Goal: Task Accomplishment & Management: Manage account settings

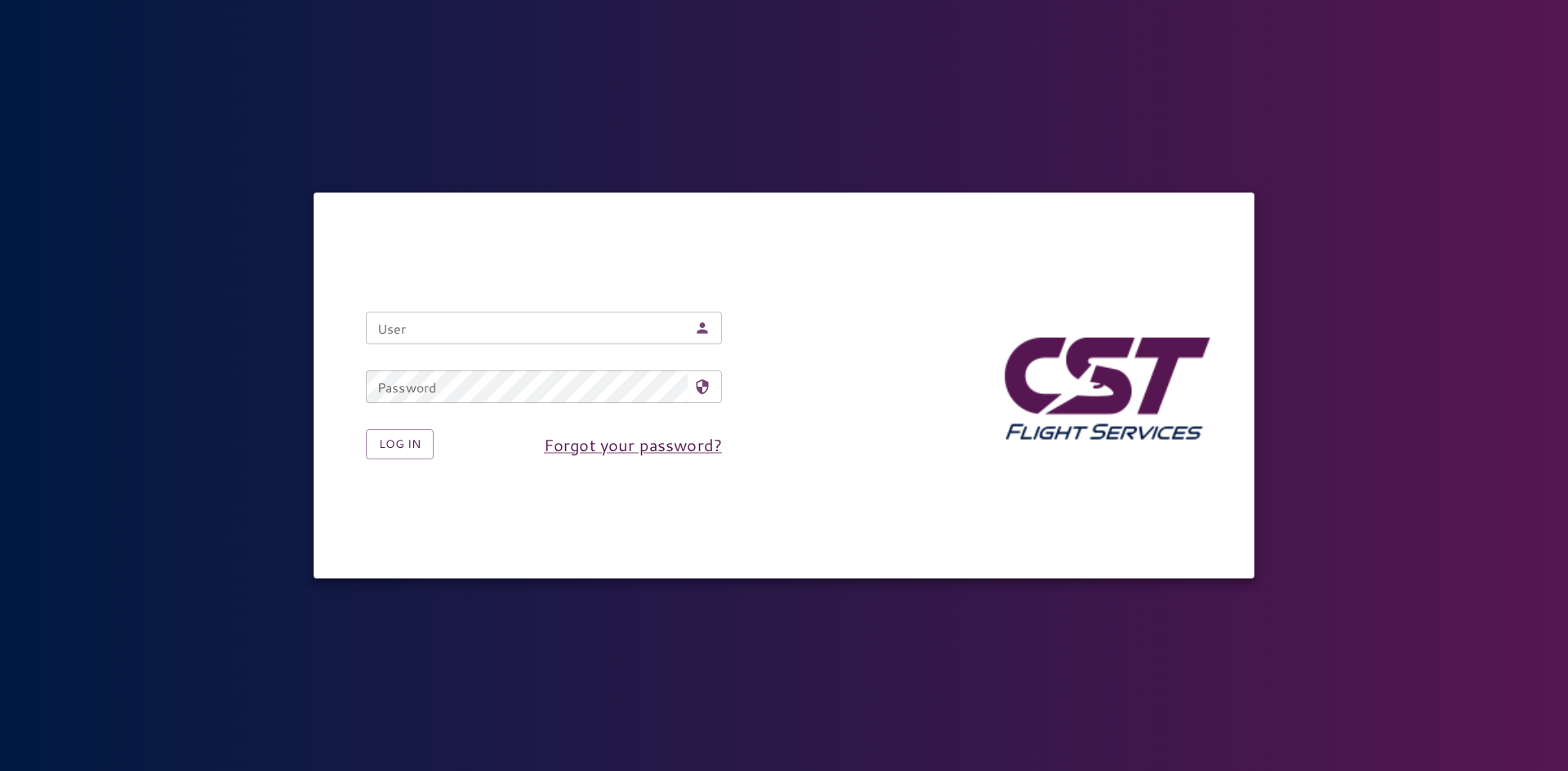
click at [419, 318] on input "User" at bounding box center [526, 329] width 322 height 33
click at [417, 321] on input "User" at bounding box center [526, 329] width 322 height 33
type input "*"
type input "**********"
click at [426, 373] on div "Password Password" at bounding box center [544, 387] width 356 height 33
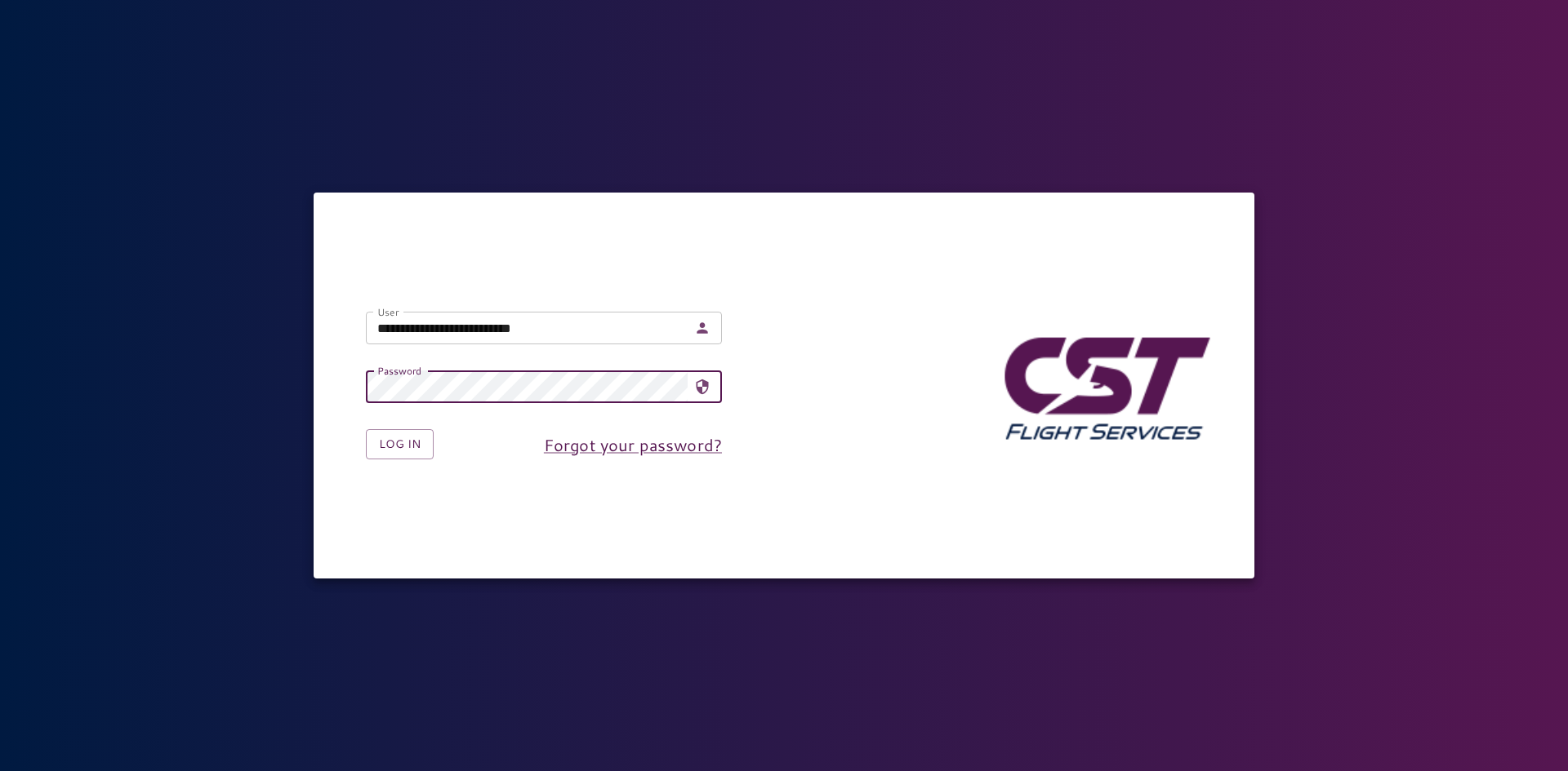
click at [366, 430] on button "Log in" at bounding box center [400, 444] width 68 height 30
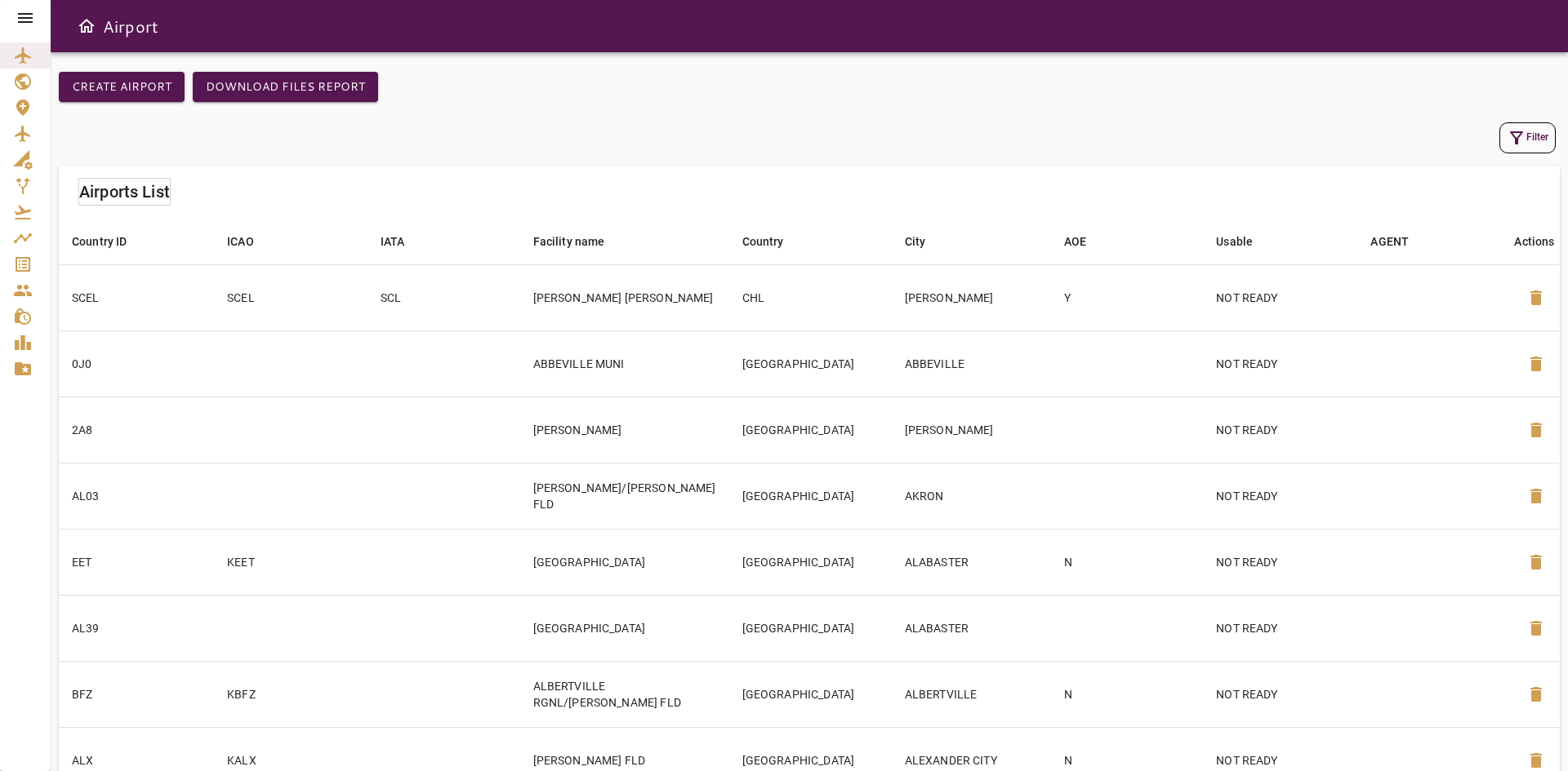
click at [29, 26] on icon at bounding box center [25, 18] width 19 height 19
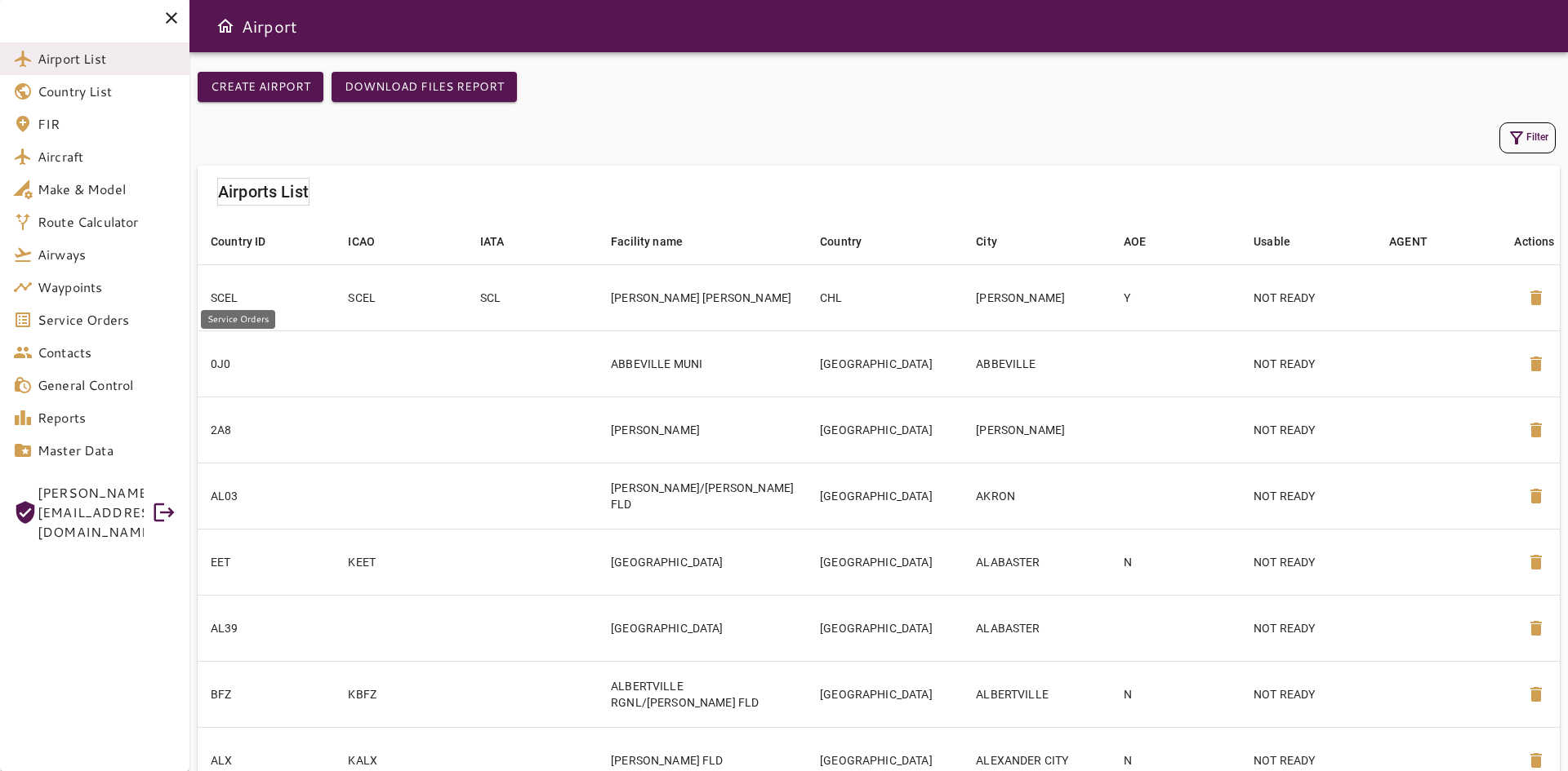
click at [78, 322] on span "Service Orders" at bounding box center [107, 320] width 139 height 19
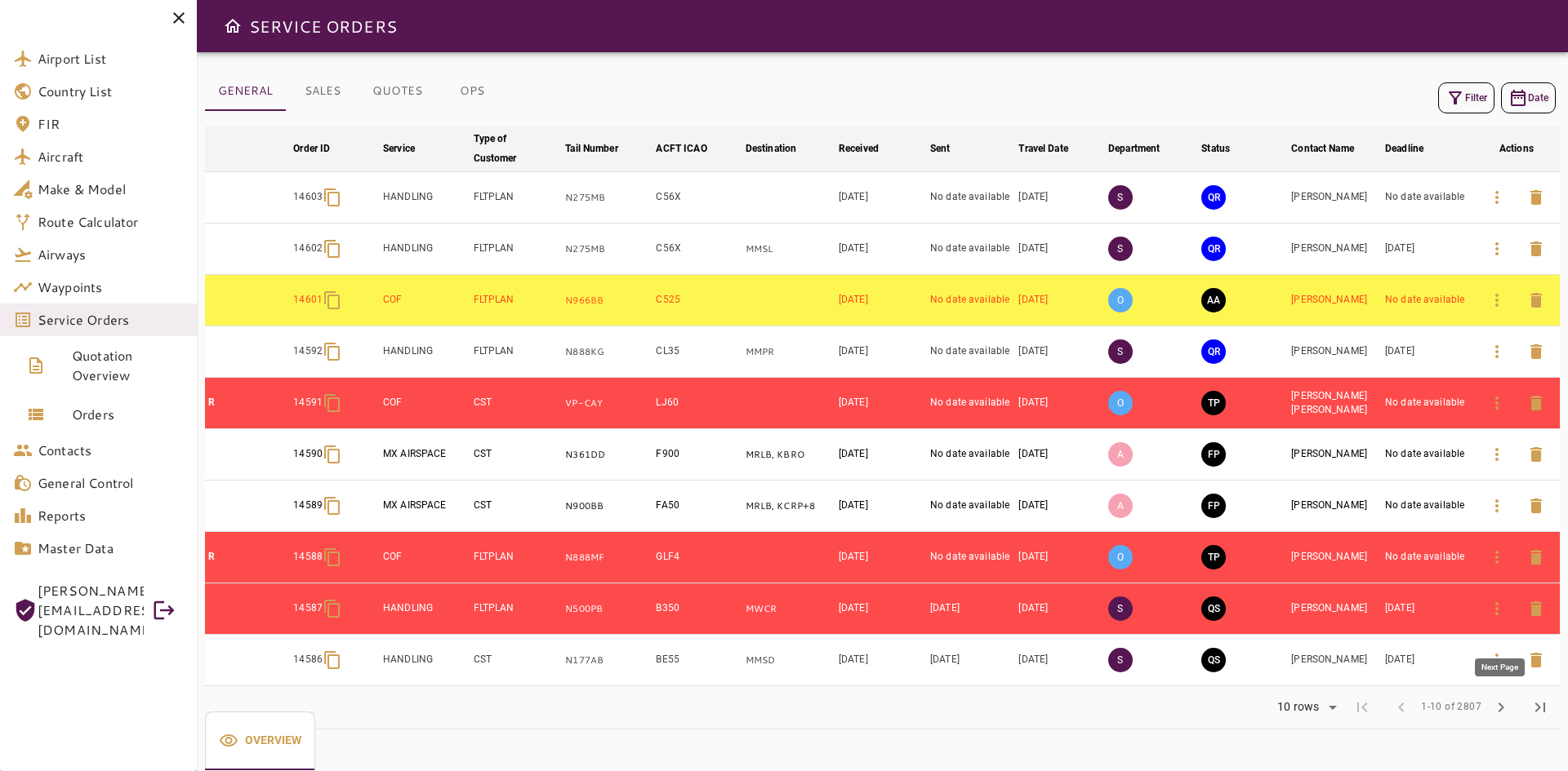
click at [1491, 712] on span "chevron_right" at bounding box center [1501, 708] width 19 height 19
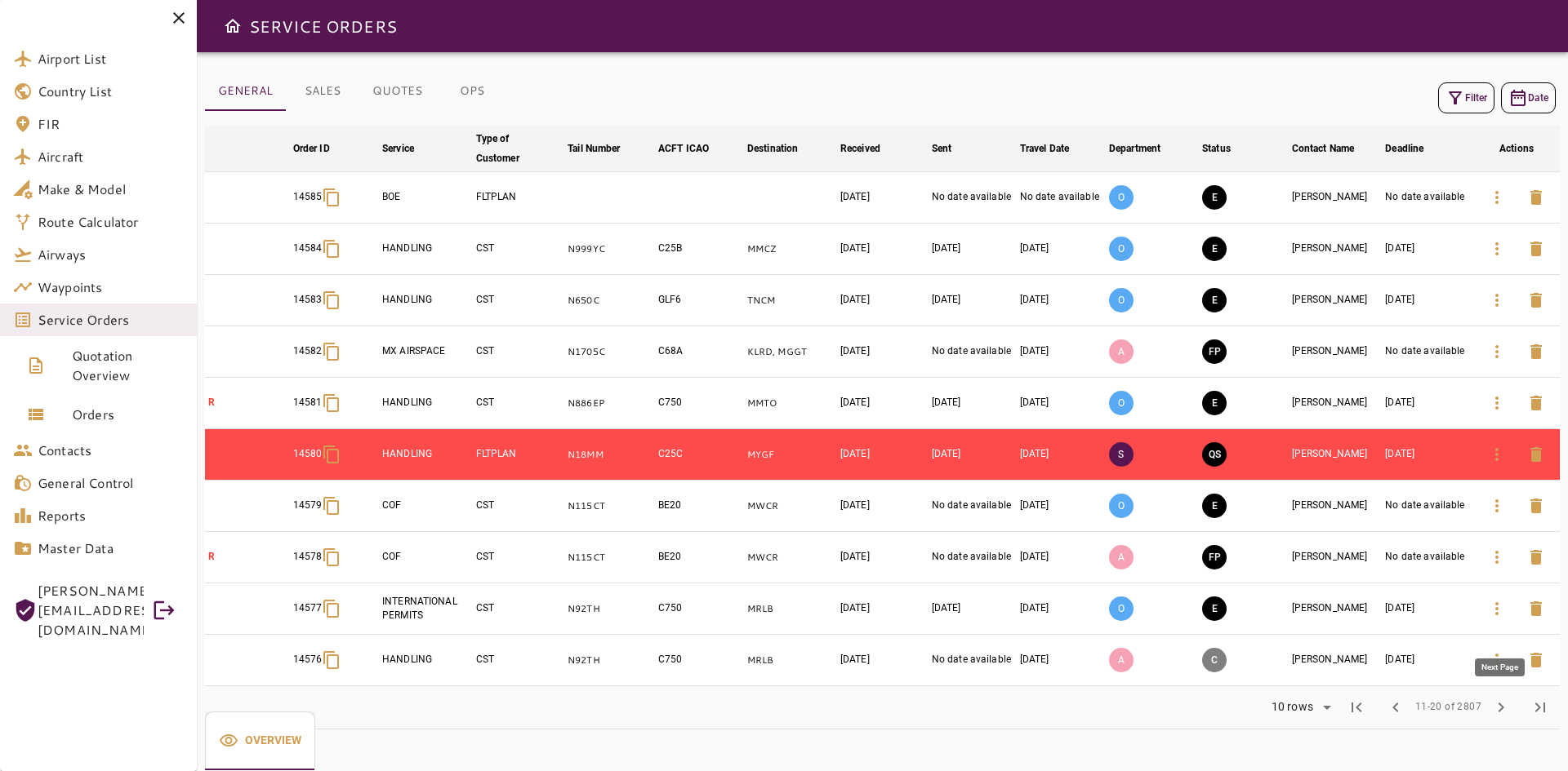
click at [1493, 712] on span "chevron_right" at bounding box center [1501, 708] width 19 height 19
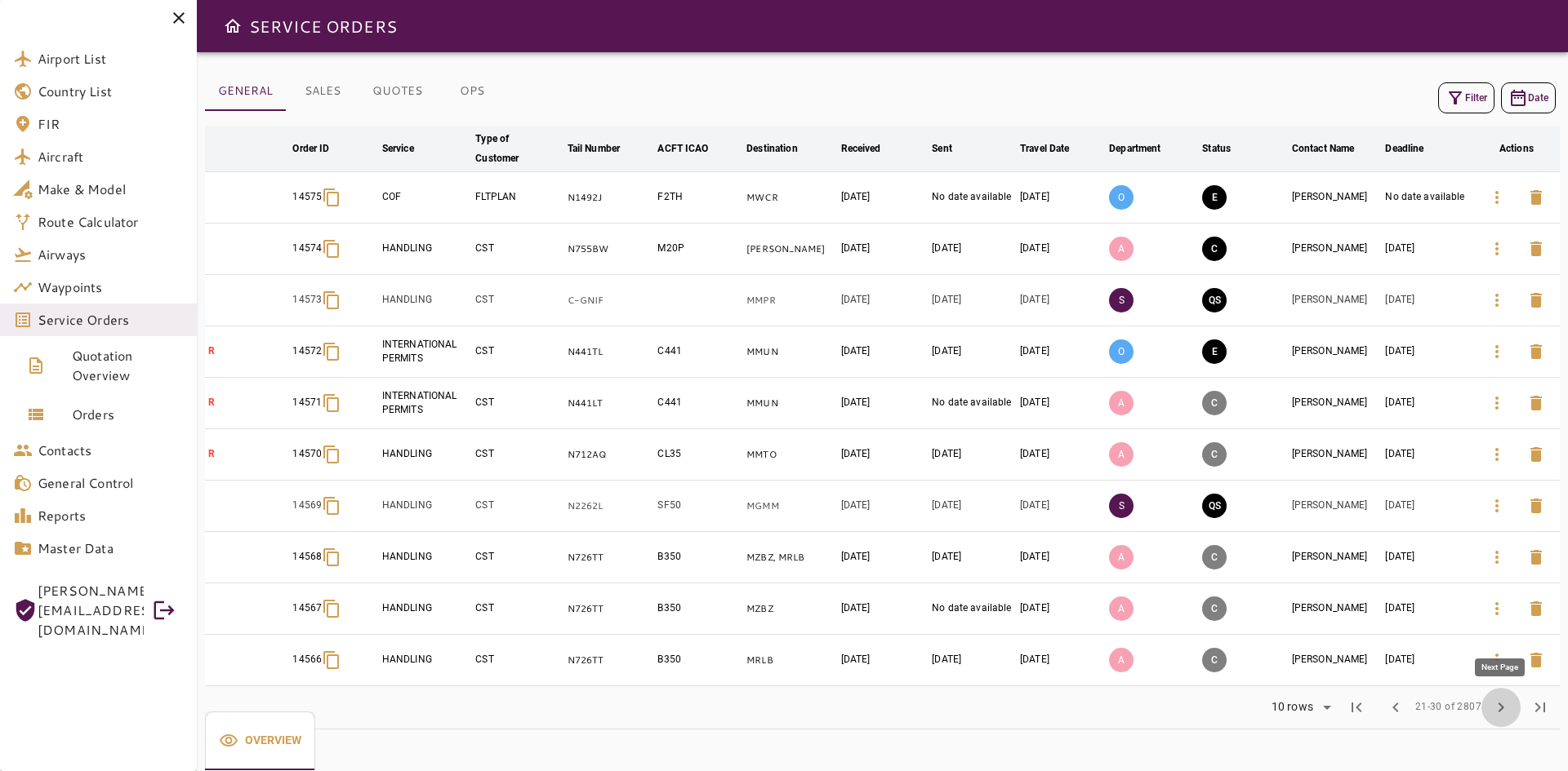
click at [1493, 712] on span "chevron_right" at bounding box center [1501, 708] width 19 height 19
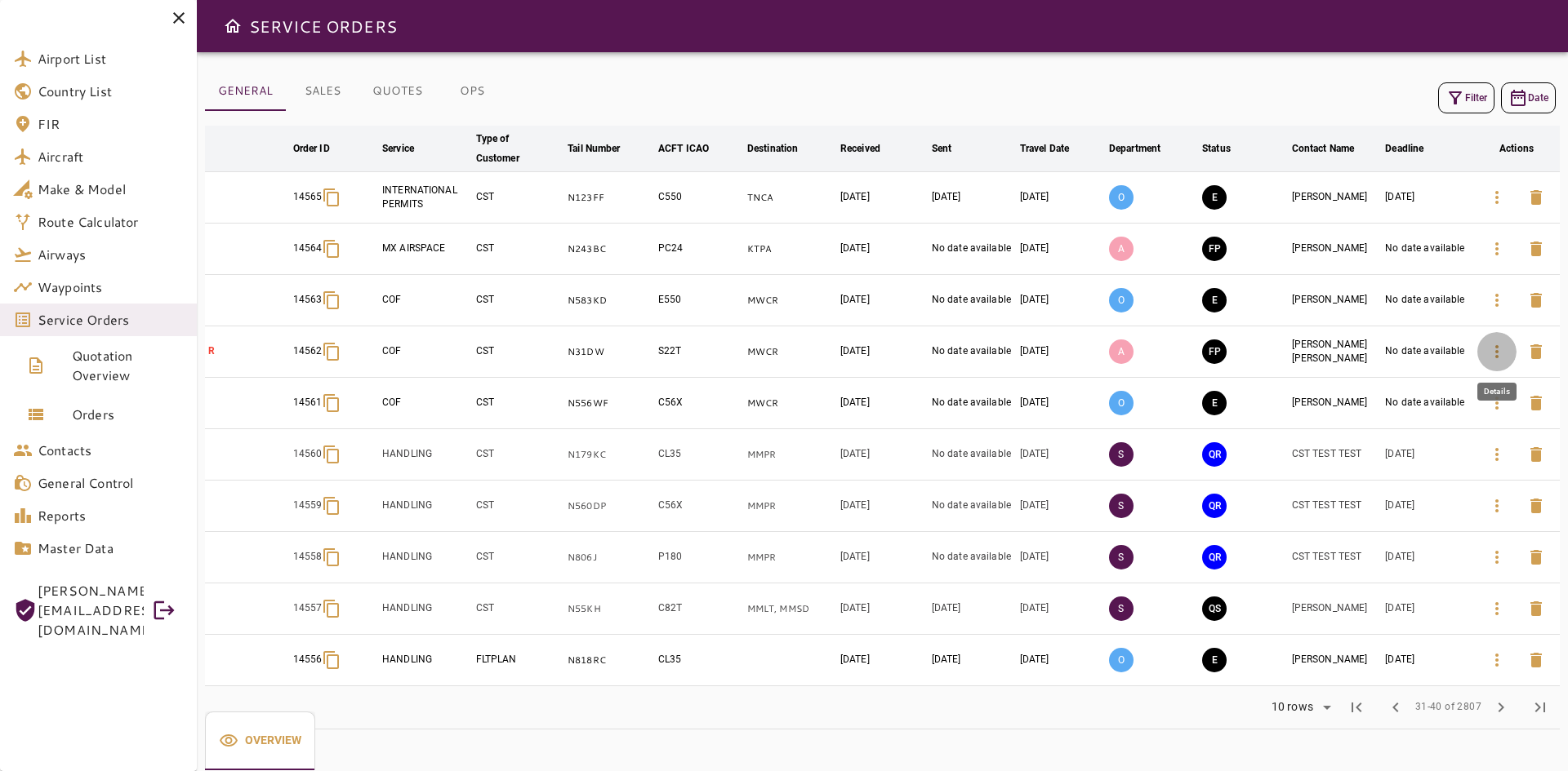
click at [1501, 346] on icon "button" at bounding box center [1497, 352] width 19 height 19
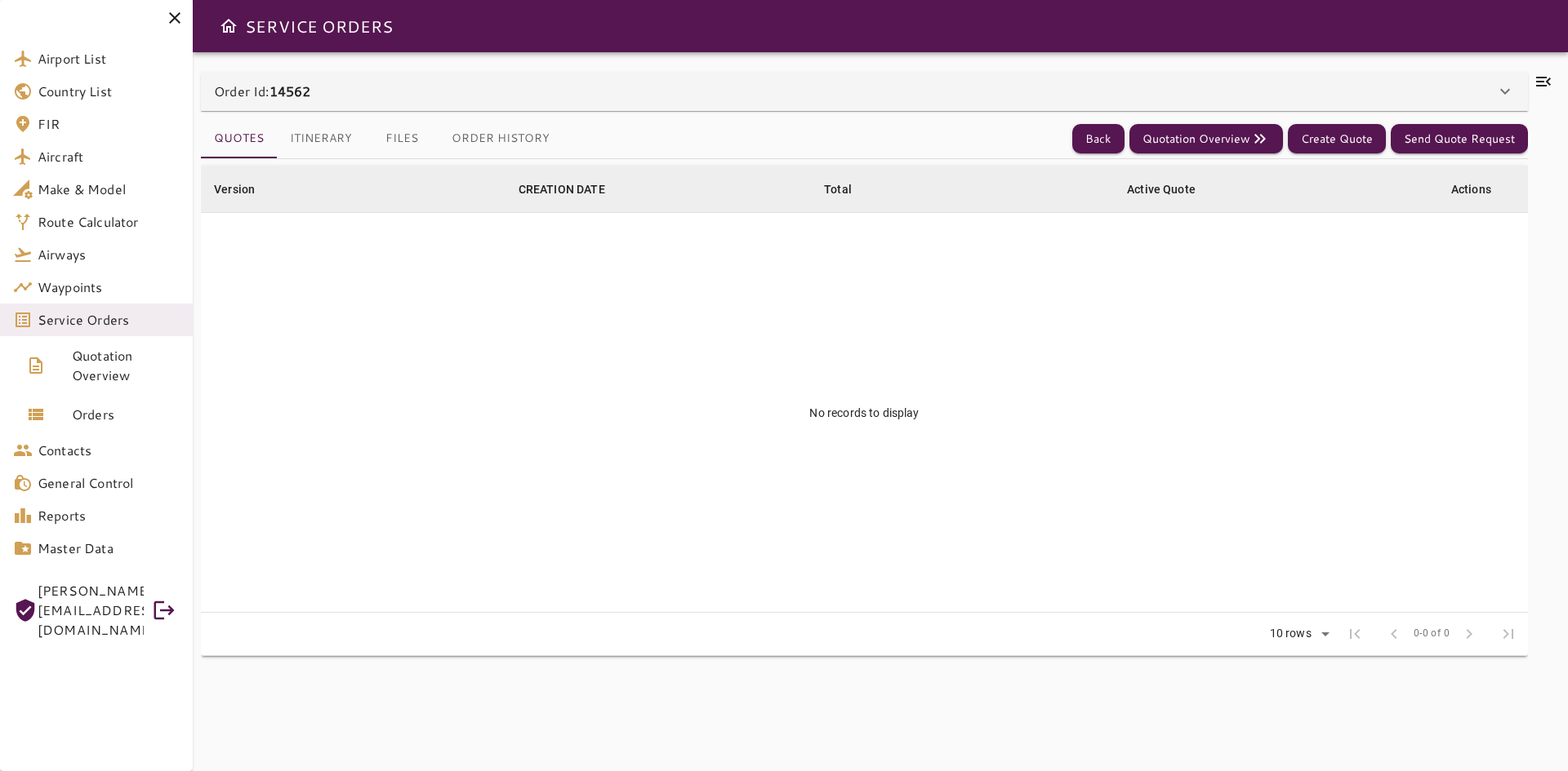
click at [355, 91] on div "Order Id: 14562" at bounding box center [854, 91] width 1281 height 19
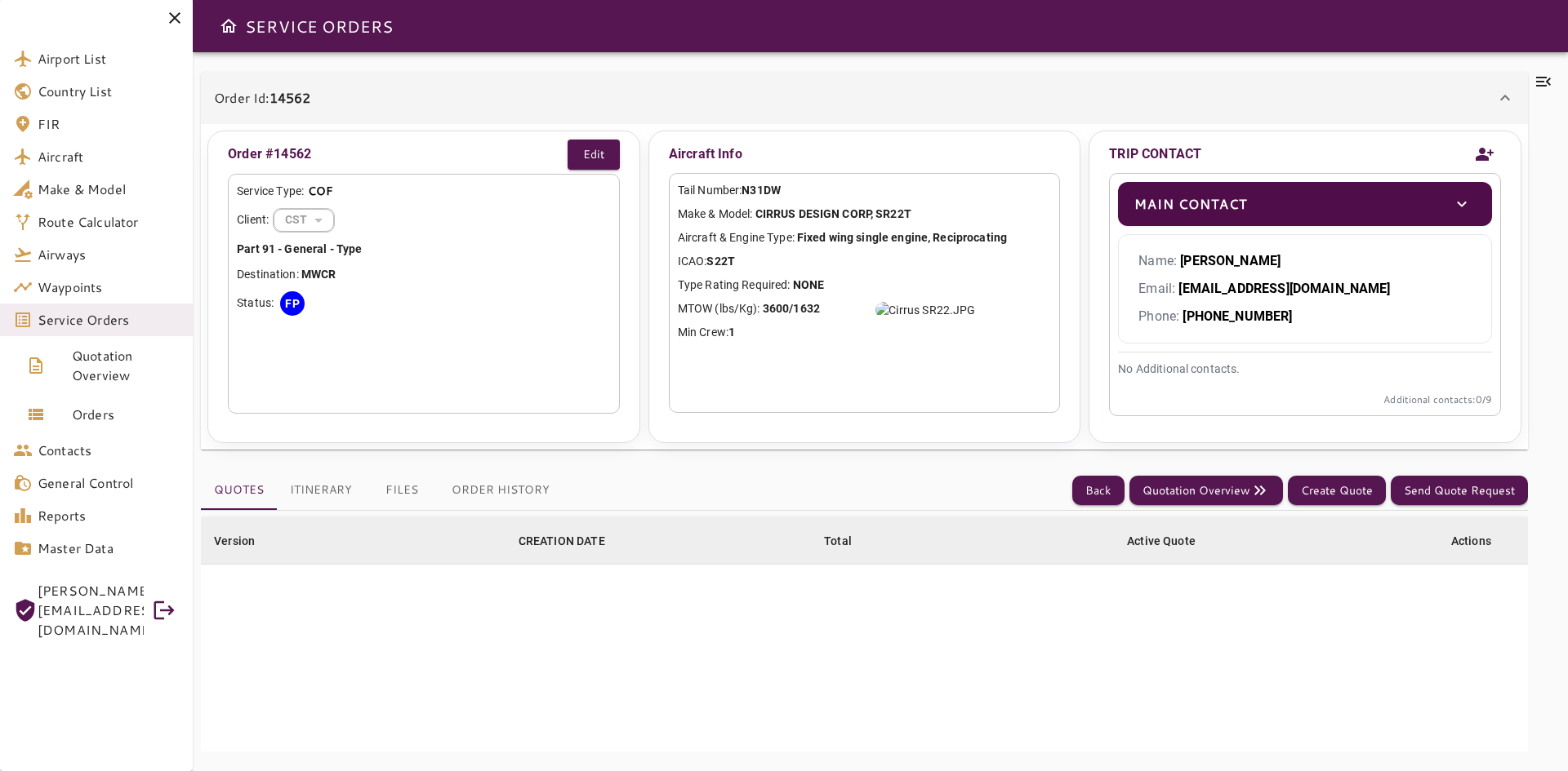
click at [480, 491] on button "Order History" at bounding box center [501, 490] width 125 height 39
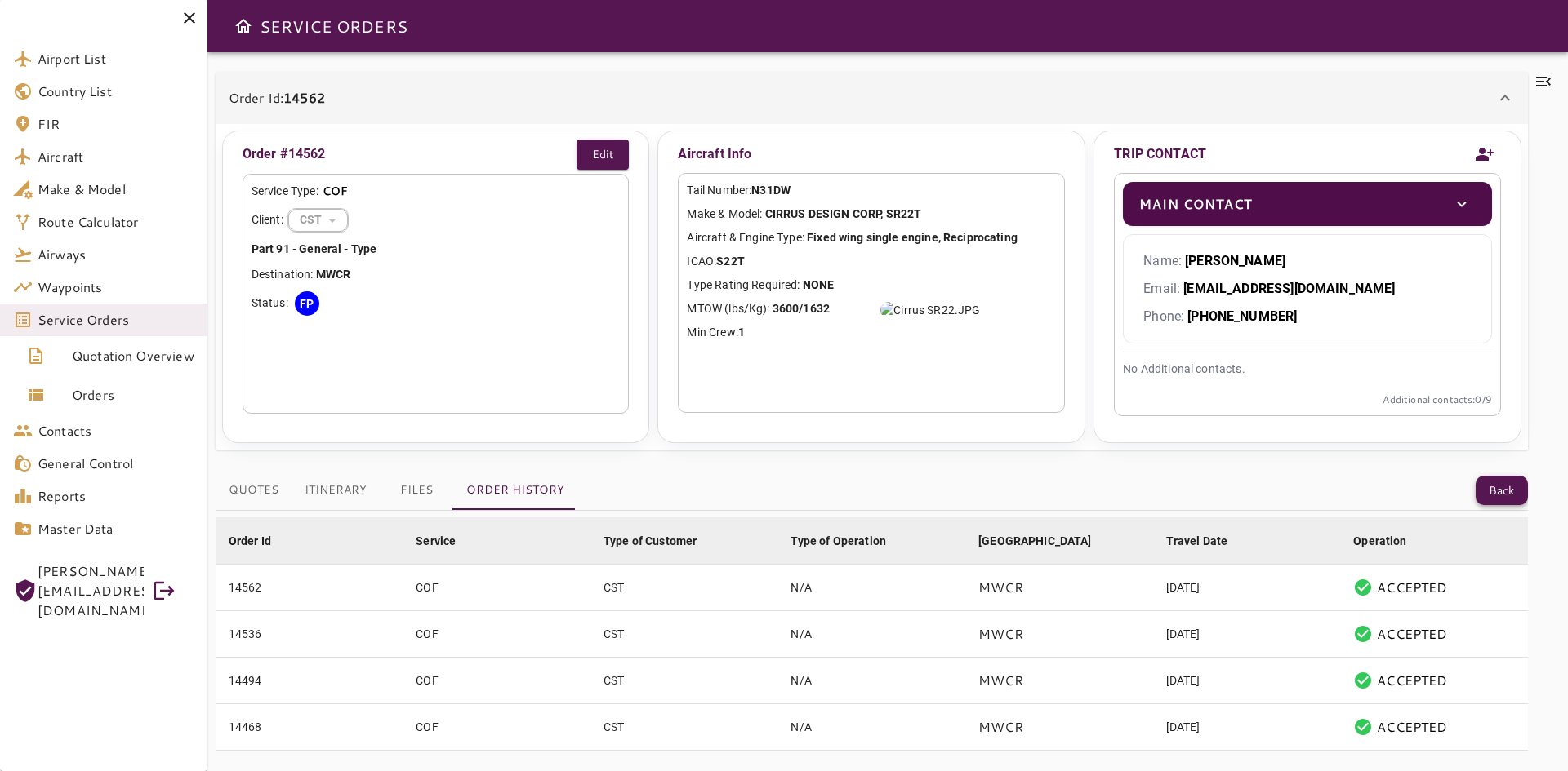
click at [1488, 483] on button "Back" at bounding box center [1502, 490] width 53 height 30
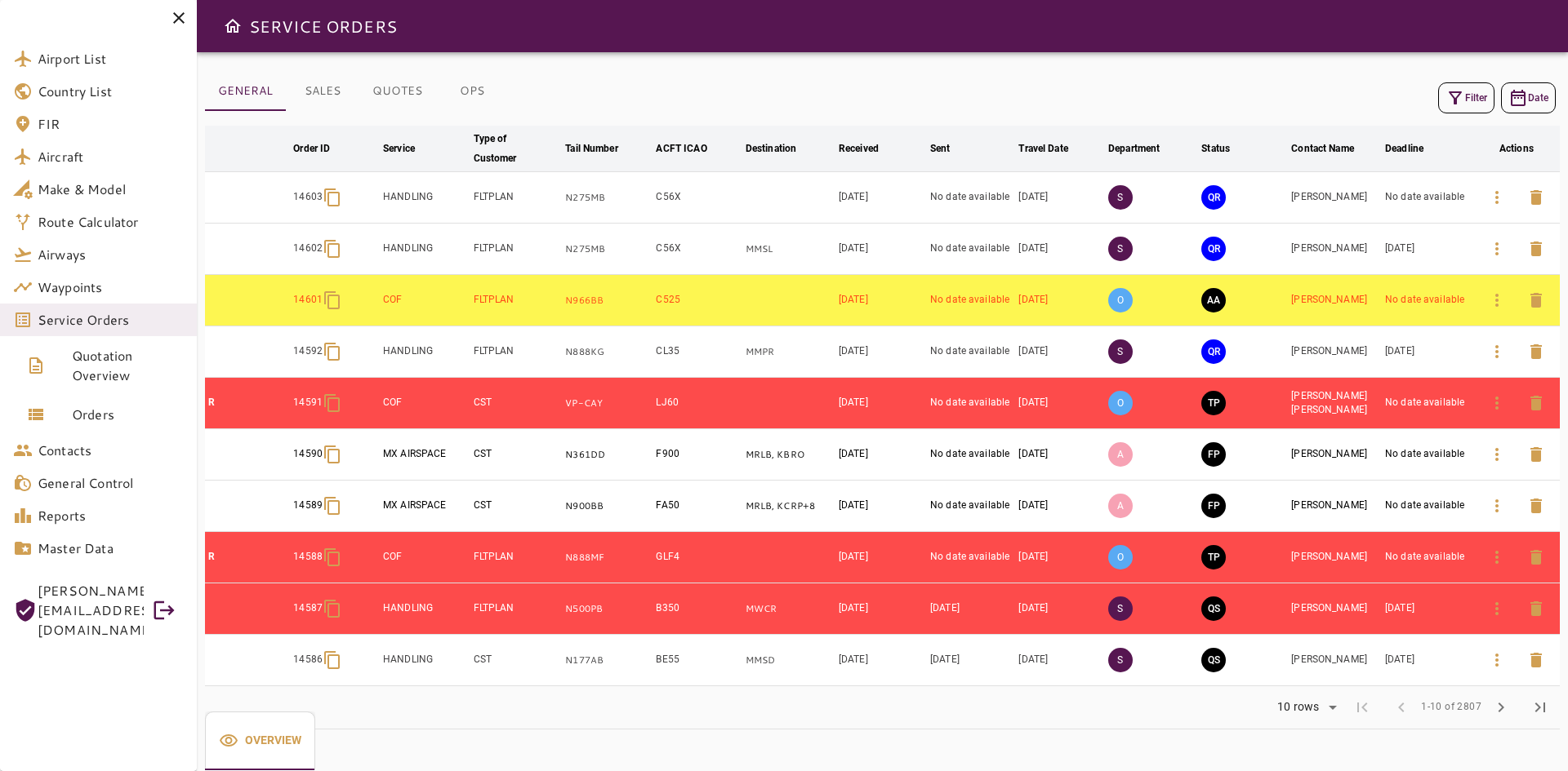
click at [1329, 710] on body "Airport List Country List FIR Aircraft Make & Model Route Calculator Airways Wa…" at bounding box center [784, 385] width 1568 height 771
click at [1280, 742] on li "40" at bounding box center [1305, 737] width 75 height 29
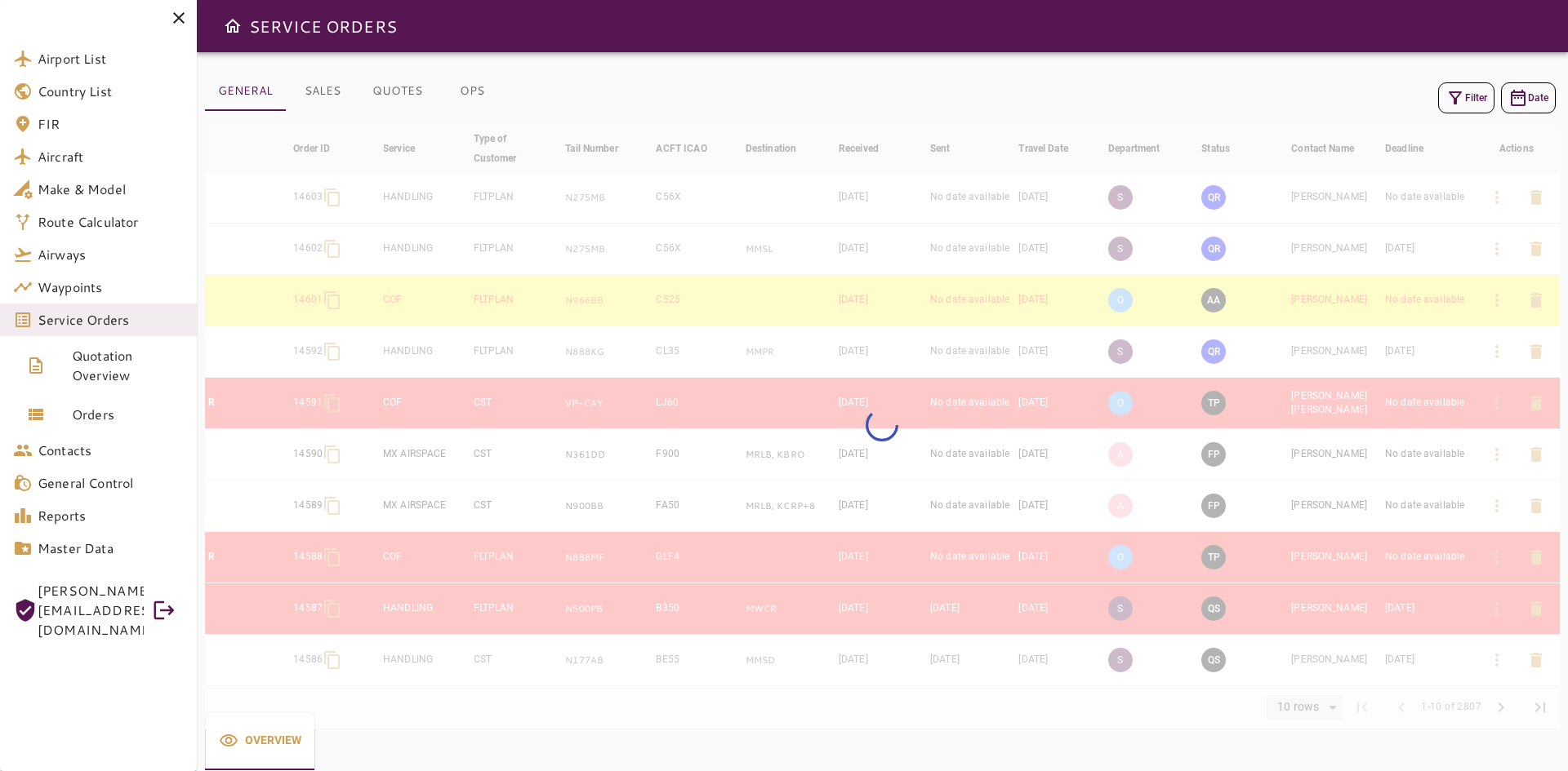
type input "**"
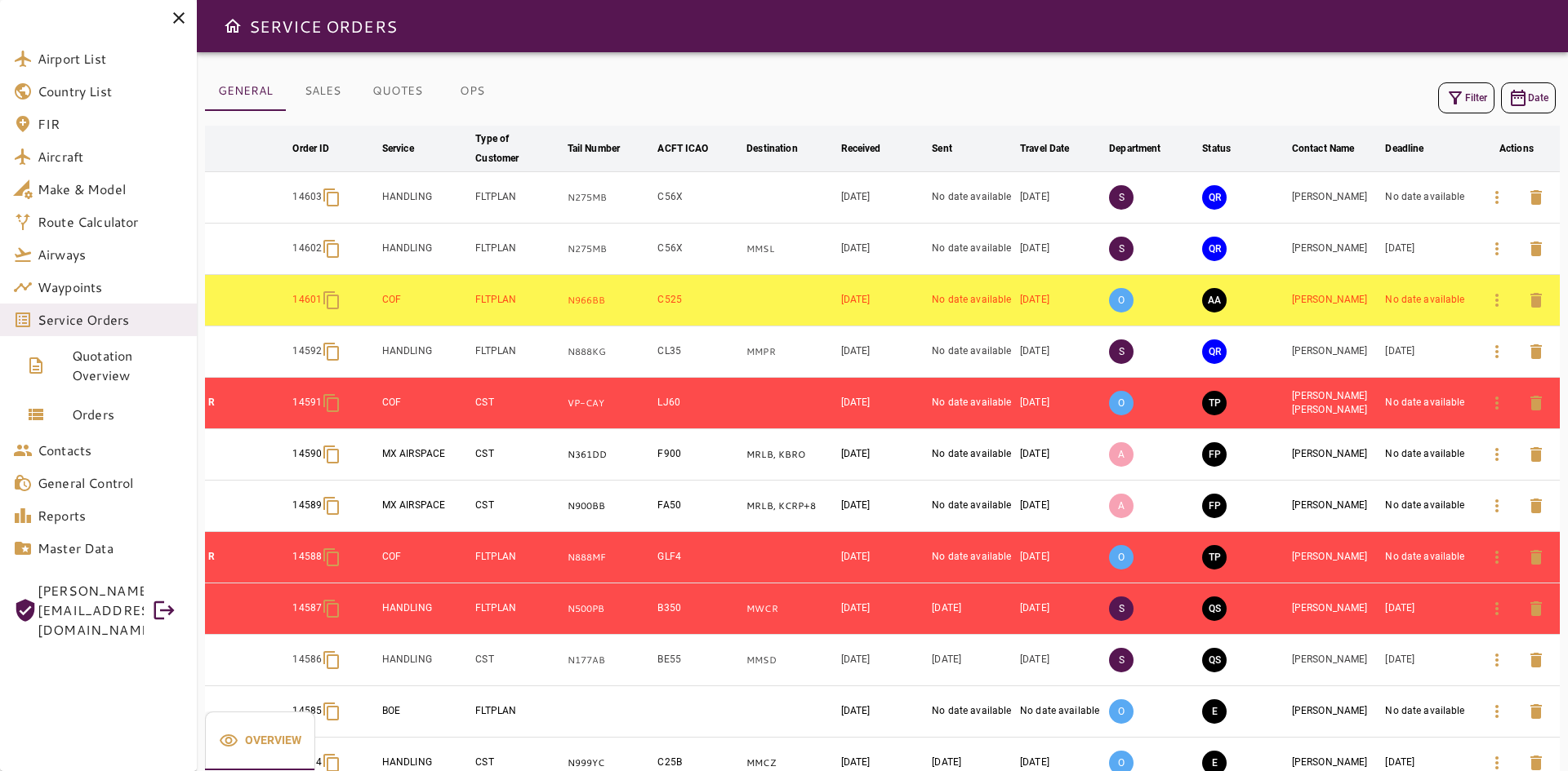
scroll to position [1521, 0]
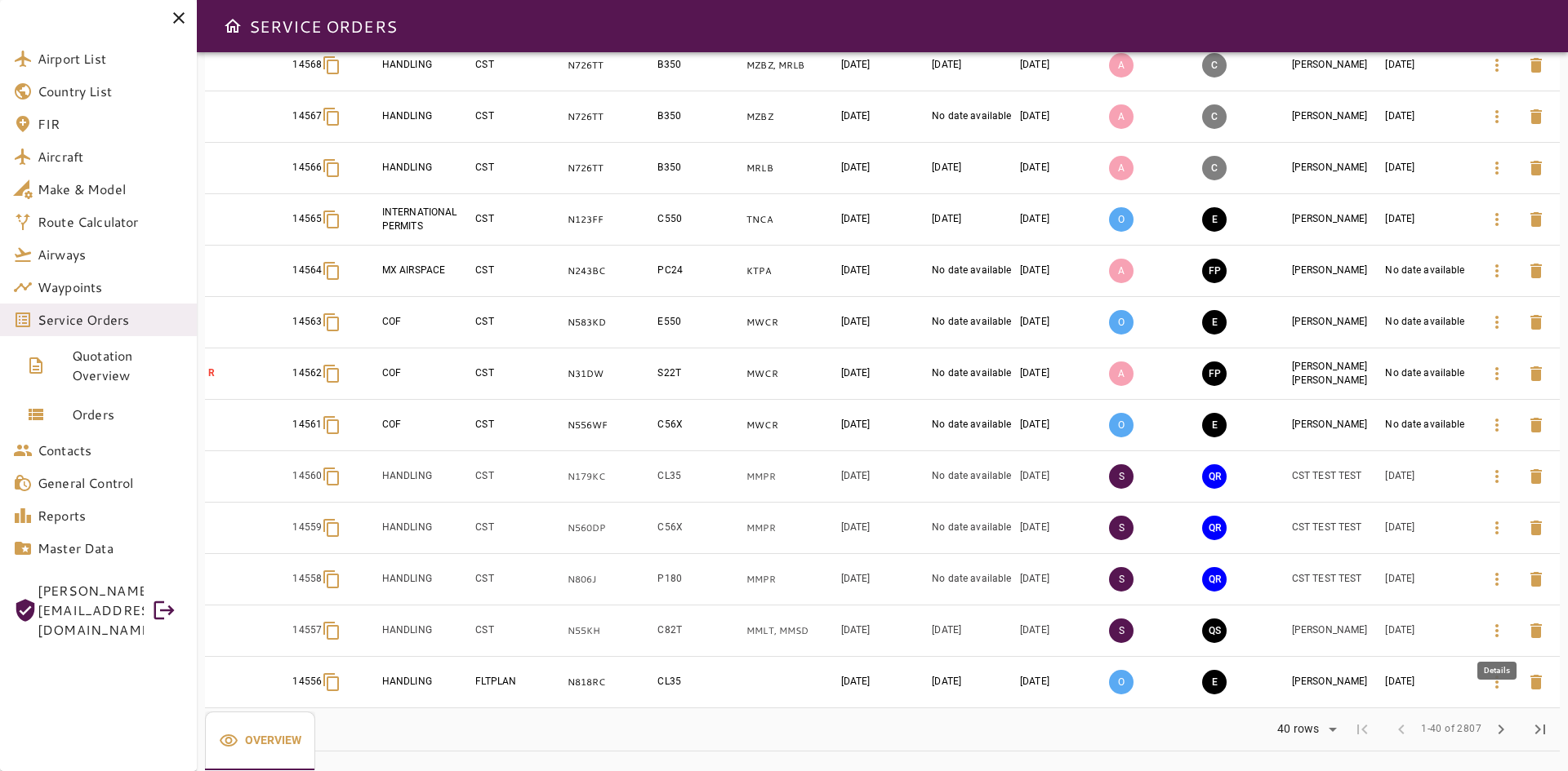
click at [1493, 635] on icon "button" at bounding box center [1497, 631] width 19 height 19
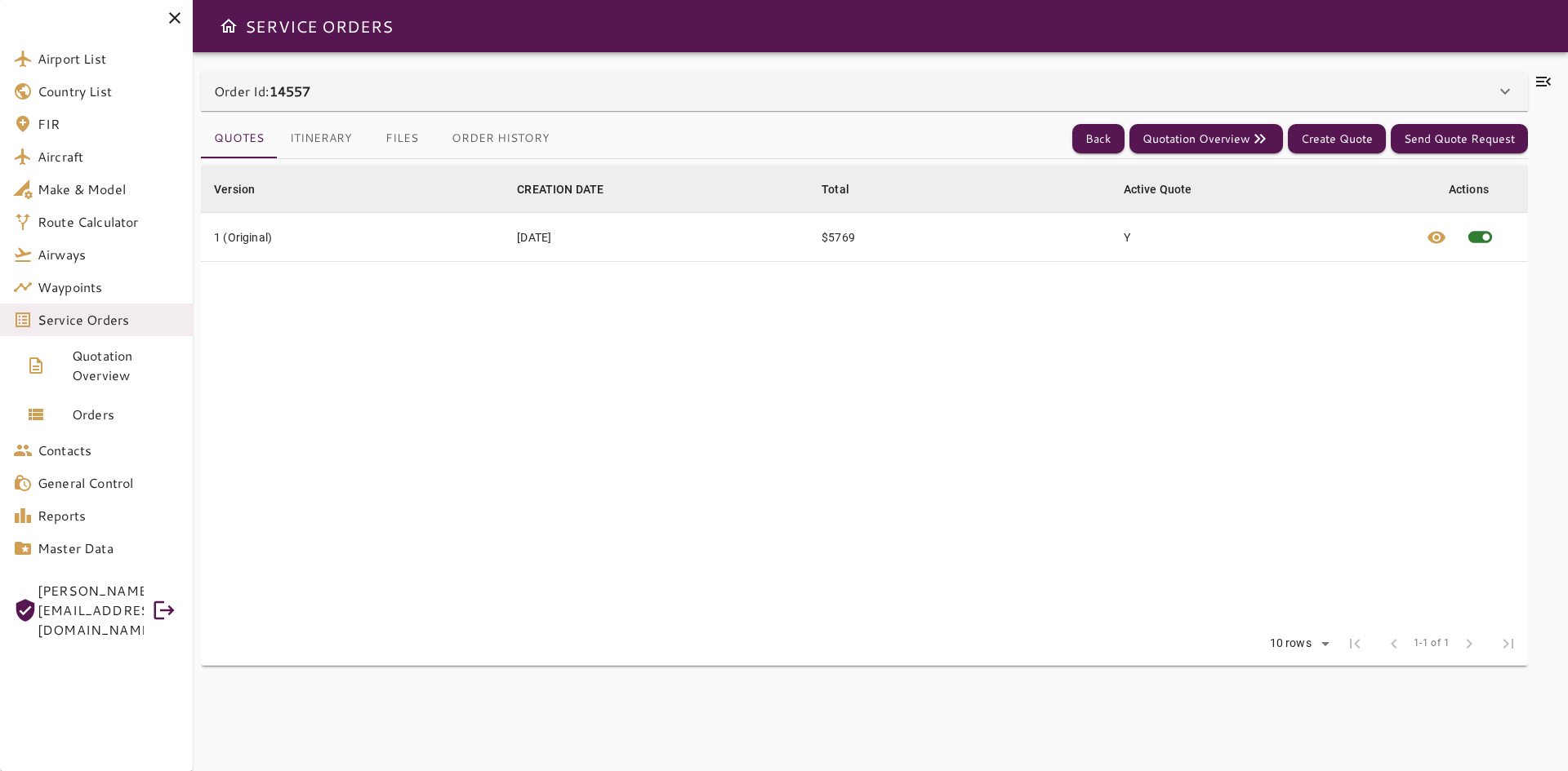
click at [767, 93] on div "Order Id: 14557" at bounding box center [854, 91] width 1281 height 19
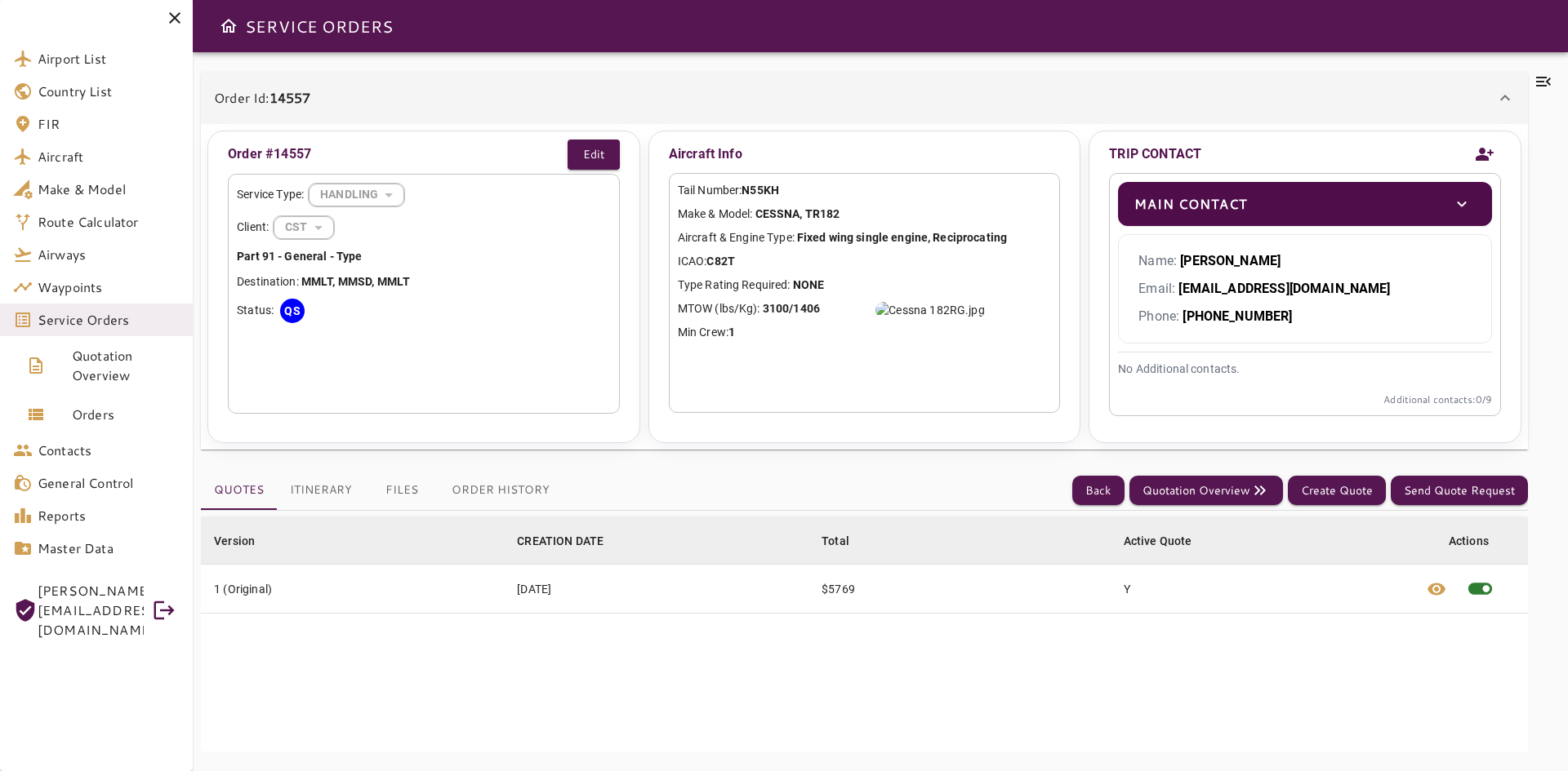
click at [483, 489] on button "Order History" at bounding box center [501, 490] width 125 height 39
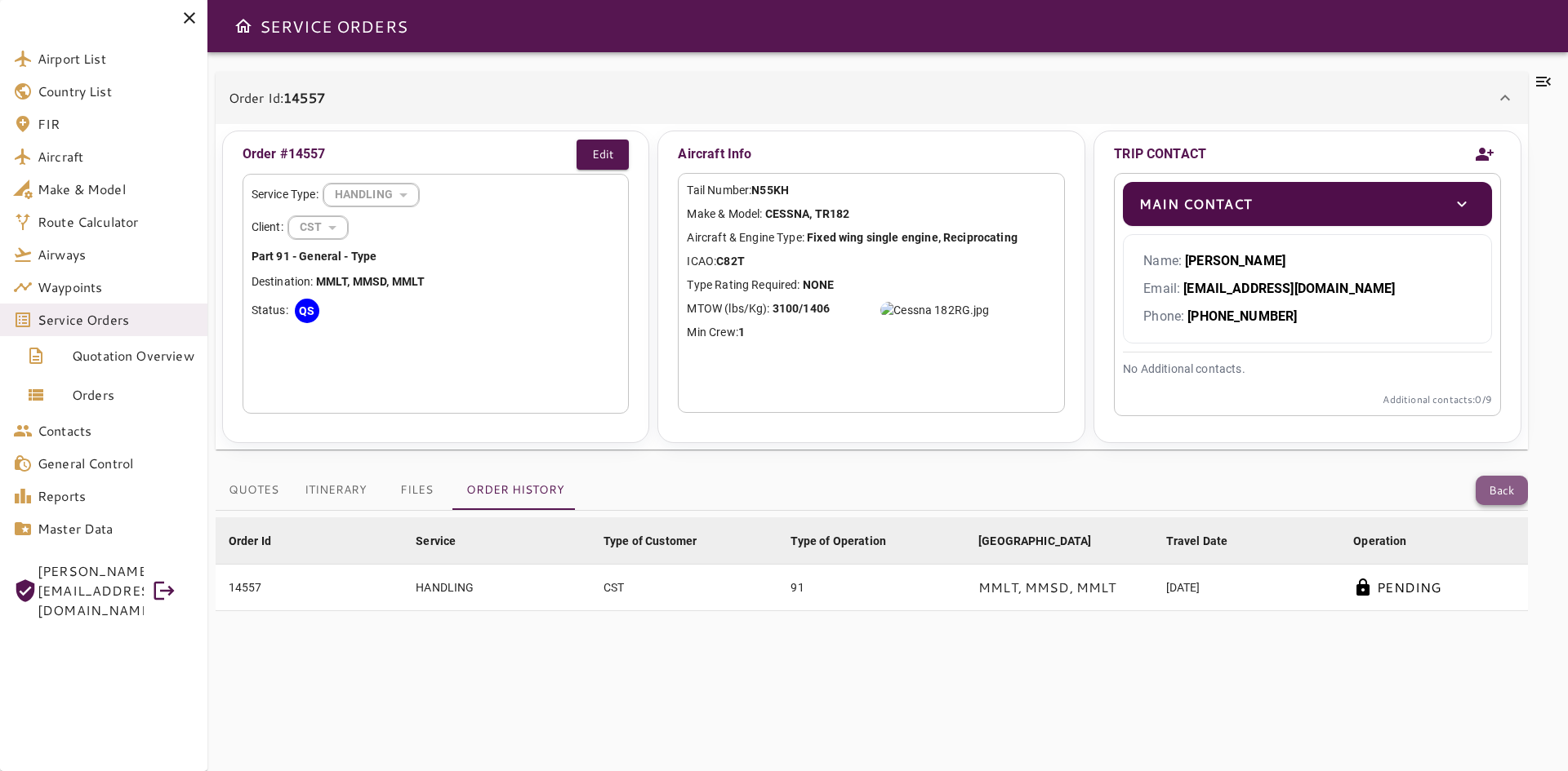
click at [1509, 491] on button "Back" at bounding box center [1502, 490] width 53 height 30
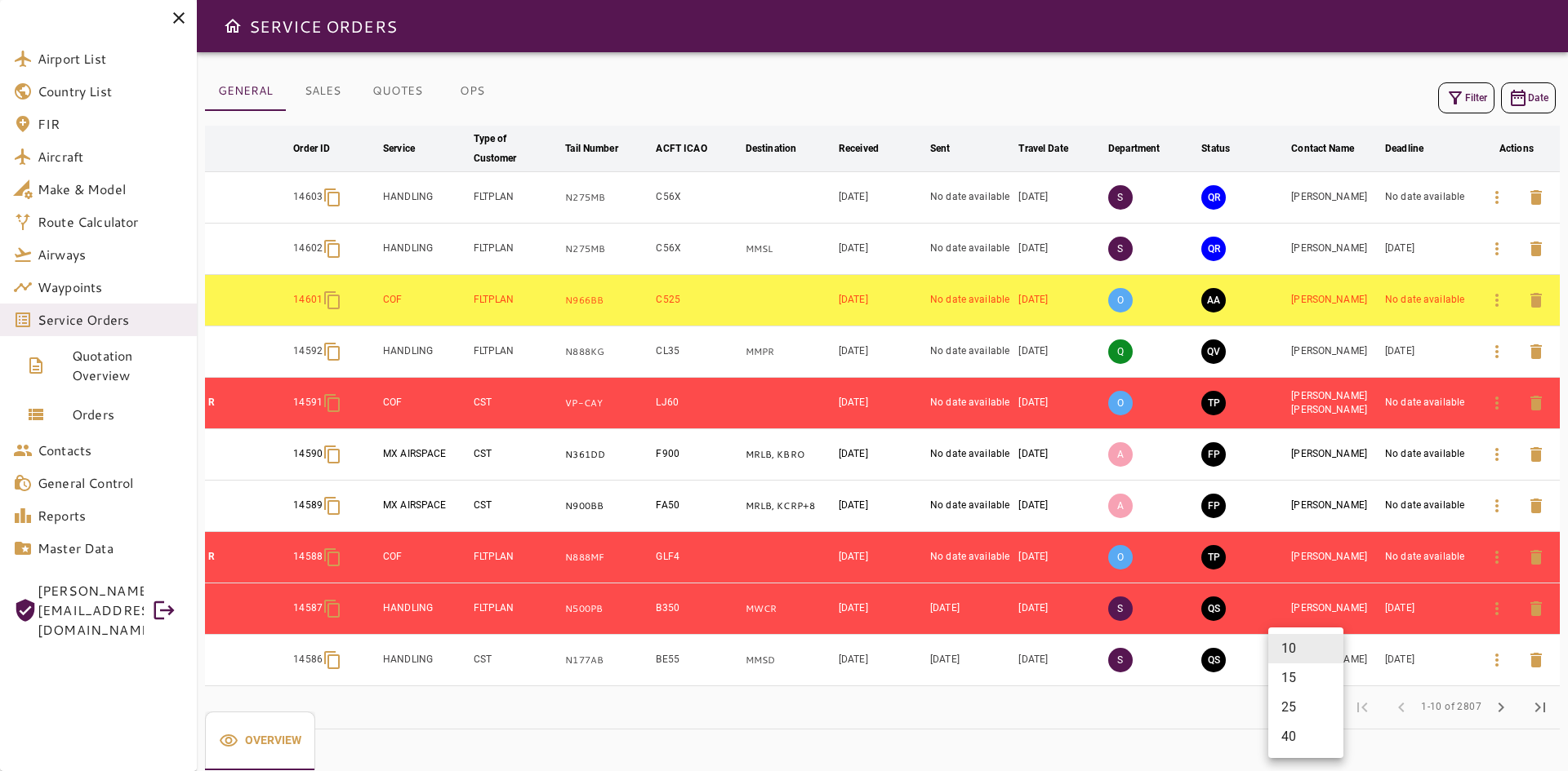
click at [1295, 699] on body "Airport List Country List FIR Aircraft Make & Model Route Calculator Airways Wa…" at bounding box center [784, 385] width 1568 height 771
click at [1290, 745] on li "40" at bounding box center [1305, 737] width 75 height 29
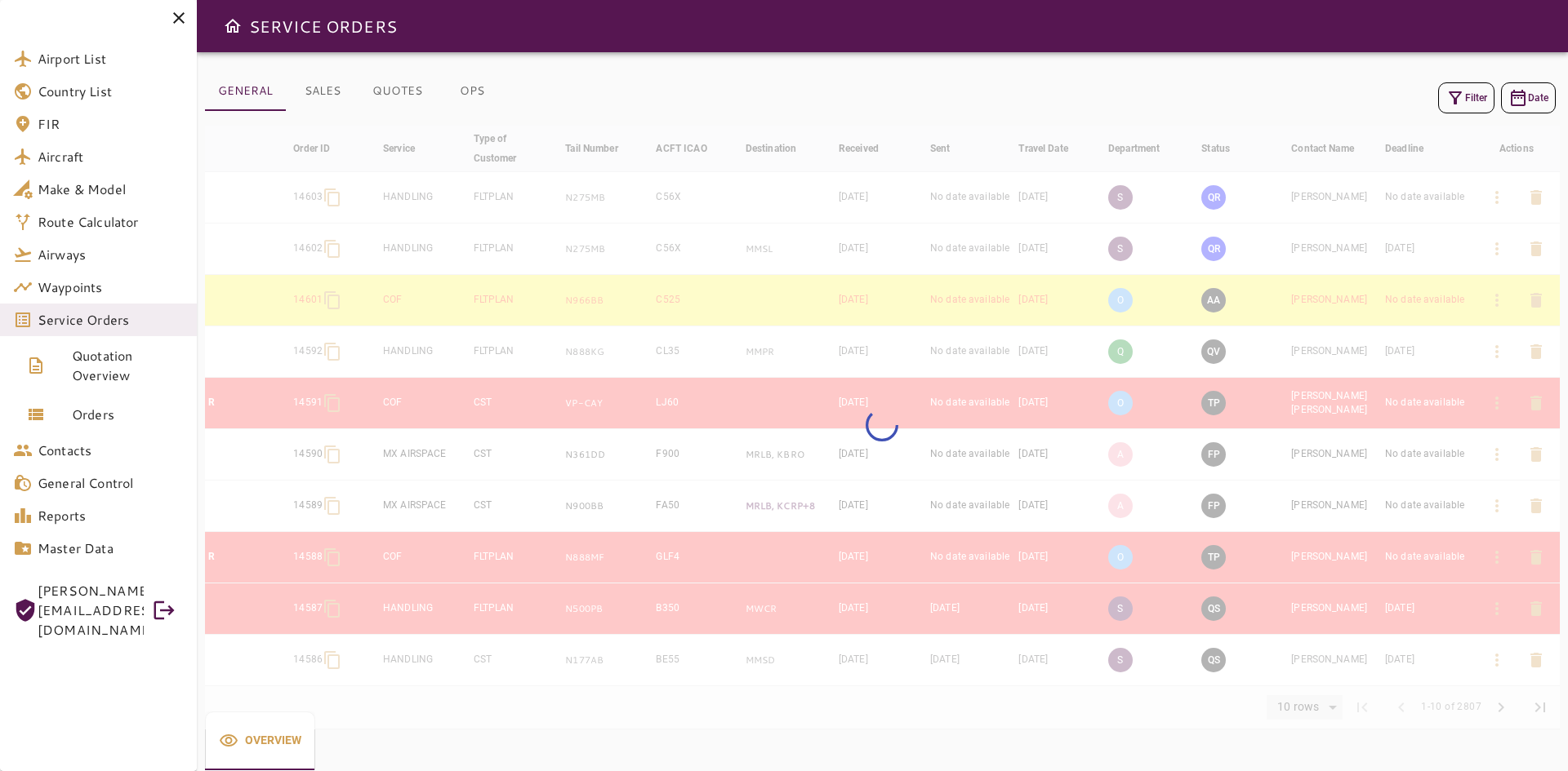
type input "**"
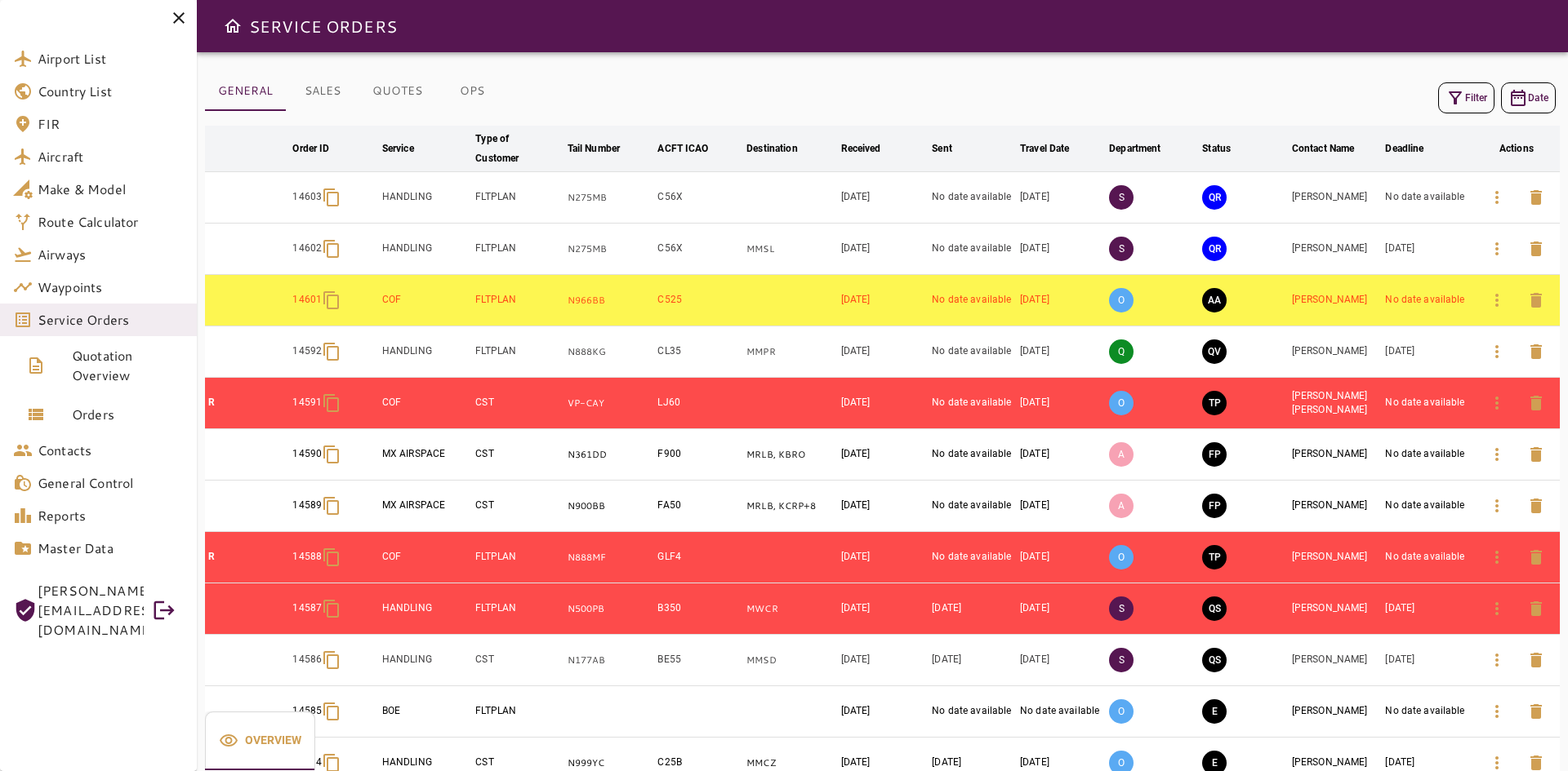
scroll to position [1521, 0]
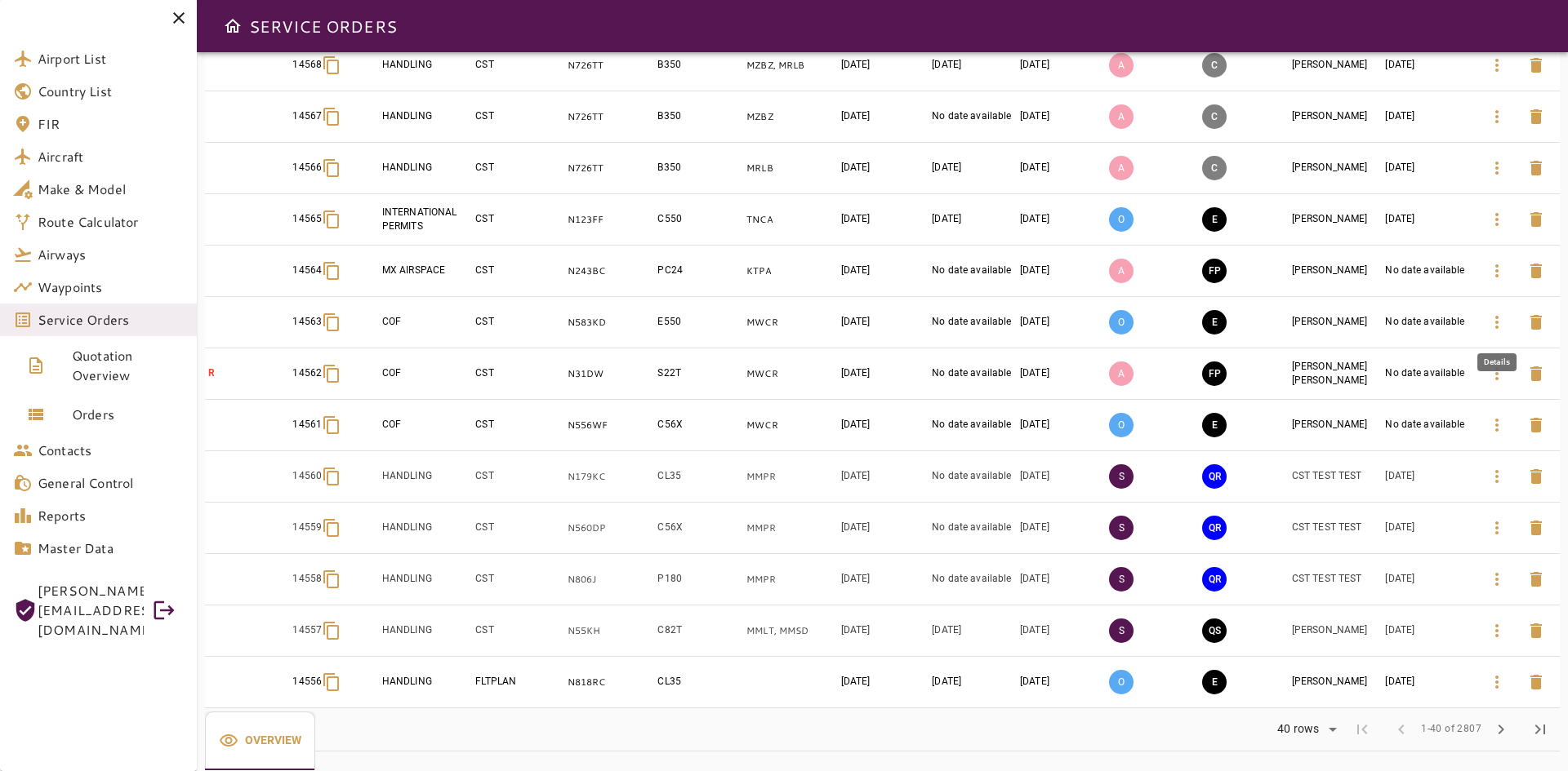
click at [1488, 324] on icon "button" at bounding box center [1497, 323] width 19 height 19
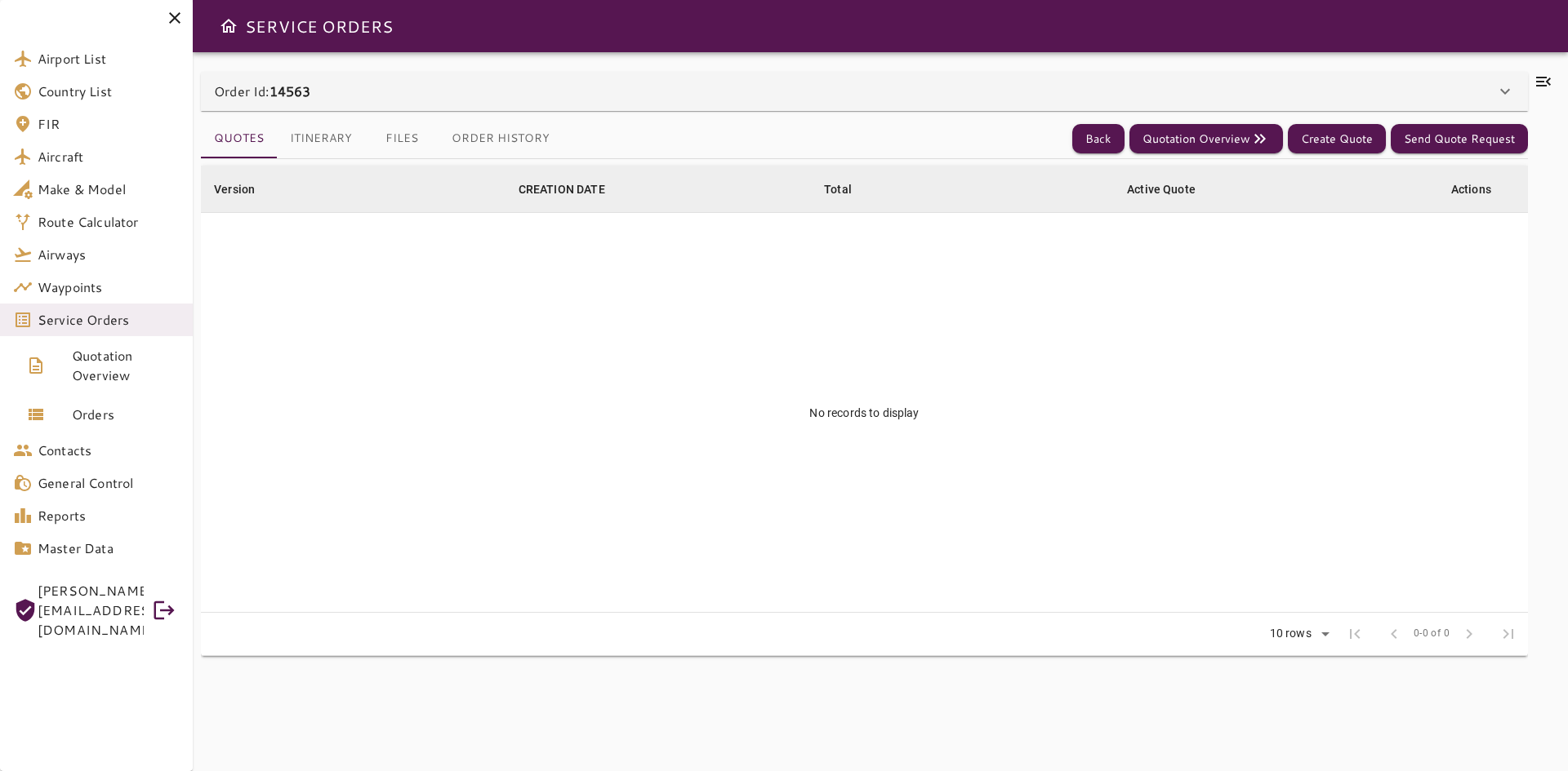
click at [622, 81] on div "Order Id: 14563" at bounding box center [865, 91] width 1327 height 39
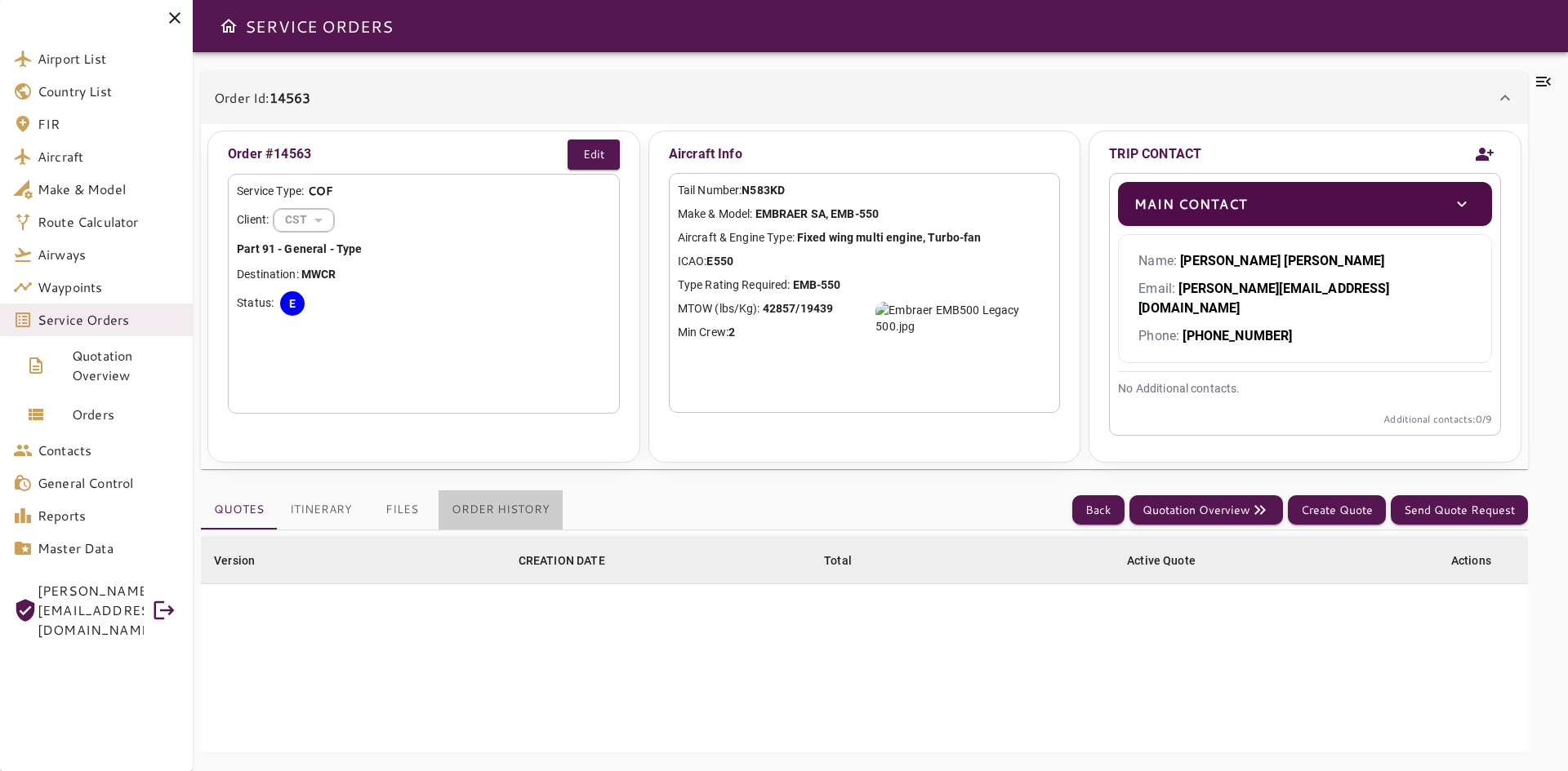
click at [493, 508] on button "Order History" at bounding box center [501, 510] width 125 height 39
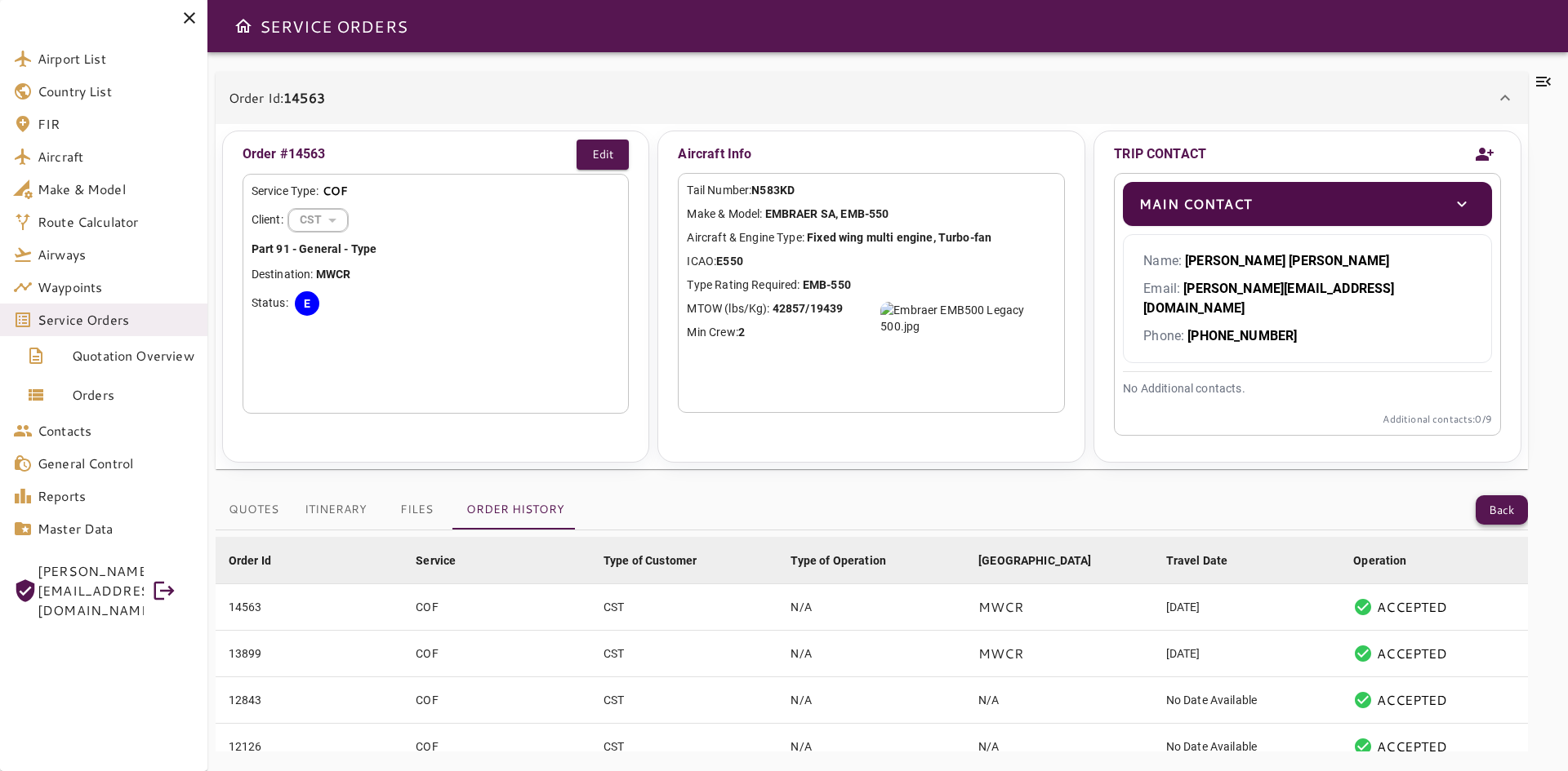
click at [1491, 496] on button "Back" at bounding box center [1502, 510] width 53 height 30
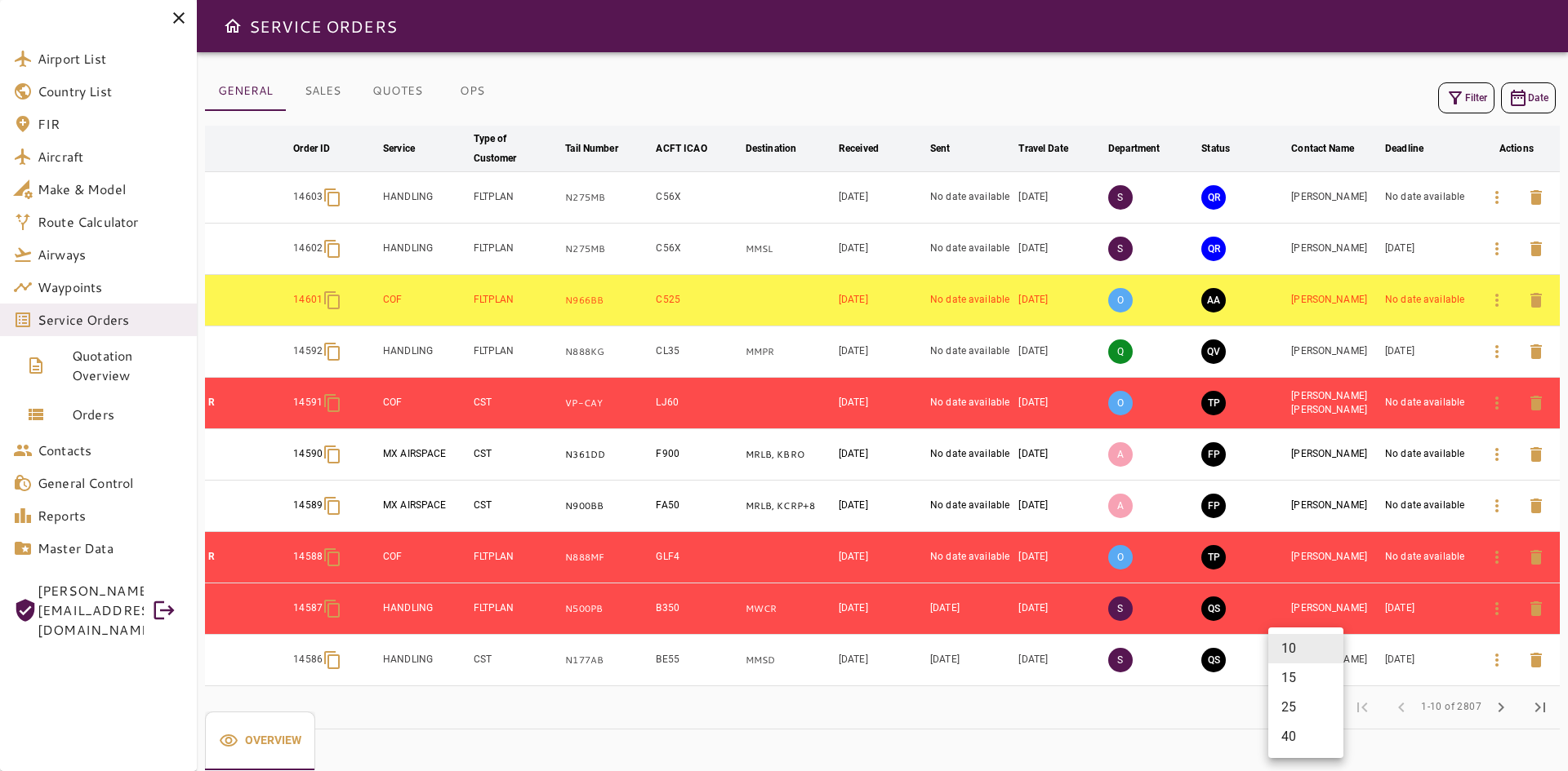
click at [1308, 714] on body "Airport List Country List FIR Aircraft Make & Model Route Calculator Airways Wa…" at bounding box center [784, 385] width 1568 height 771
click at [1304, 731] on li "40" at bounding box center [1305, 737] width 75 height 29
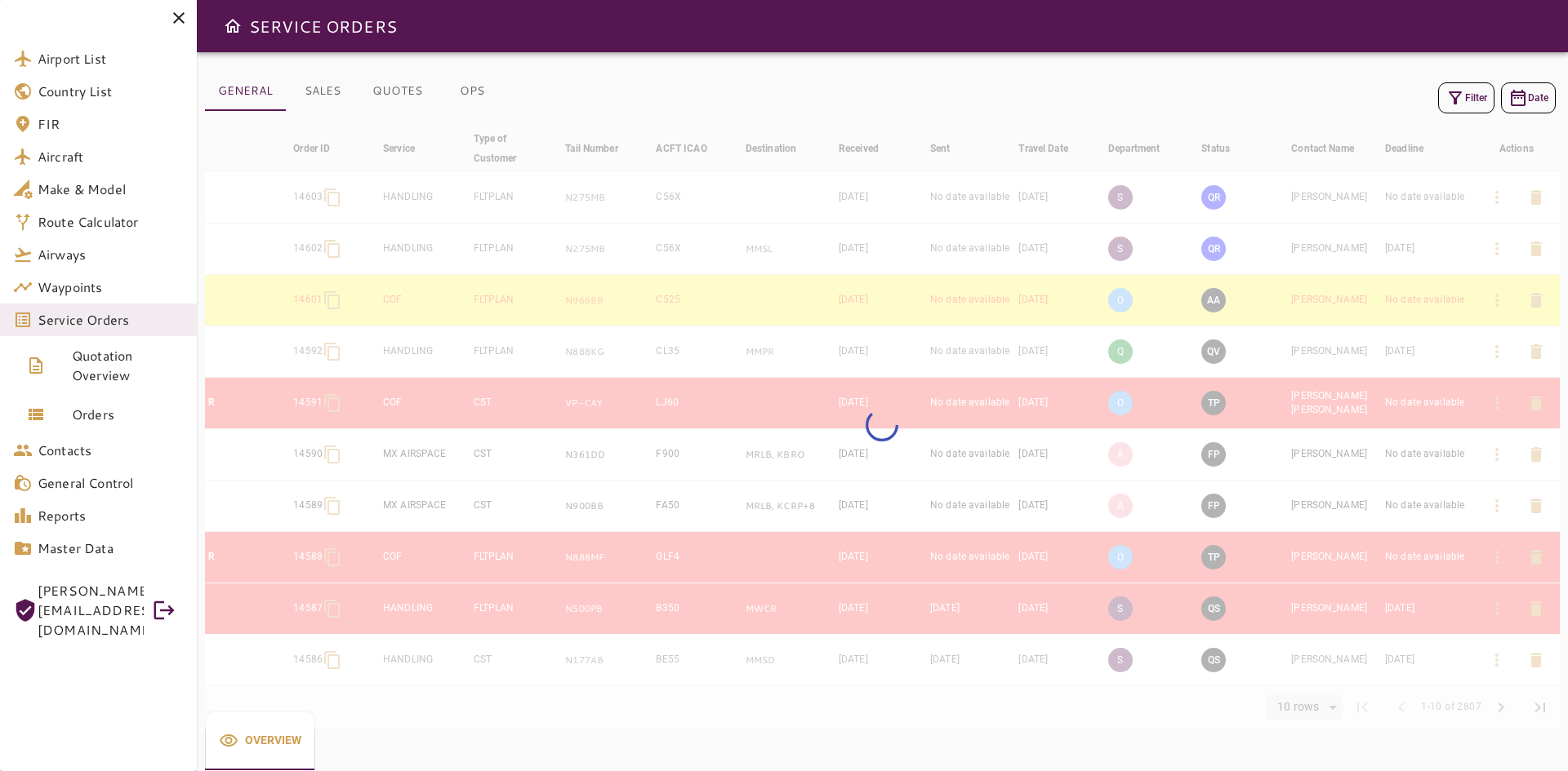
type input "**"
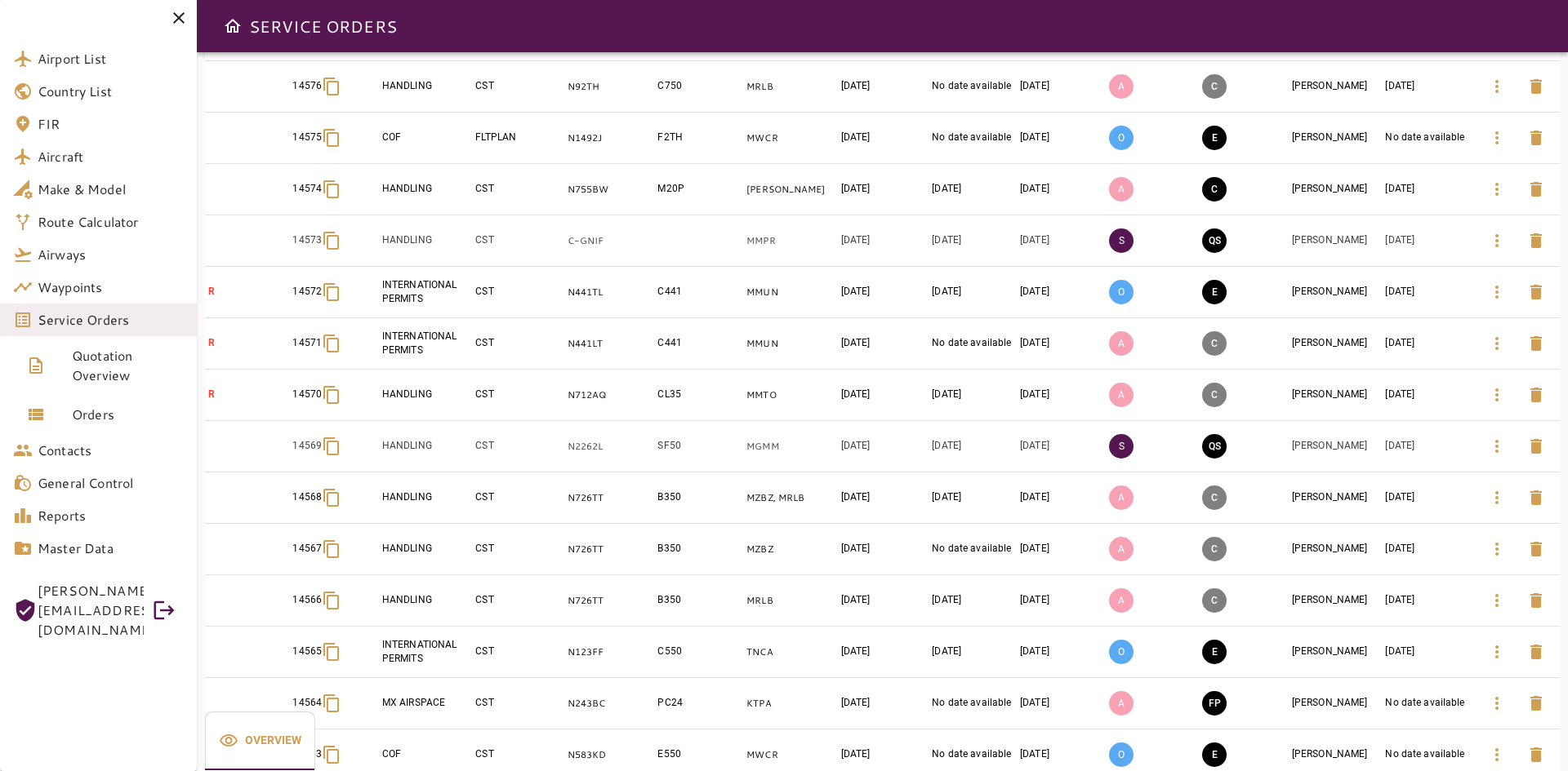
scroll to position [1521, 0]
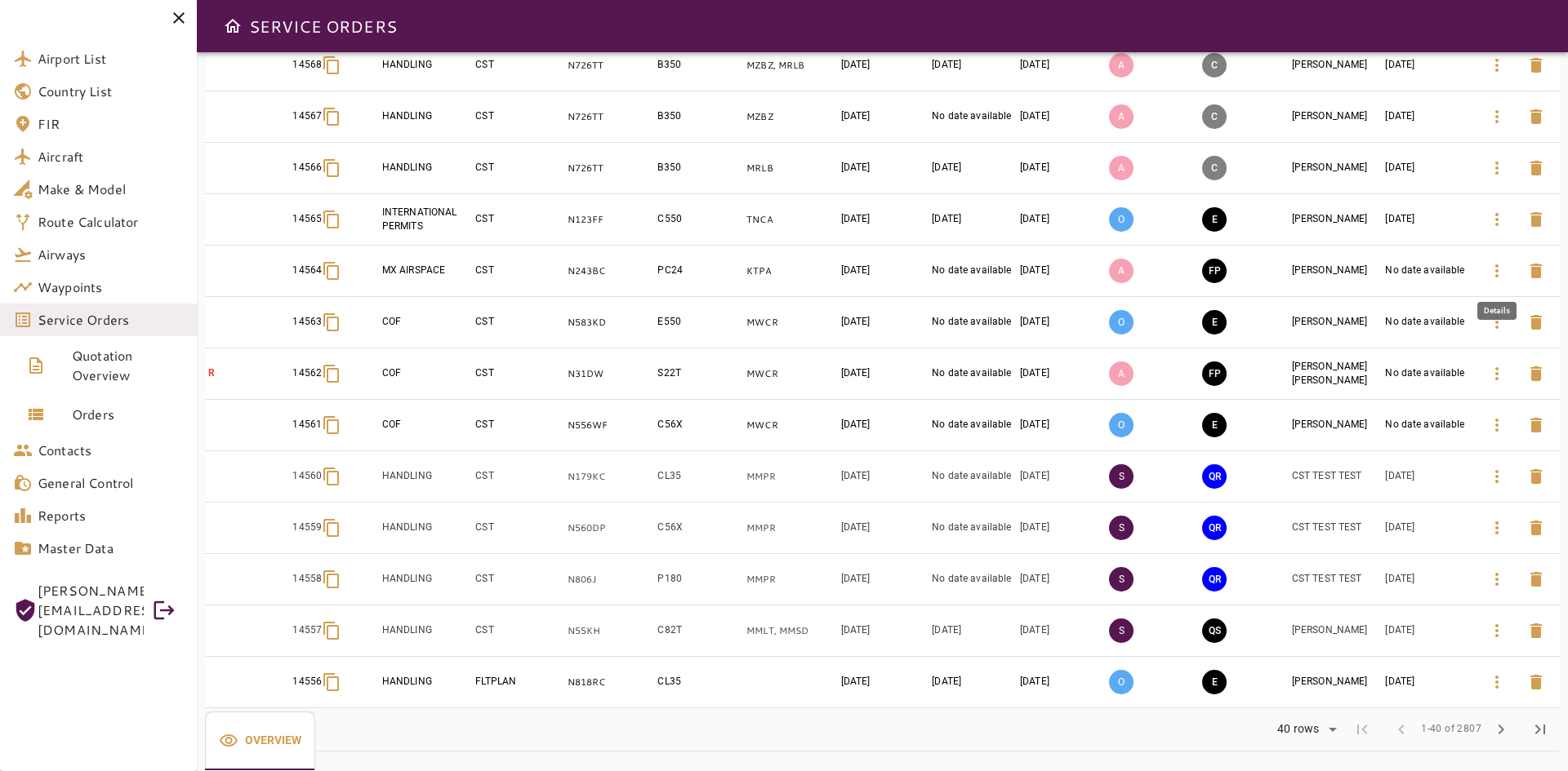
click at [1503, 273] on icon "button" at bounding box center [1497, 271] width 19 height 19
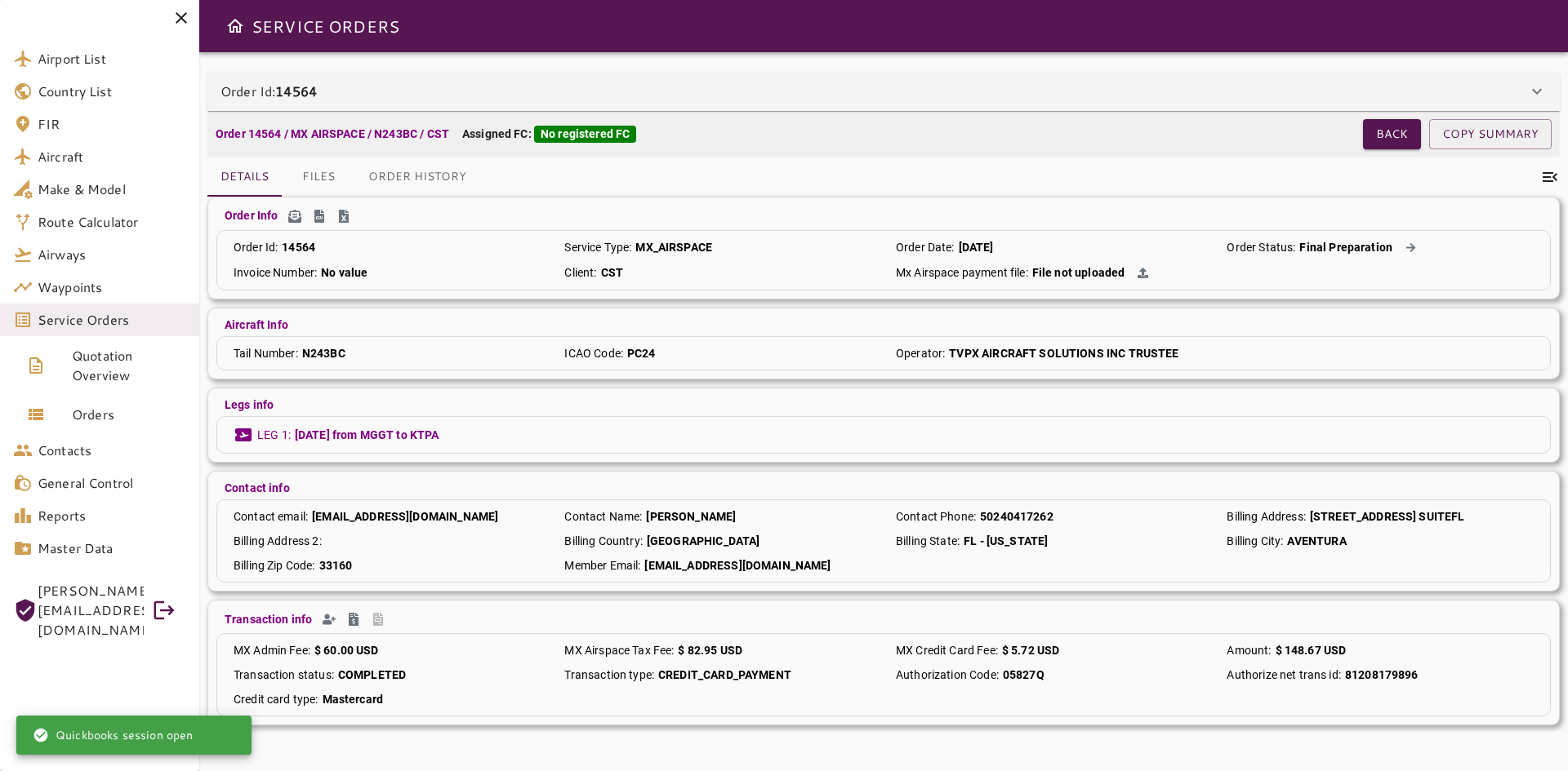
click at [636, 89] on div "Order Id: 14564" at bounding box center [873, 91] width 1306 height 19
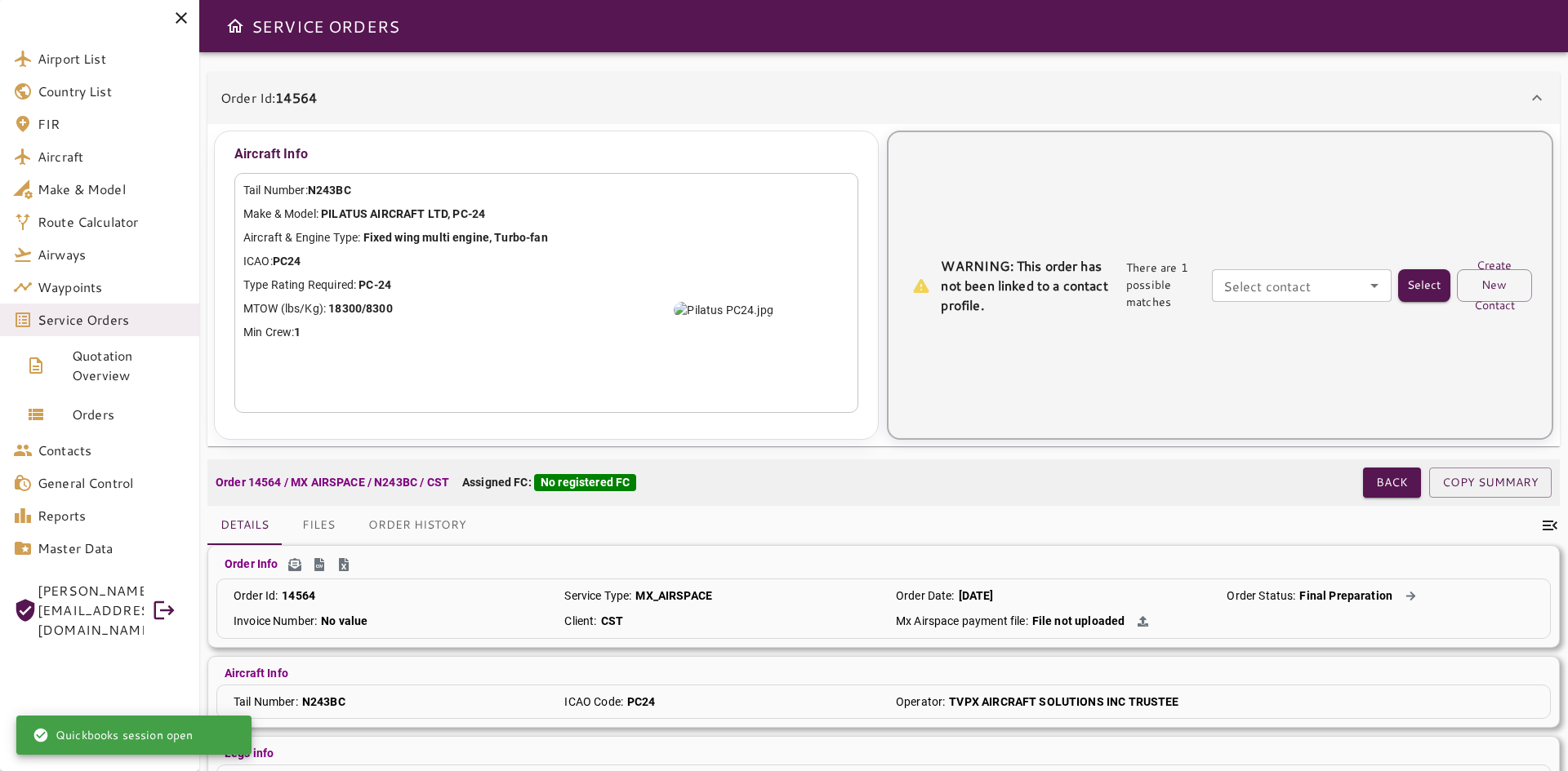
click at [1275, 279] on div "Select contact Select contact" at bounding box center [1301, 286] width 180 height 33
click at [1280, 334] on li "[PERSON_NAME] -" at bounding box center [1302, 323] width 180 height 29
type input "**********"
click at [1415, 280] on button "Select" at bounding box center [1424, 286] width 53 height 33
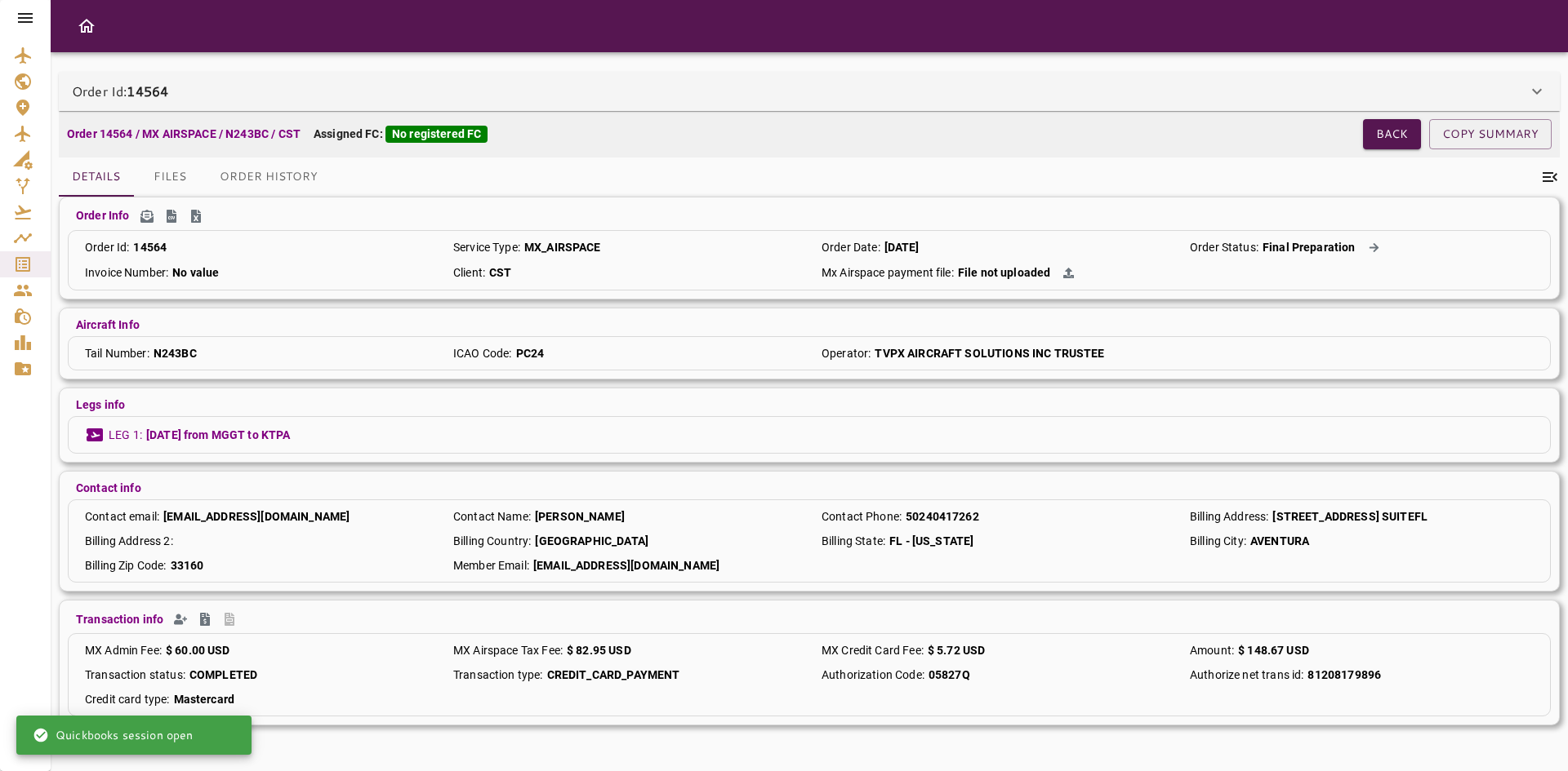
click at [287, 174] on button "Order History" at bounding box center [268, 177] width 125 height 39
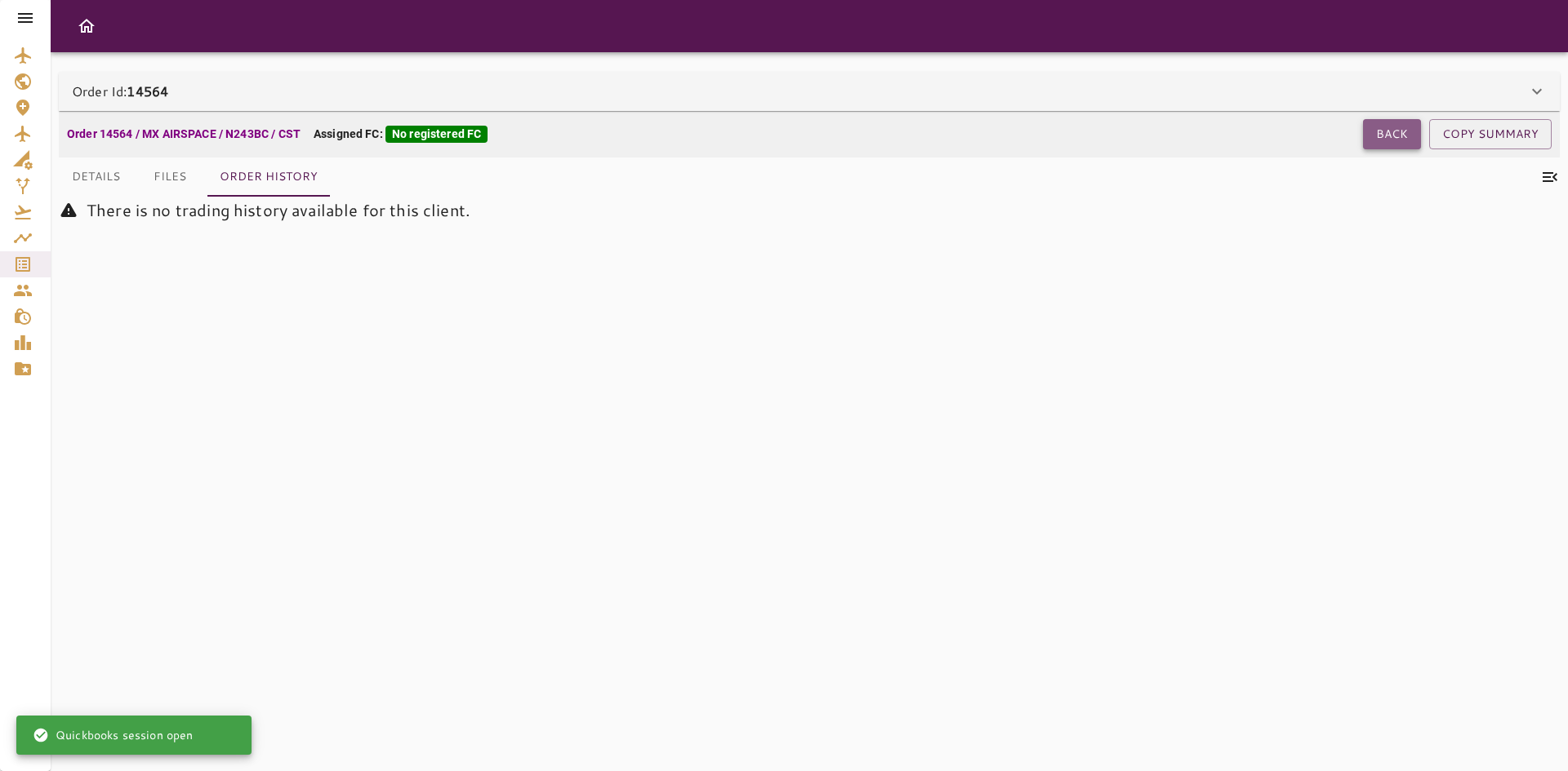
click at [1391, 131] on button "Back" at bounding box center [1392, 134] width 58 height 30
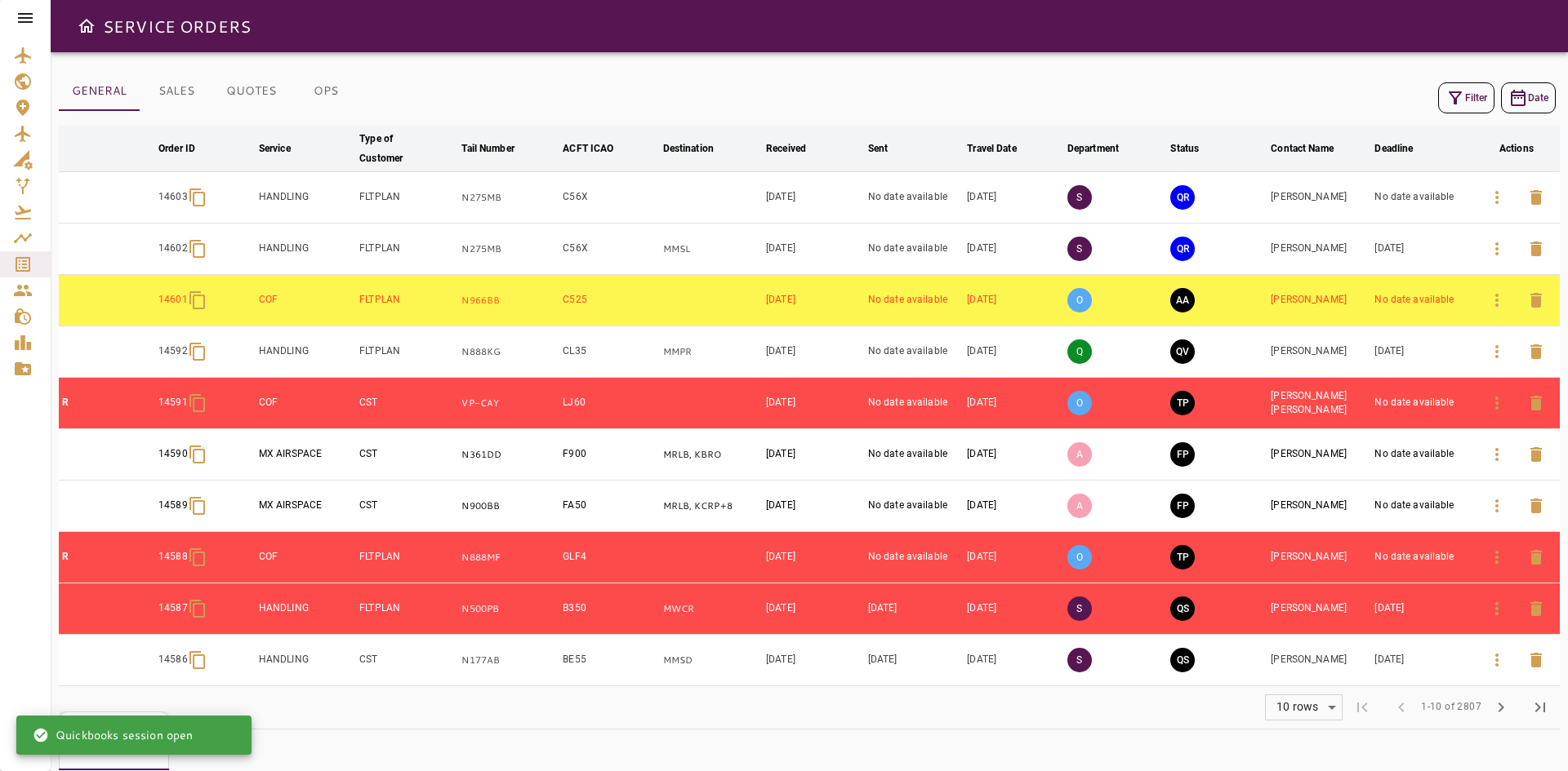
click at [1309, 708] on body "SERVICE ORDERS GENERAL SALES QUOTES OPS Filter Date arrow_downward Order ID arr…" at bounding box center [784, 385] width 1568 height 771
click at [1290, 740] on li "40" at bounding box center [1304, 737] width 75 height 29
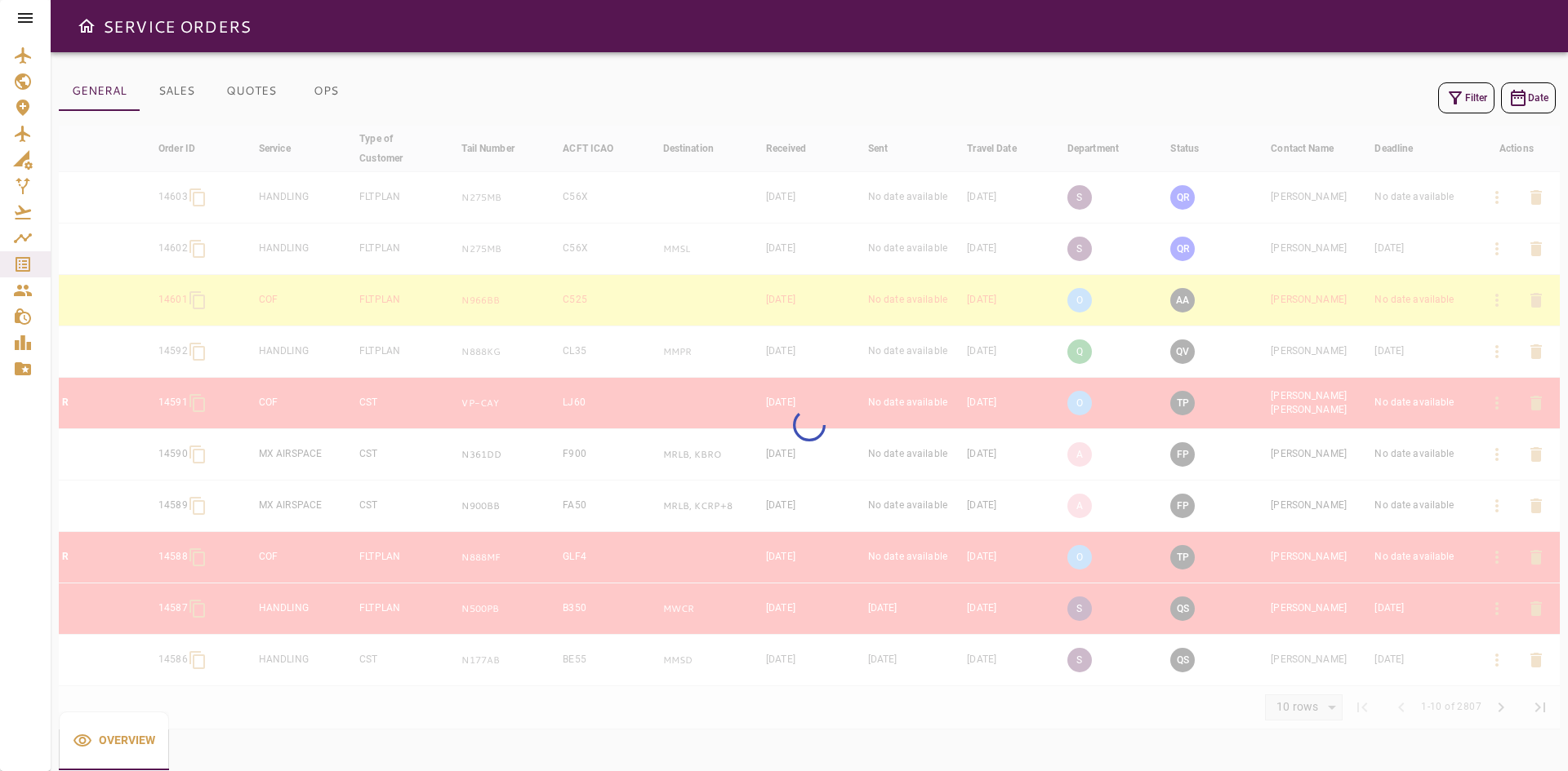
type input "**"
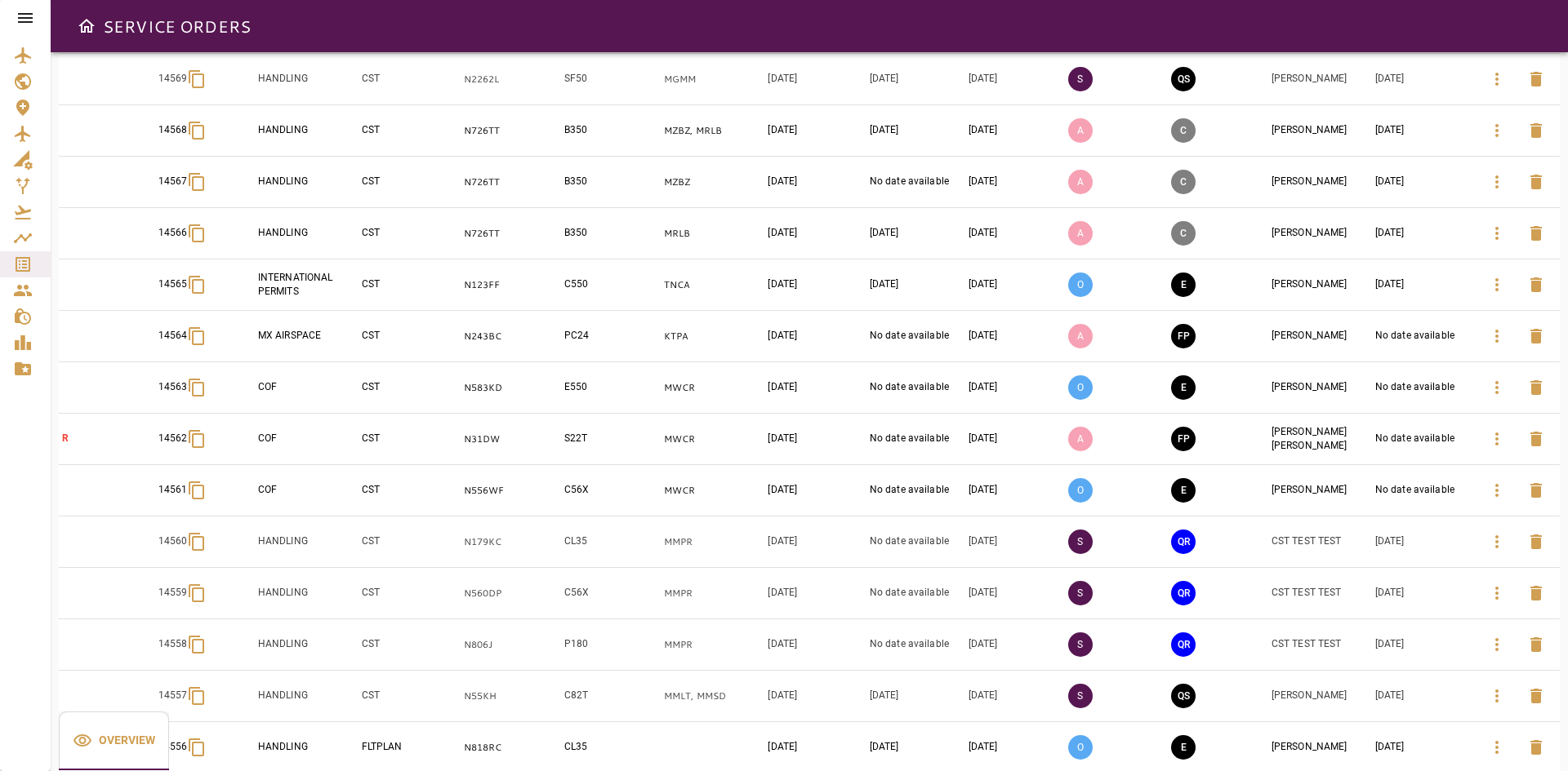
scroll to position [1521, 0]
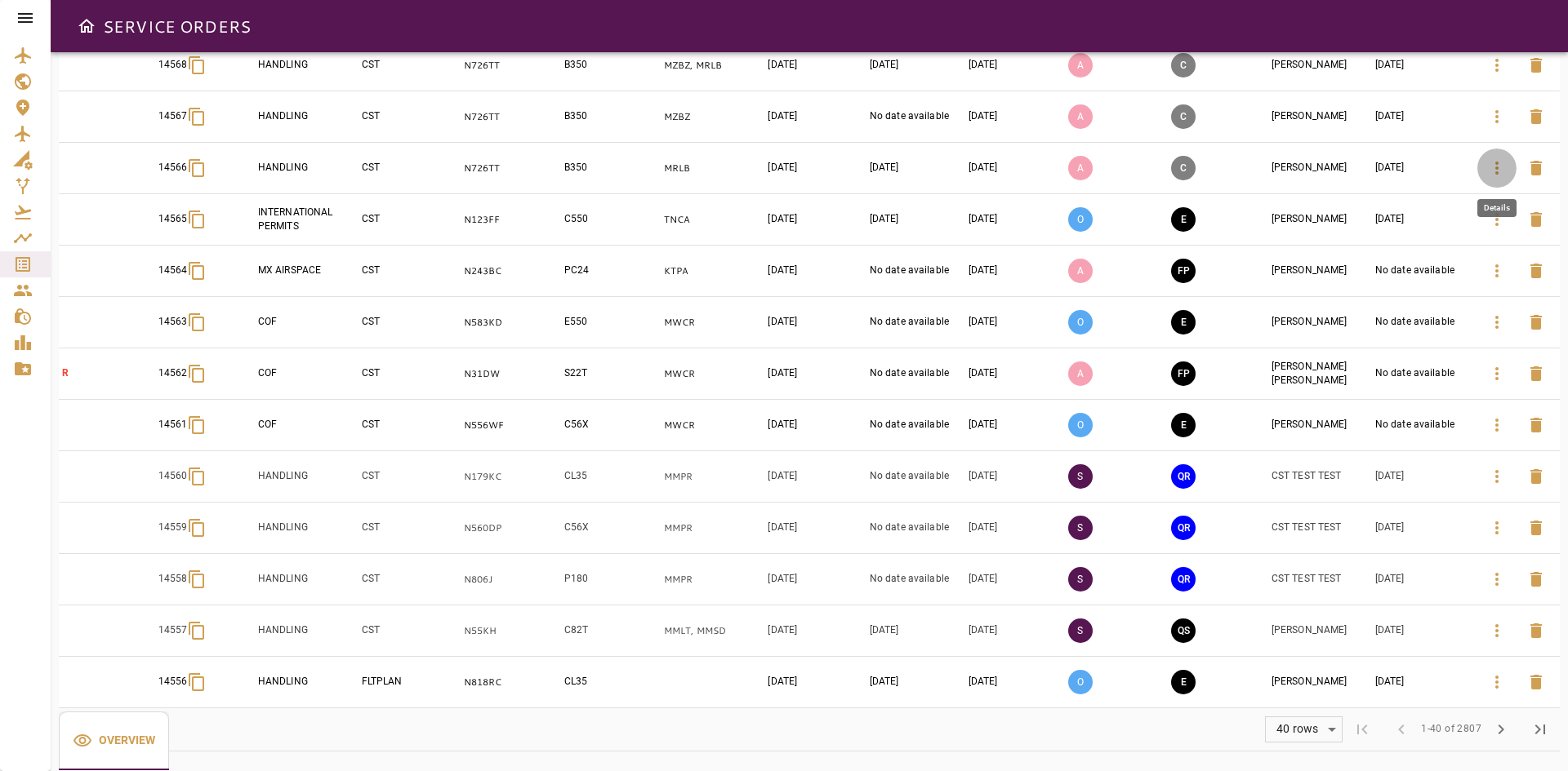
click at [1493, 173] on icon "button" at bounding box center [1497, 168] width 19 height 19
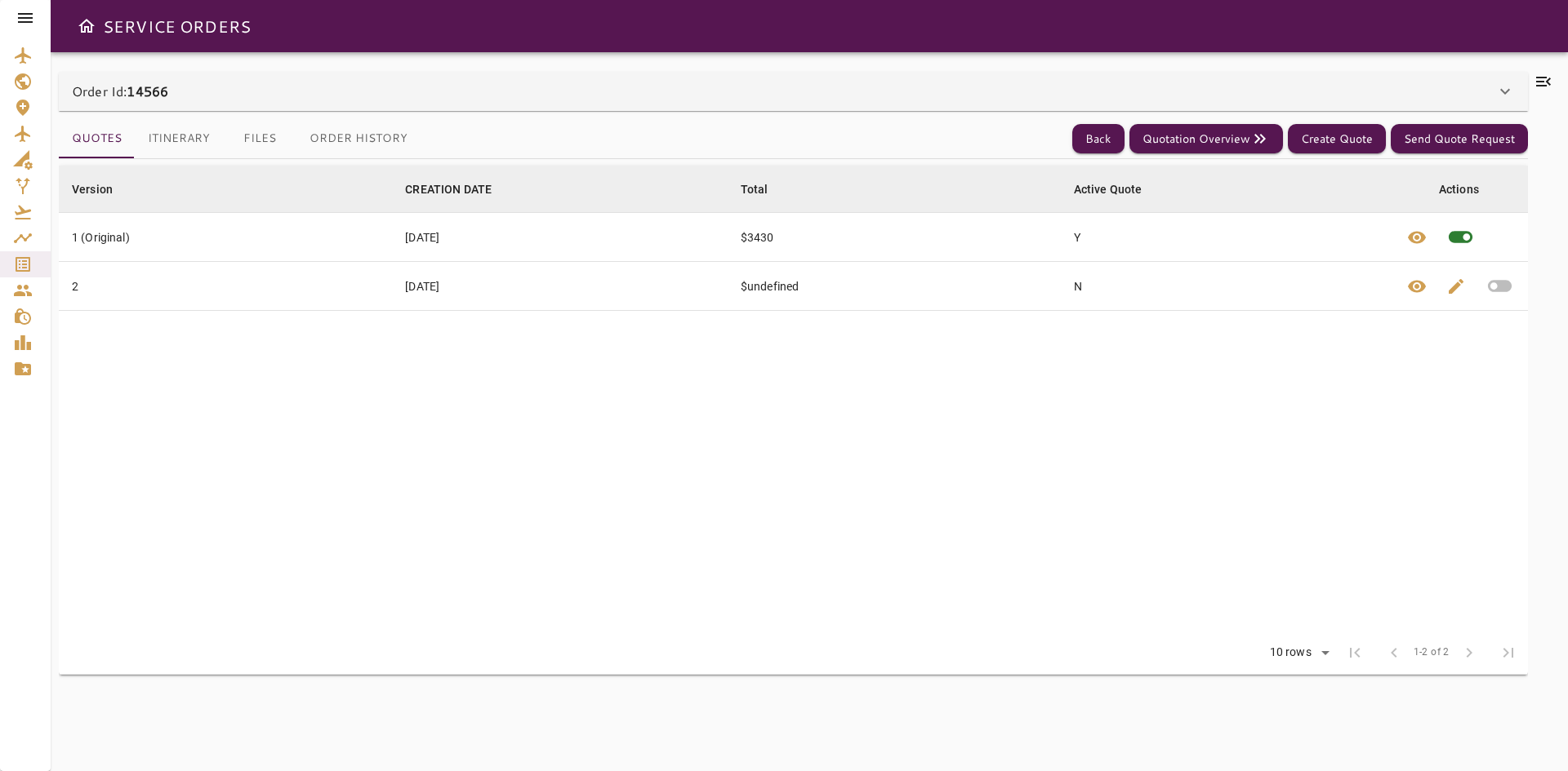
click at [873, 99] on div "Order Id: 14566" at bounding box center [783, 91] width 1423 height 19
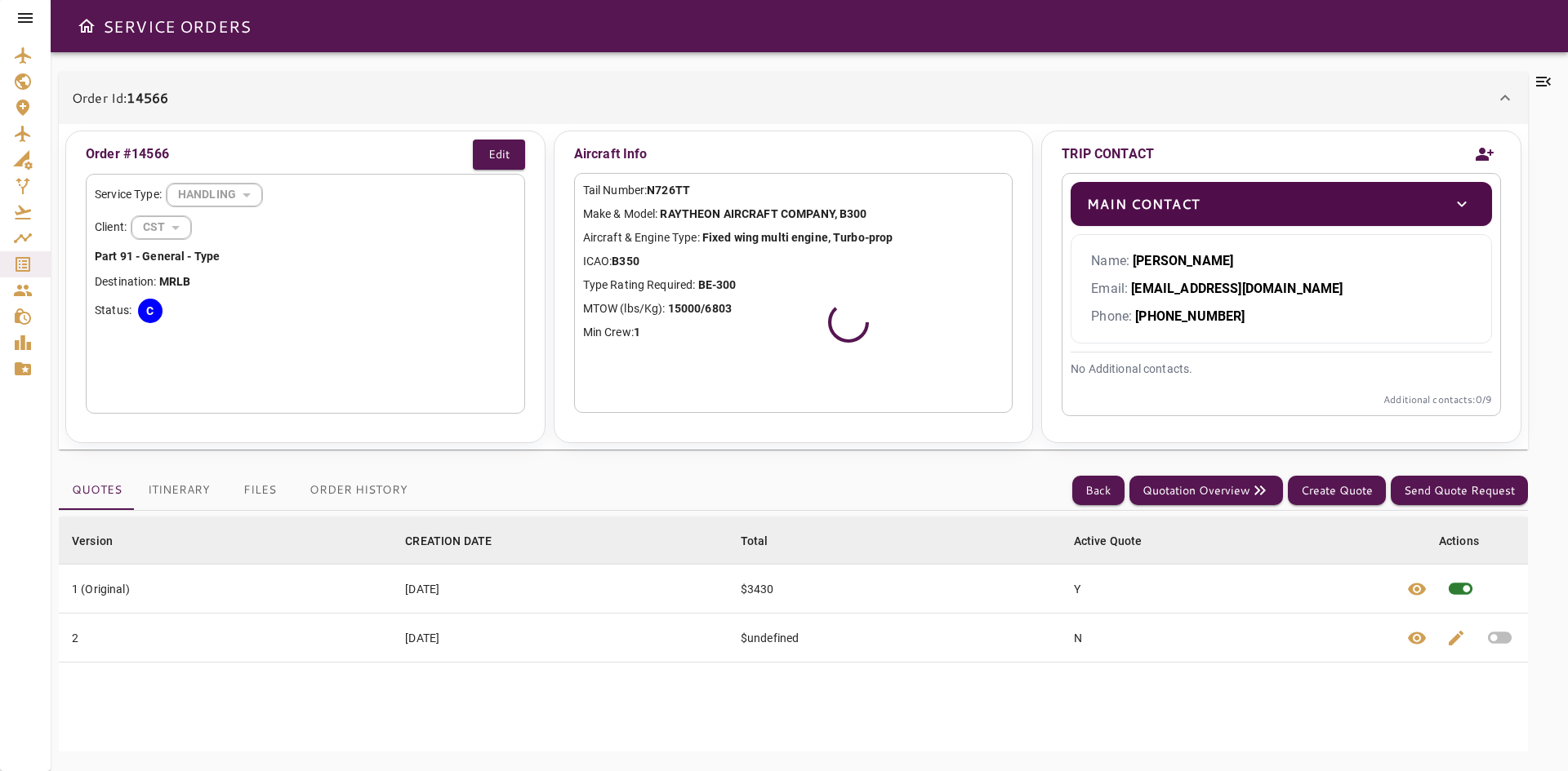
click at [339, 476] on button "Order History" at bounding box center [359, 490] width 125 height 39
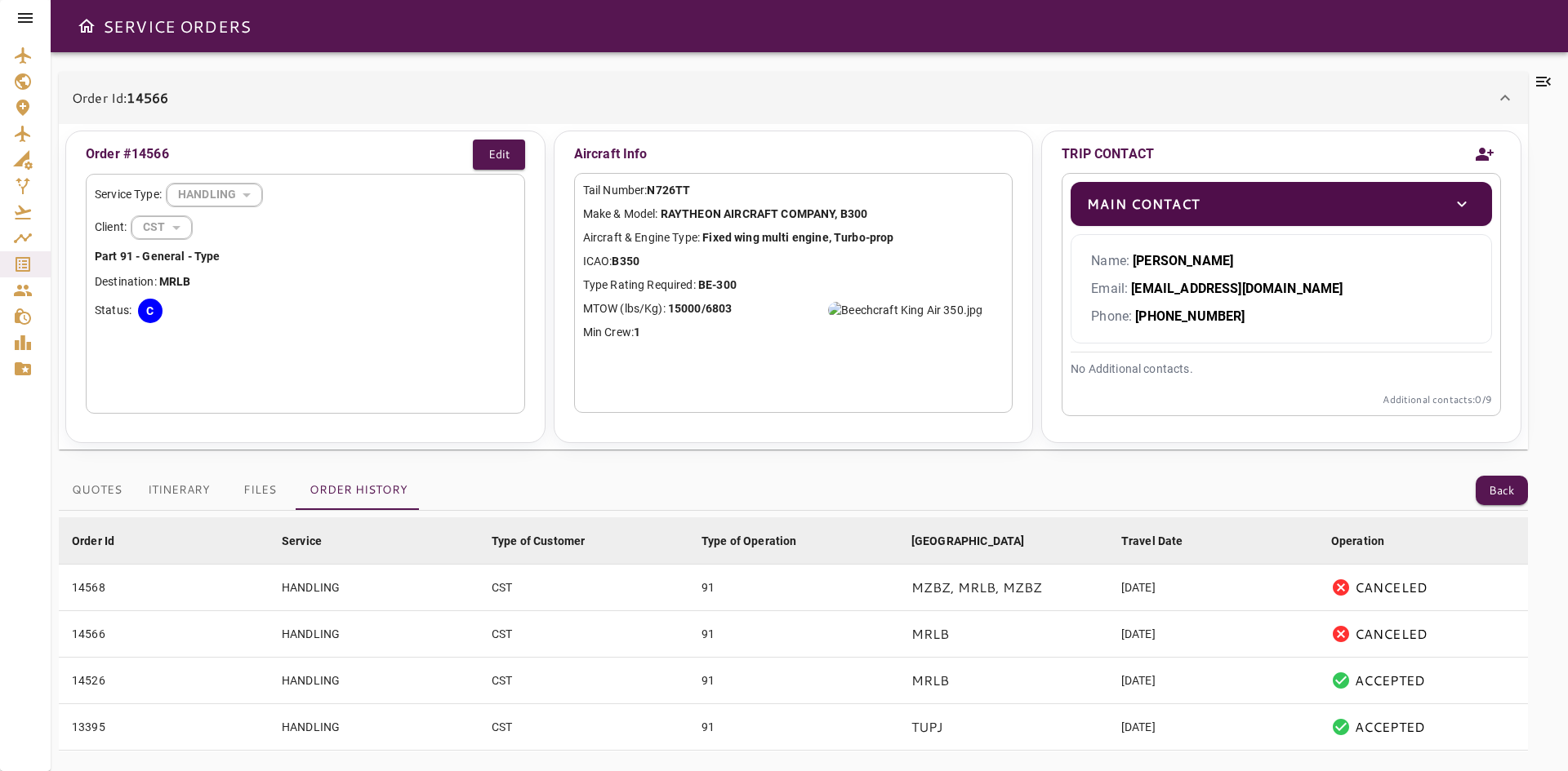
click at [1540, 74] on icon at bounding box center [1544, 82] width 19 height 19
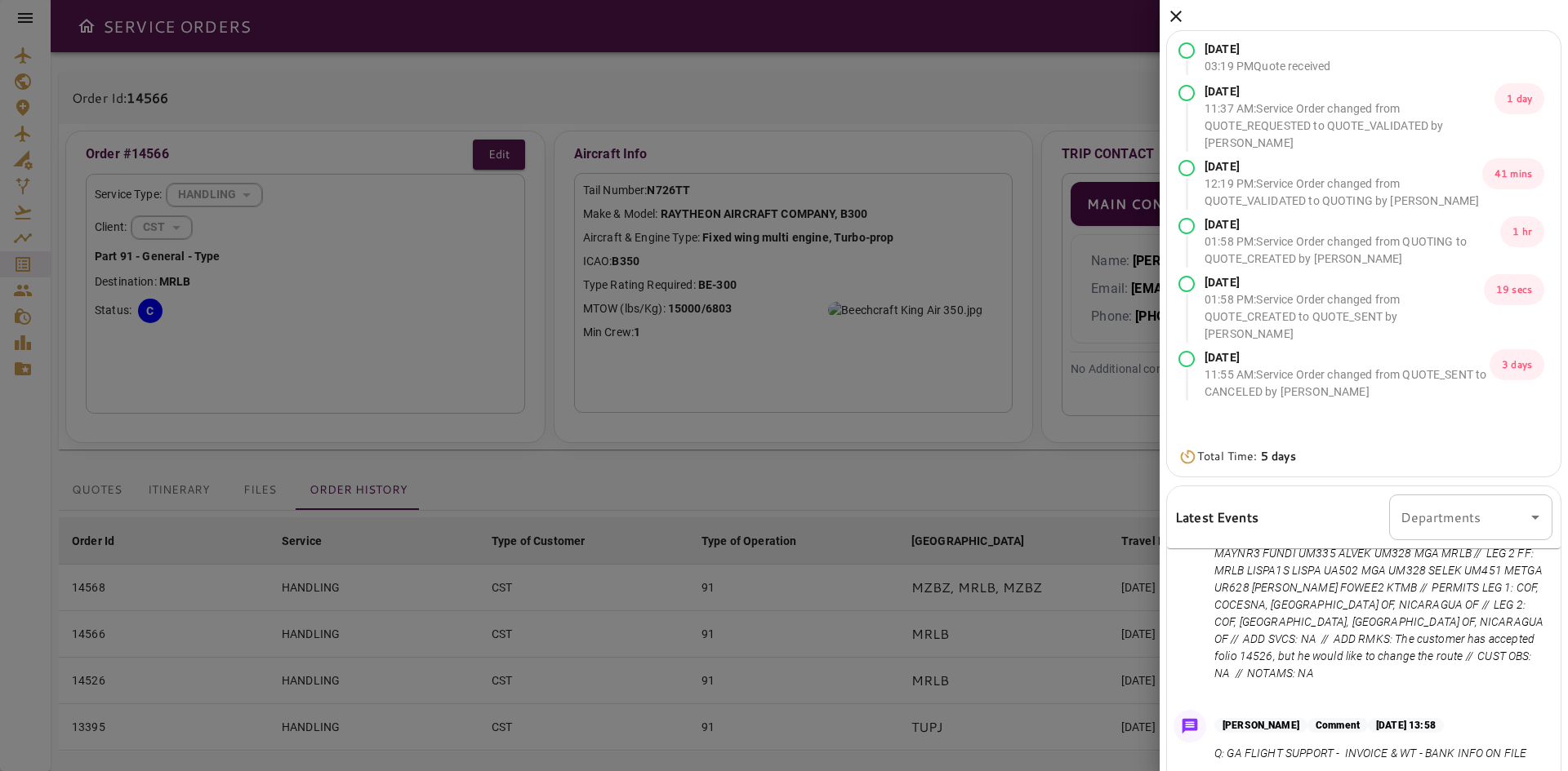
click at [1172, 14] on icon at bounding box center [1176, 17] width 19 height 19
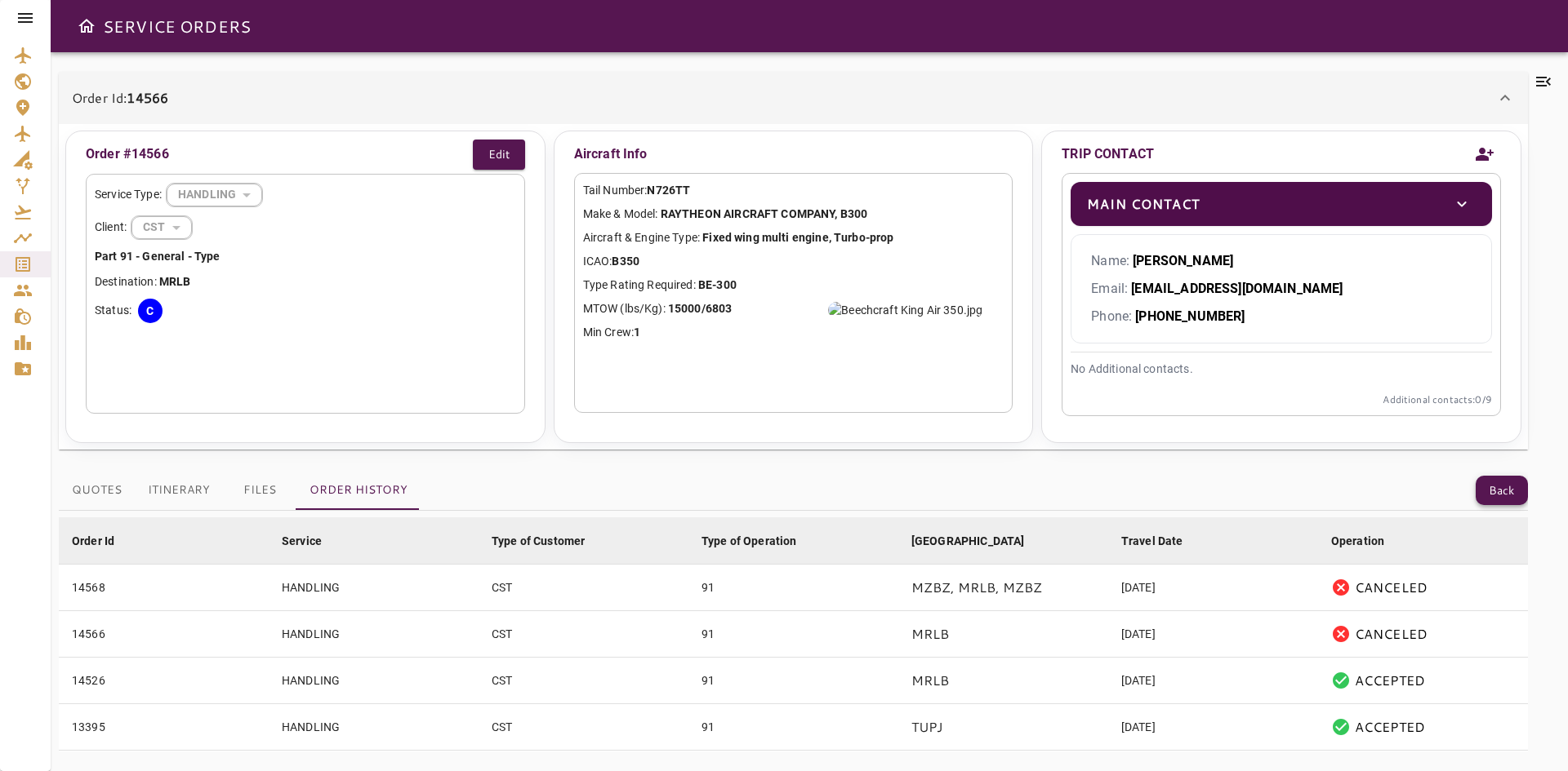
click at [1490, 500] on button "Back" at bounding box center [1502, 490] width 53 height 30
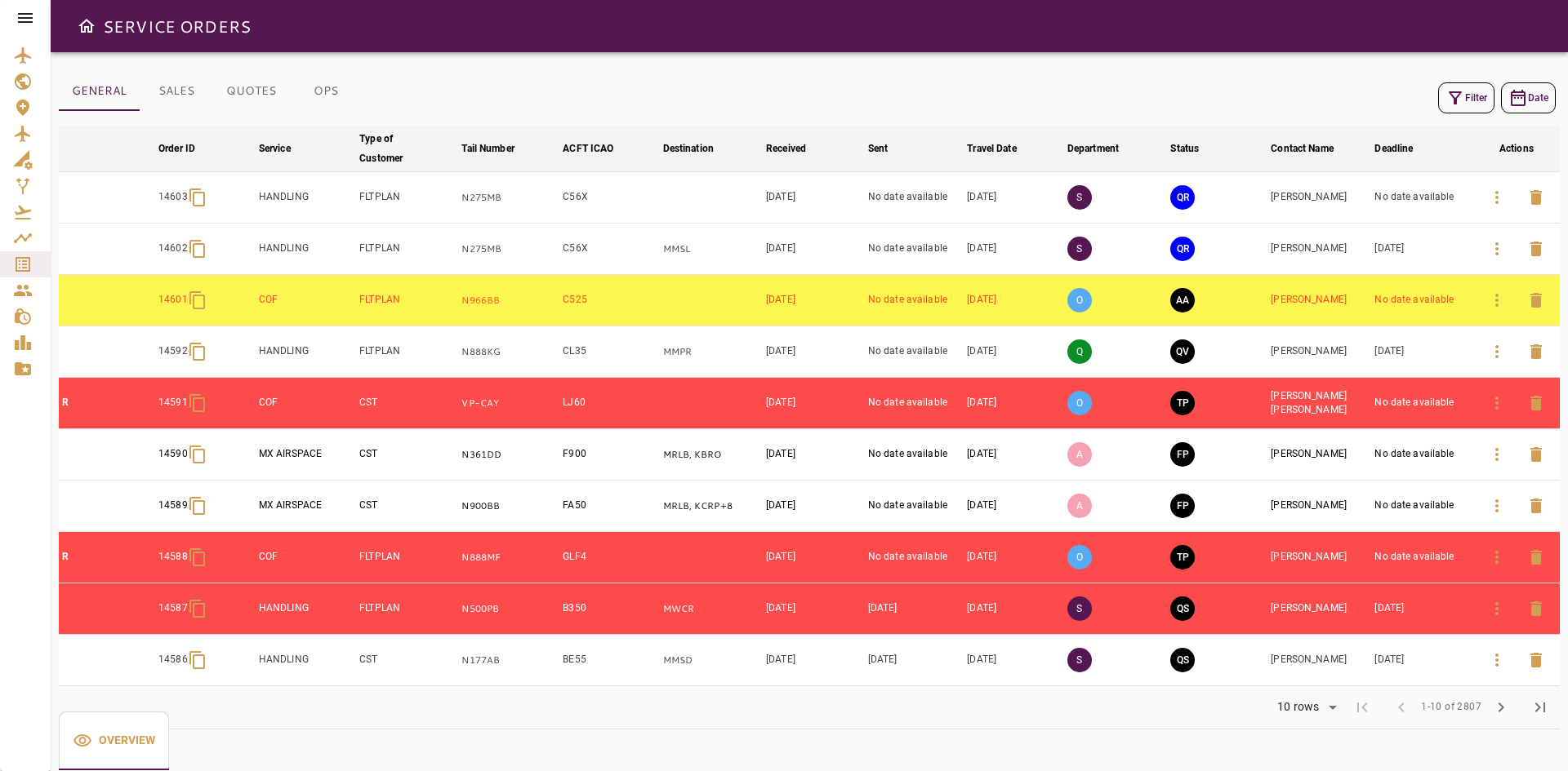
click at [1285, 709] on body "SERVICE ORDERS GENERAL SALES QUOTES OPS Filter Date arrow_downward Order ID arr…" at bounding box center [784, 385] width 1568 height 771
click at [1283, 743] on li "40" at bounding box center [1305, 737] width 75 height 29
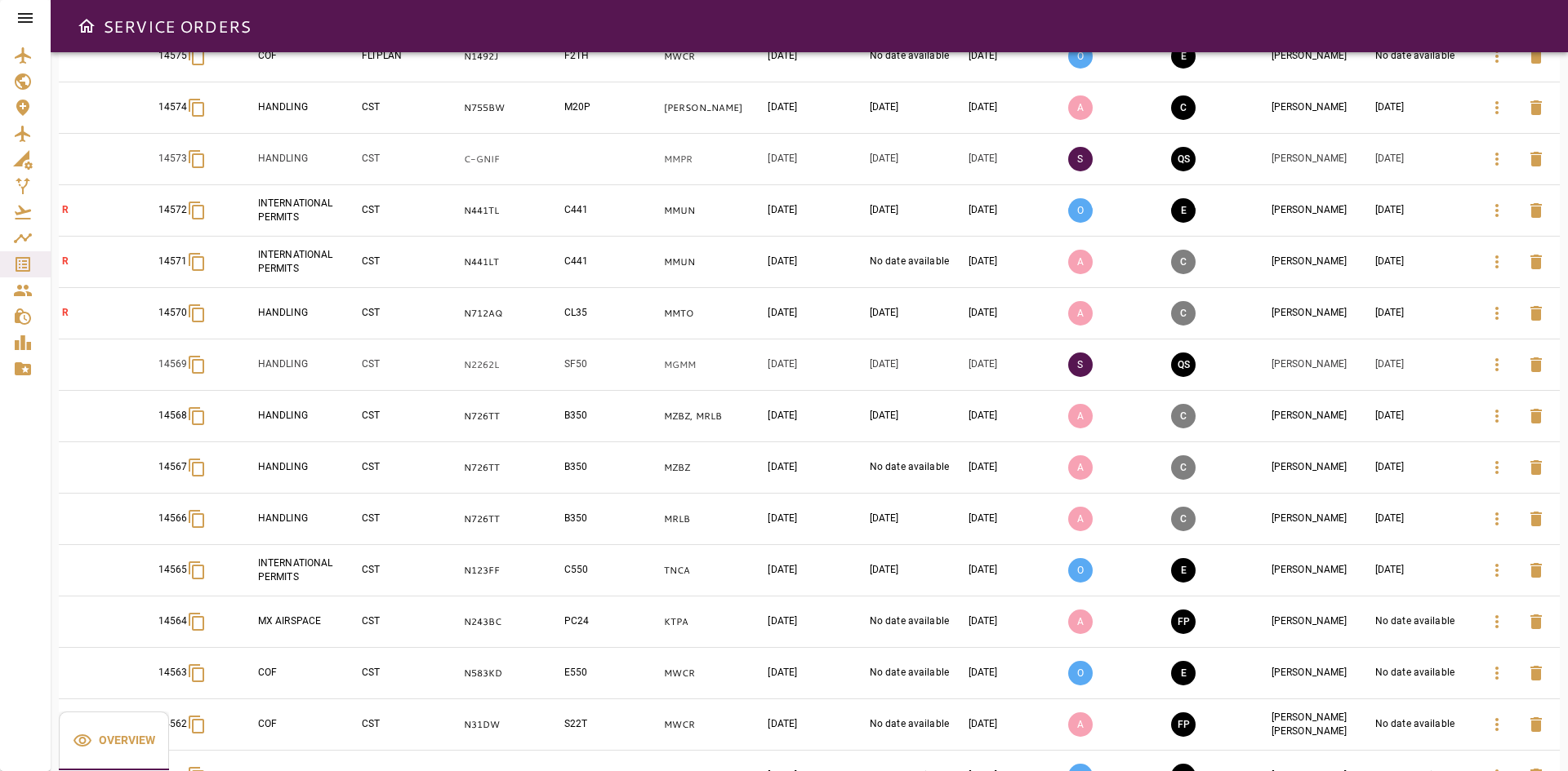
scroll to position [1521, 0]
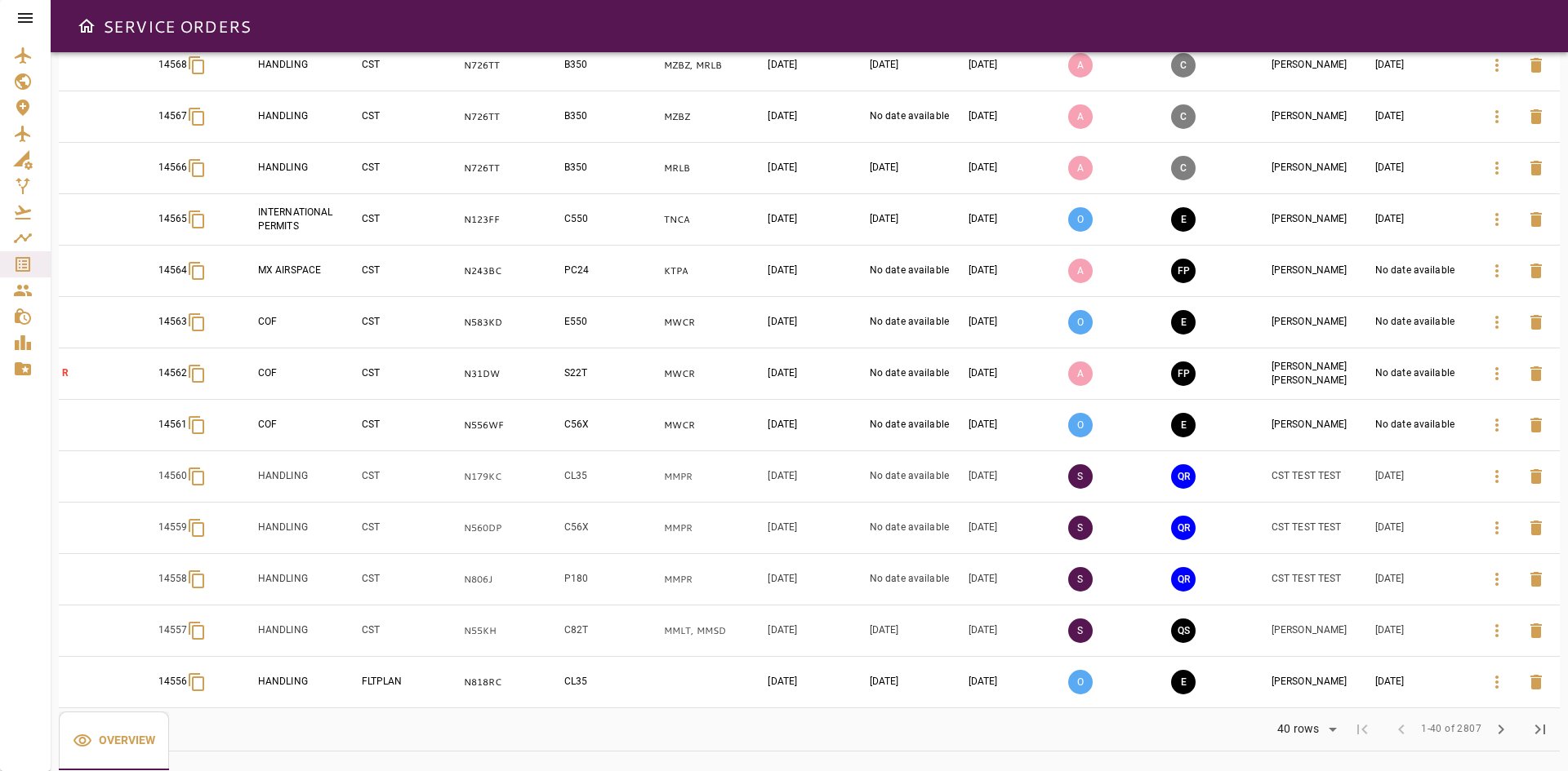
drag, startPoint x: 1561, startPoint y: 653, endPoint x: 1559, endPoint y: 626, distance: 27.1
click at [1560, 631] on div "GENERAL SALES QUOTES OPS Filter Date arrow_downward Order ID arrow_downward Ser…" at bounding box center [809, 412] width 1517 height 719
click at [1299, 740] on body "SERVICE ORDERS GENERAL SALES QUOTES OPS Filter Date arrow_downward Order ID arr…" at bounding box center [784, 385] width 1568 height 771
click at [1292, 672] on li "15" at bounding box center [1305, 671] width 75 height 29
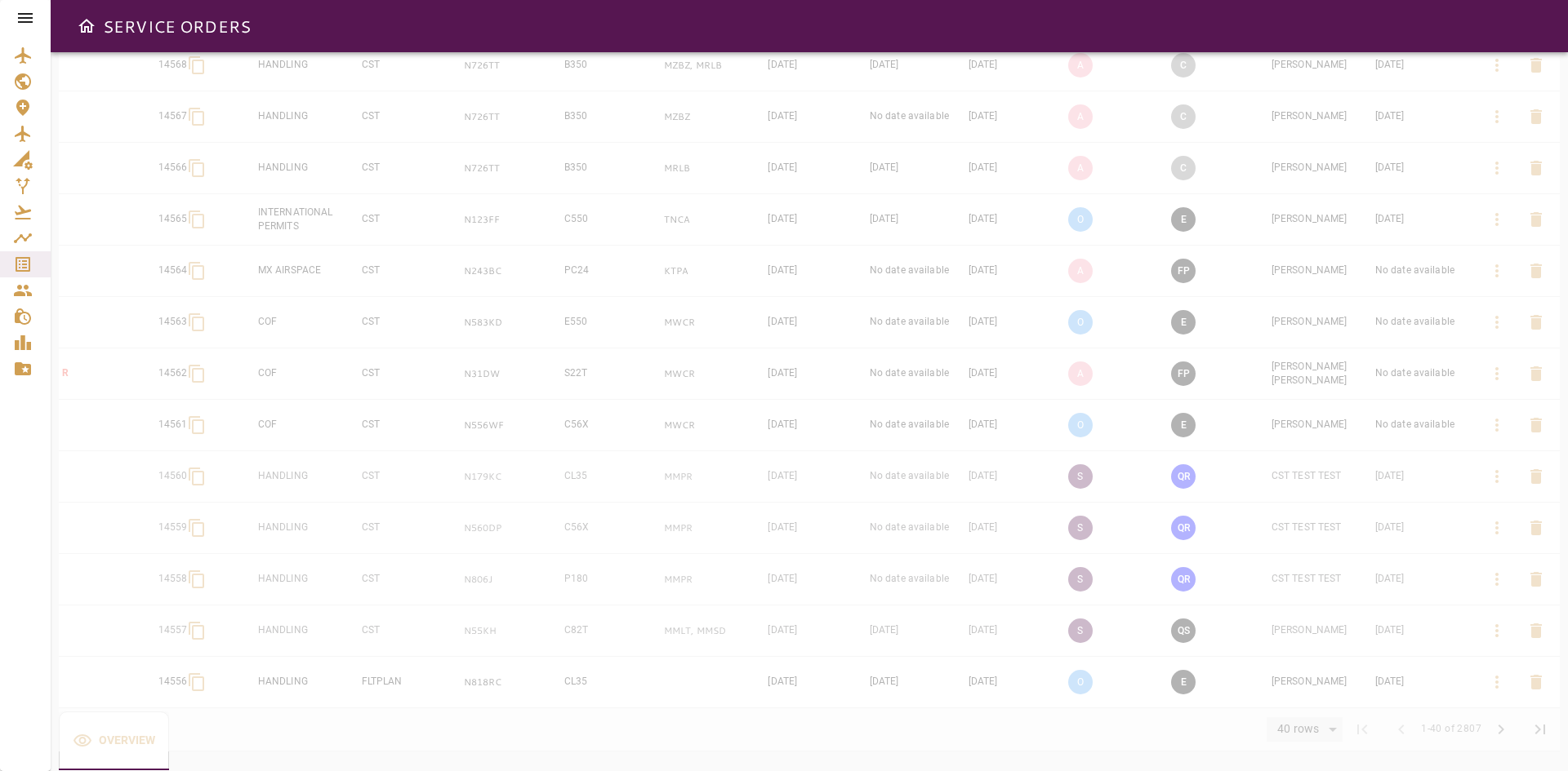
type input "**"
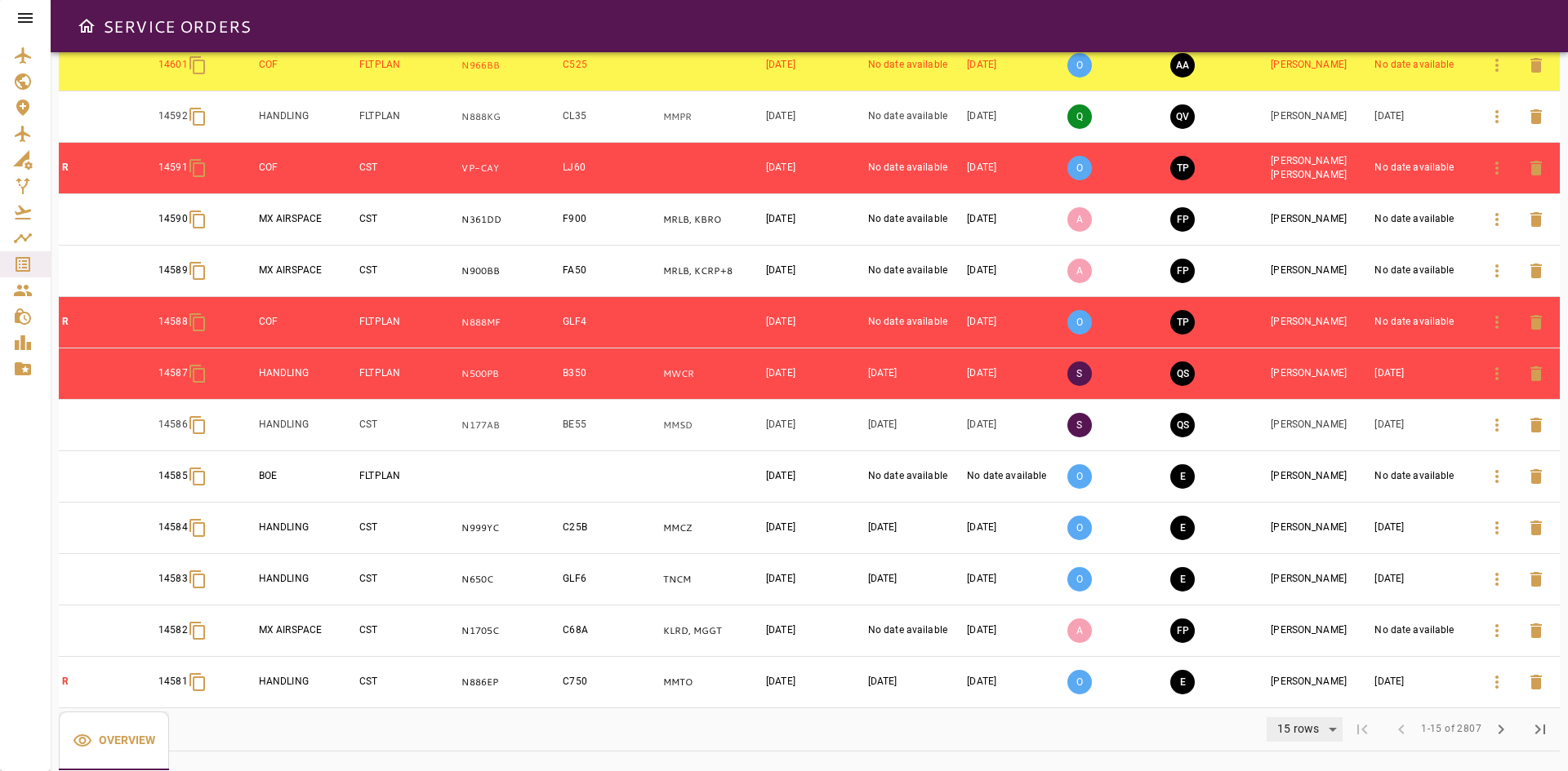
scroll to position [235, 0]
click at [1496, 730] on span "chevron_right" at bounding box center [1501, 729] width 19 height 19
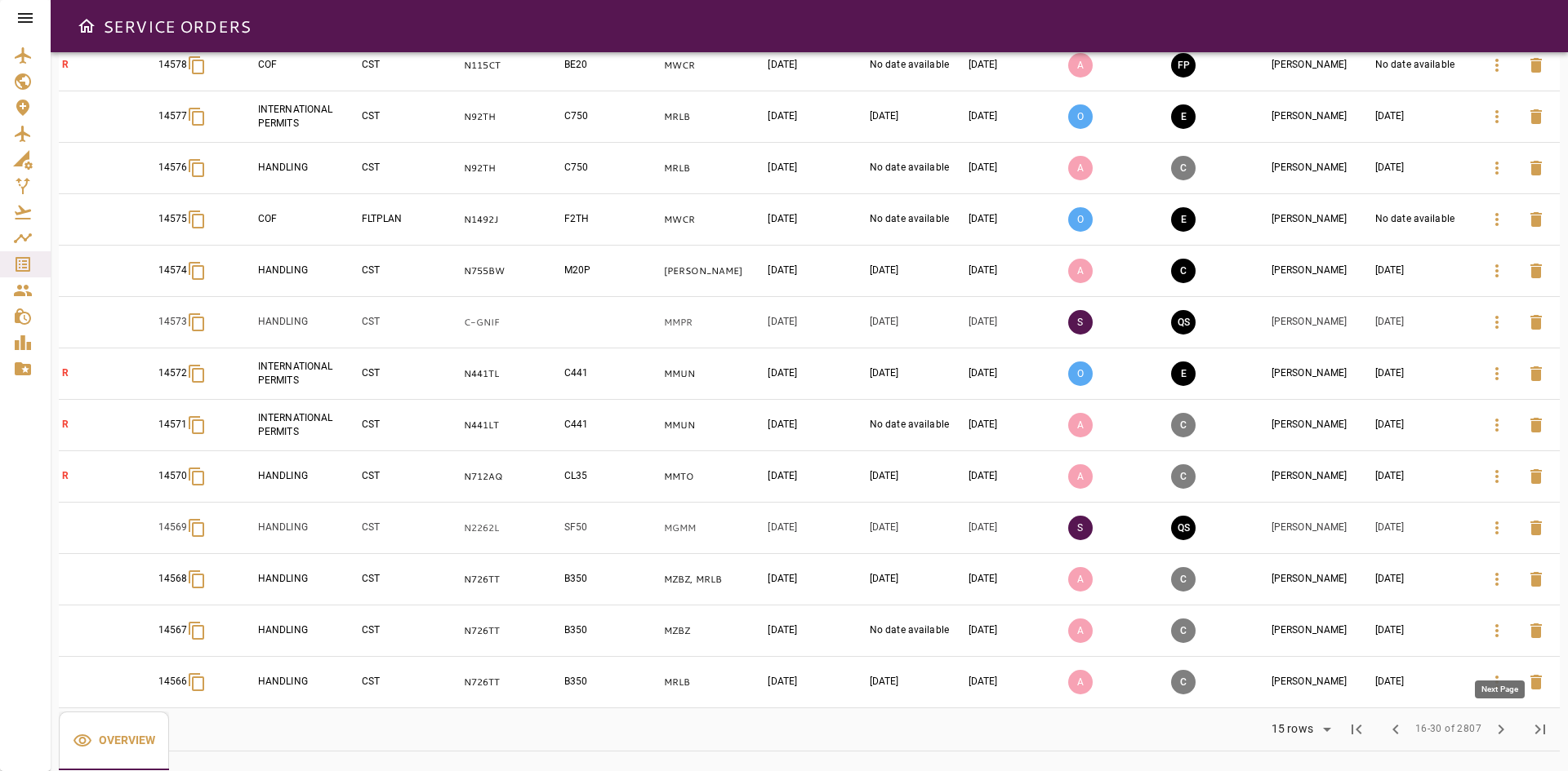
click at [1498, 729] on span "chevron_right" at bounding box center [1501, 729] width 19 height 19
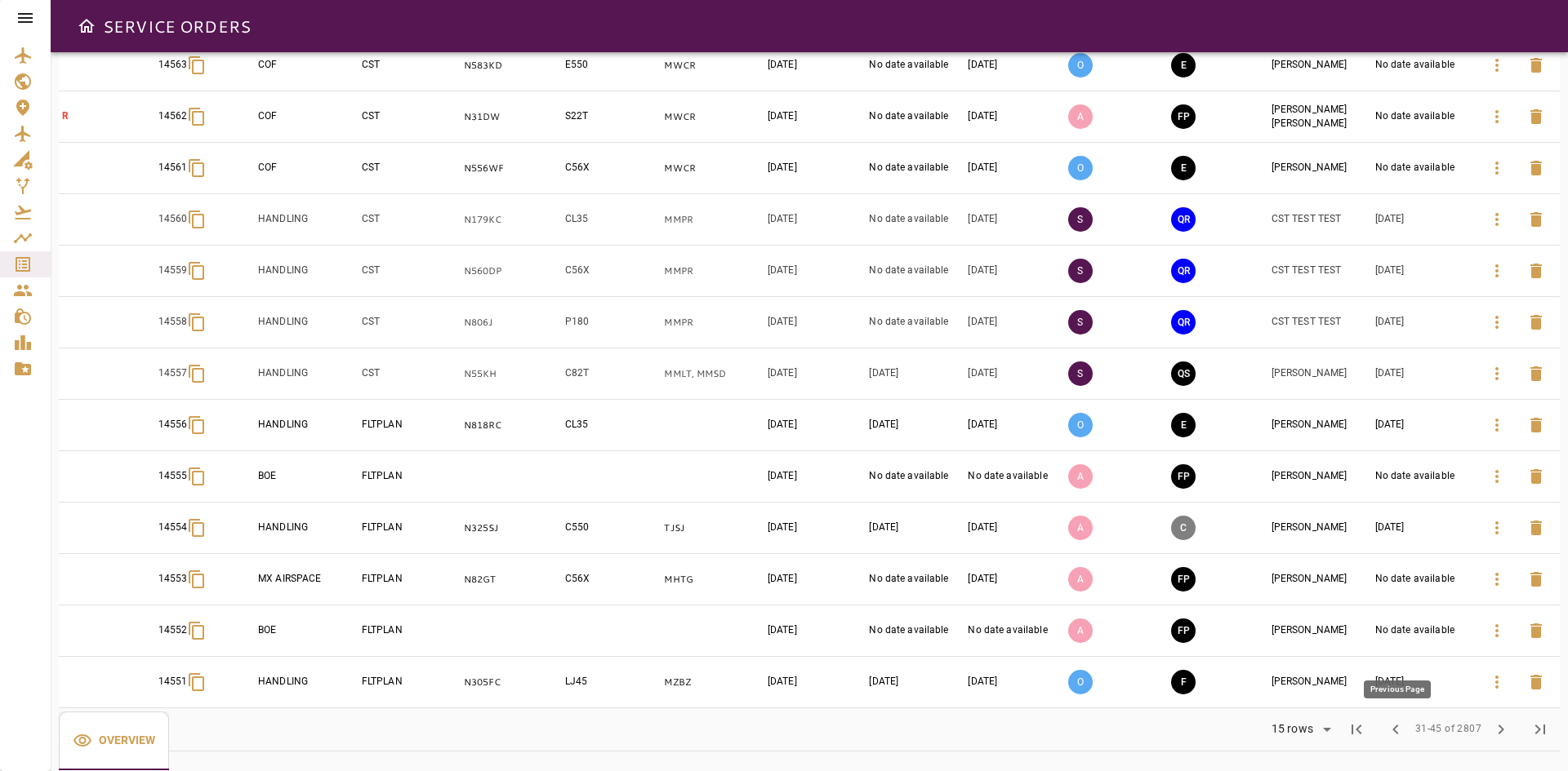
click at [1404, 734] on span "chevron_left" at bounding box center [1396, 729] width 19 height 19
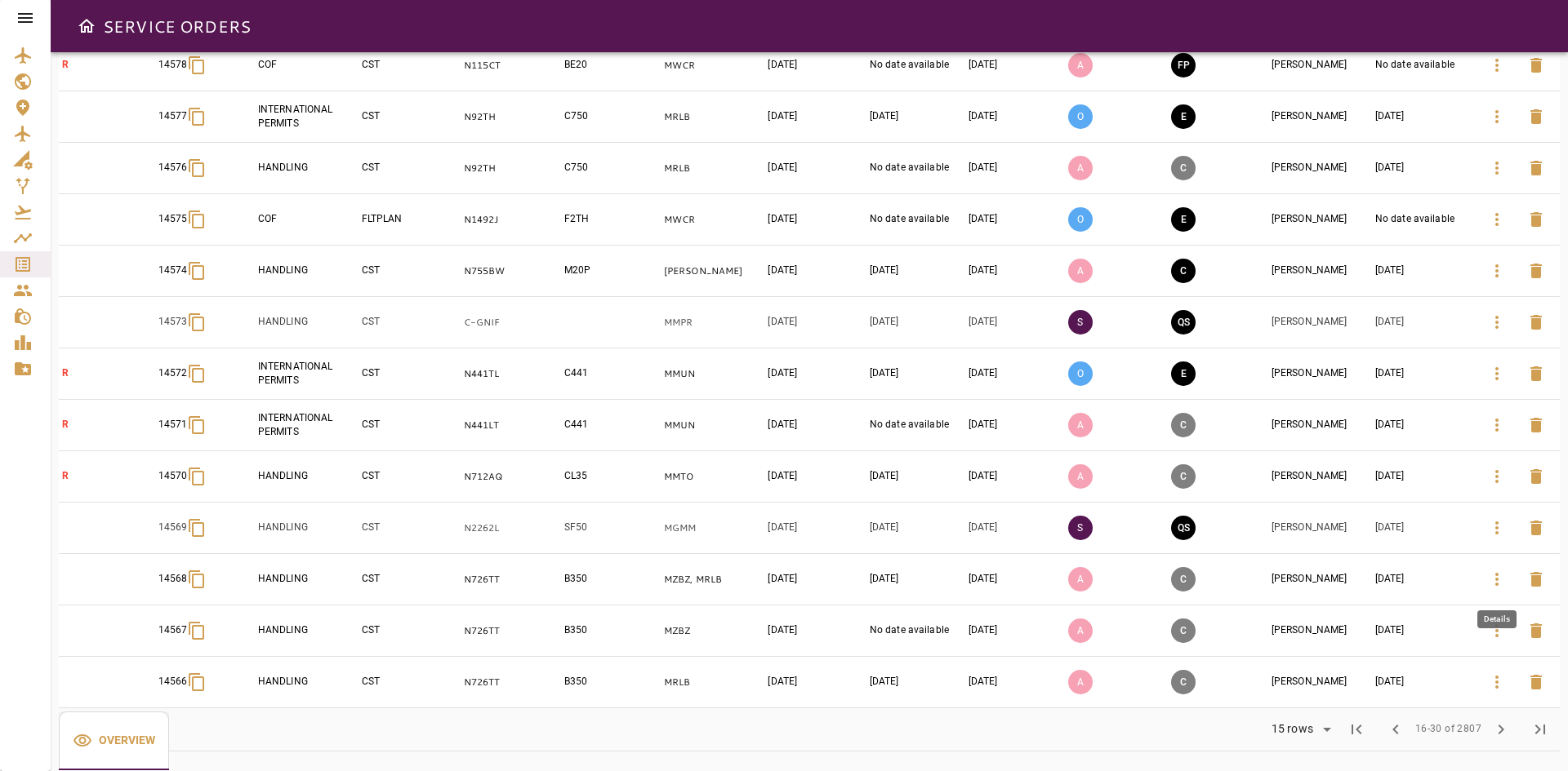
click at [1497, 584] on icon "button" at bounding box center [1496, 578] width 3 height 13
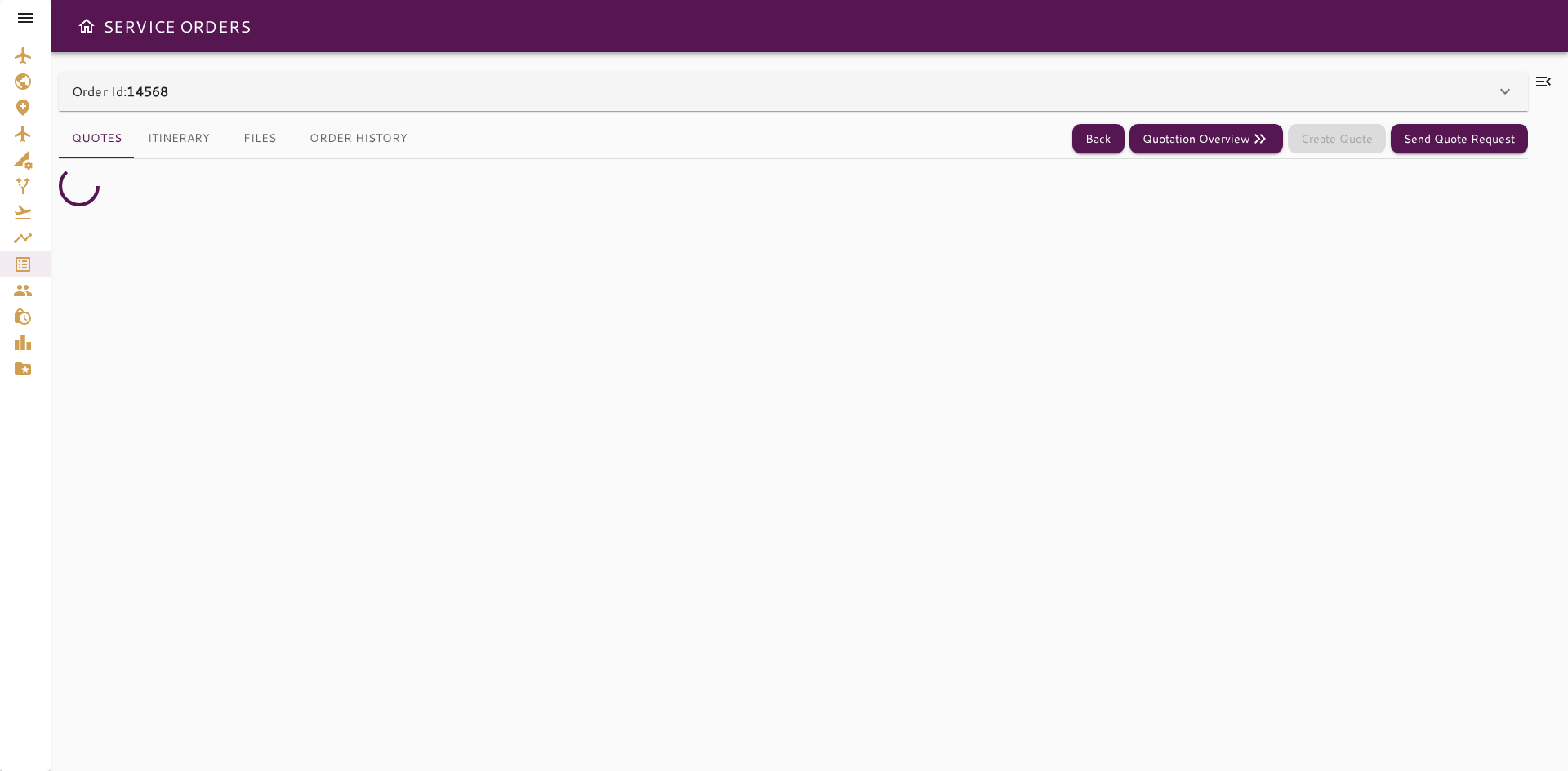
click at [425, 94] on div "Order Id: 14568" at bounding box center [783, 91] width 1423 height 19
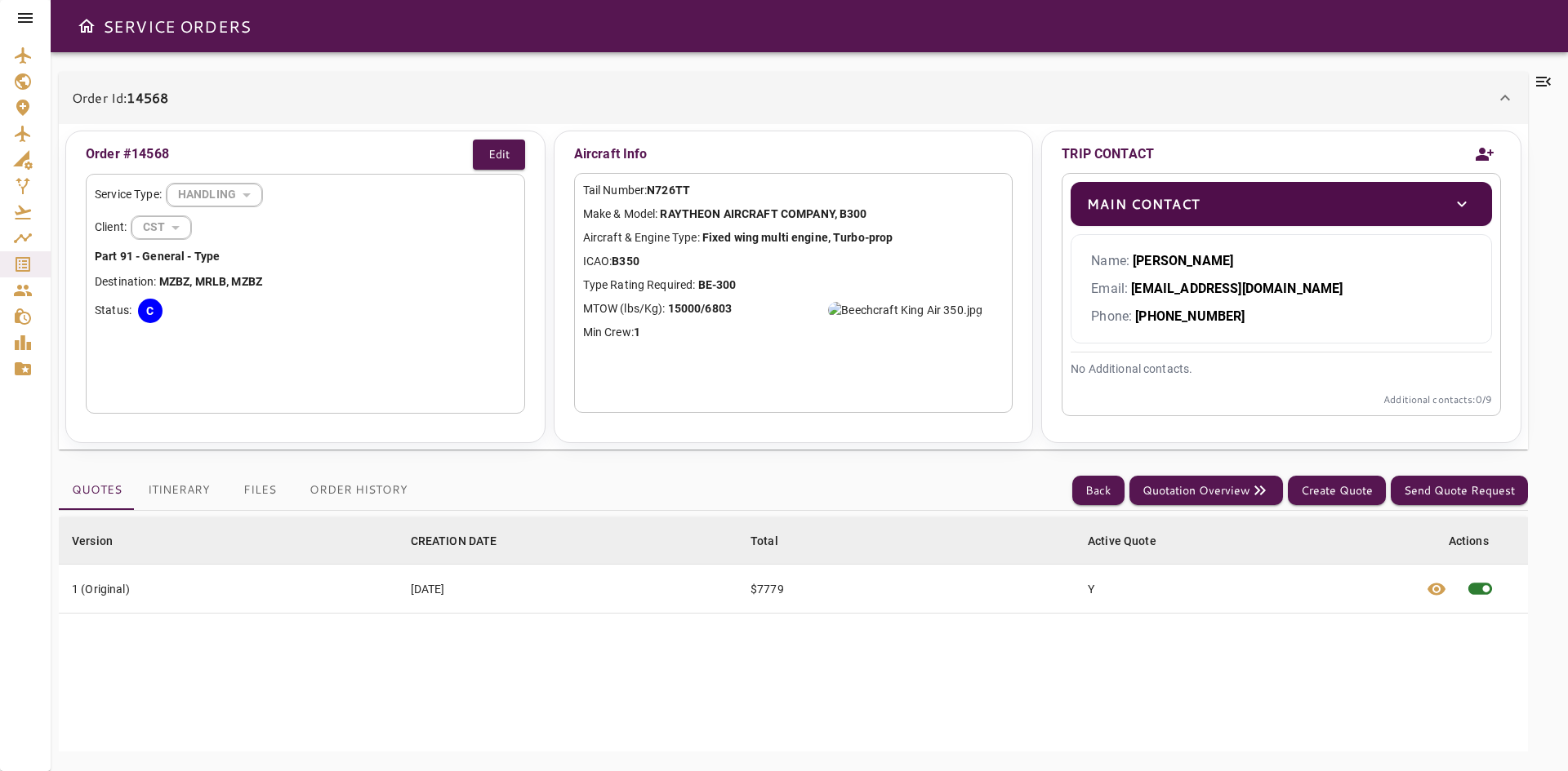
click at [324, 499] on button "Order History" at bounding box center [359, 490] width 125 height 39
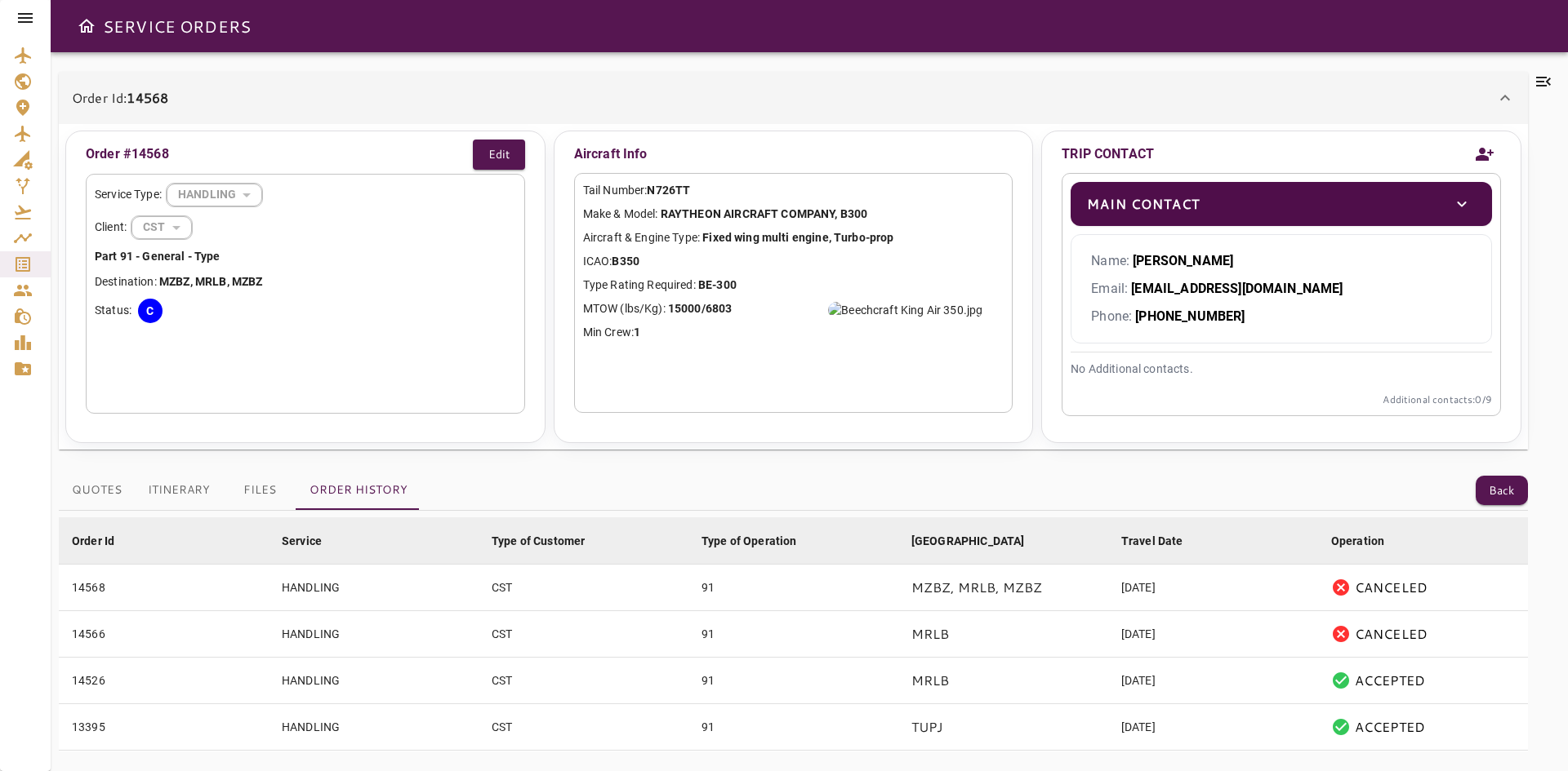
click at [1548, 86] on icon at bounding box center [1544, 82] width 19 height 19
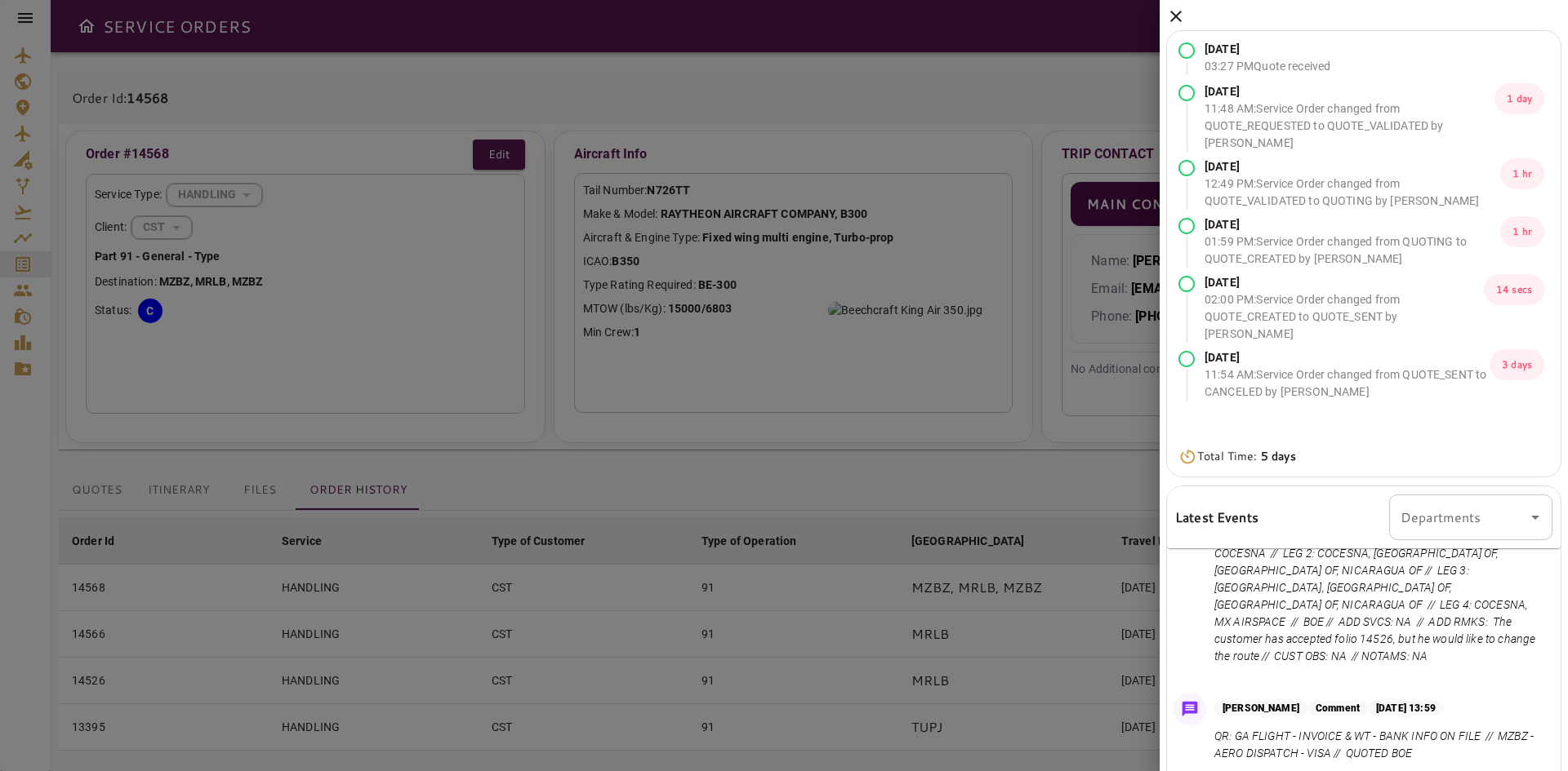
click at [1174, 14] on icon at bounding box center [1176, 17] width 12 height 12
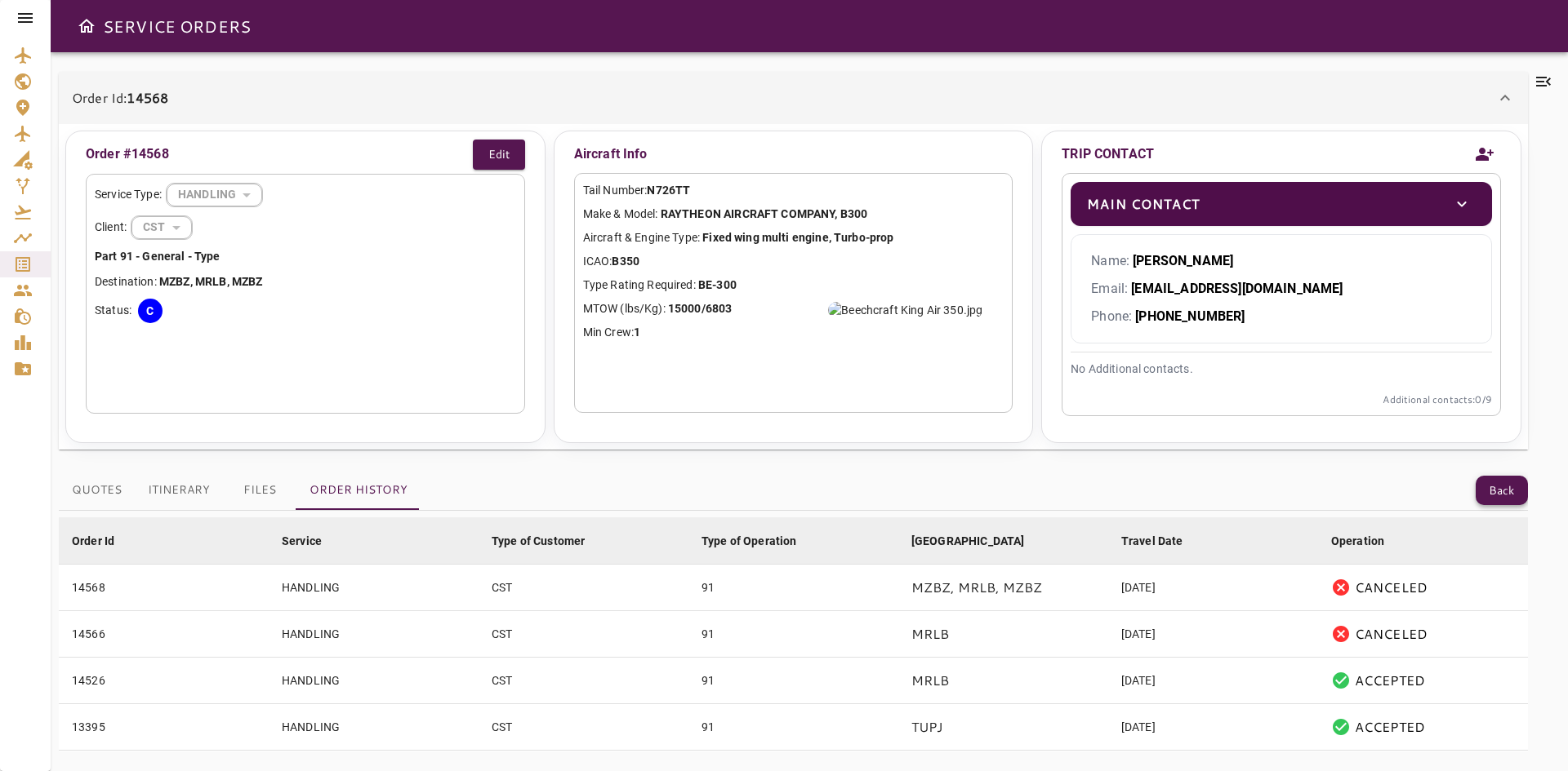
click at [1478, 491] on button "Back" at bounding box center [1502, 490] width 53 height 30
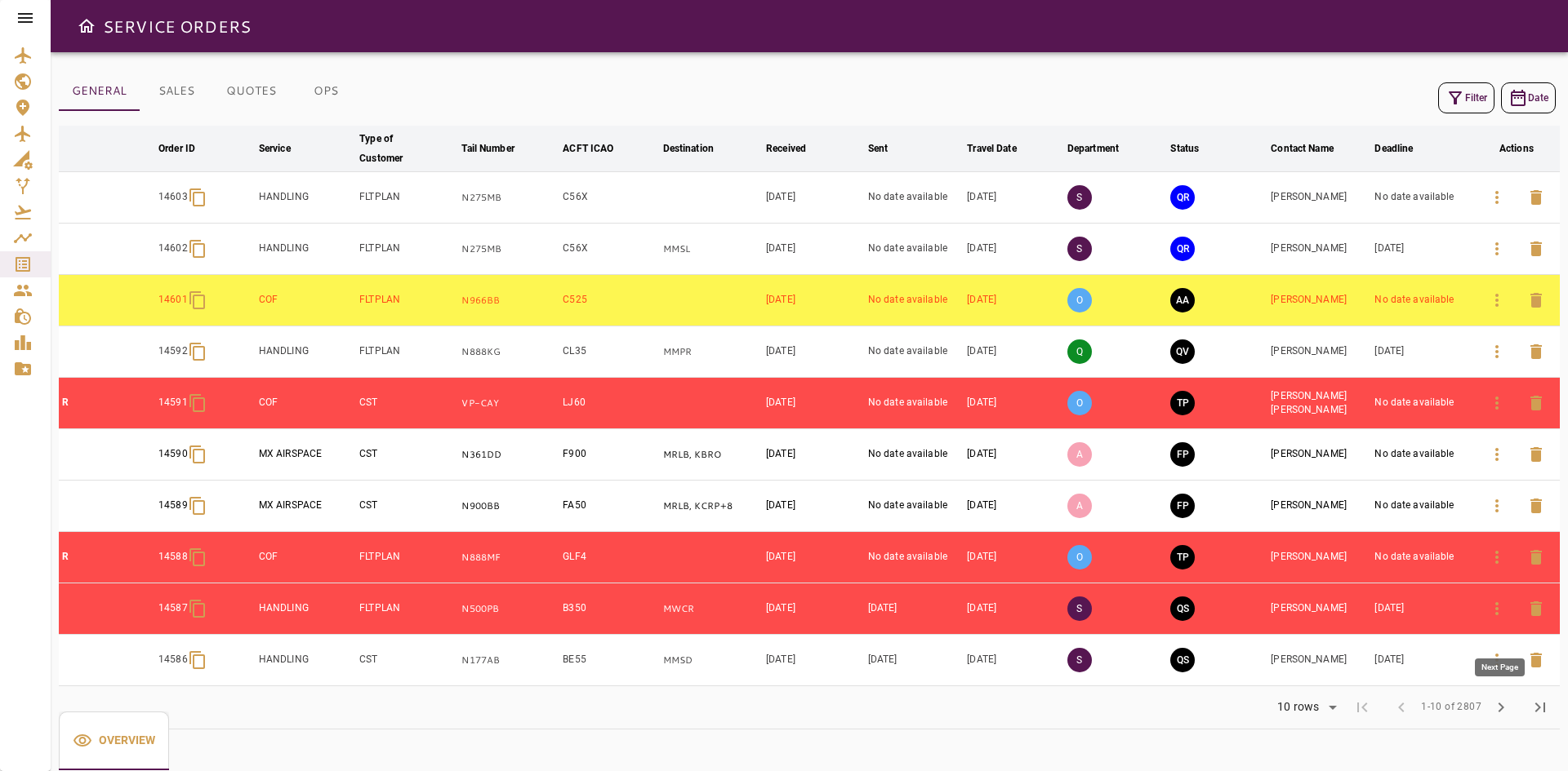
click at [1505, 704] on span "chevron_right" at bounding box center [1501, 708] width 19 height 19
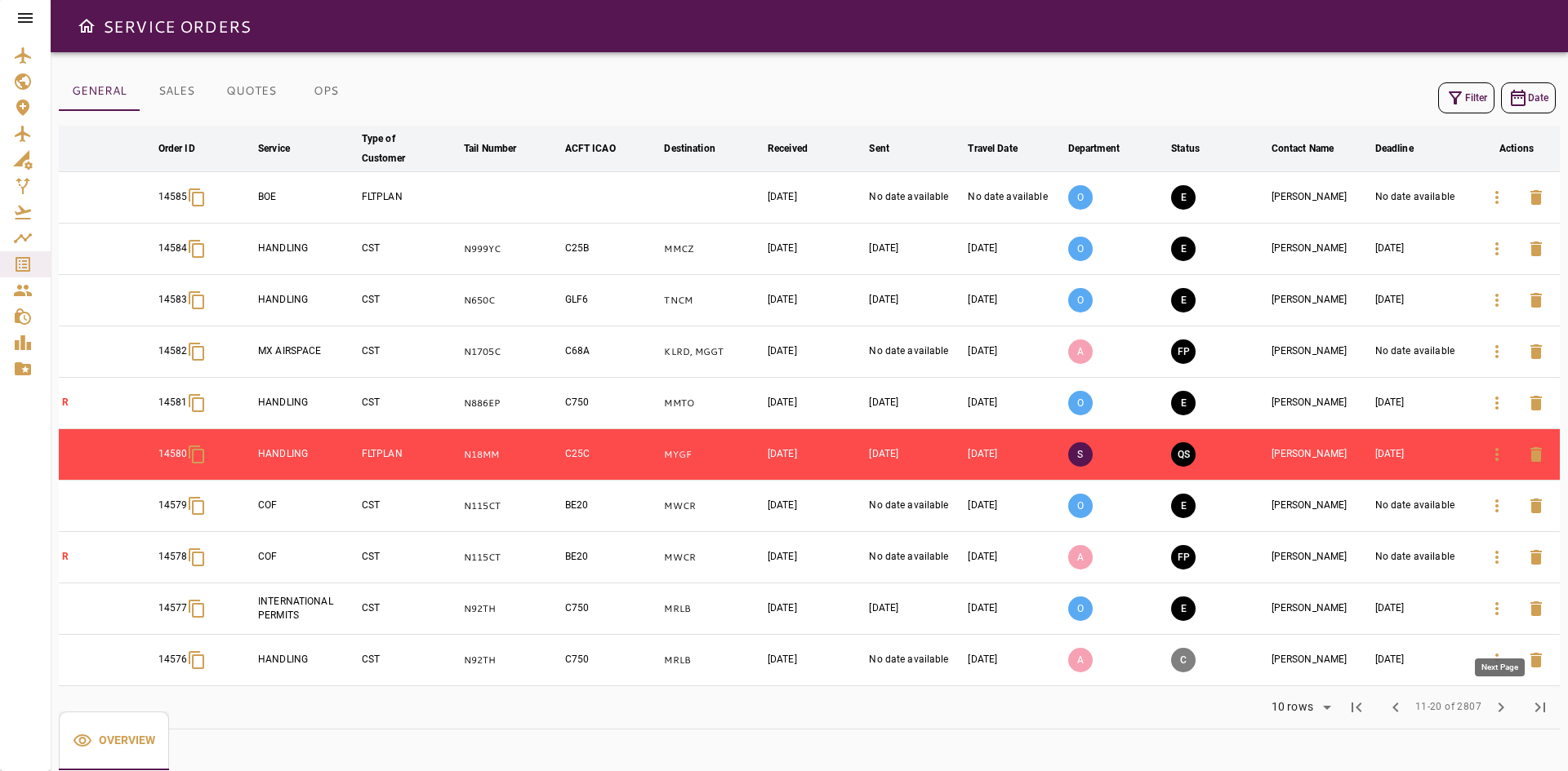
click at [1495, 693] on button "chevron_right" at bounding box center [1501, 708] width 39 height 39
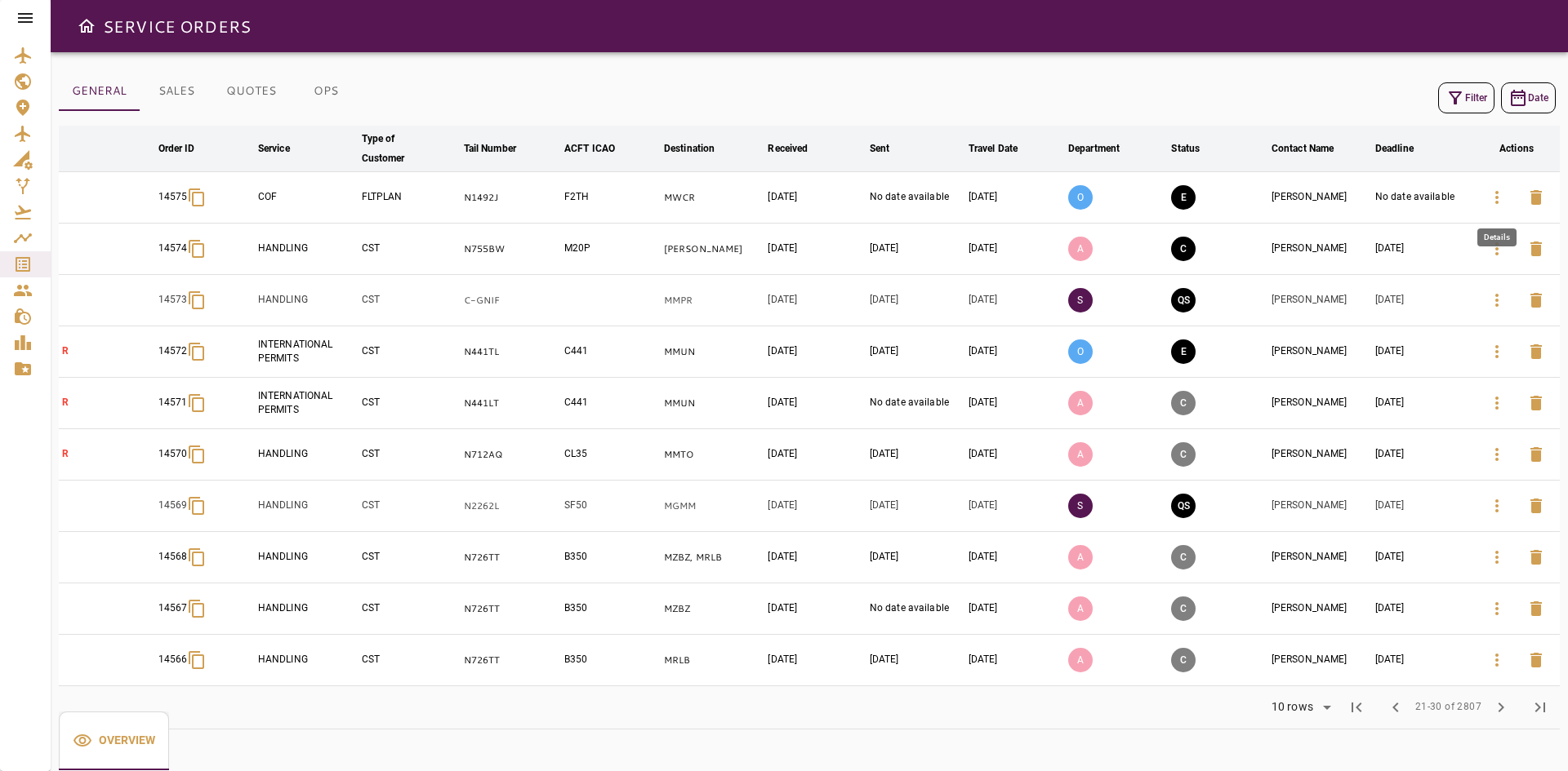
click at [1496, 198] on icon "button" at bounding box center [1497, 197] width 19 height 19
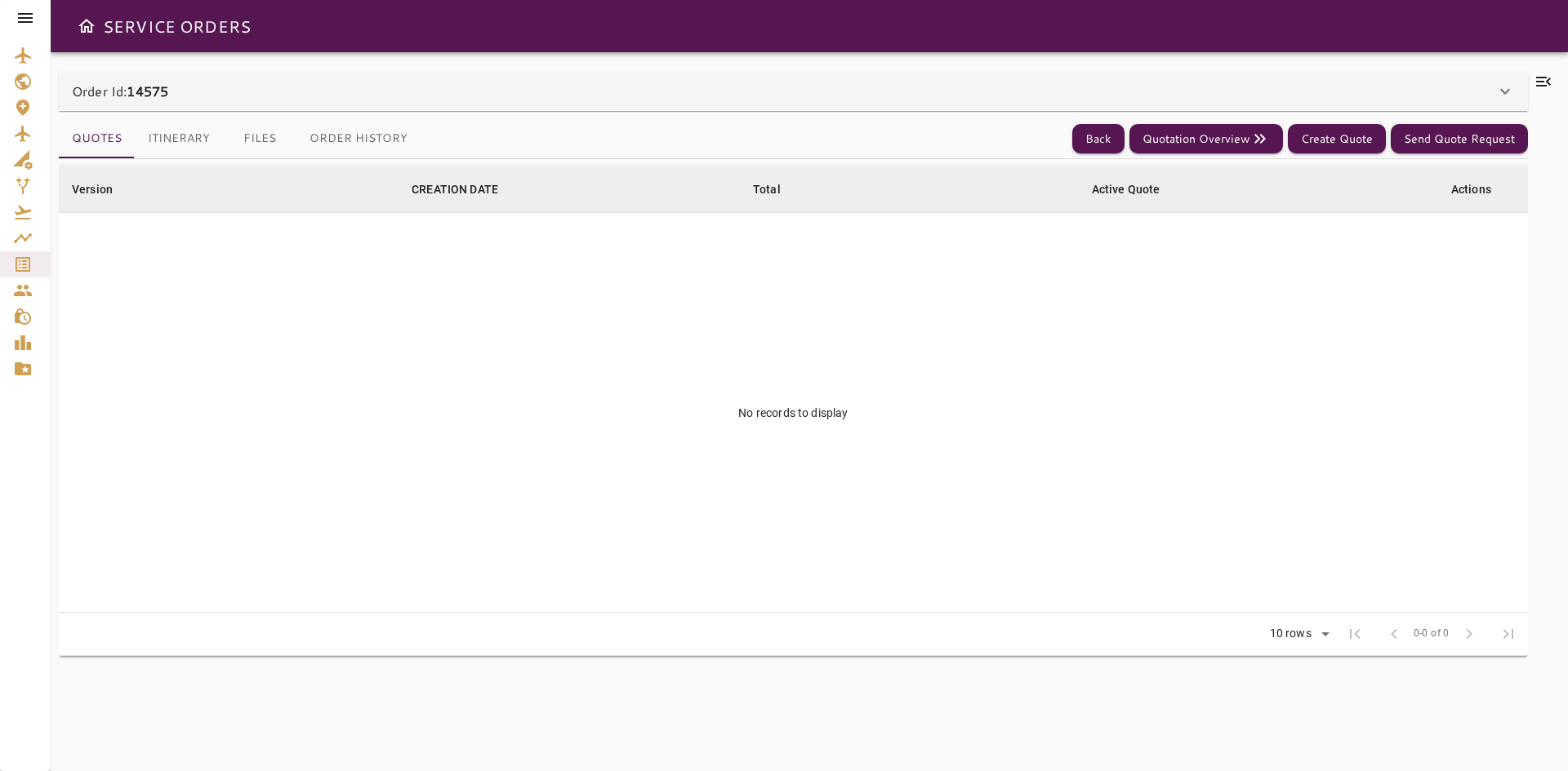
click at [468, 91] on div "Order Id: 14575" at bounding box center [783, 91] width 1423 height 19
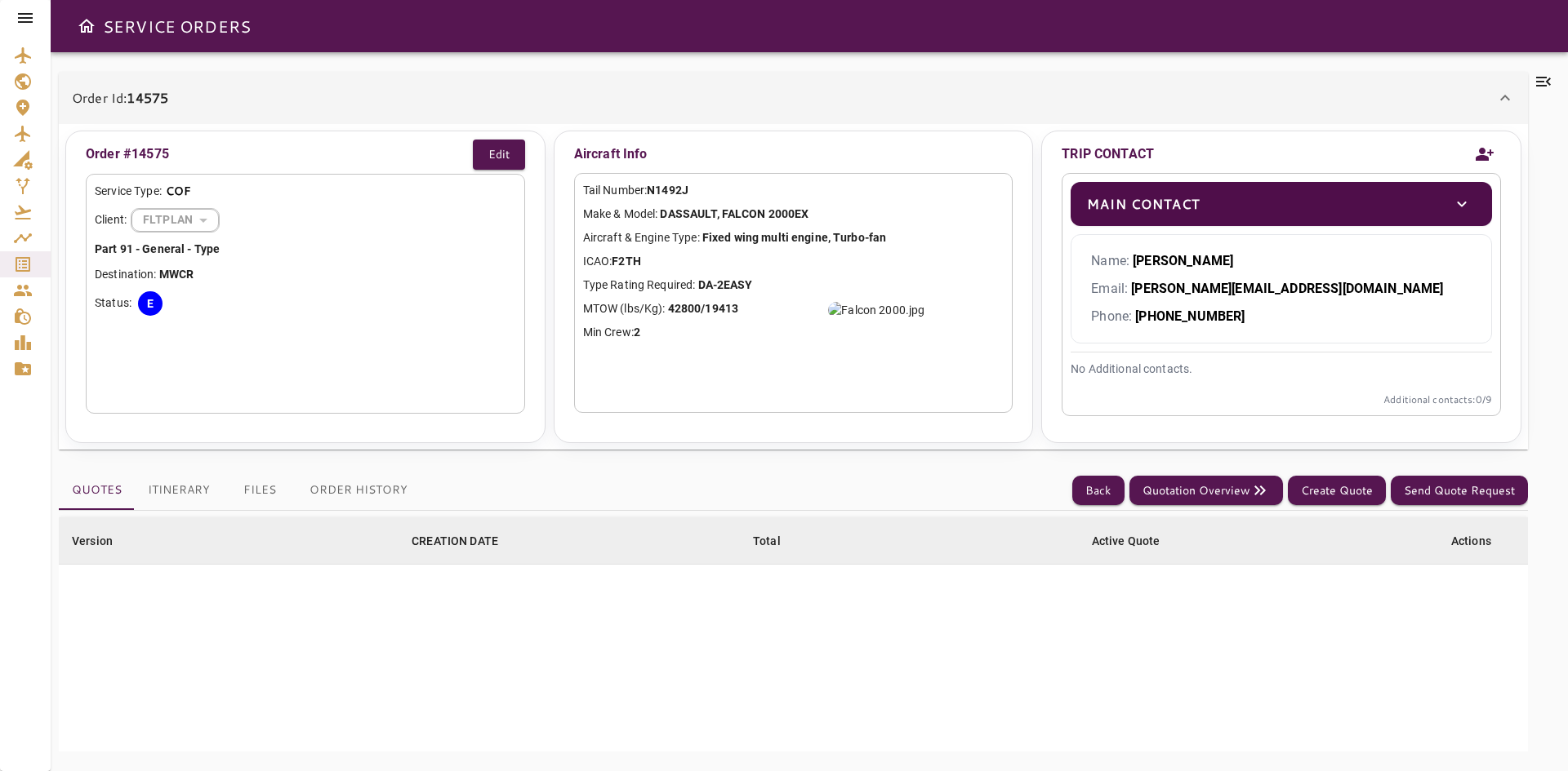
click at [348, 479] on button "Order History" at bounding box center [359, 490] width 125 height 39
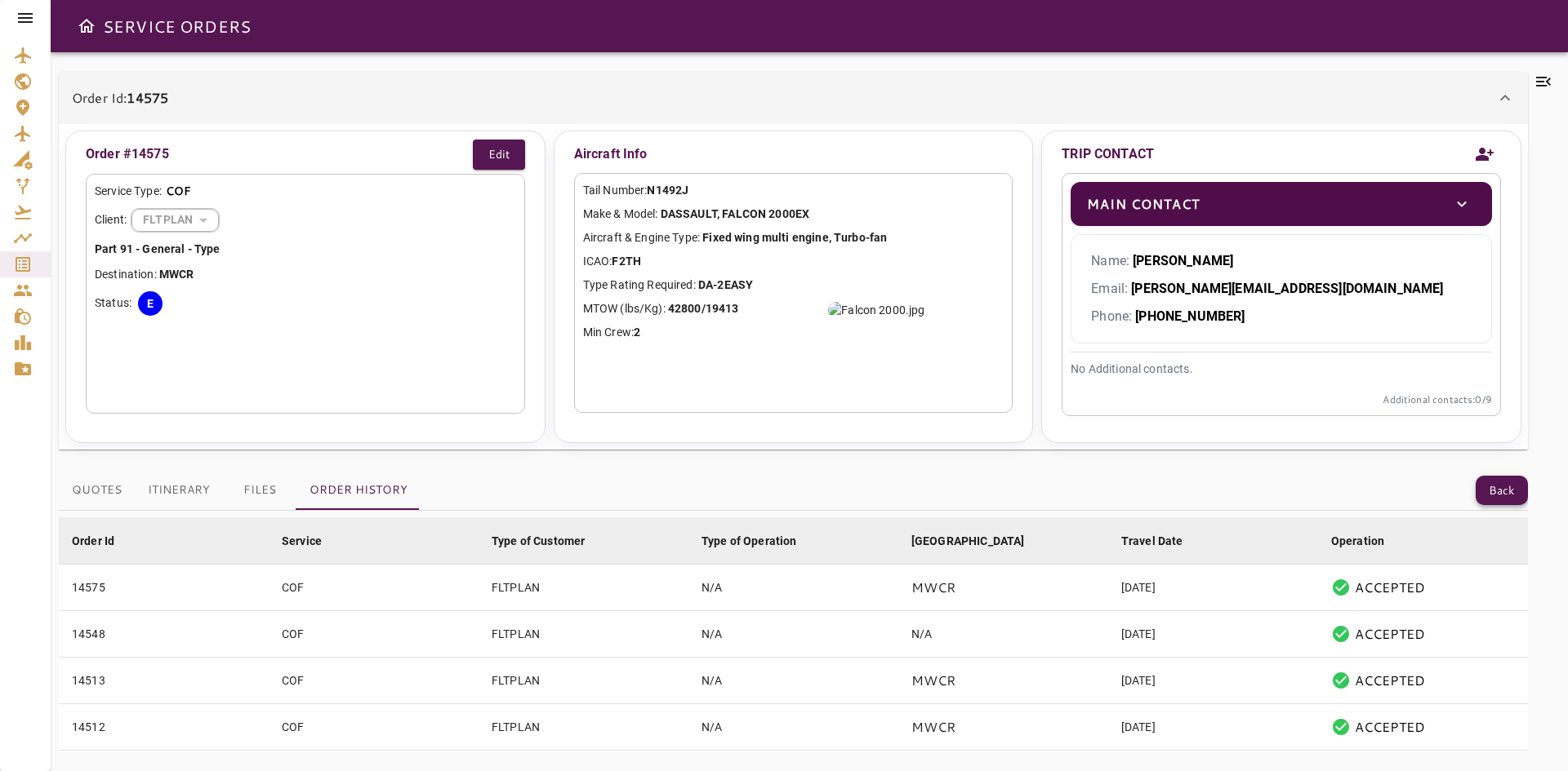
click at [1495, 496] on button "Back" at bounding box center [1502, 490] width 53 height 30
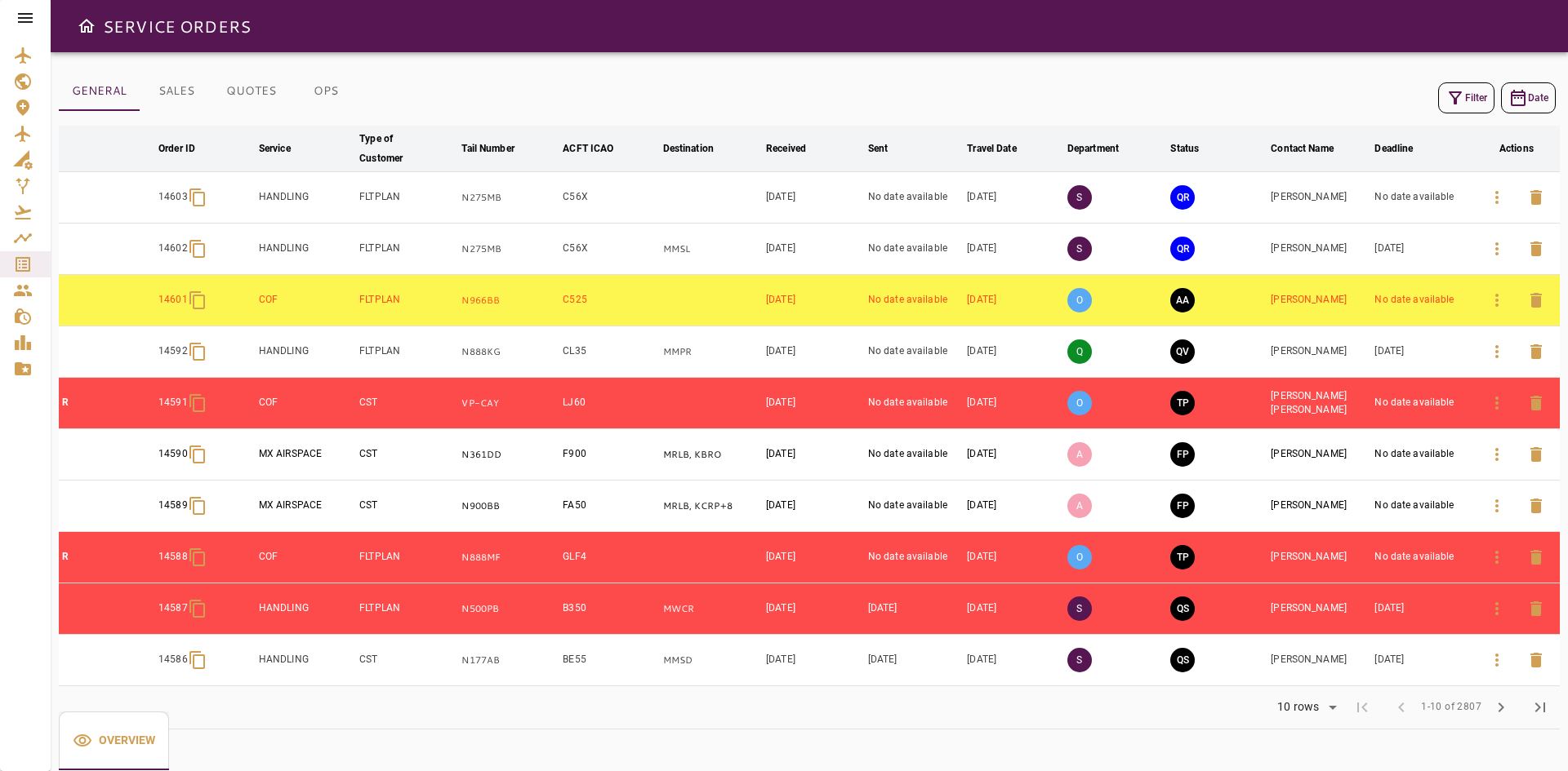
click at [1318, 705] on body "SERVICE ORDERS GENERAL SALES QUOTES OPS Filter Date arrow_downward Order ID arr…" at bounding box center [784, 385] width 1568 height 771
click at [1498, 709] on div at bounding box center [784, 385] width 1568 height 771
click at [1498, 708] on span "chevron_right" at bounding box center [1501, 708] width 19 height 19
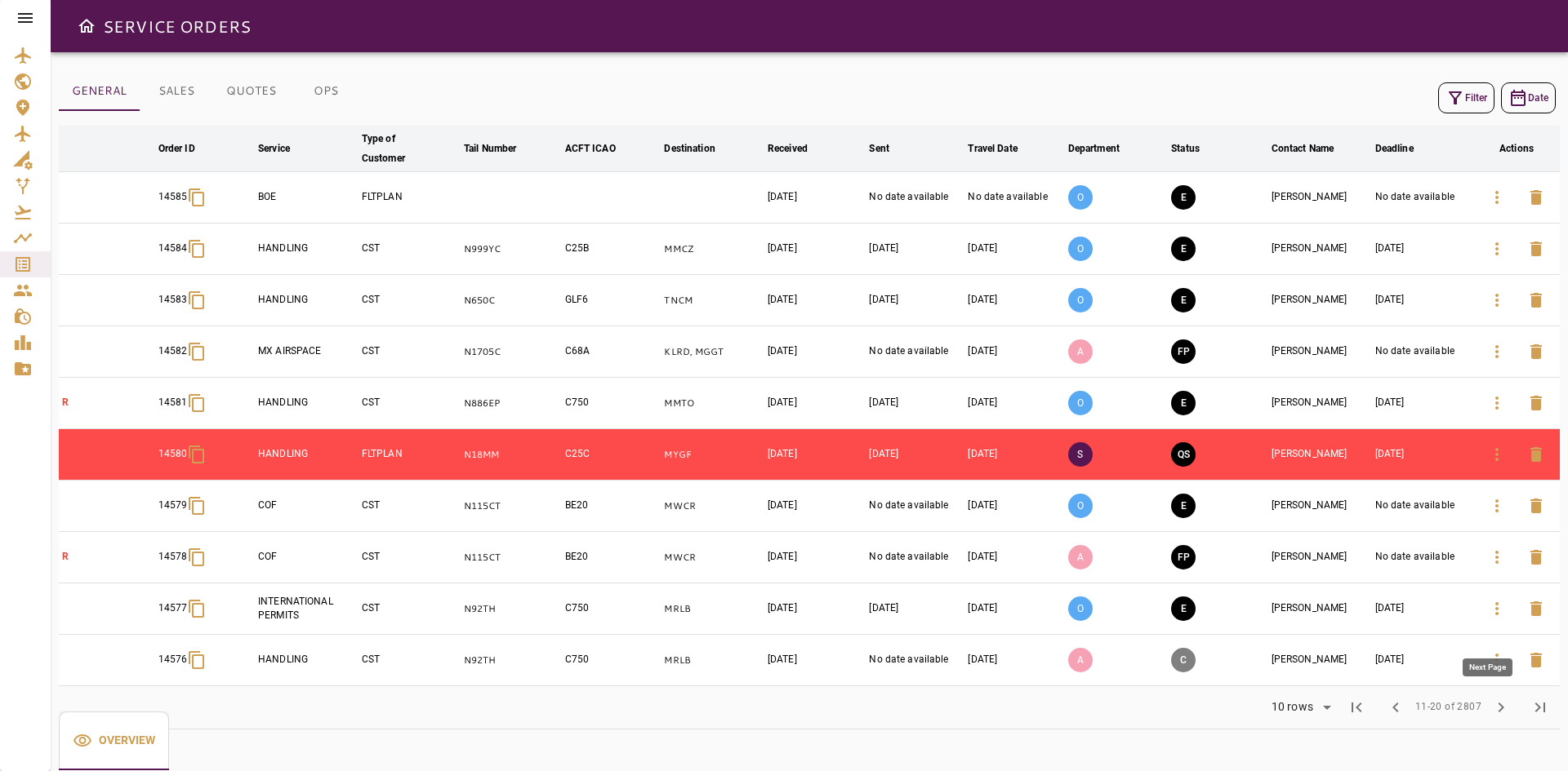
click at [1489, 716] on button "chevron_right" at bounding box center [1501, 708] width 39 height 39
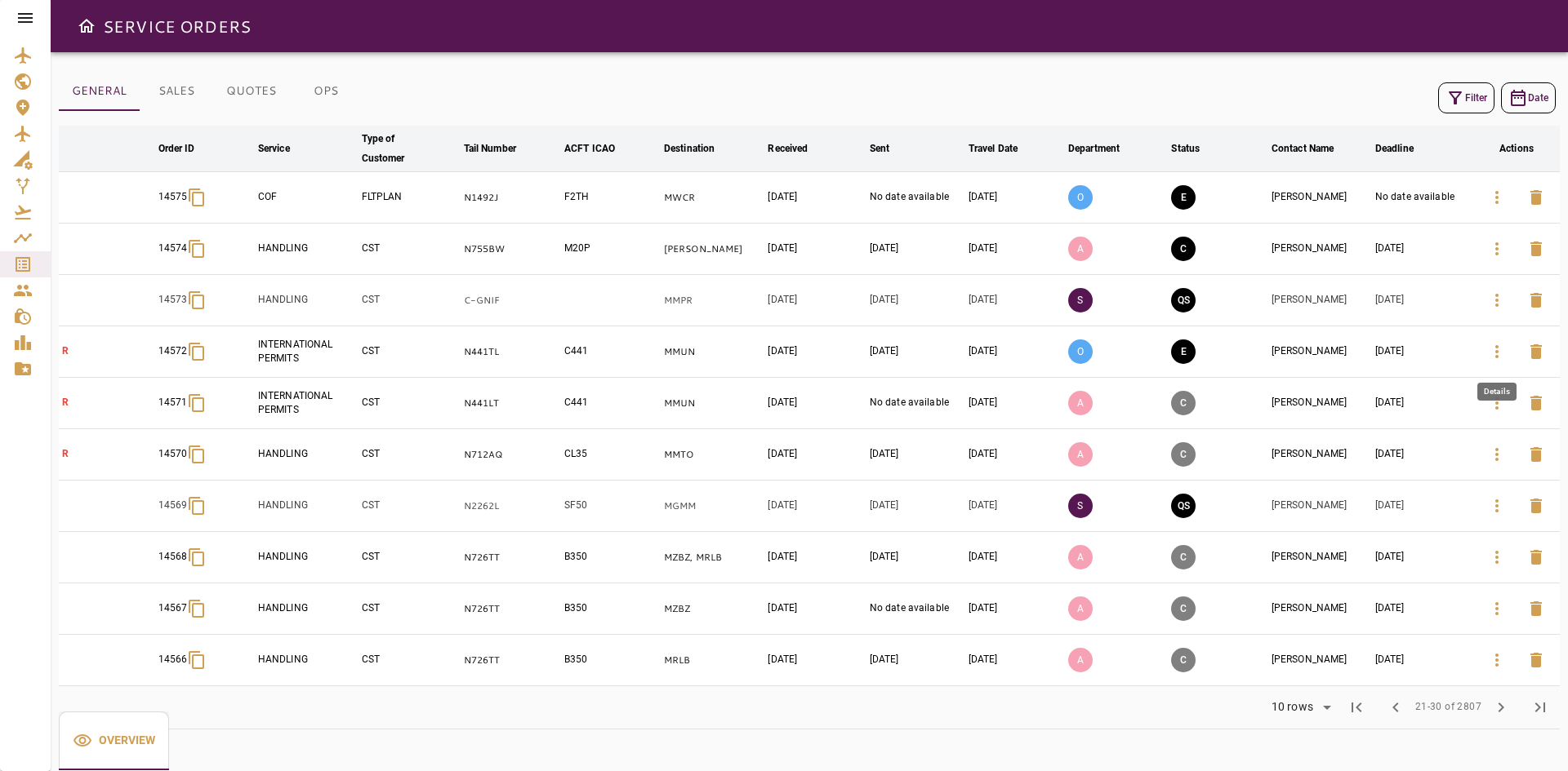
click at [1500, 353] on icon "button" at bounding box center [1497, 352] width 19 height 19
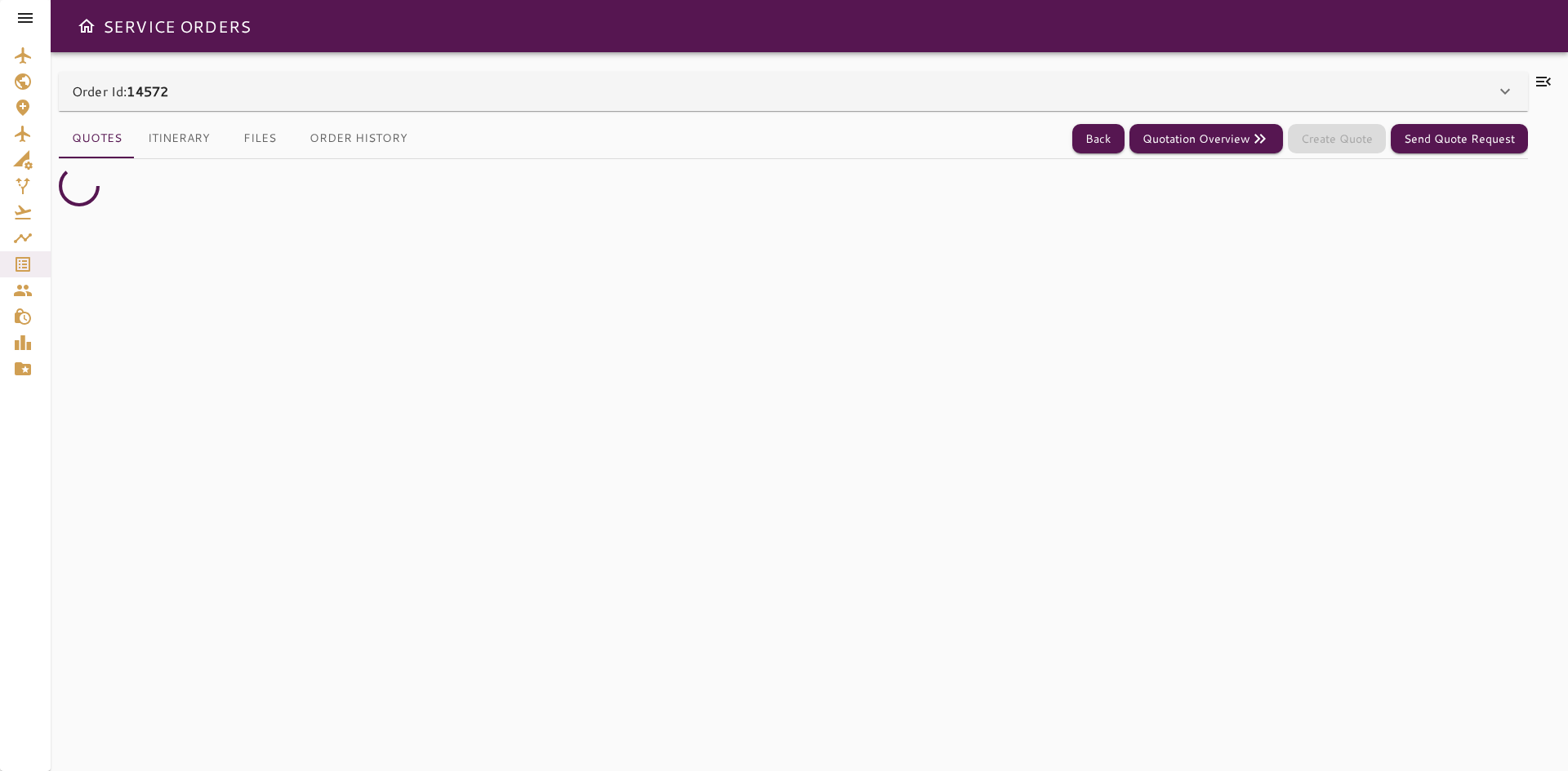
click at [523, 92] on div "Order Id: 14572" at bounding box center [783, 91] width 1423 height 19
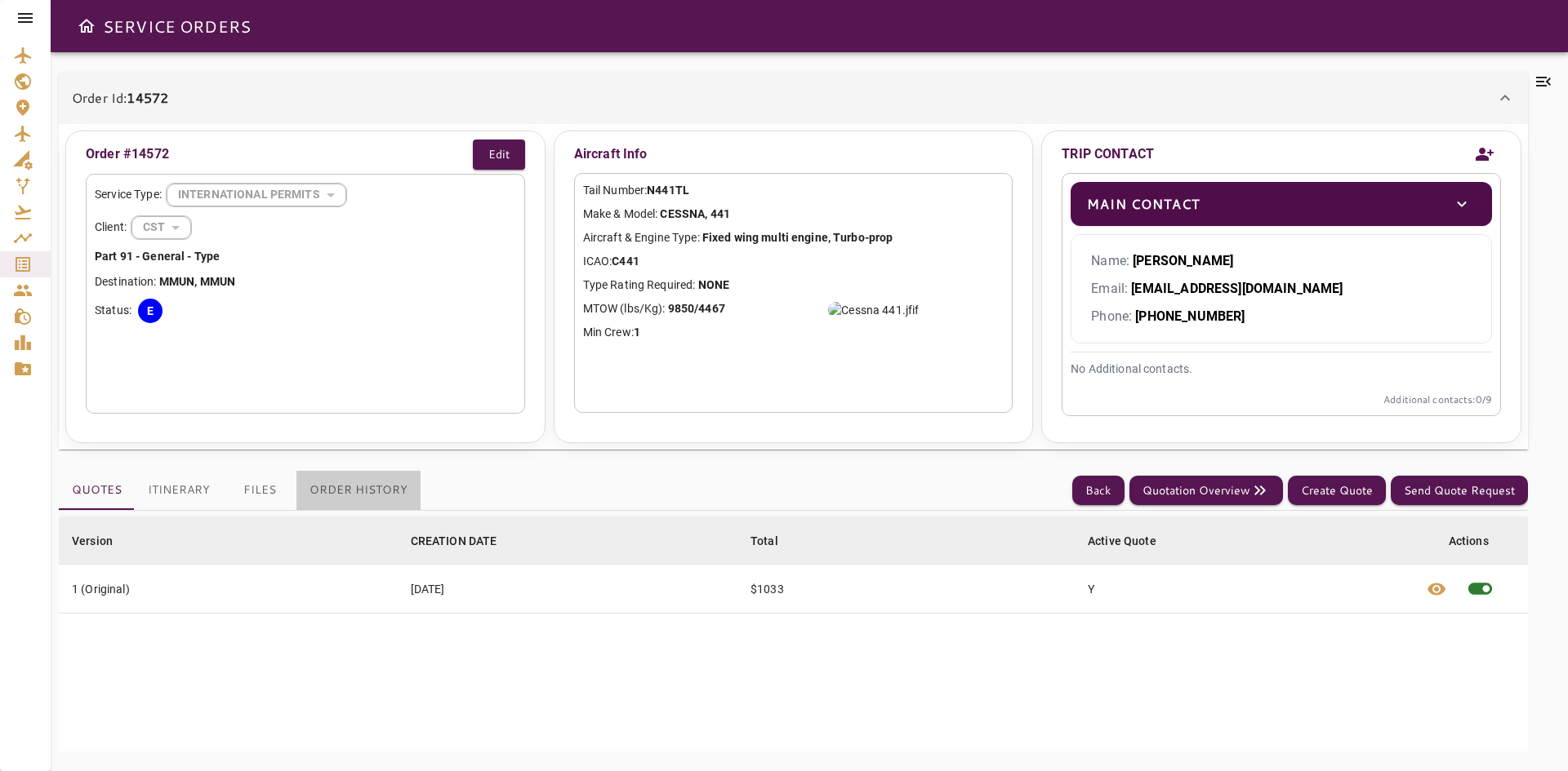
click at [383, 491] on button "Order History" at bounding box center [359, 490] width 125 height 39
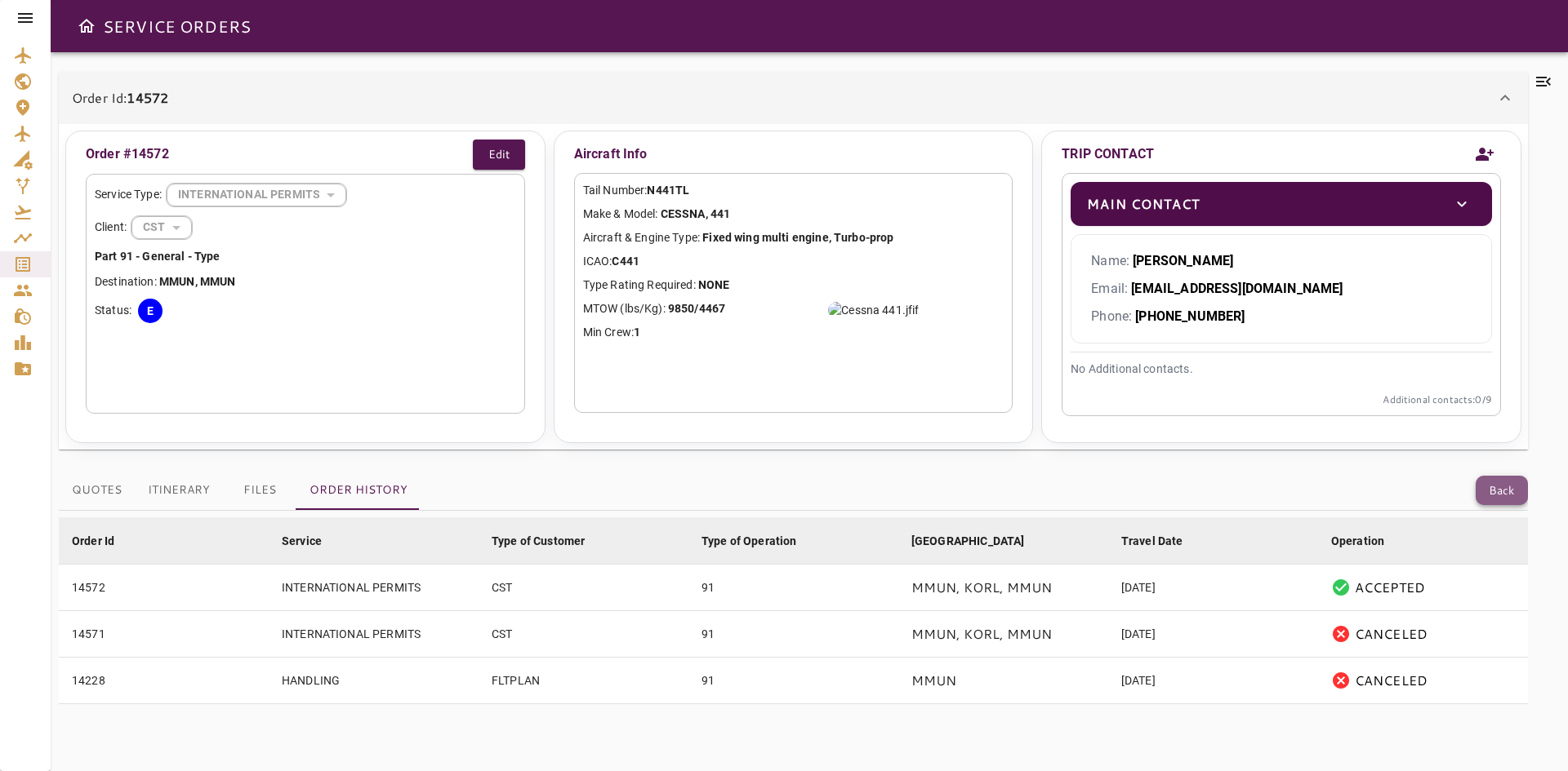
click at [1478, 489] on button "Back" at bounding box center [1502, 490] width 53 height 30
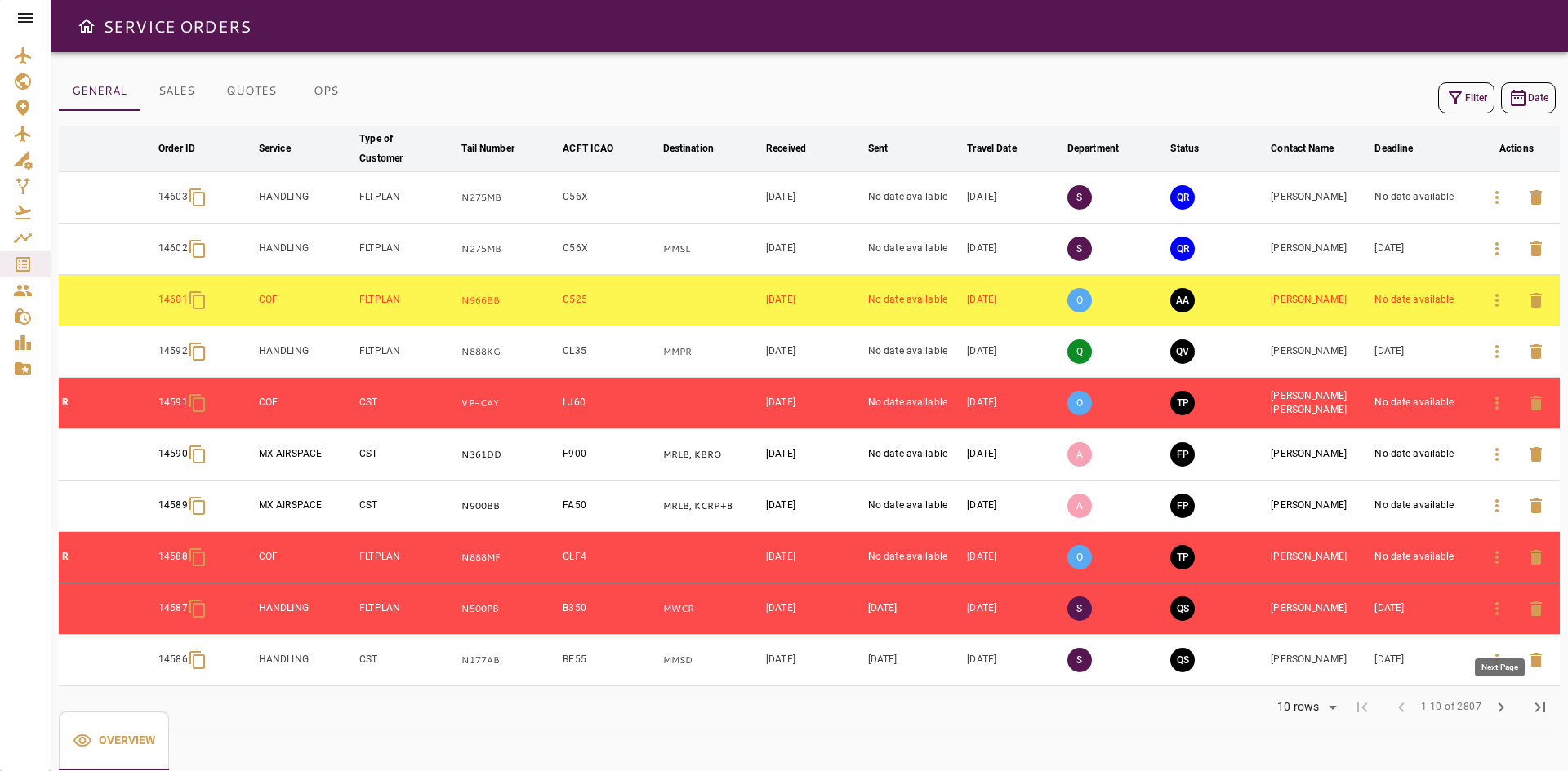
click at [1503, 700] on span "chevron_right" at bounding box center [1501, 708] width 19 height 19
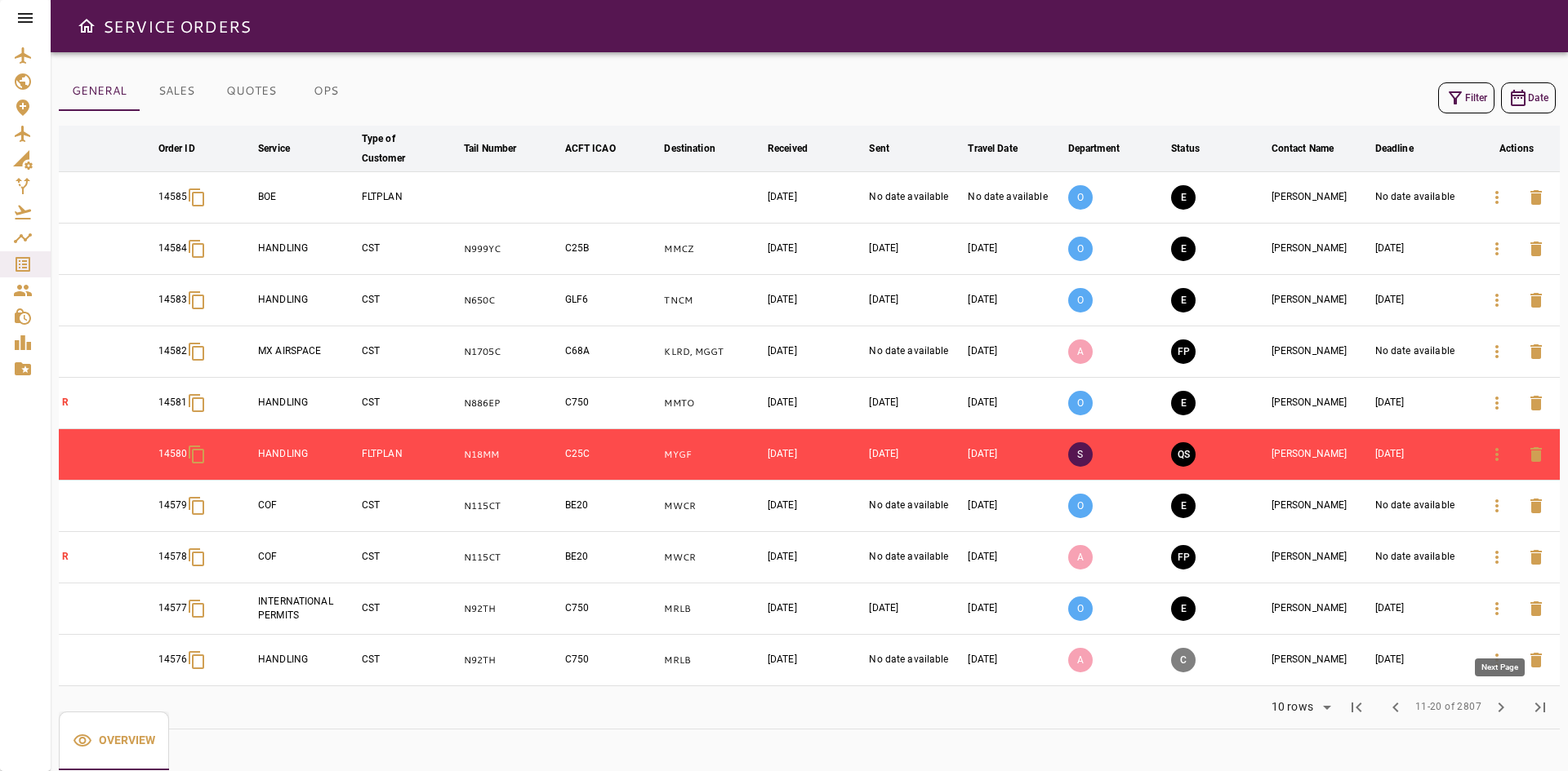
click at [1503, 715] on span "chevron_right" at bounding box center [1501, 708] width 19 height 19
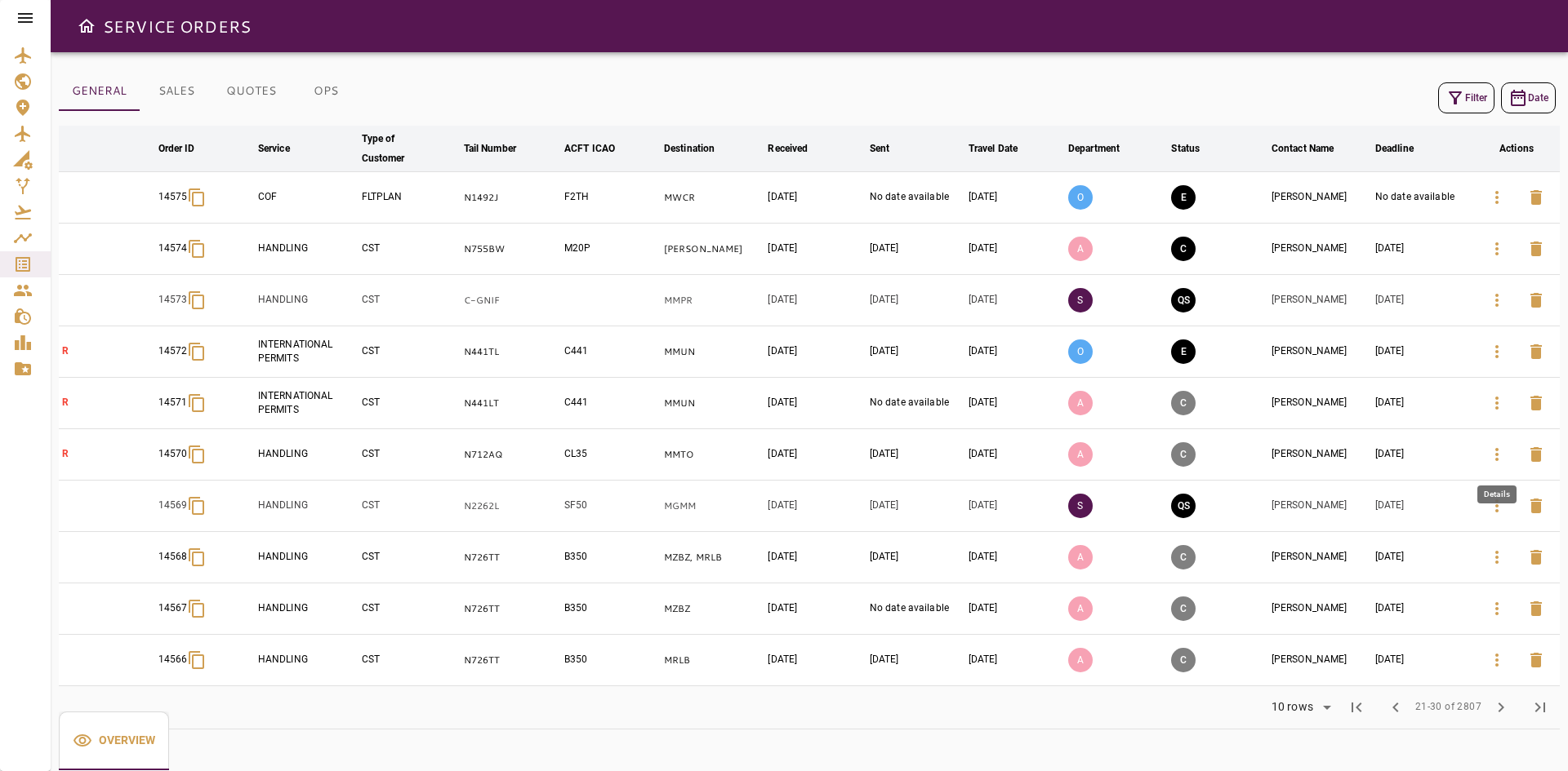
click at [1502, 456] on icon "button" at bounding box center [1497, 455] width 19 height 19
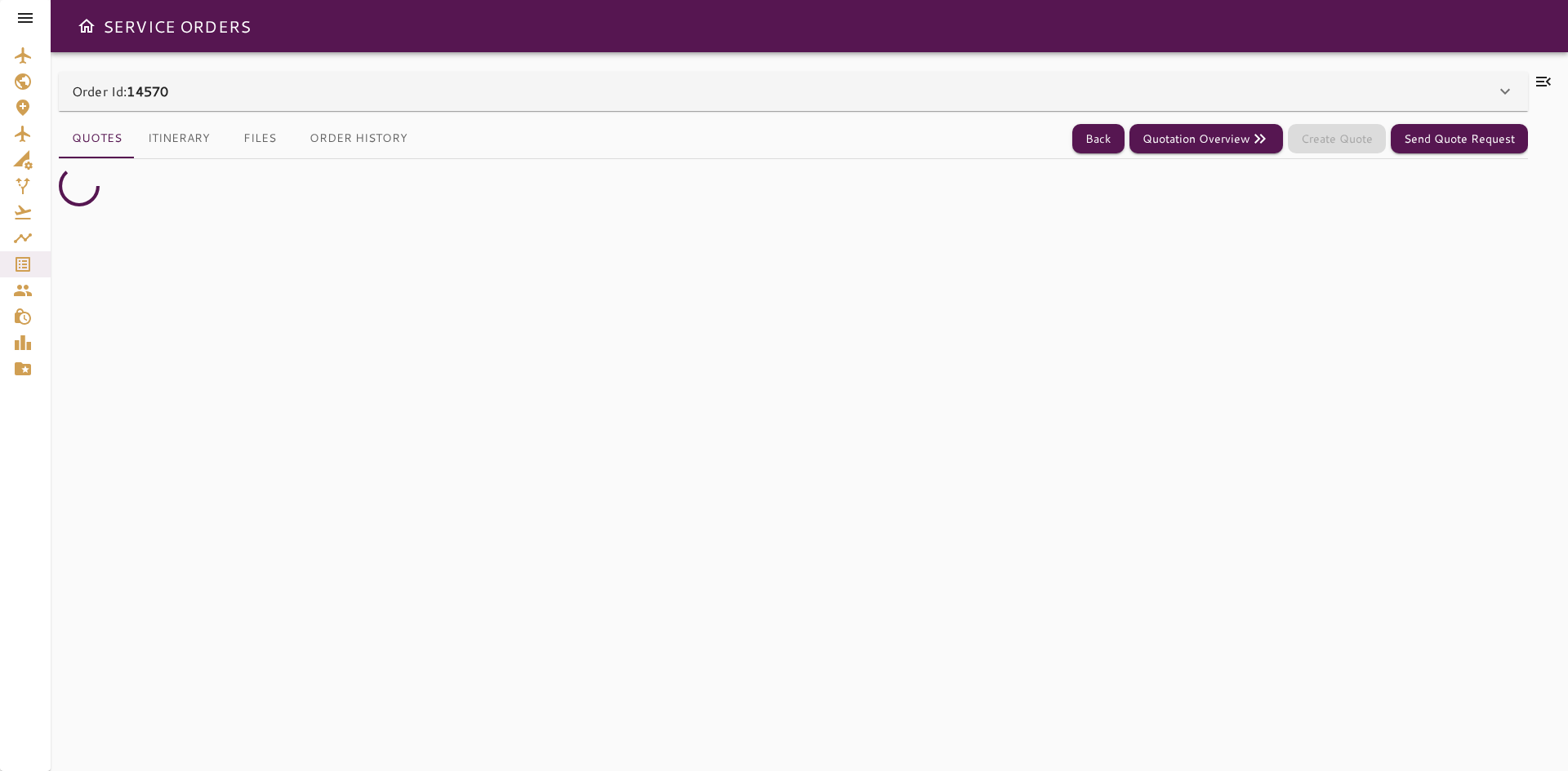
click at [543, 103] on div "Order Id: 14570" at bounding box center [793, 91] width 1469 height 39
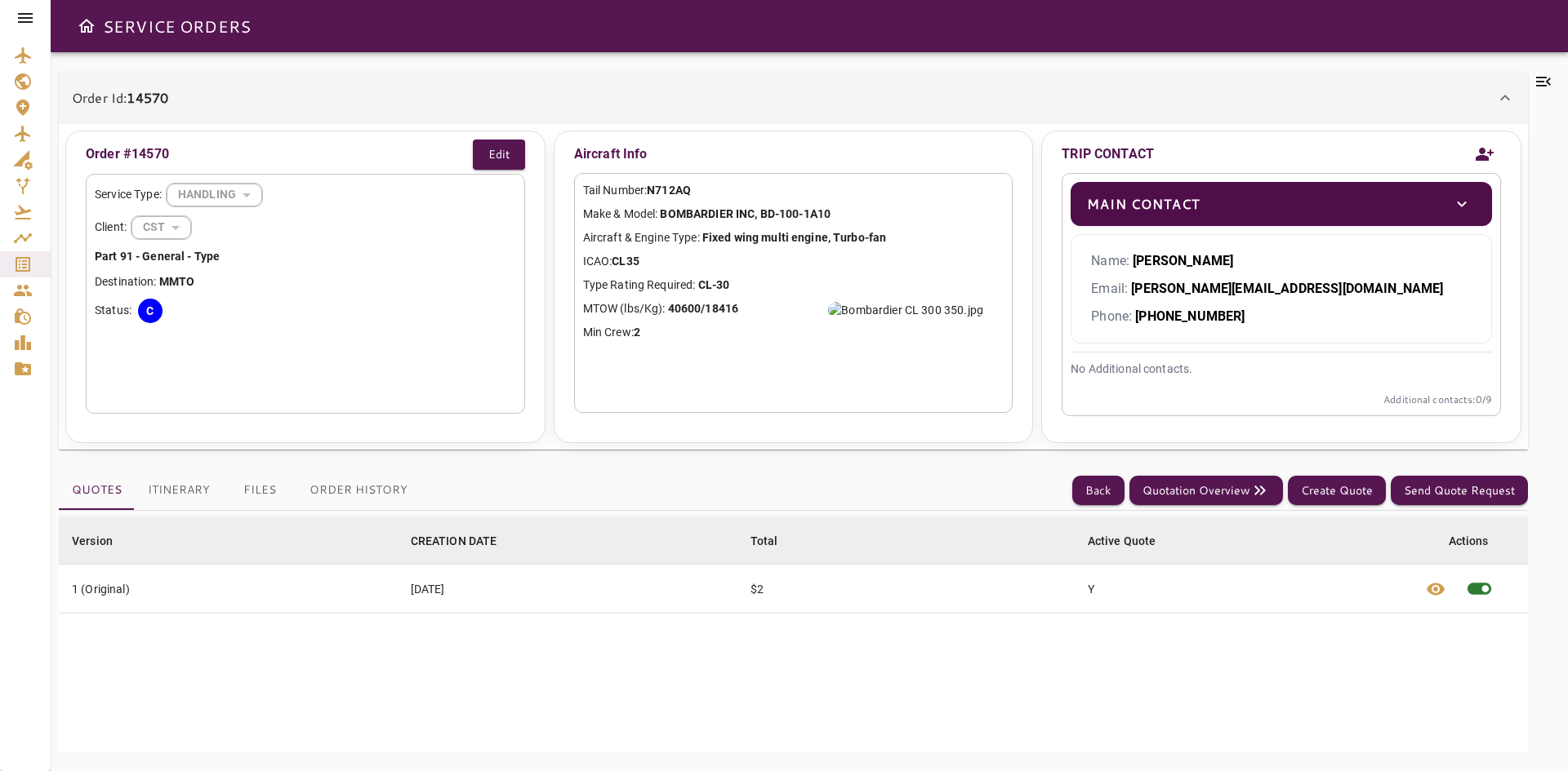
click at [319, 499] on button "Order History" at bounding box center [359, 490] width 125 height 39
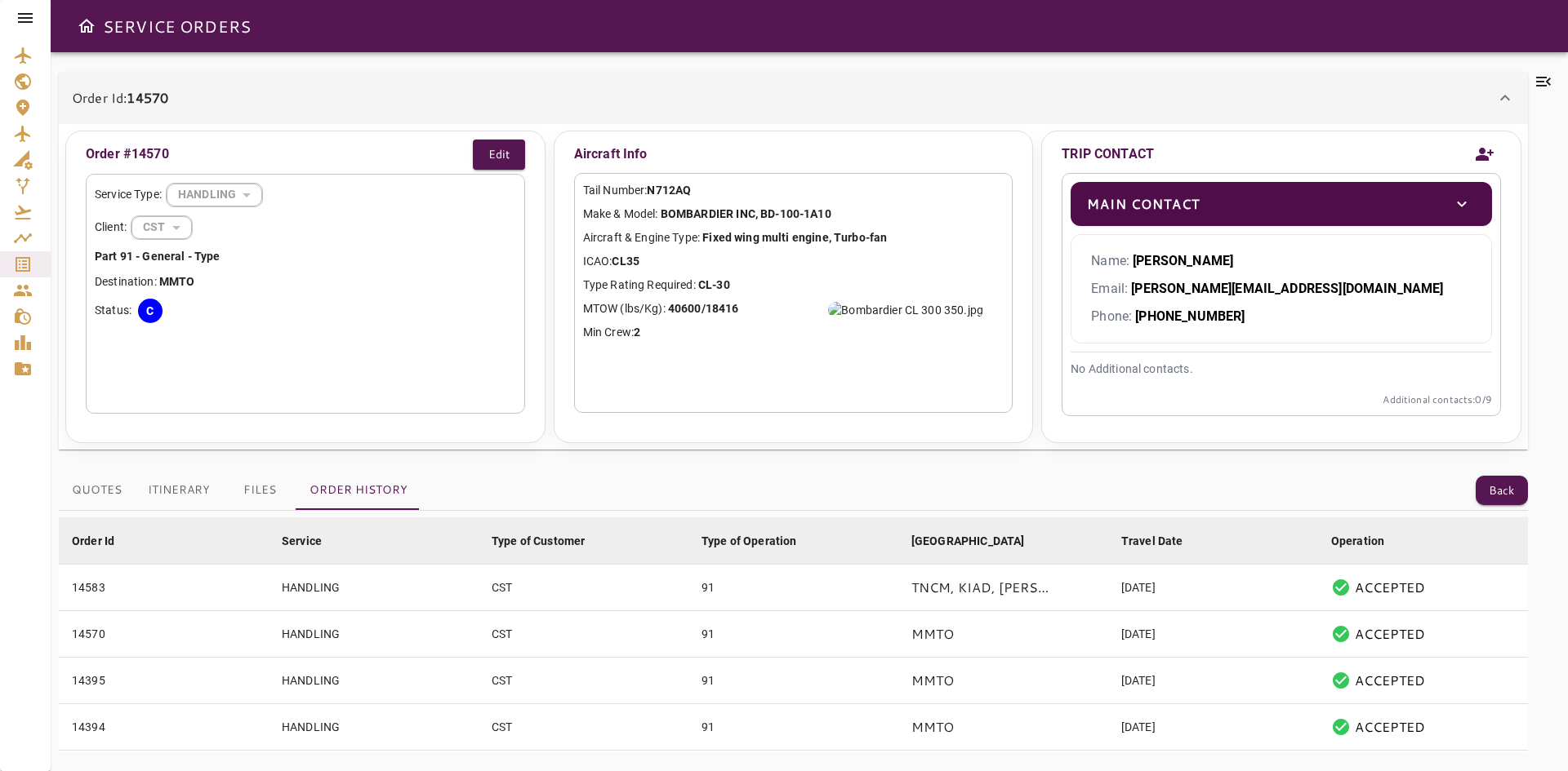
click at [1547, 85] on icon at bounding box center [1543, 82] width 15 height 10
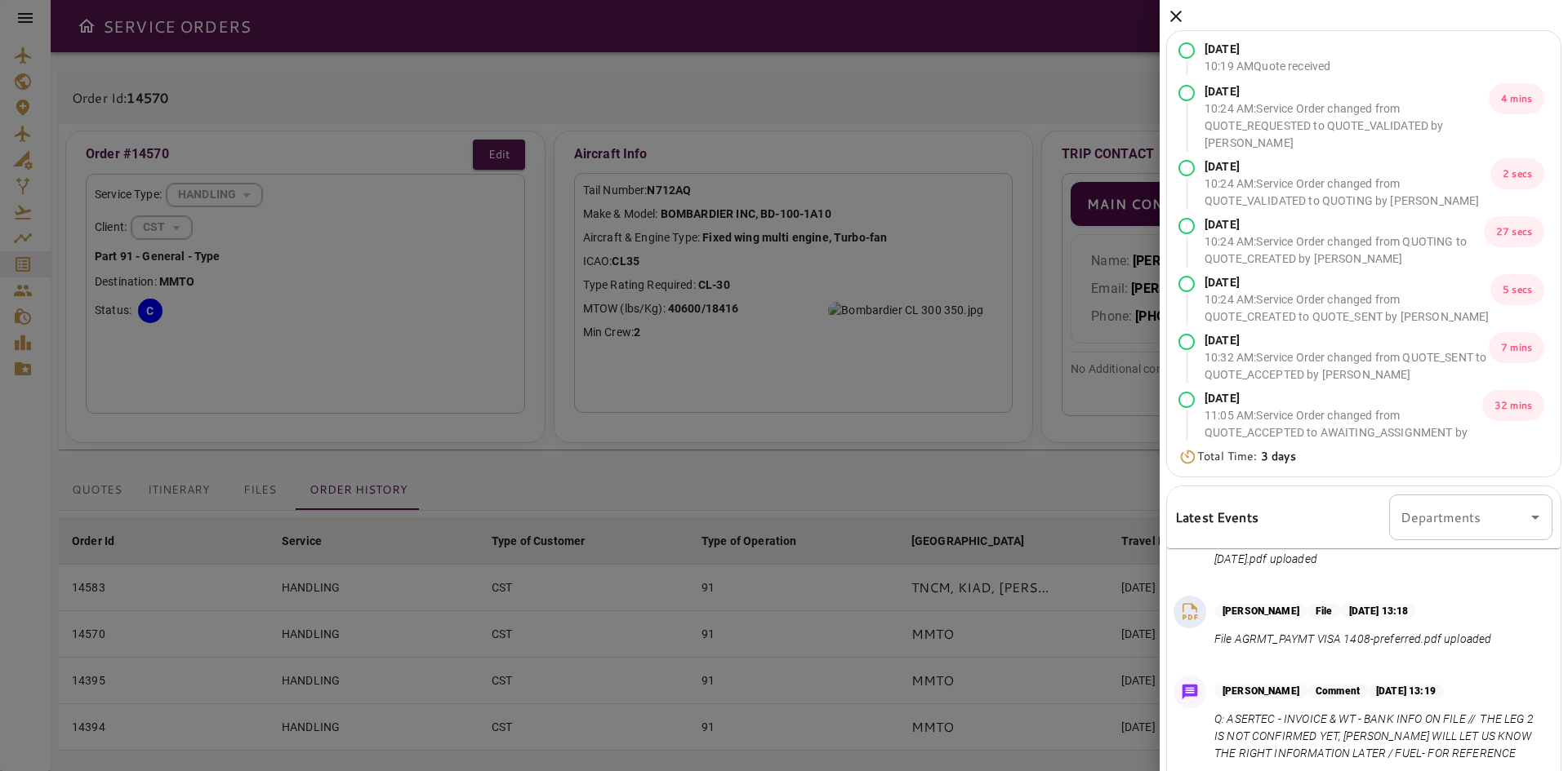
click at [1177, 18] on icon at bounding box center [1176, 17] width 12 height 12
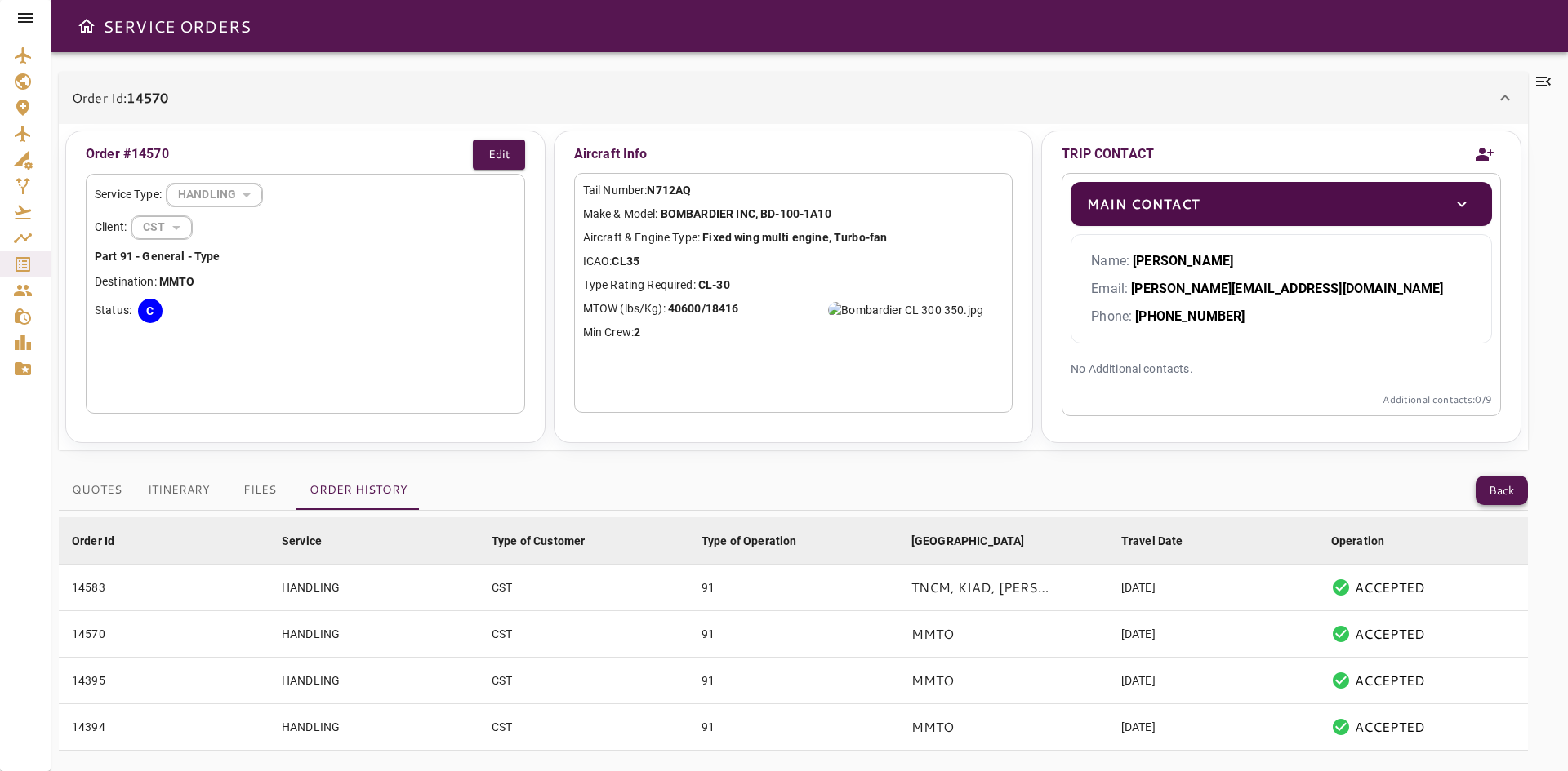
click at [1486, 491] on button "Back" at bounding box center [1502, 490] width 53 height 30
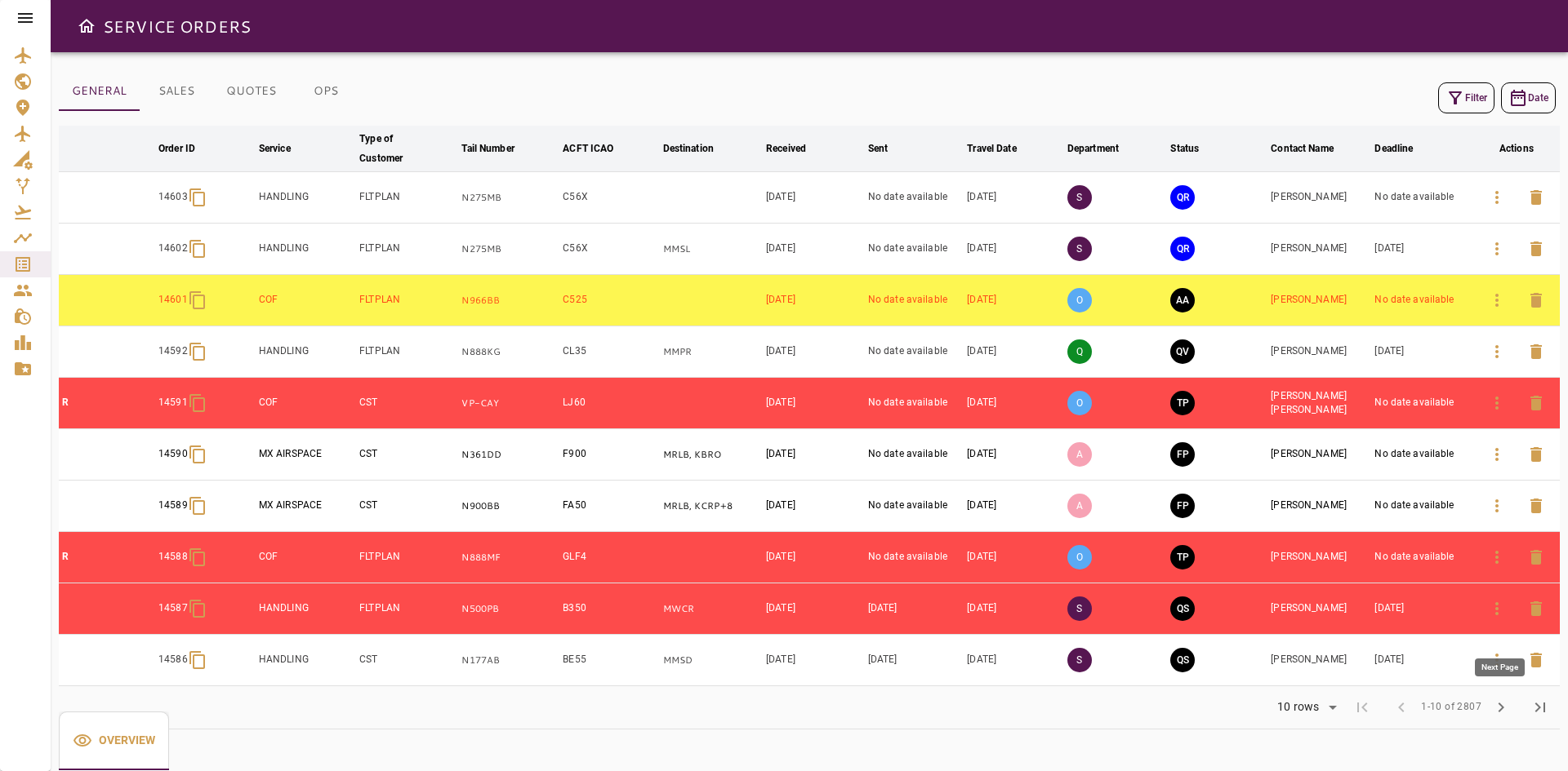
click at [1510, 703] on span "chevron_right" at bounding box center [1501, 708] width 19 height 19
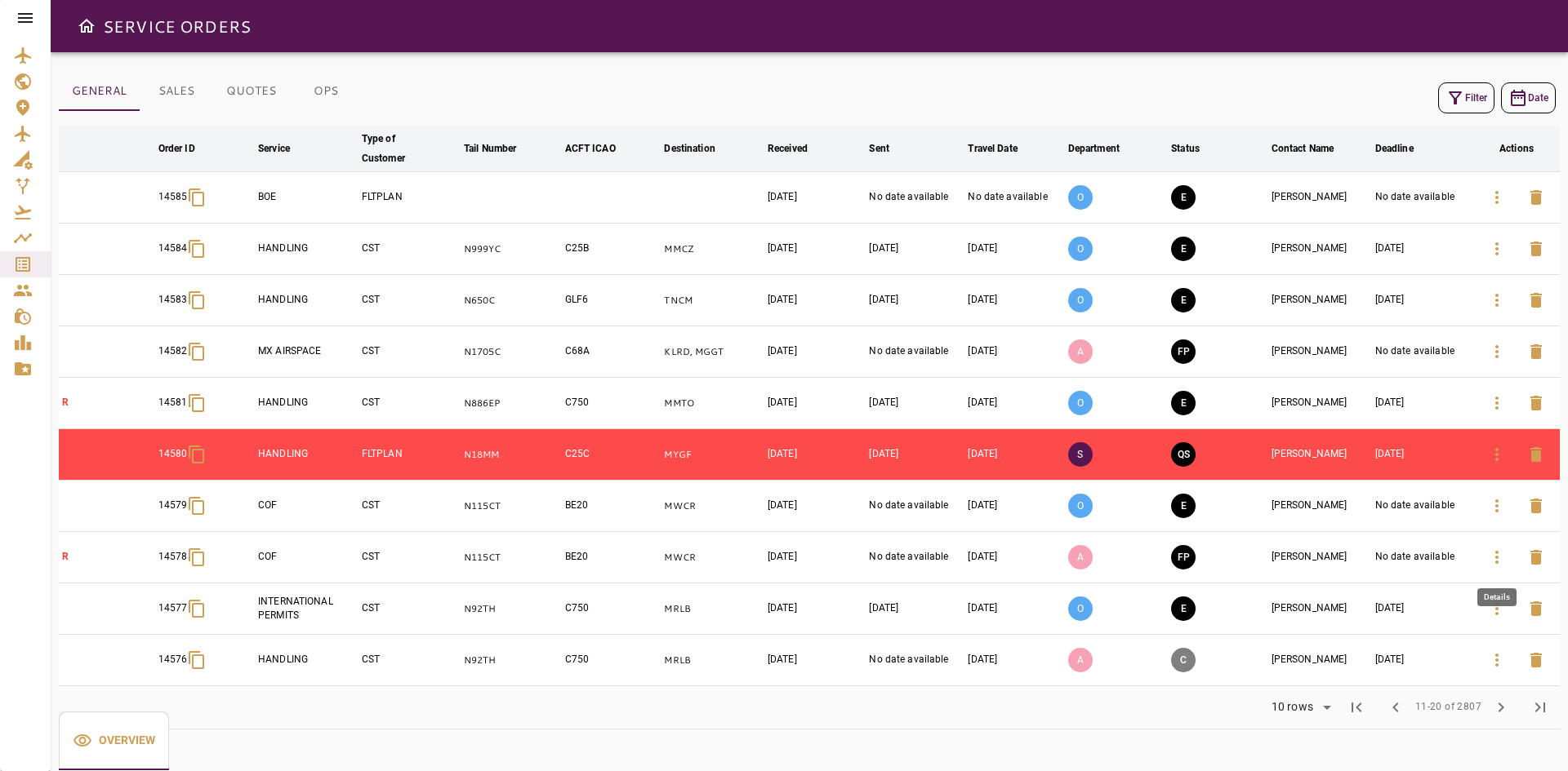
click at [1499, 558] on icon "button" at bounding box center [1497, 557] width 19 height 19
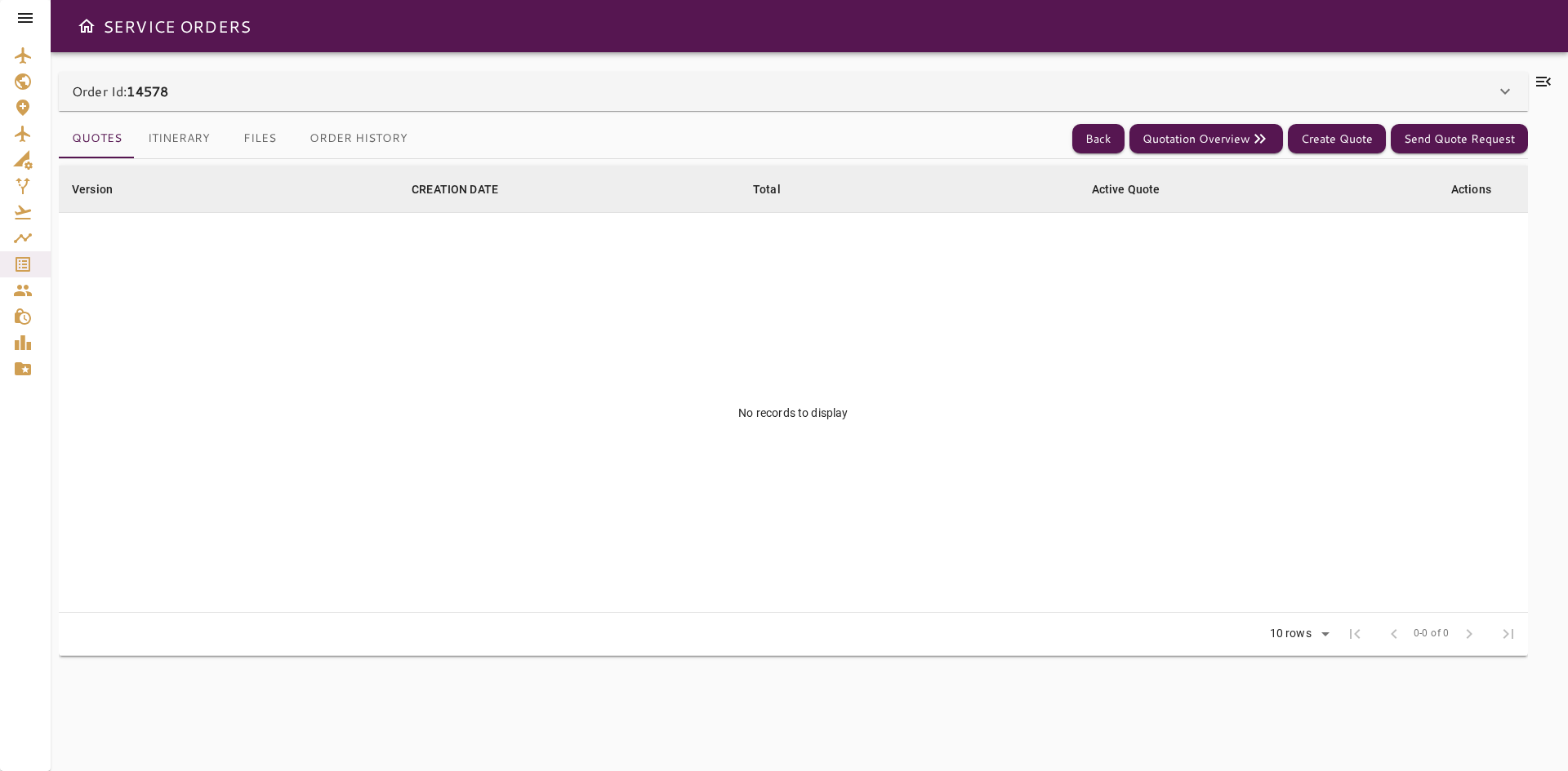
click at [424, 89] on div "Order Id: 14578" at bounding box center [783, 91] width 1423 height 19
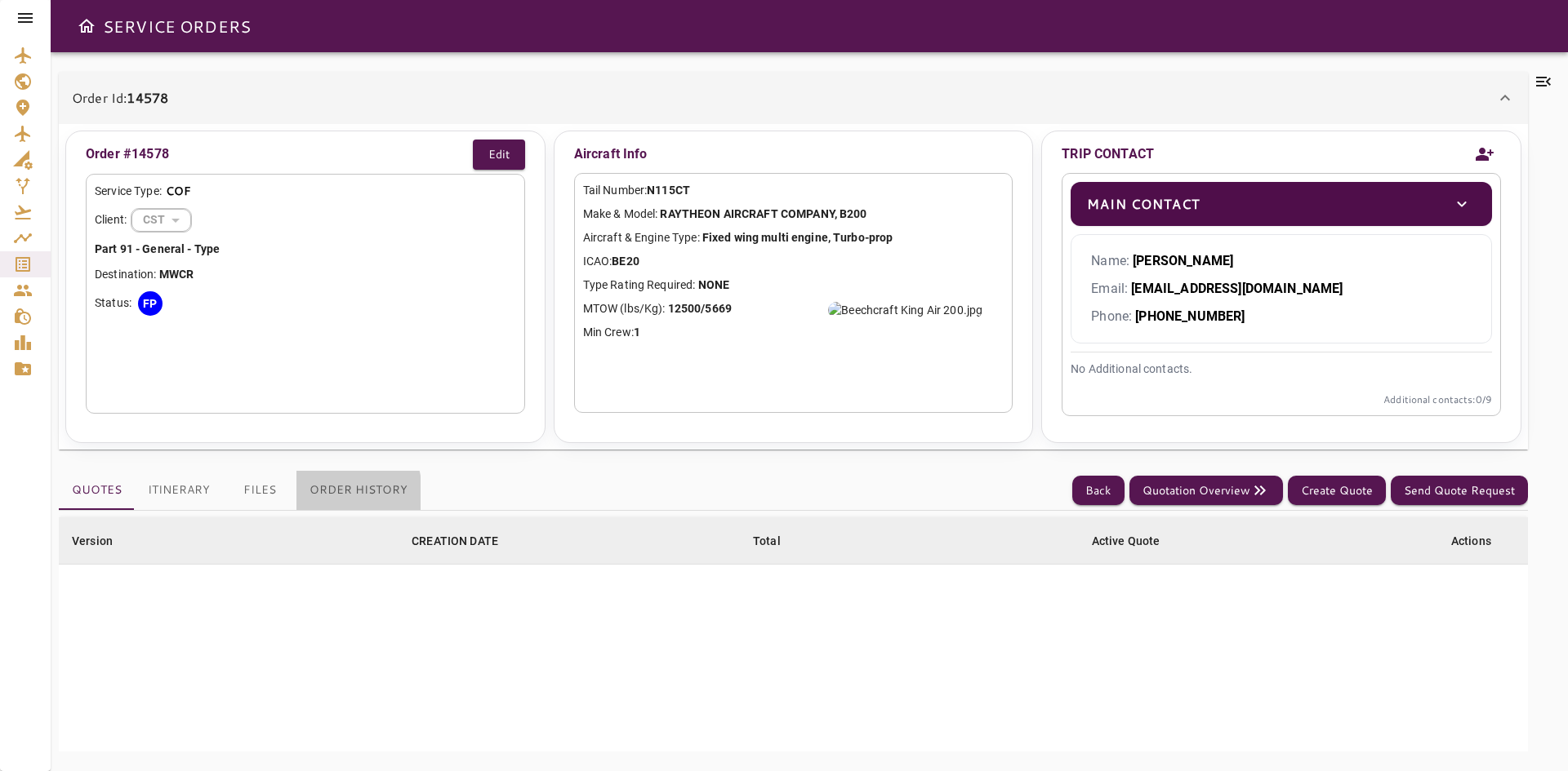
click at [314, 495] on button "Order History" at bounding box center [359, 490] width 125 height 39
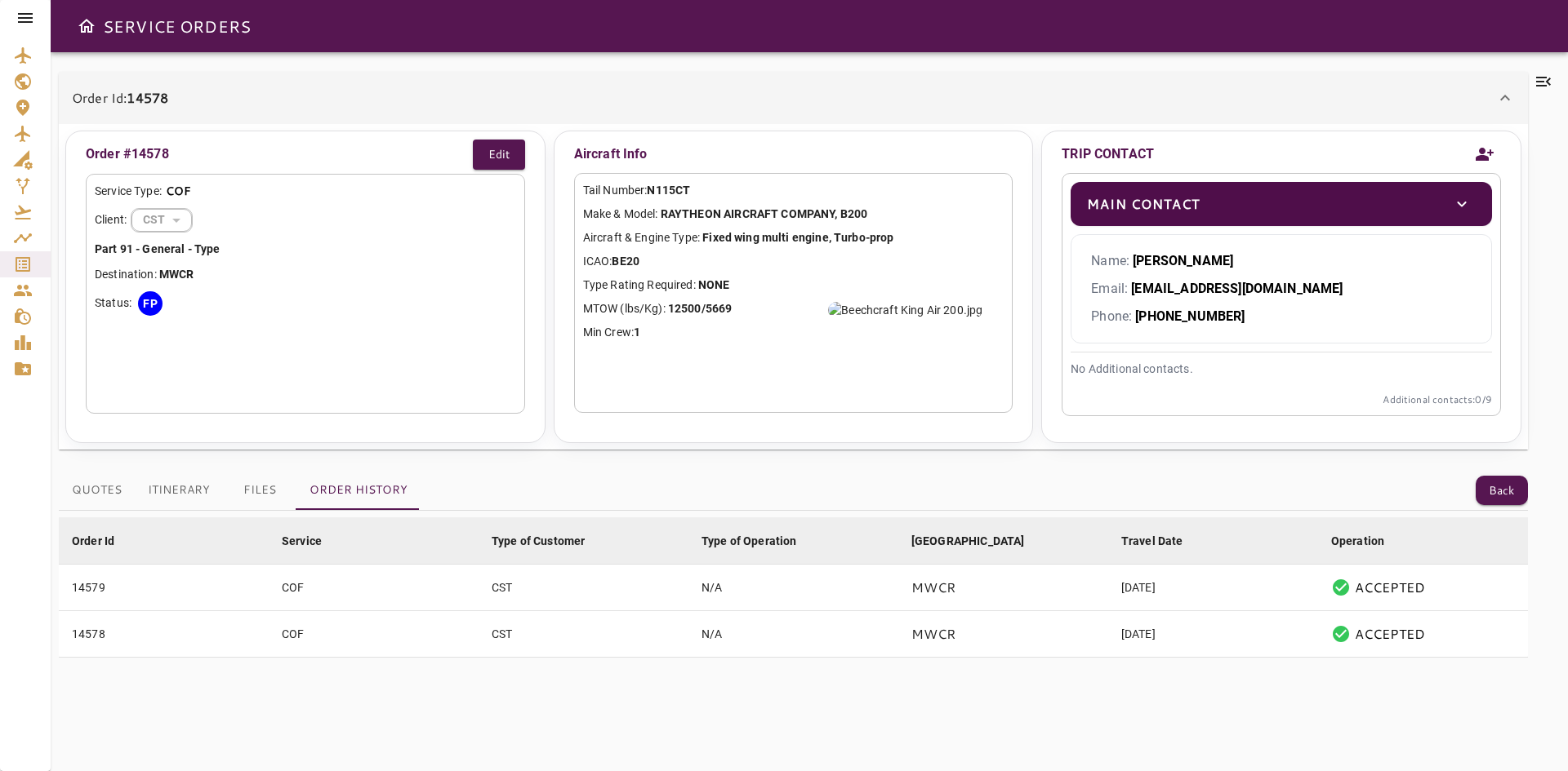
click at [1540, 78] on icon at bounding box center [1543, 82] width 15 height 10
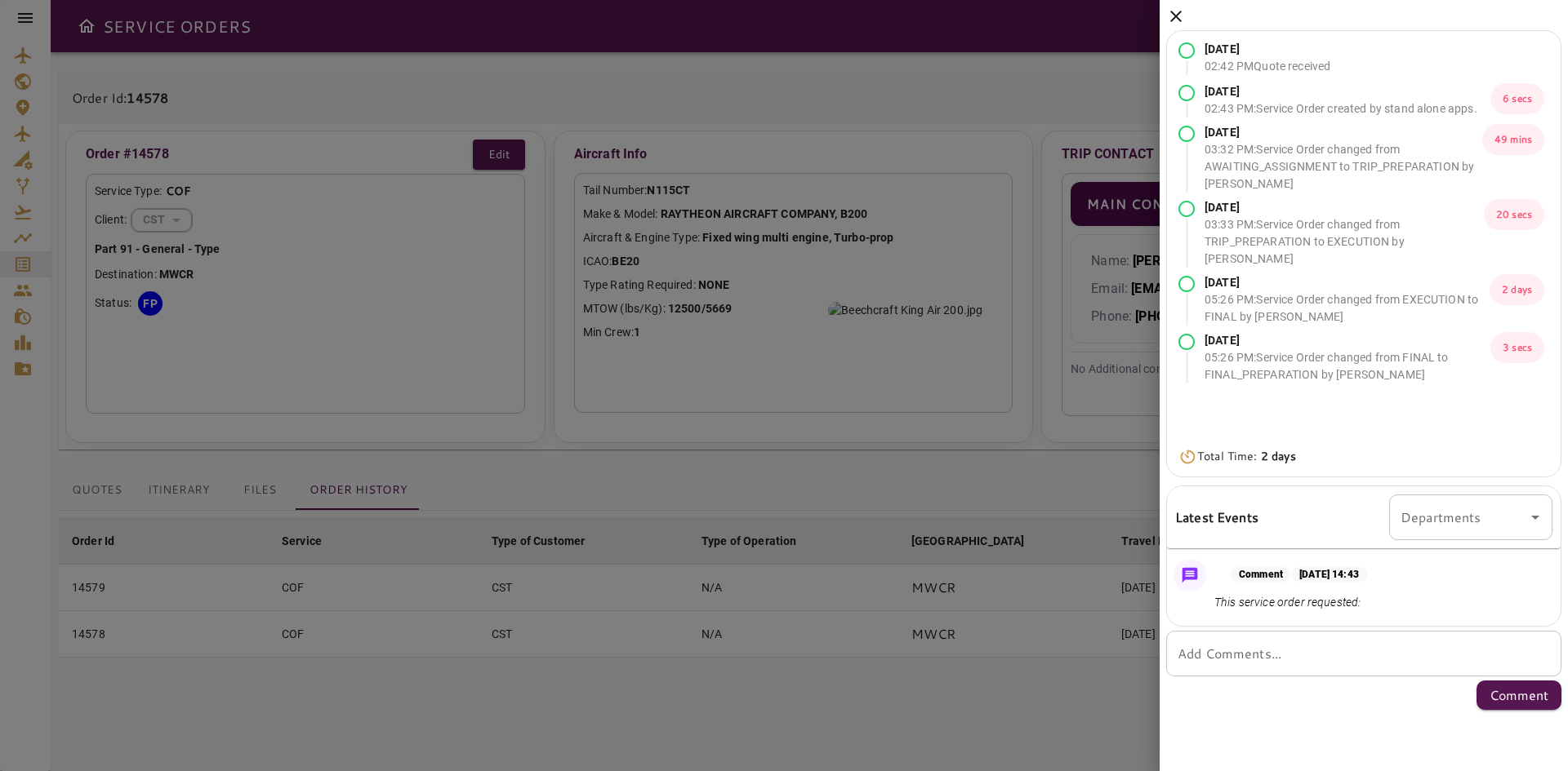
click at [1170, 13] on icon at bounding box center [1176, 17] width 19 height 19
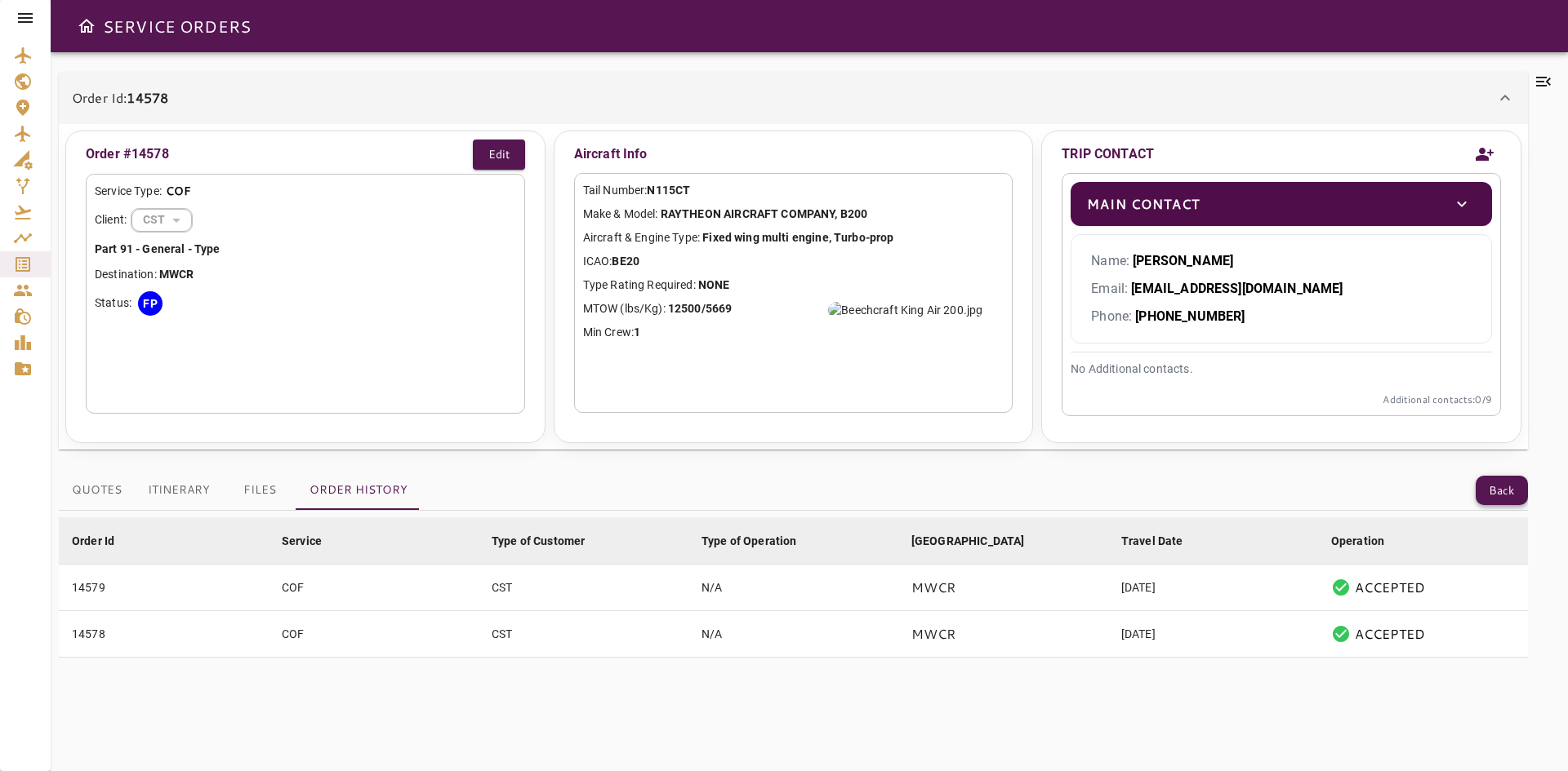
click at [1512, 506] on button "Back" at bounding box center [1502, 490] width 53 height 30
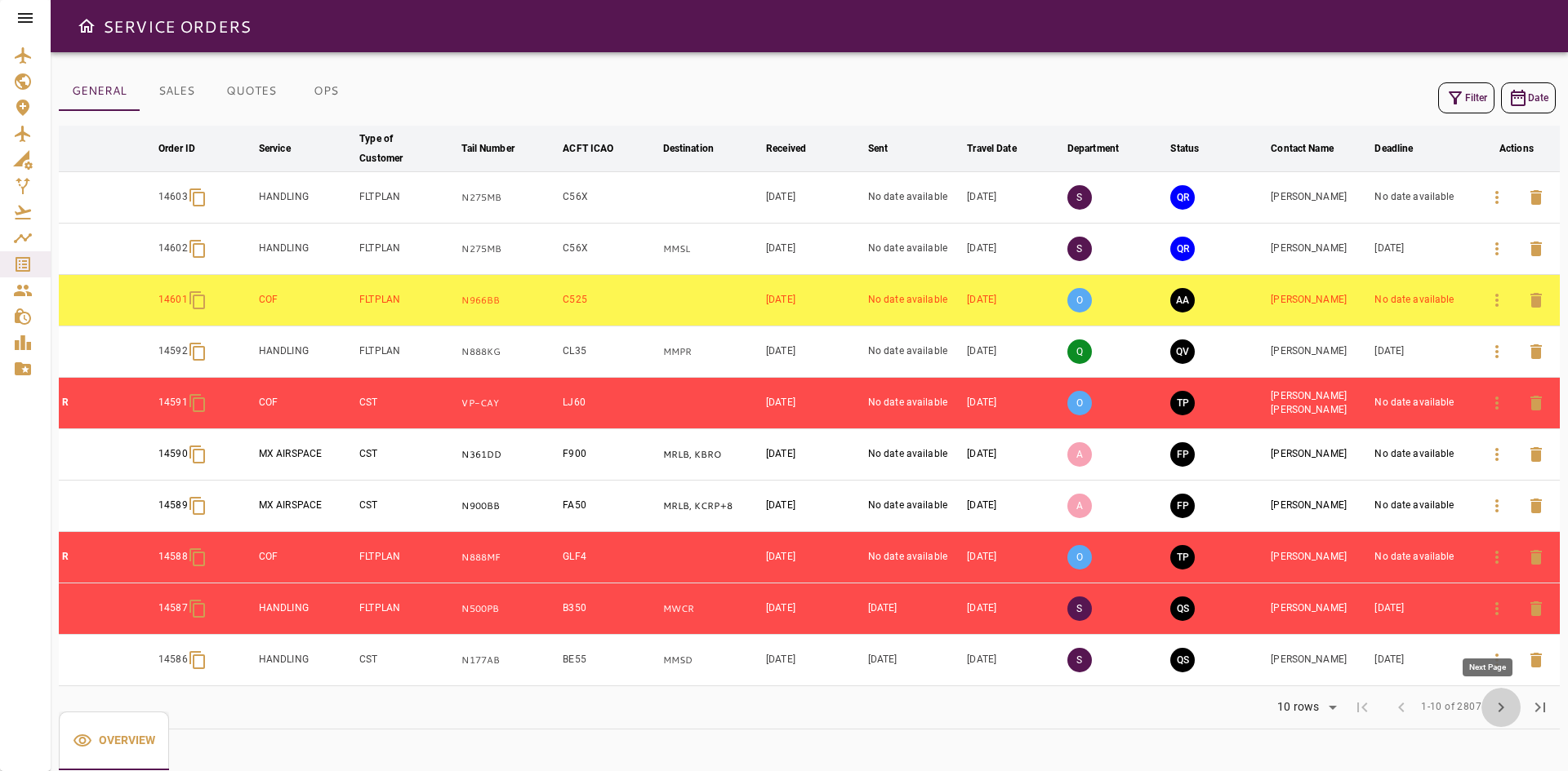
click at [1503, 710] on span "chevron_right" at bounding box center [1501, 708] width 19 height 19
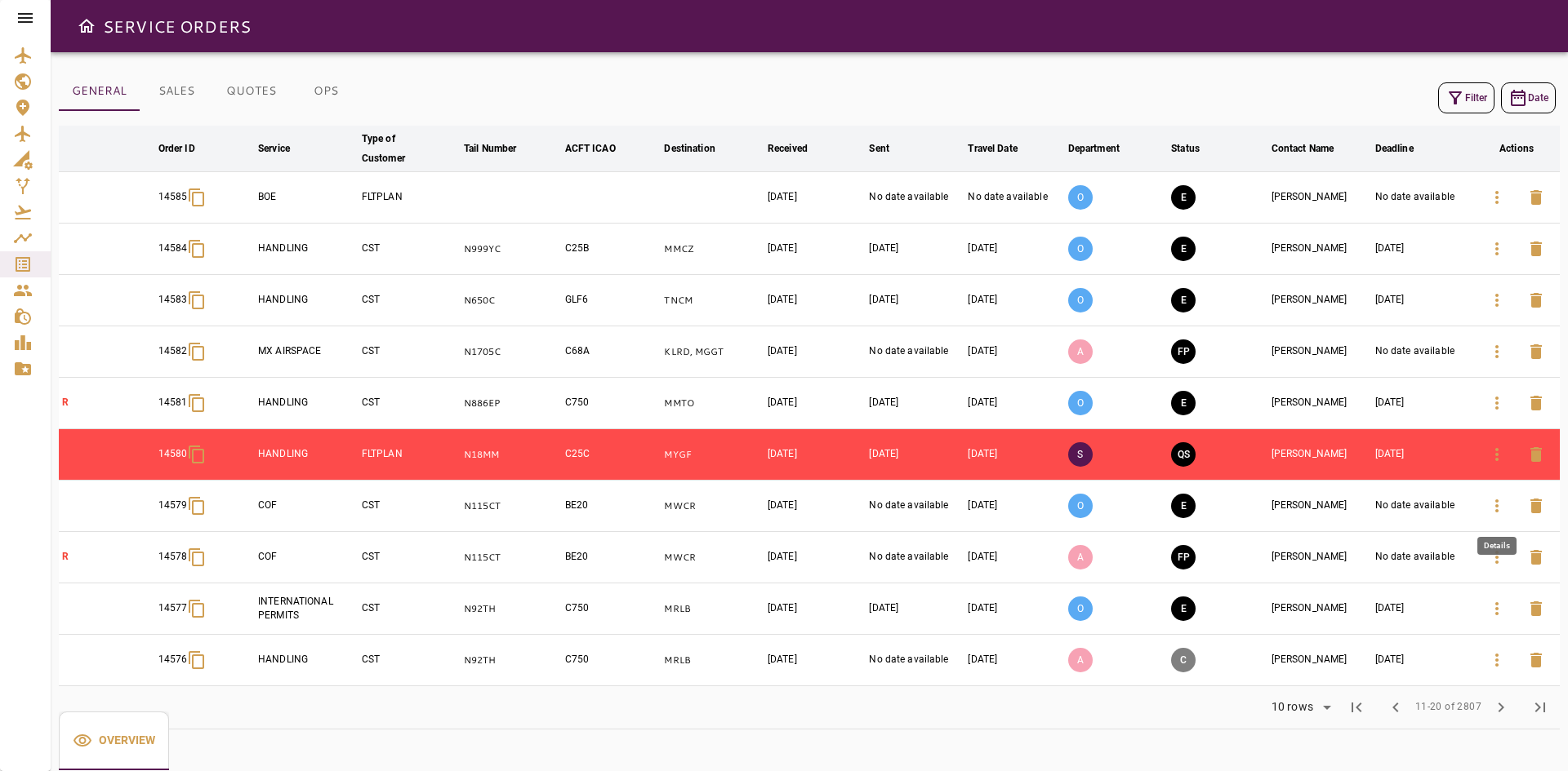
click at [1495, 511] on icon "button" at bounding box center [1497, 506] width 19 height 19
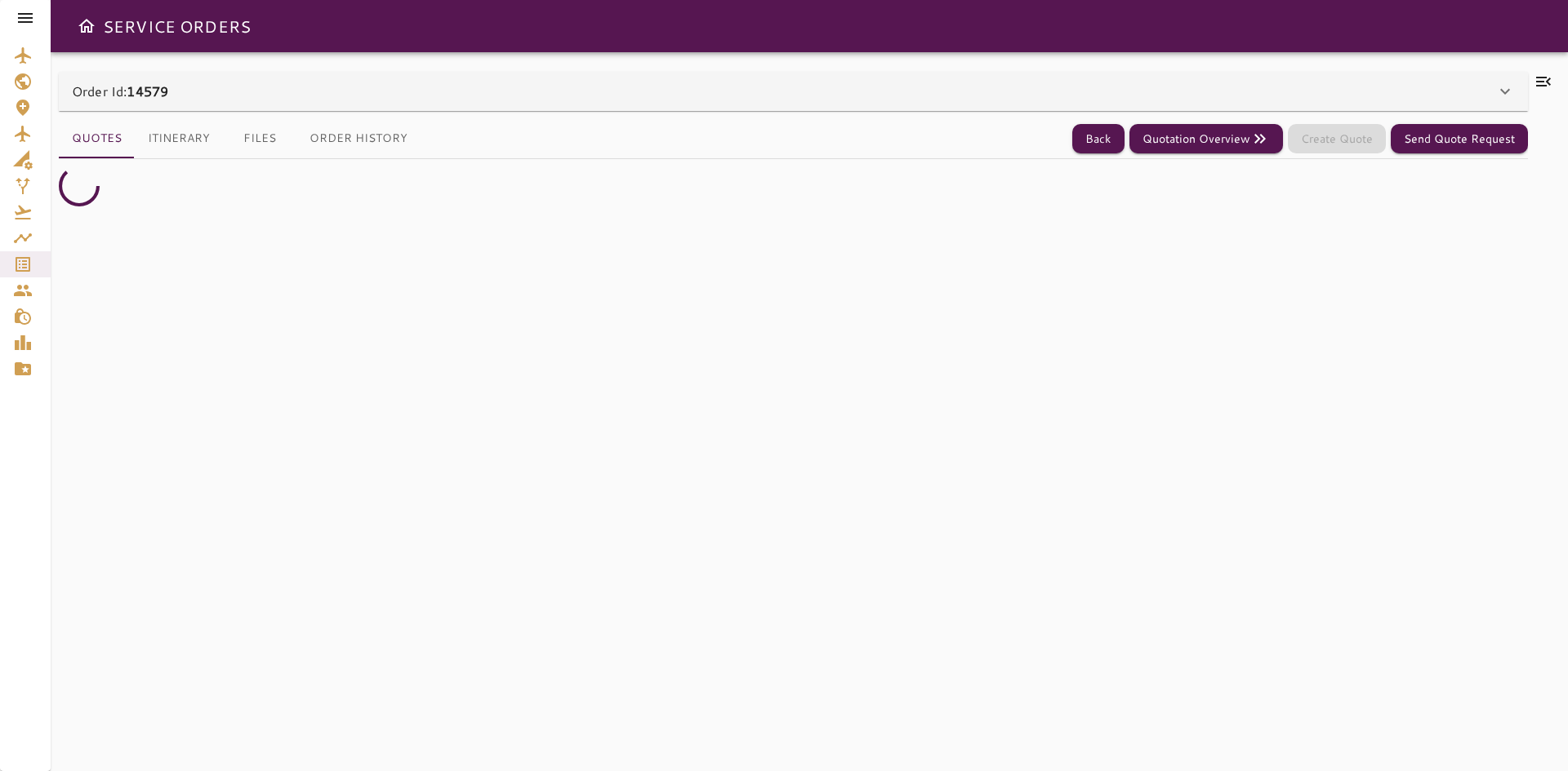
click at [410, 84] on div "Order Id: 14579" at bounding box center [783, 91] width 1423 height 19
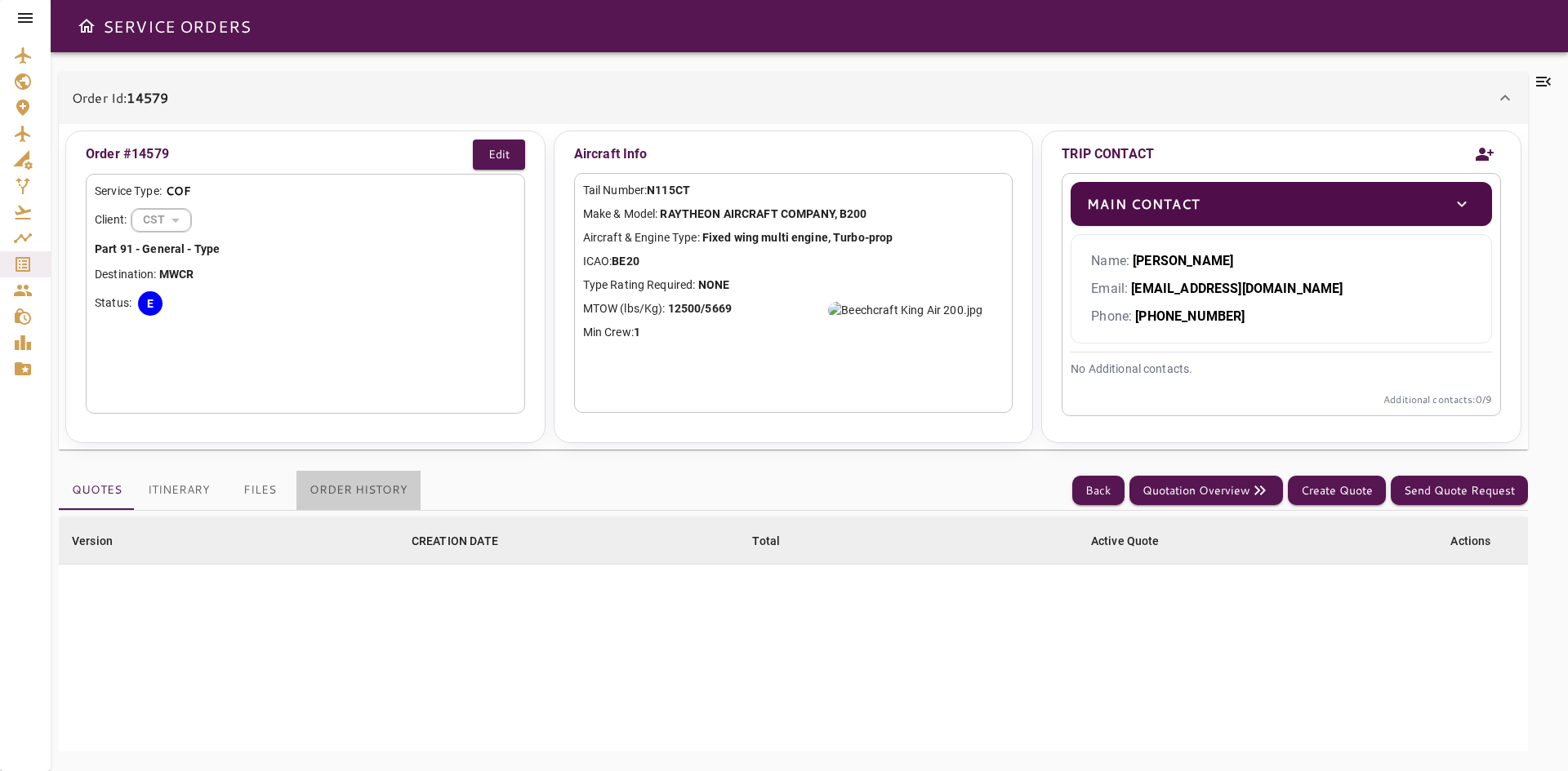
click at [390, 481] on button "Order History" at bounding box center [359, 490] width 125 height 39
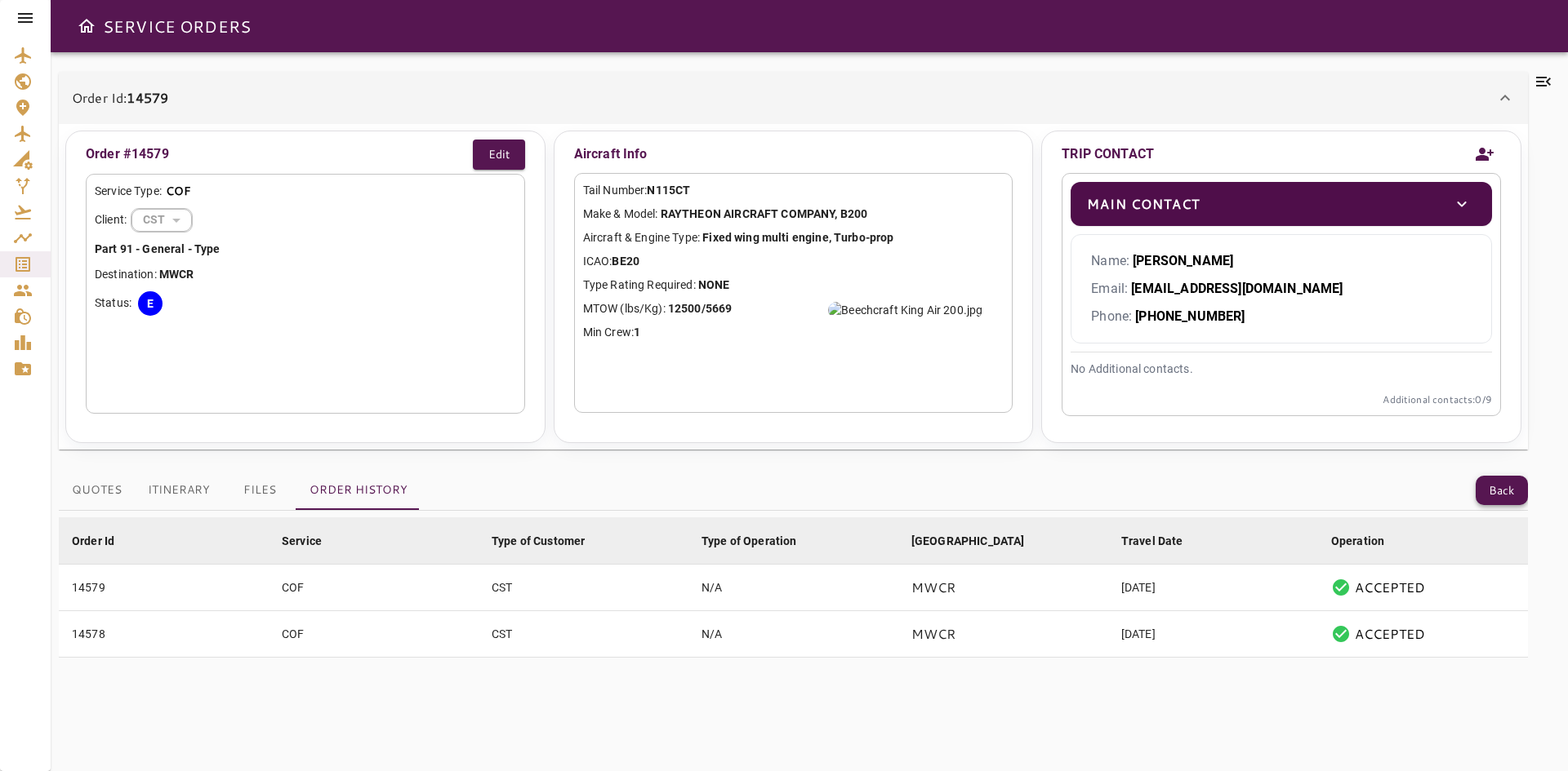
click at [1500, 503] on button "Back" at bounding box center [1502, 490] width 53 height 30
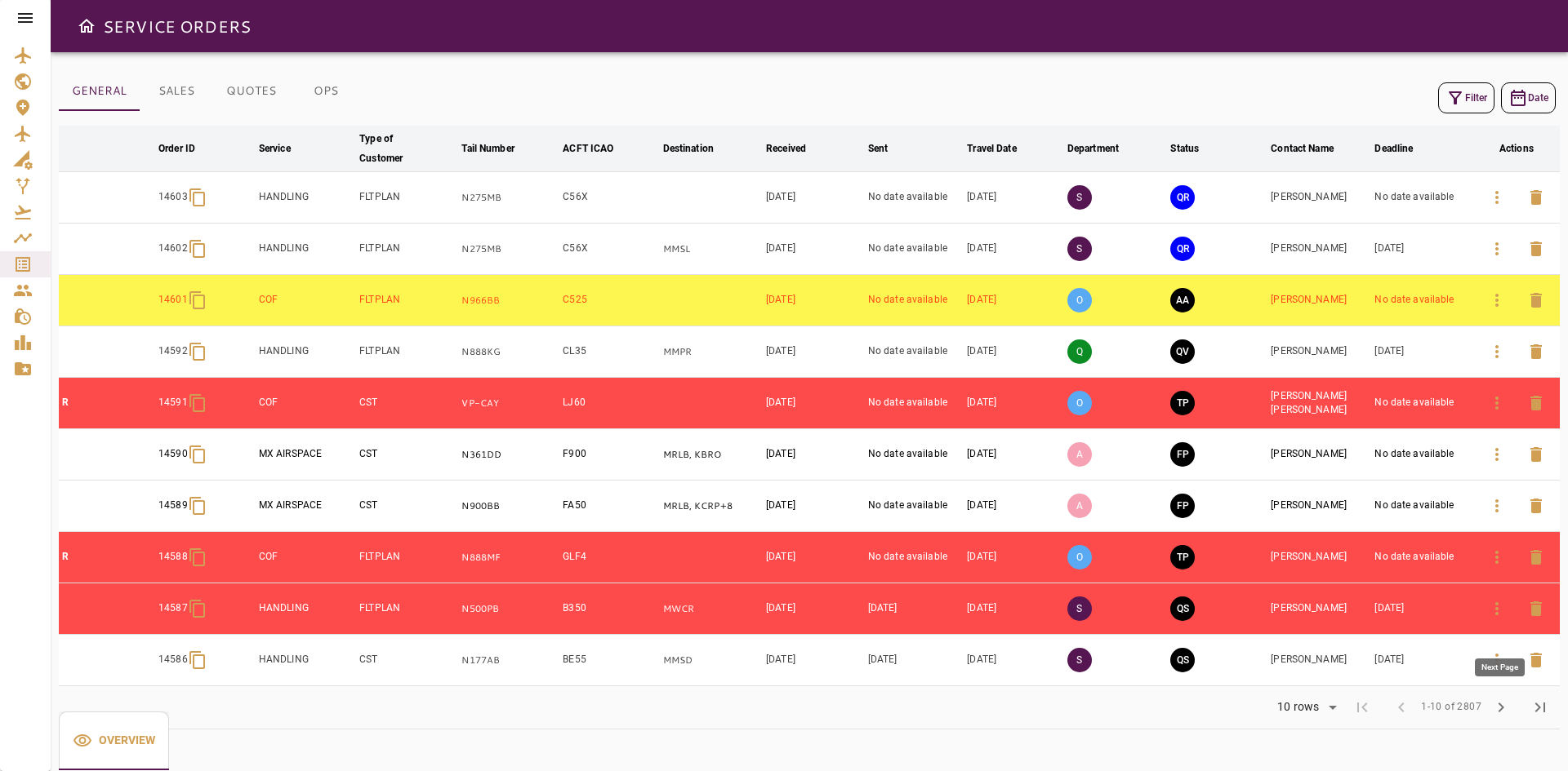
click at [1507, 704] on span "chevron_right" at bounding box center [1501, 708] width 19 height 19
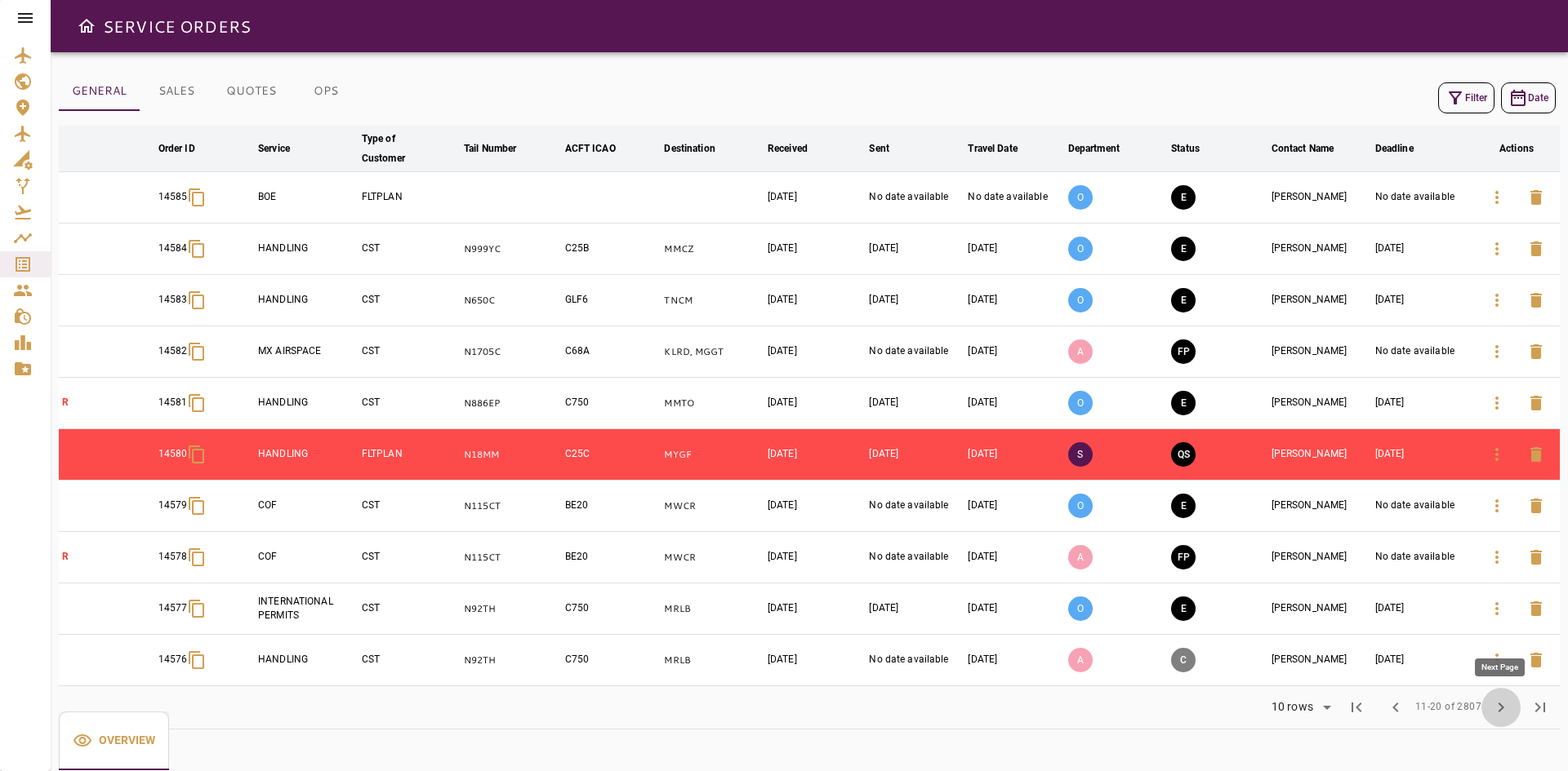
click at [1506, 717] on span "chevron_right" at bounding box center [1501, 708] width 19 height 19
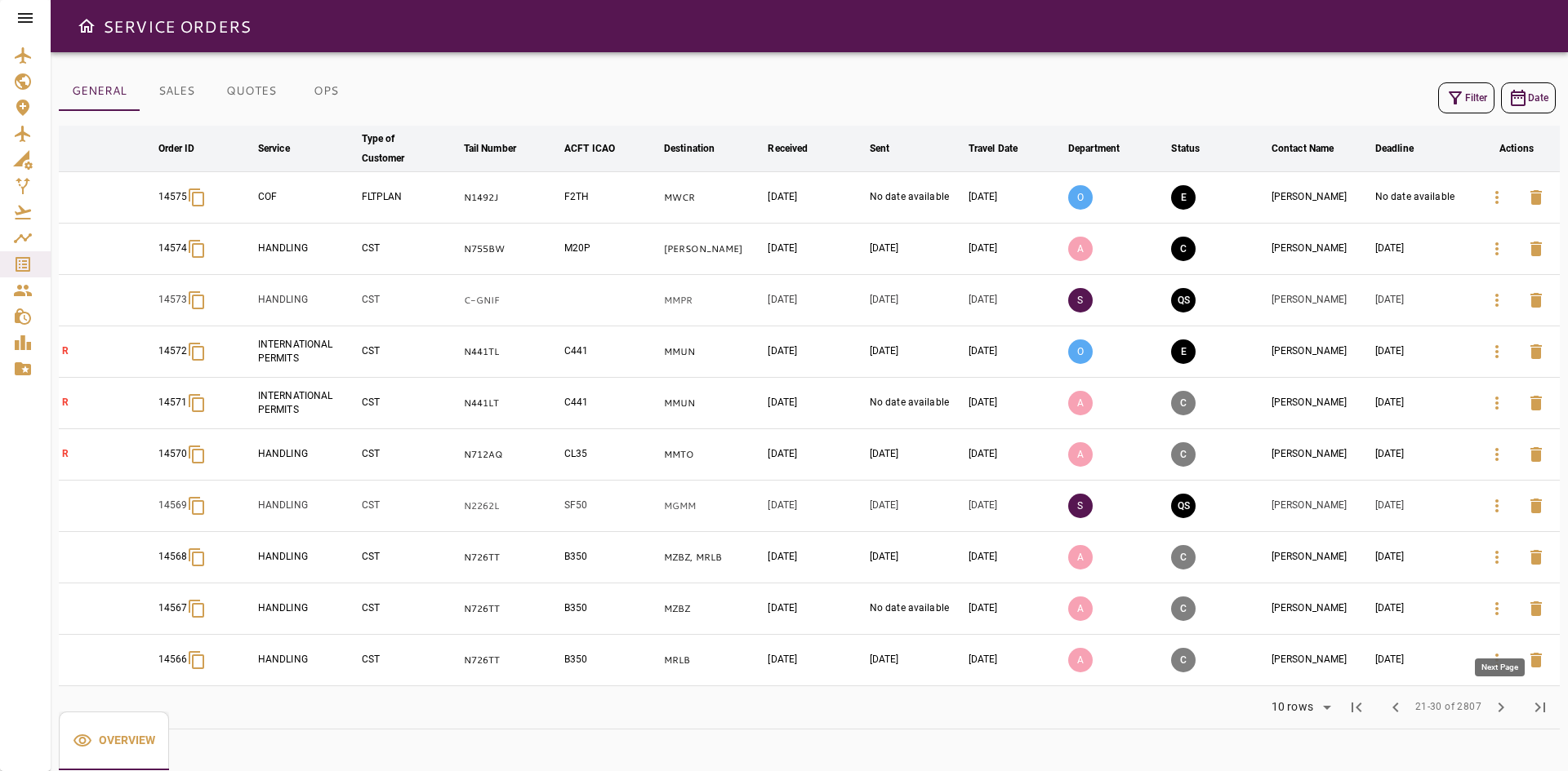
click at [1496, 694] on button "chevron_right" at bounding box center [1501, 708] width 39 height 39
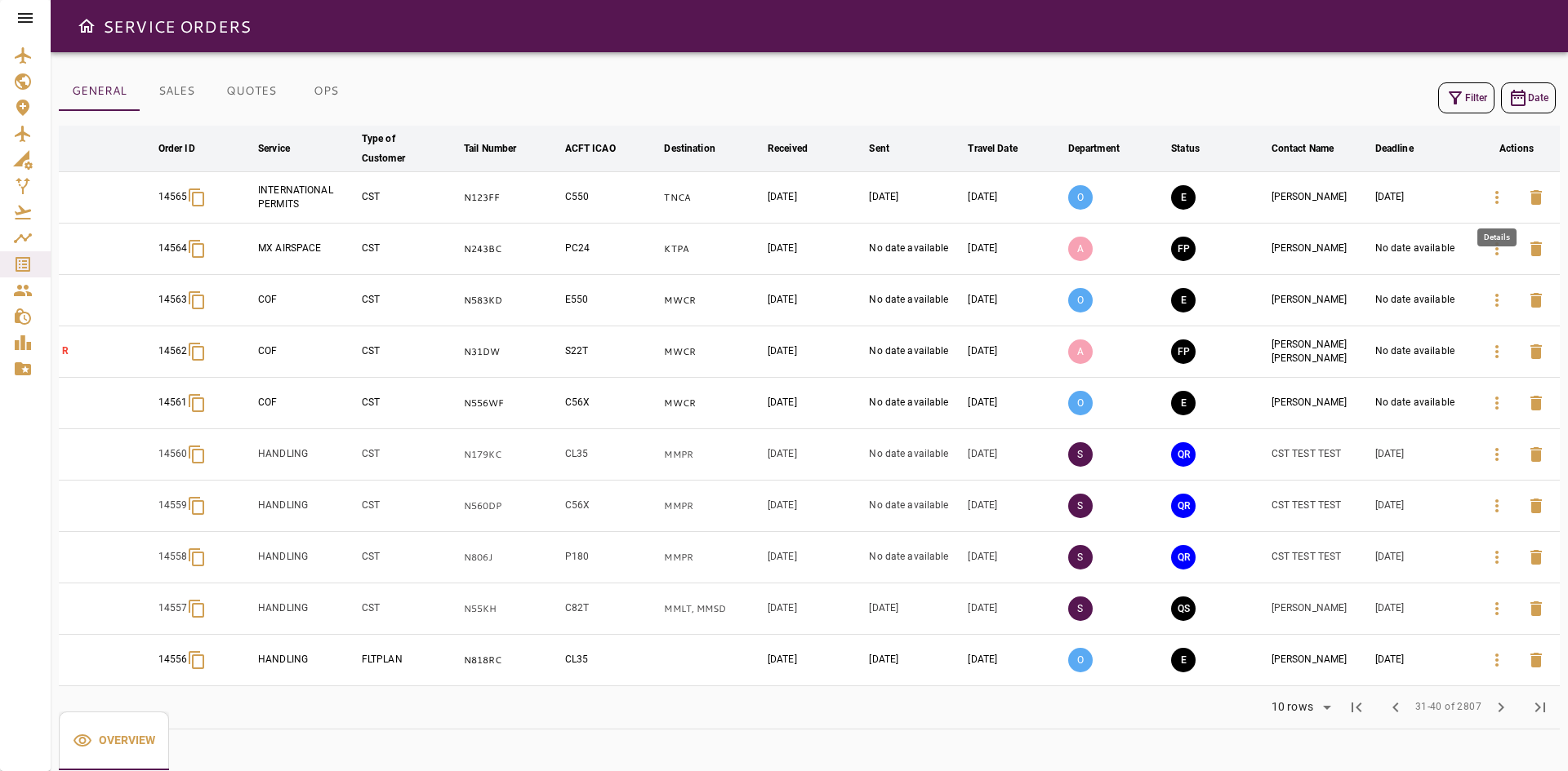
click at [1502, 202] on icon "button" at bounding box center [1497, 197] width 19 height 19
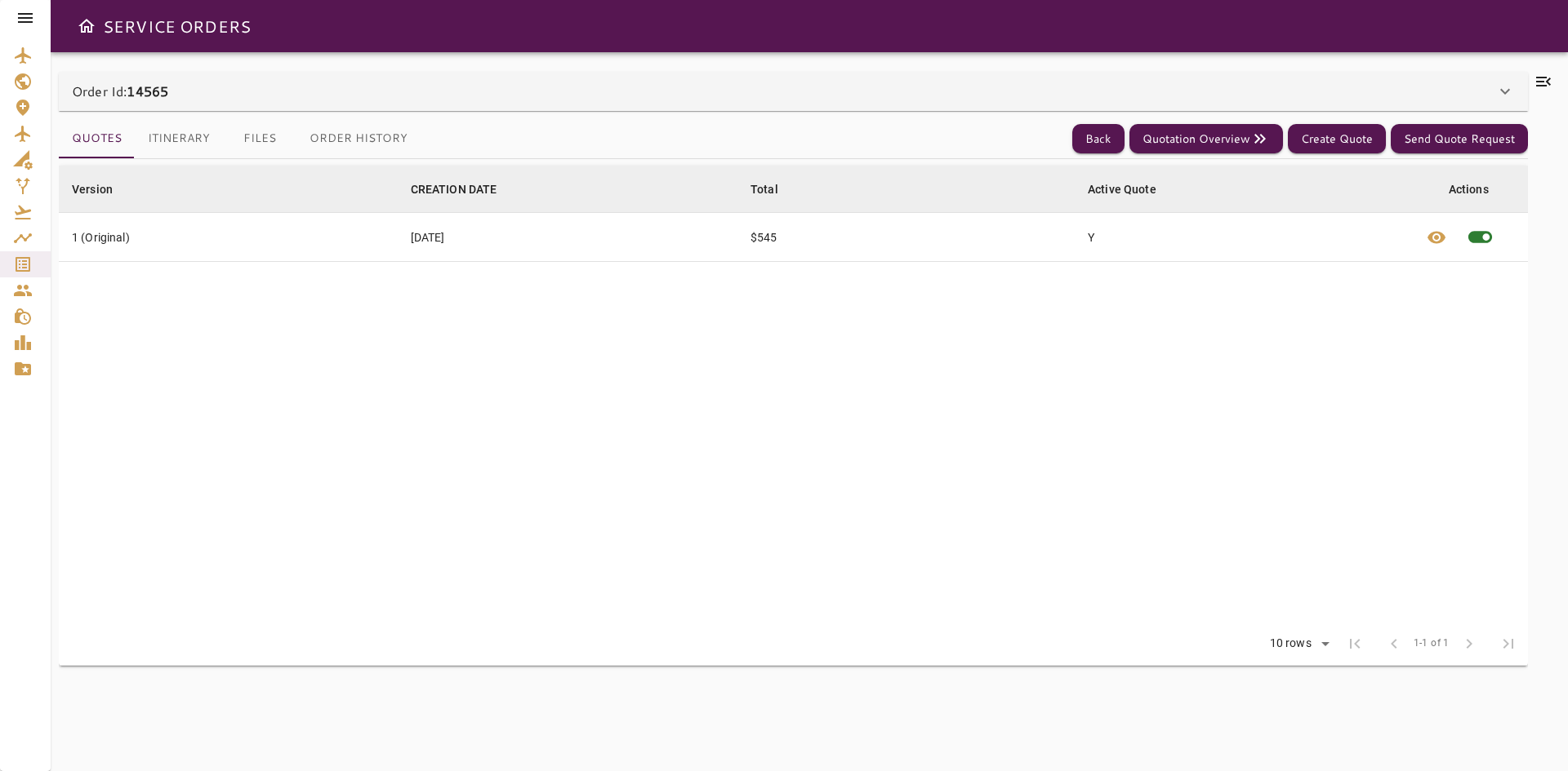
click at [481, 92] on div "Order Id: 14565" at bounding box center [783, 91] width 1423 height 19
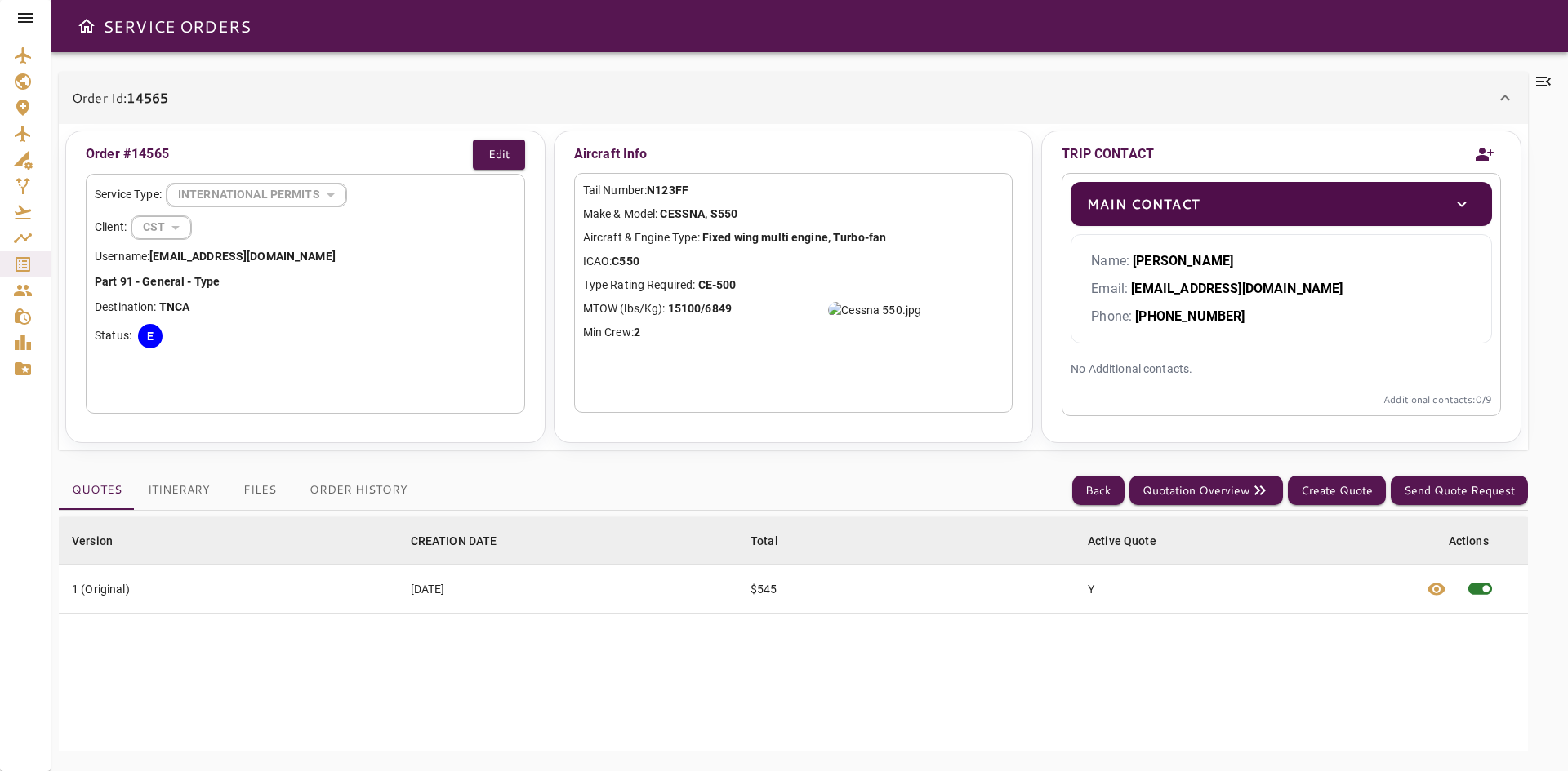
click at [354, 485] on button "Order History" at bounding box center [359, 490] width 125 height 39
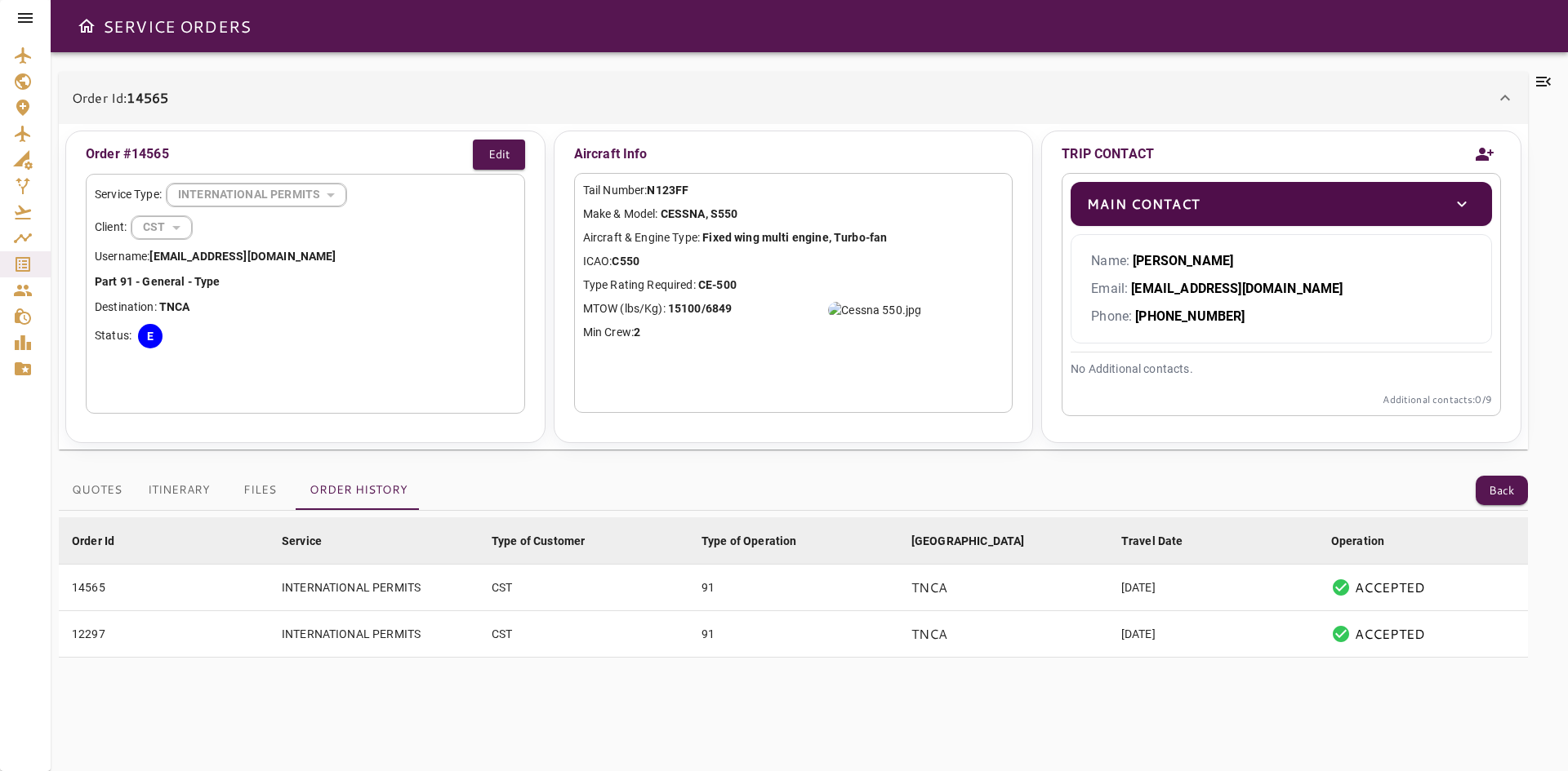
click at [20, 8] on icon at bounding box center [25, 18] width 19 height 19
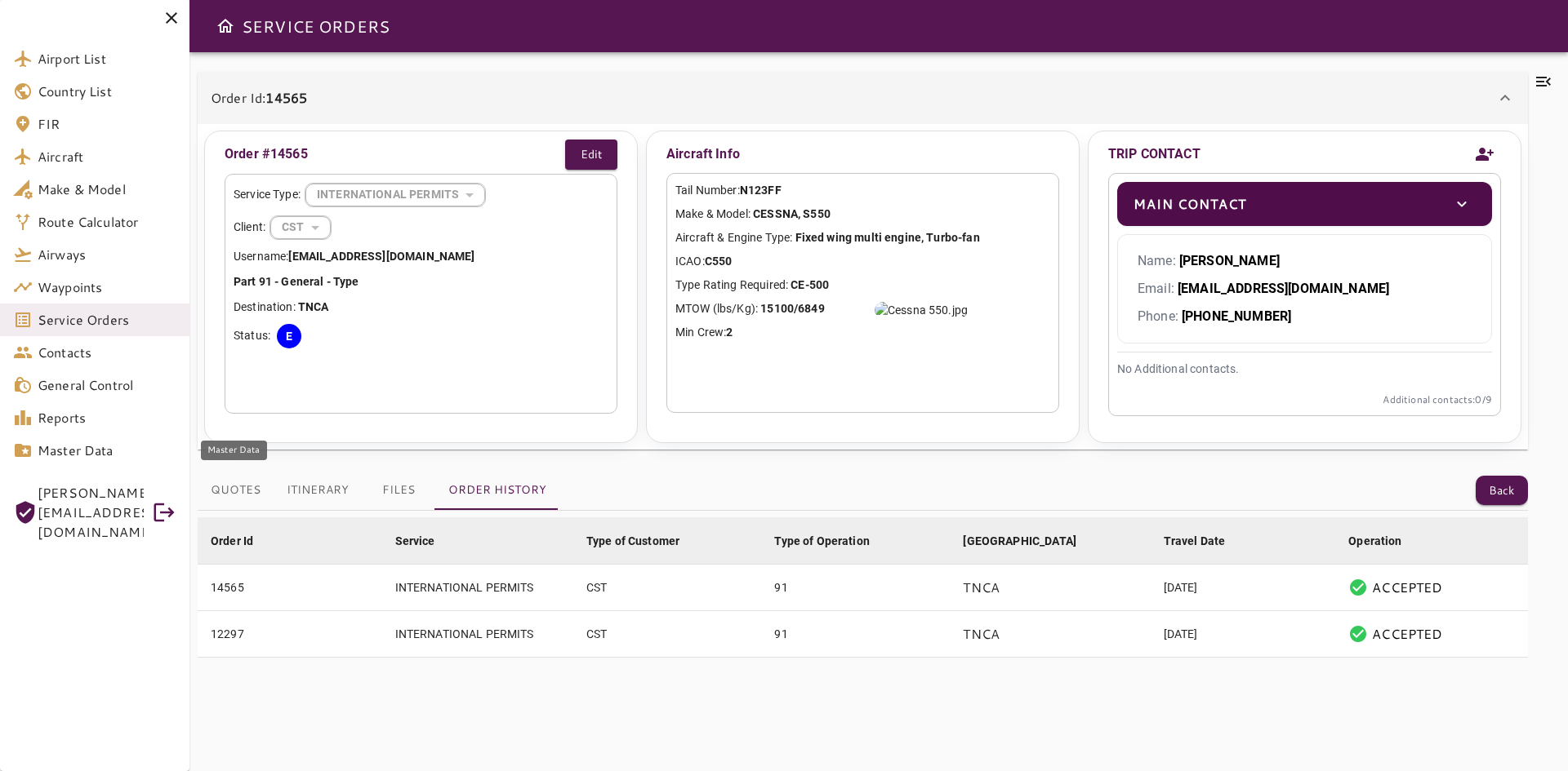
click at [58, 448] on span "Master Data" at bounding box center [107, 450] width 139 height 19
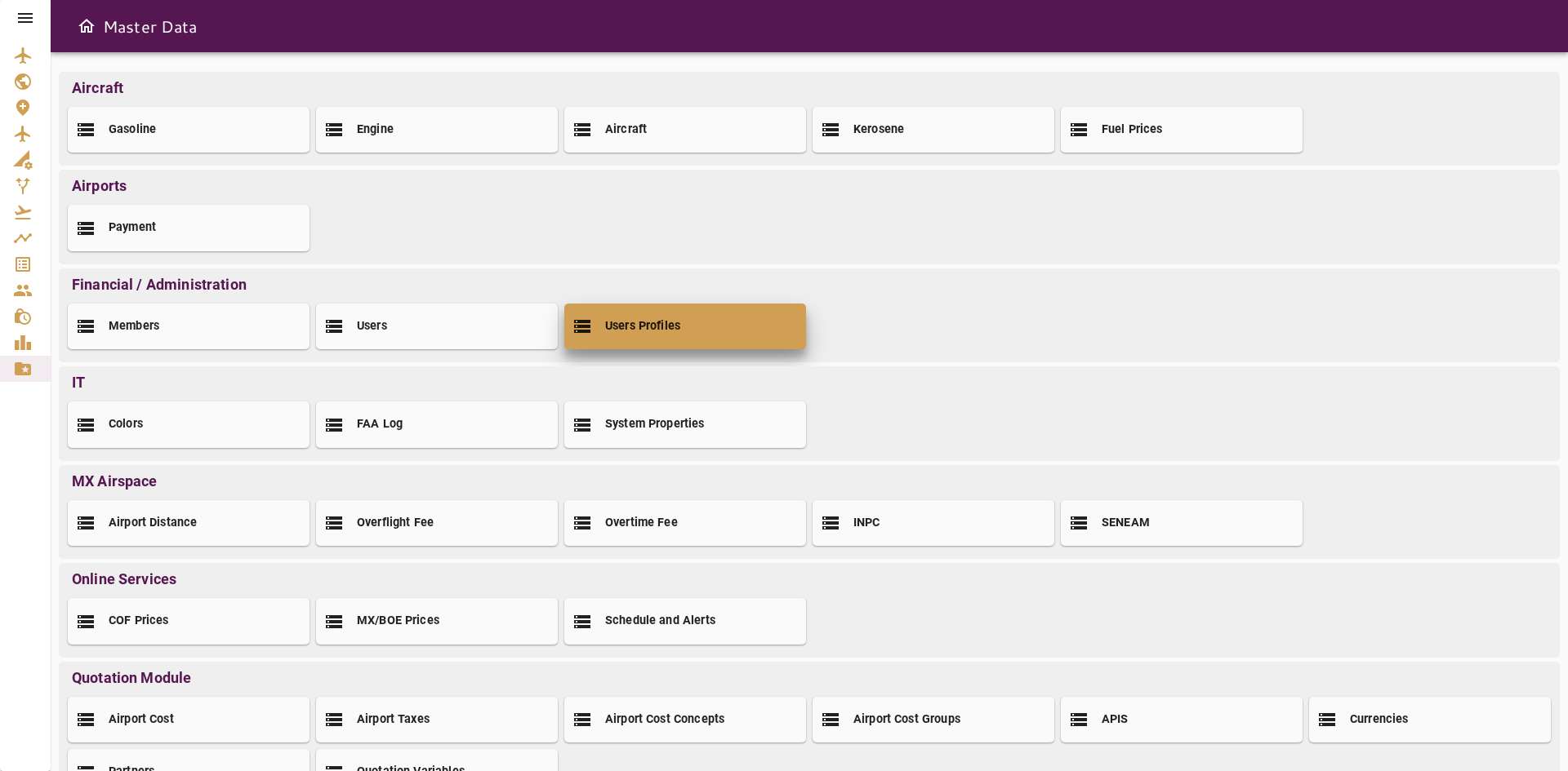
click at [681, 320] on div "Users Profiles" at bounding box center [685, 326] width 241 height 46
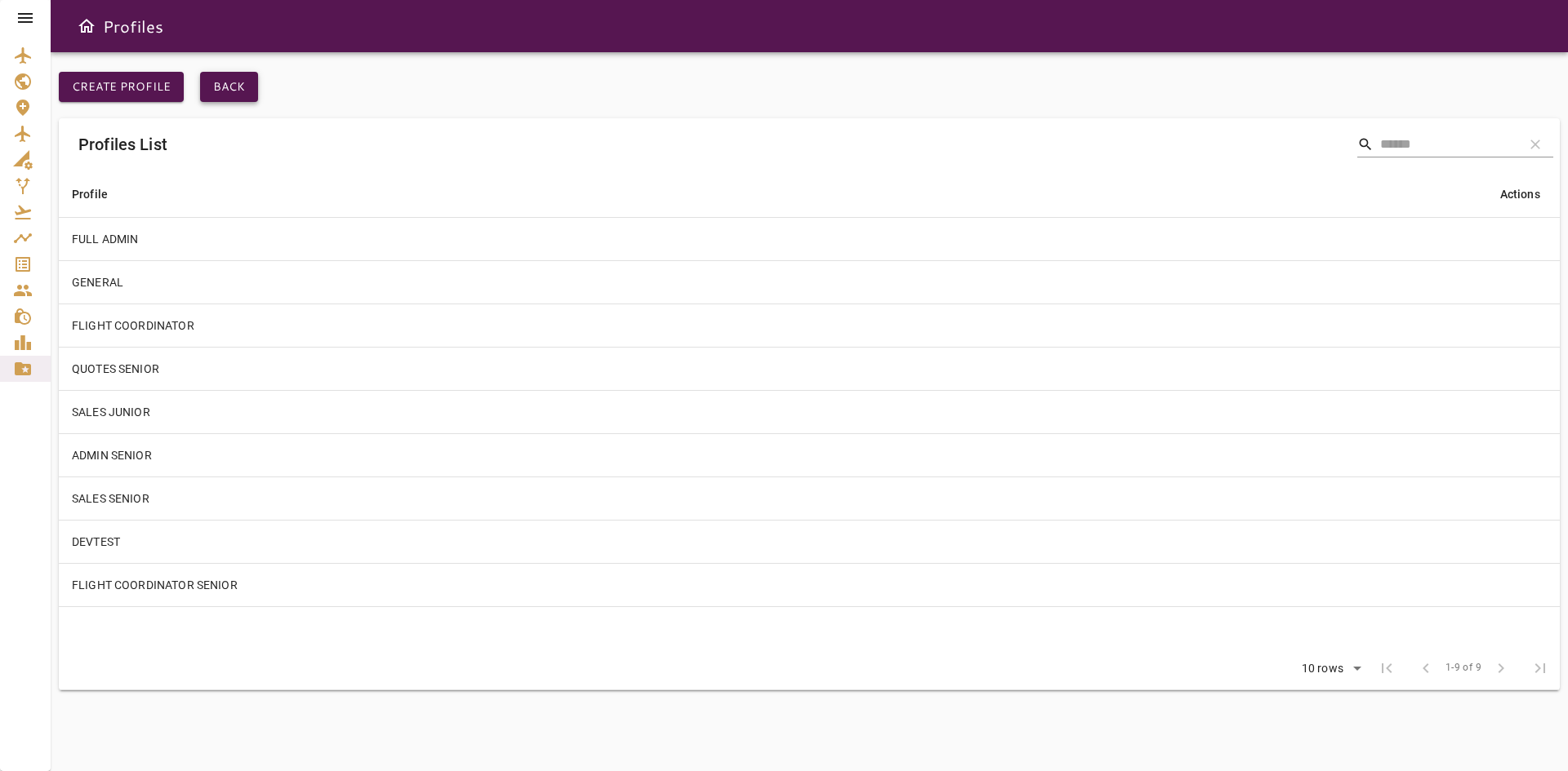
click at [235, 92] on button "Back" at bounding box center [230, 87] width 58 height 30
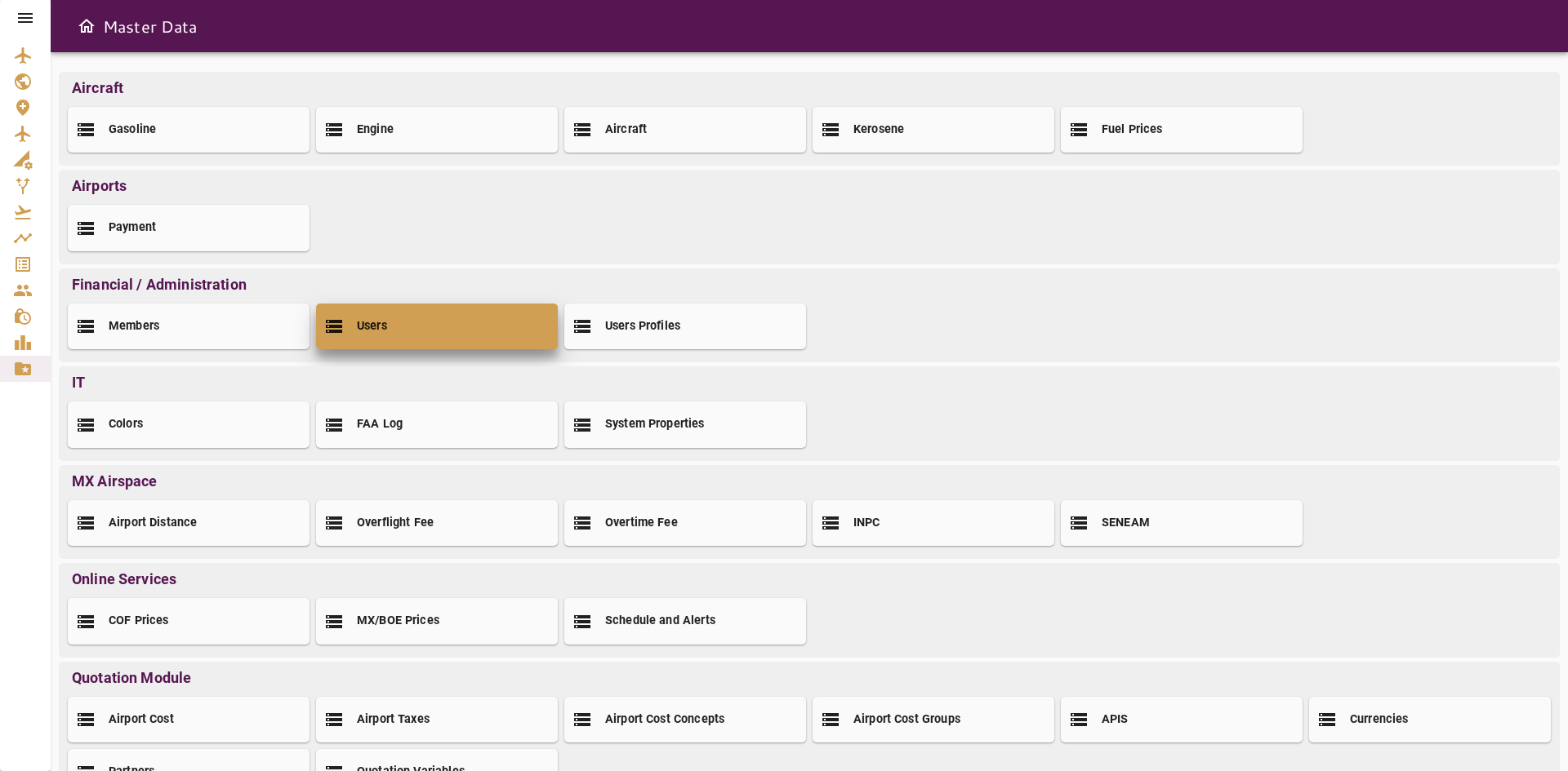
click at [353, 333] on div "Users" at bounding box center [437, 326] width 241 height 46
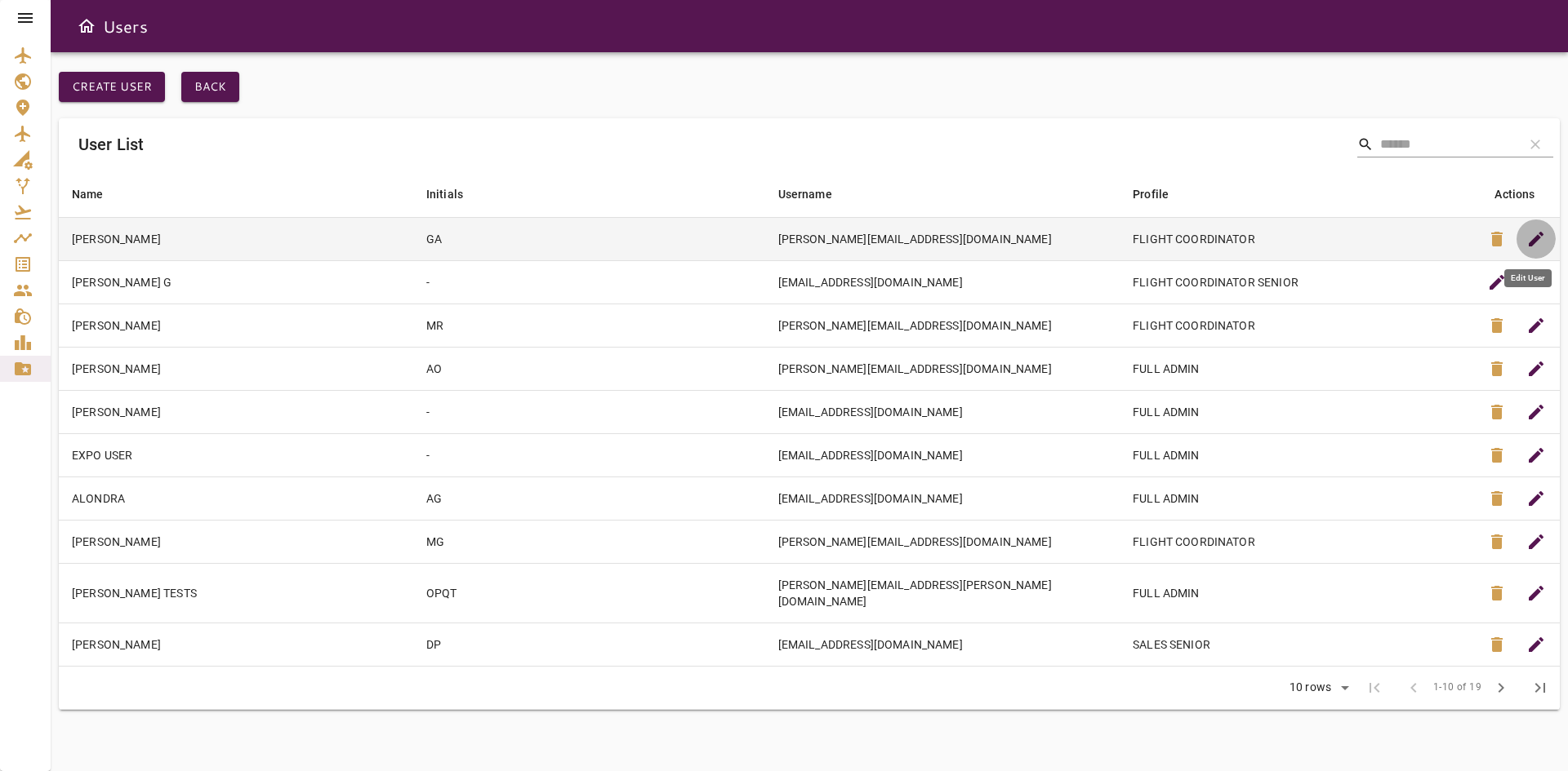
click at [1535, 236] on span "edit" at bounding box center [1536, 239] width 19 height 19
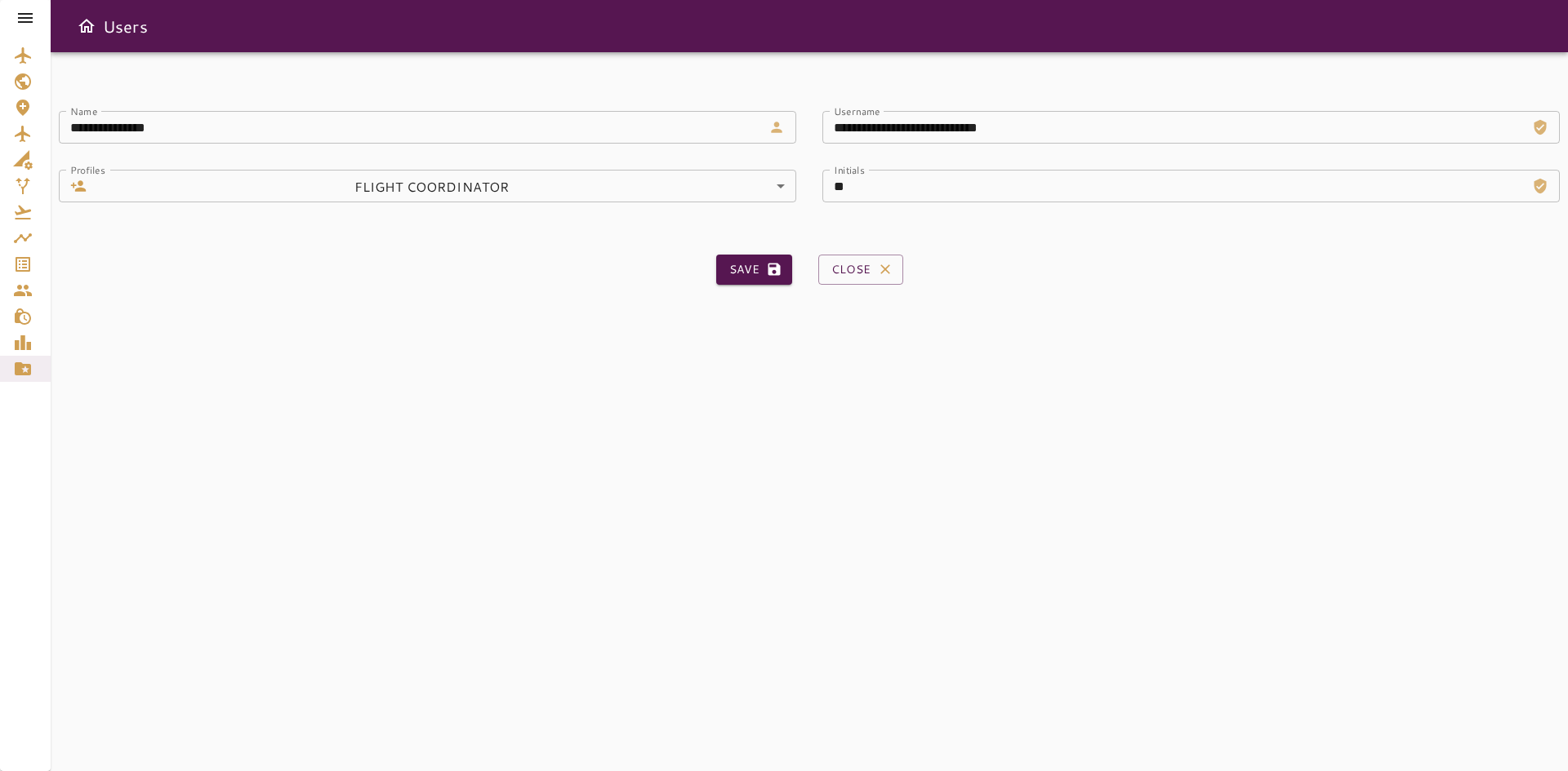
click at [674, 193] on body "**********" at bounding box center [784, 385] width 1568 height 771
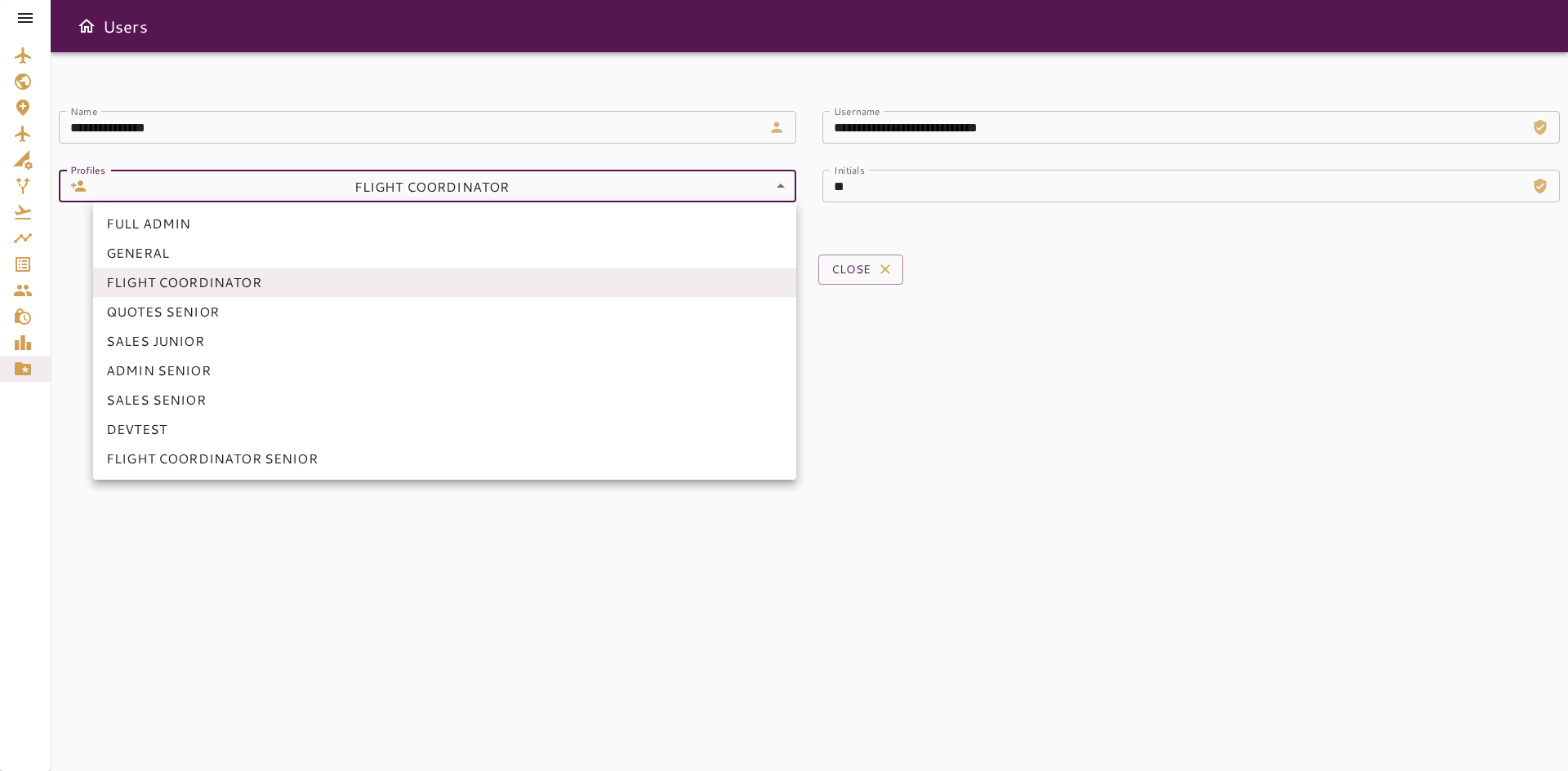
click at [225, 460] on li "FLIGHT COORDINATOR SENIOR" at bounding box center [445, 459] width 703 height 29
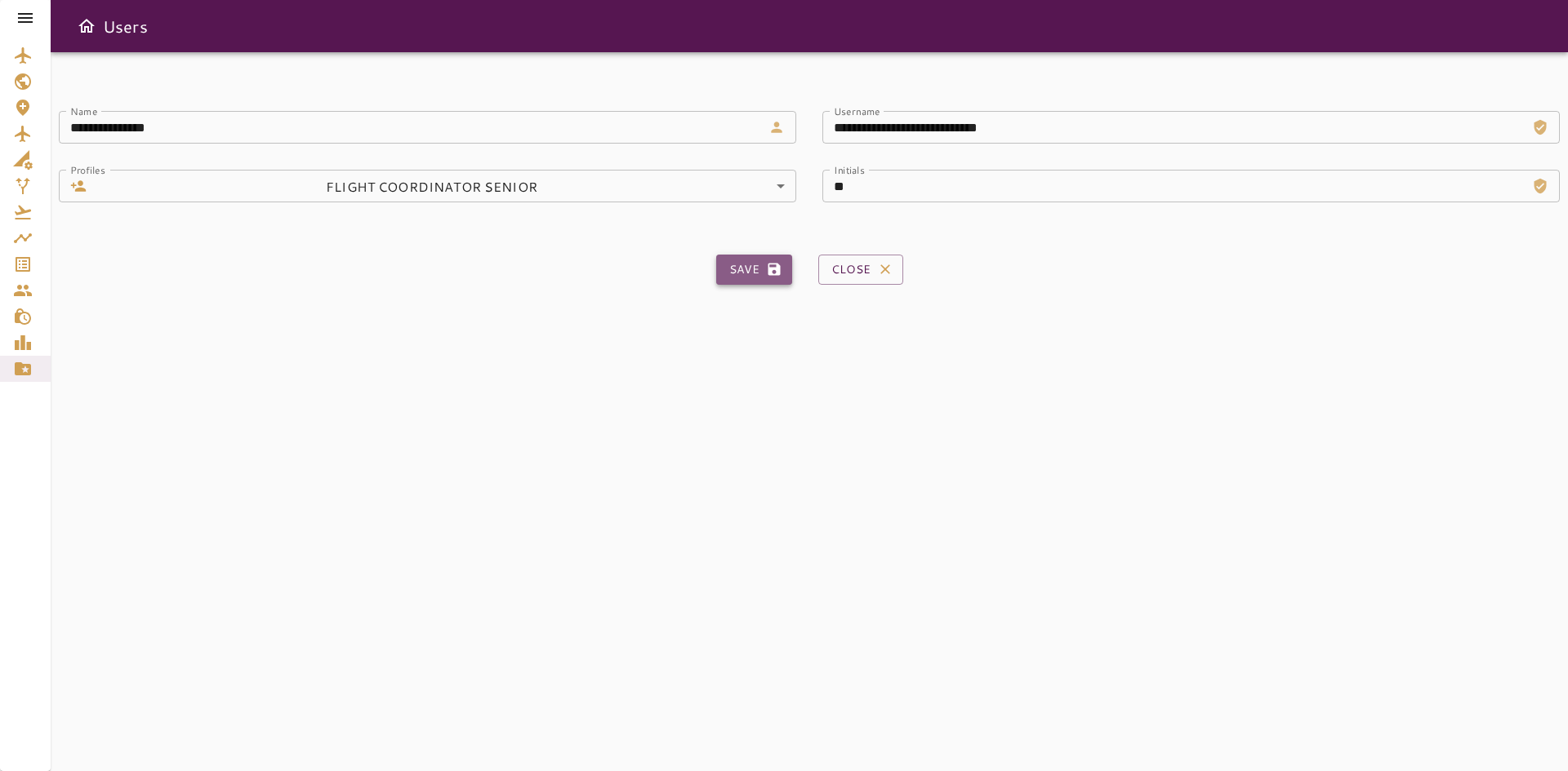
click at [764, 261] on button "Save" at bounding box center [754, 269] width 76 height 30
type input "*"
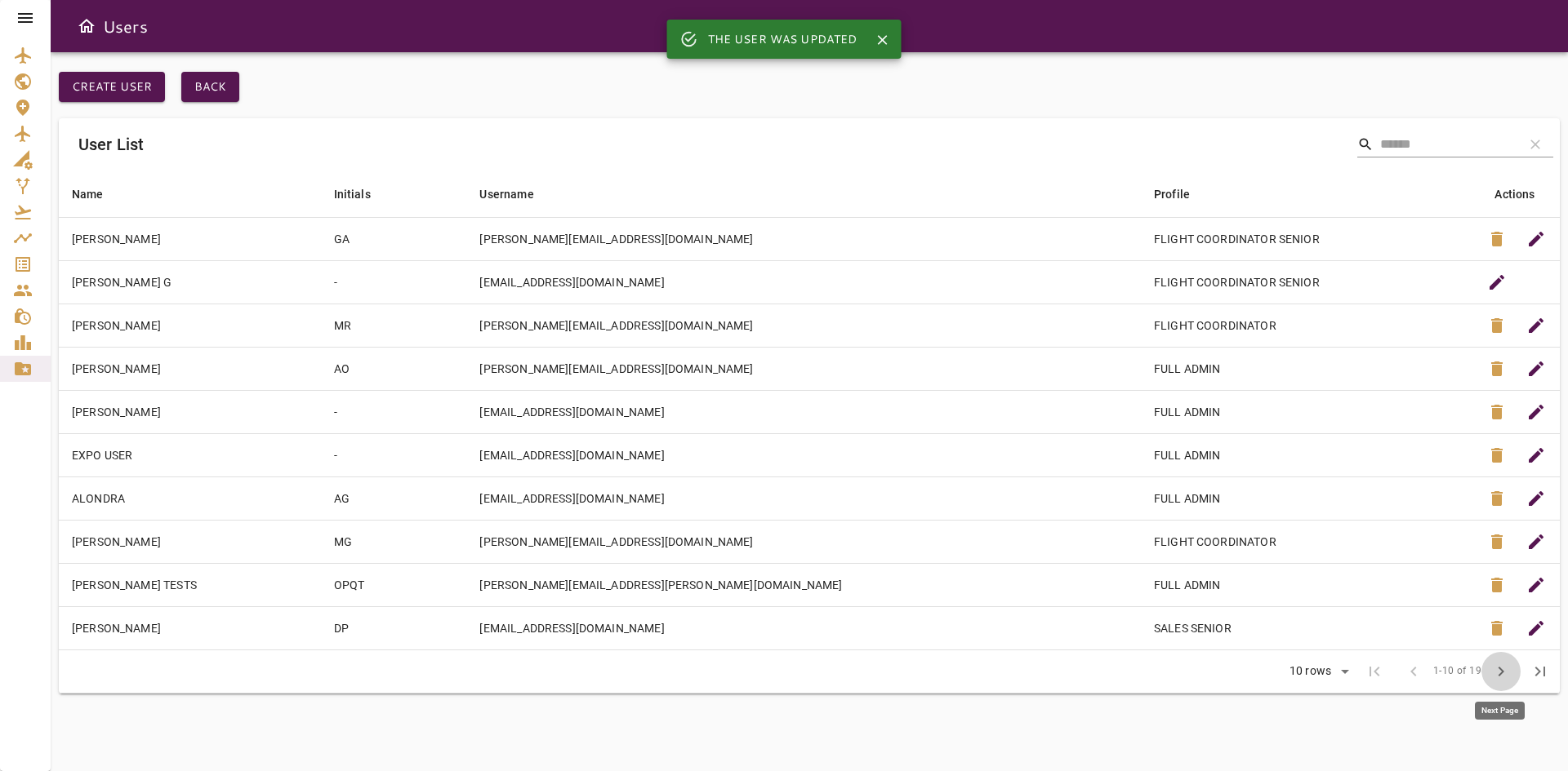
click at [1502, 671] on span "chevron_right" at bounding box center [1501, 672] width 19 height 19
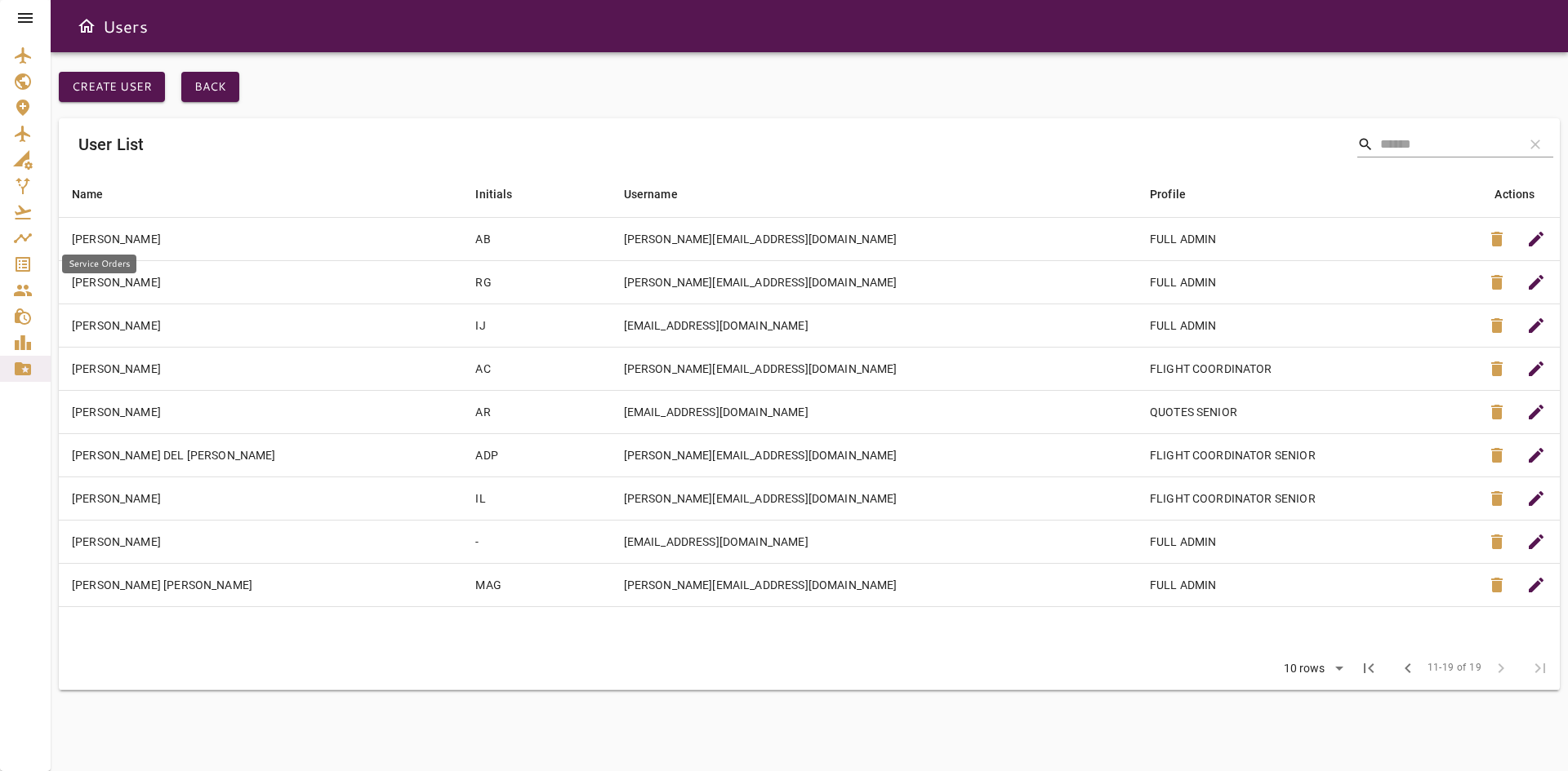
click at [13, 265] on icon "Service Orders" at bounding box center [22, 264] width 19 height 19
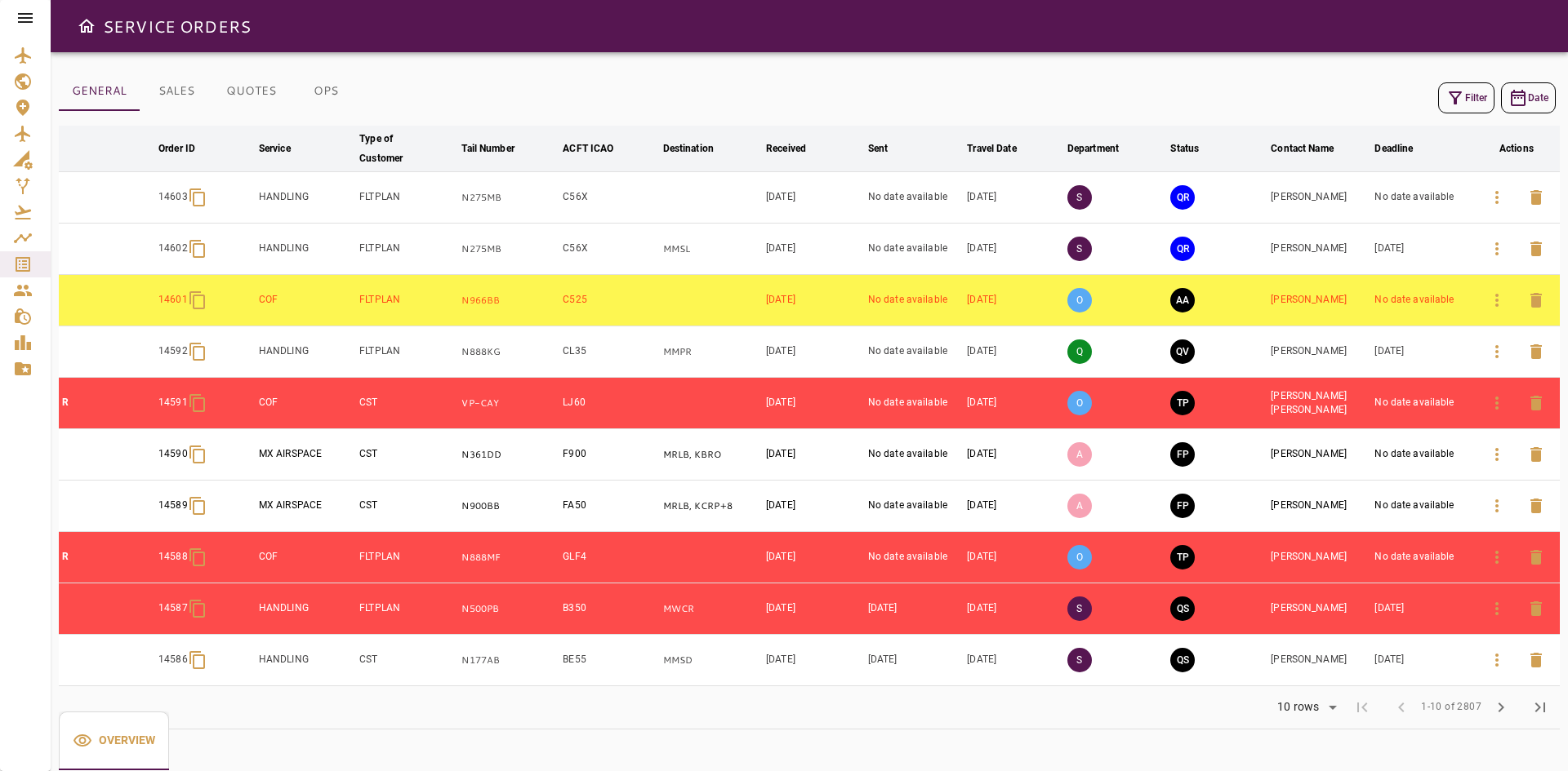
click at [1497, 709] on span "chevron_right" at bounding box center [1501, 708] width 19 height 19
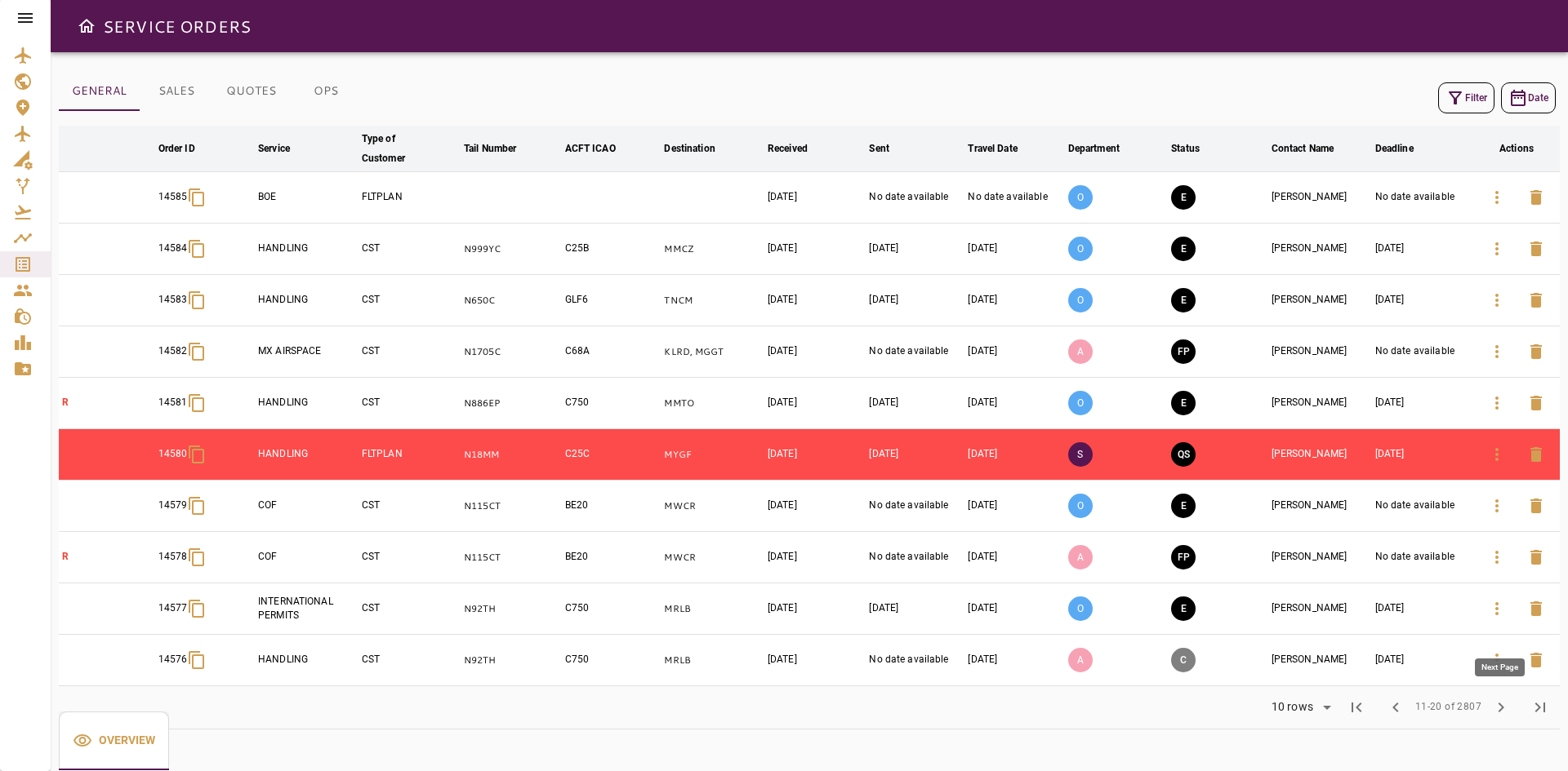
click at [1500, 704] on span "chevron_right" at bounding box center [1501, 708] width 19 height 19
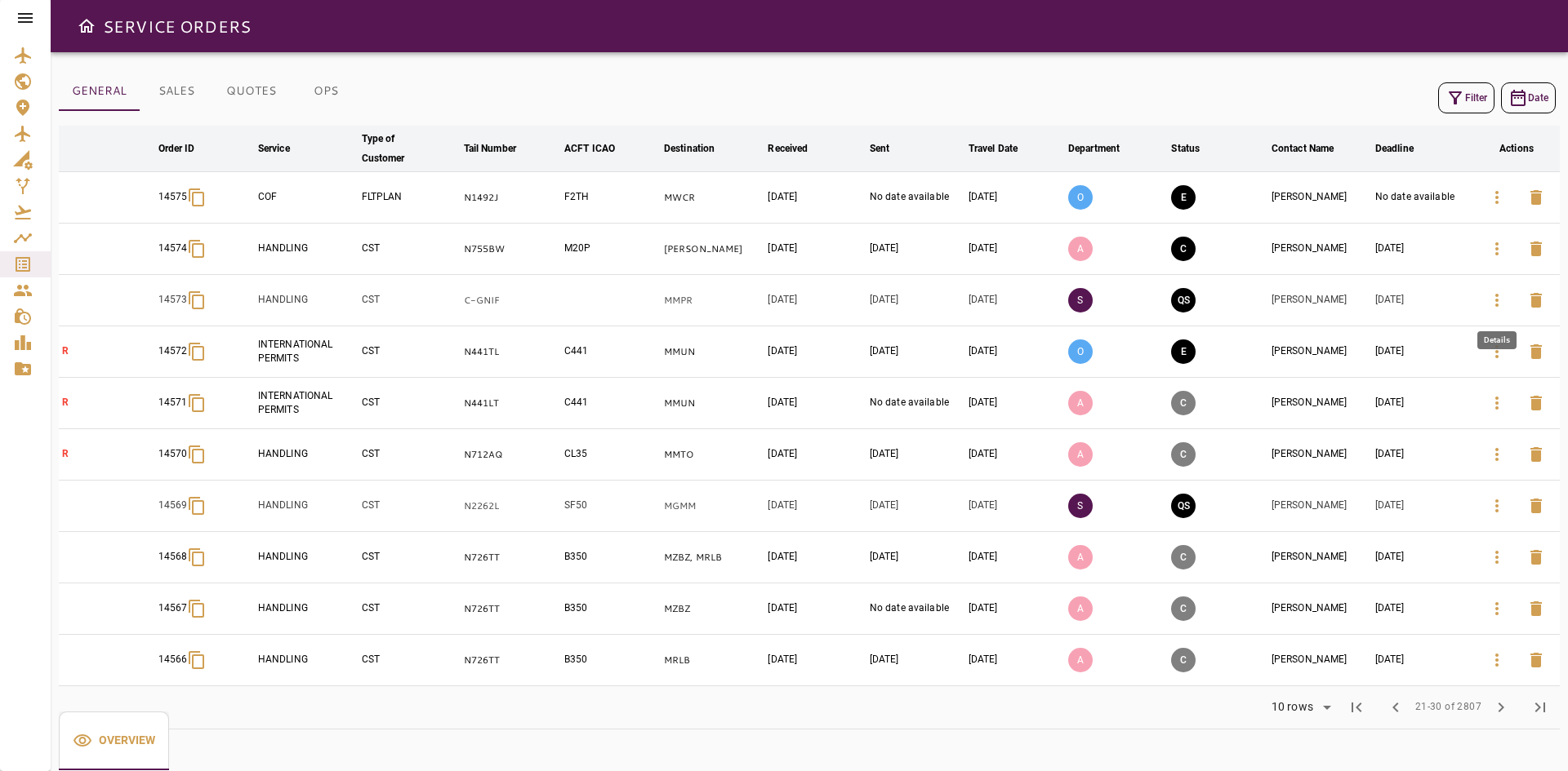
click at [1493, 302] on icon "button" at bounding box center [1497, 300] width 19 height 19
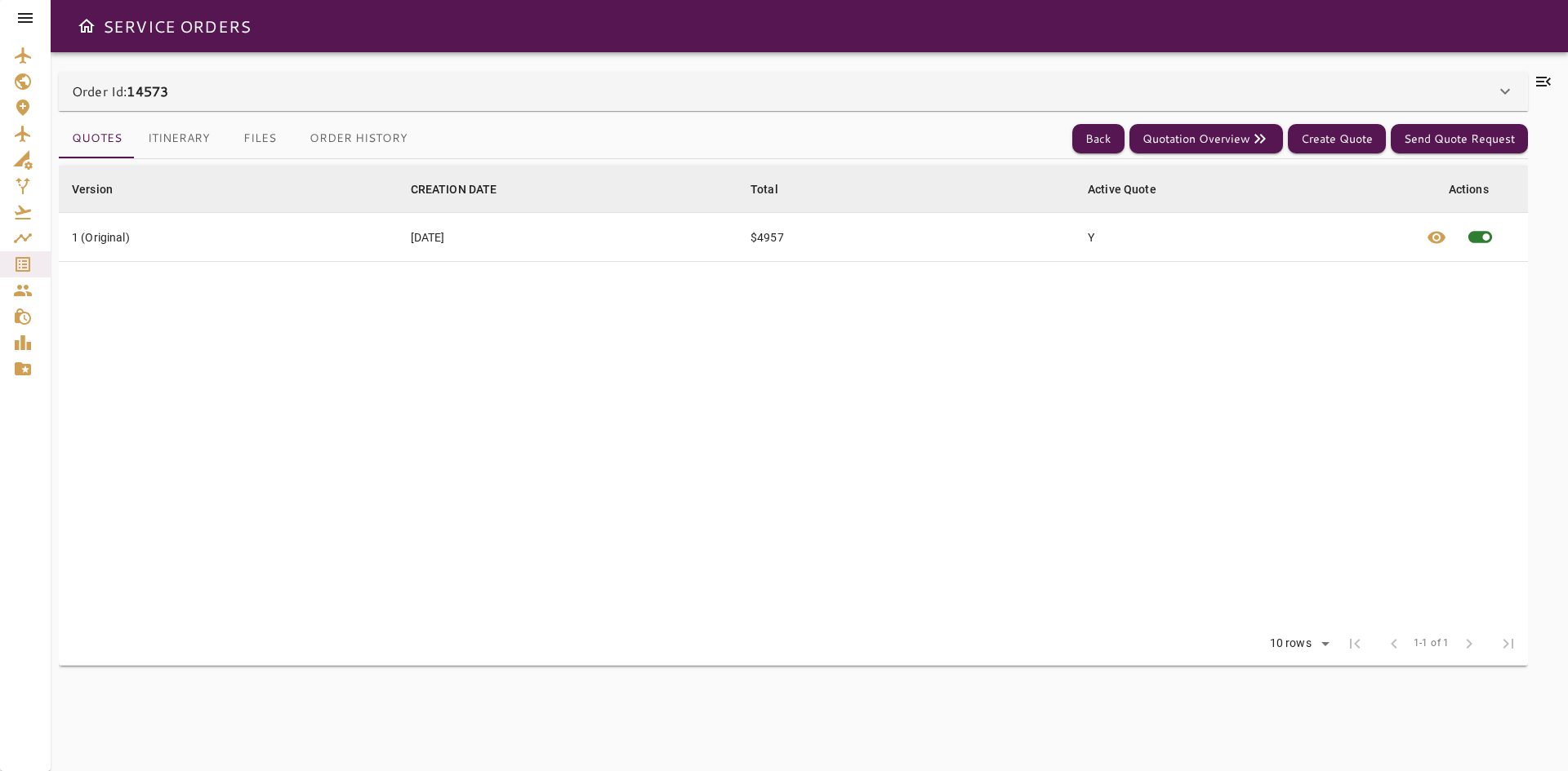
click at [442, 92] on div "Order Id: 14573" at bounding box center [783, 91] width 1423 height 19
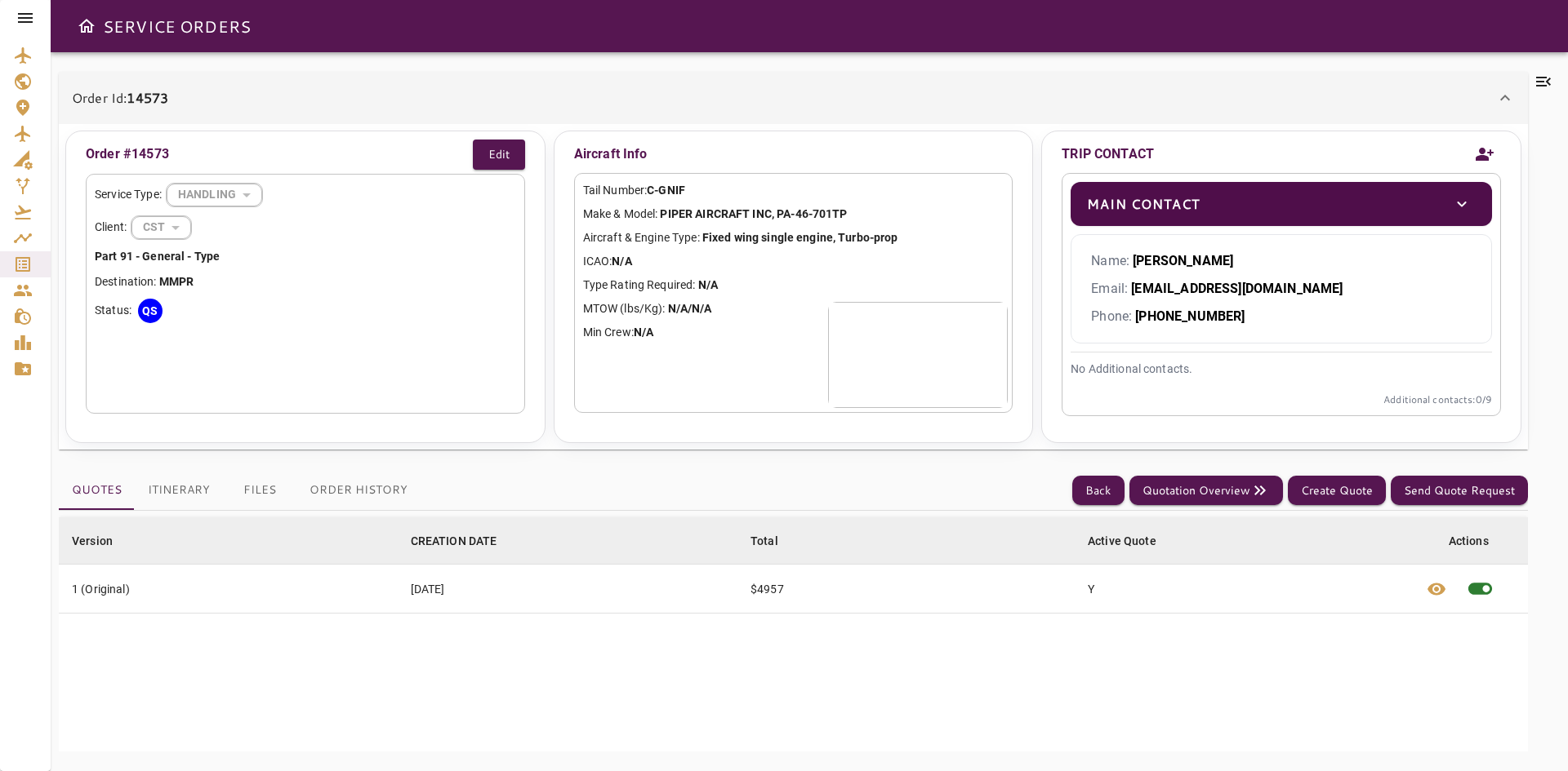
click at [374, 492] on button "Order History" at bounding box center [359, 490] width 125 height 39
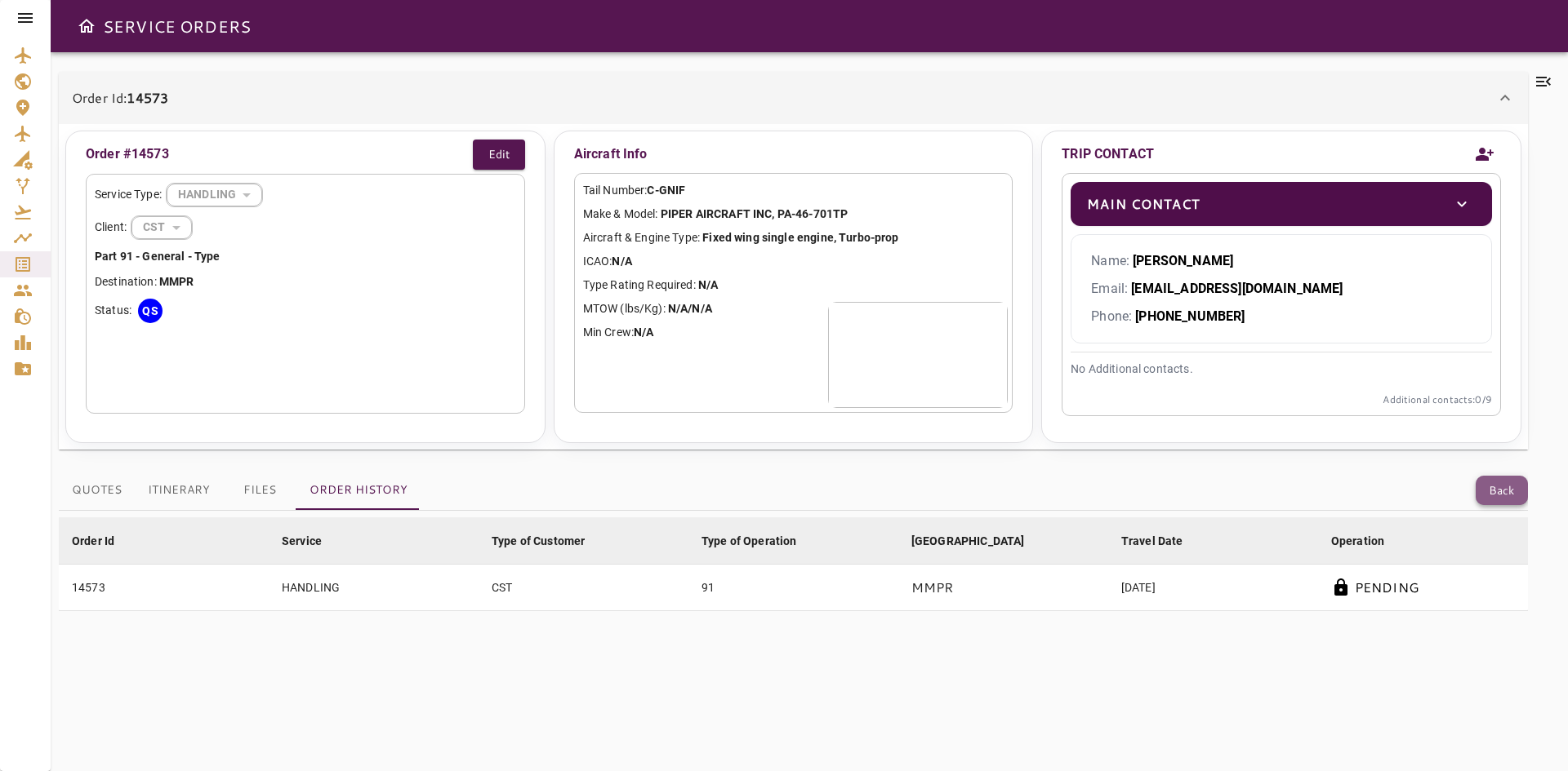
click at [1522, 489] on button "Back" at bounding box center [1502, 490] width 53 height 30
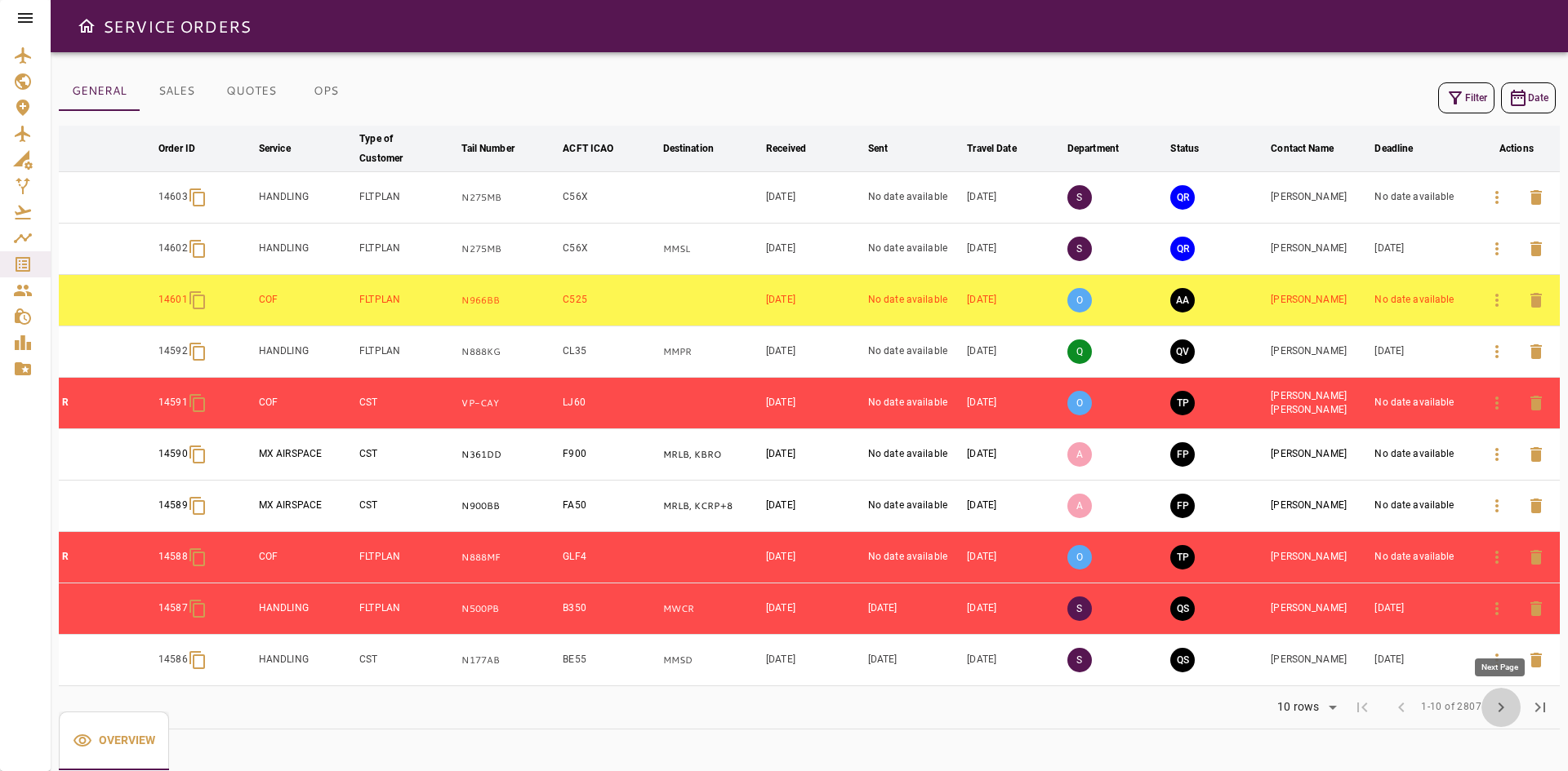
click at [1503, 710] on span "chevron_right" at bounding box center [1501, 708] width 19 height 19
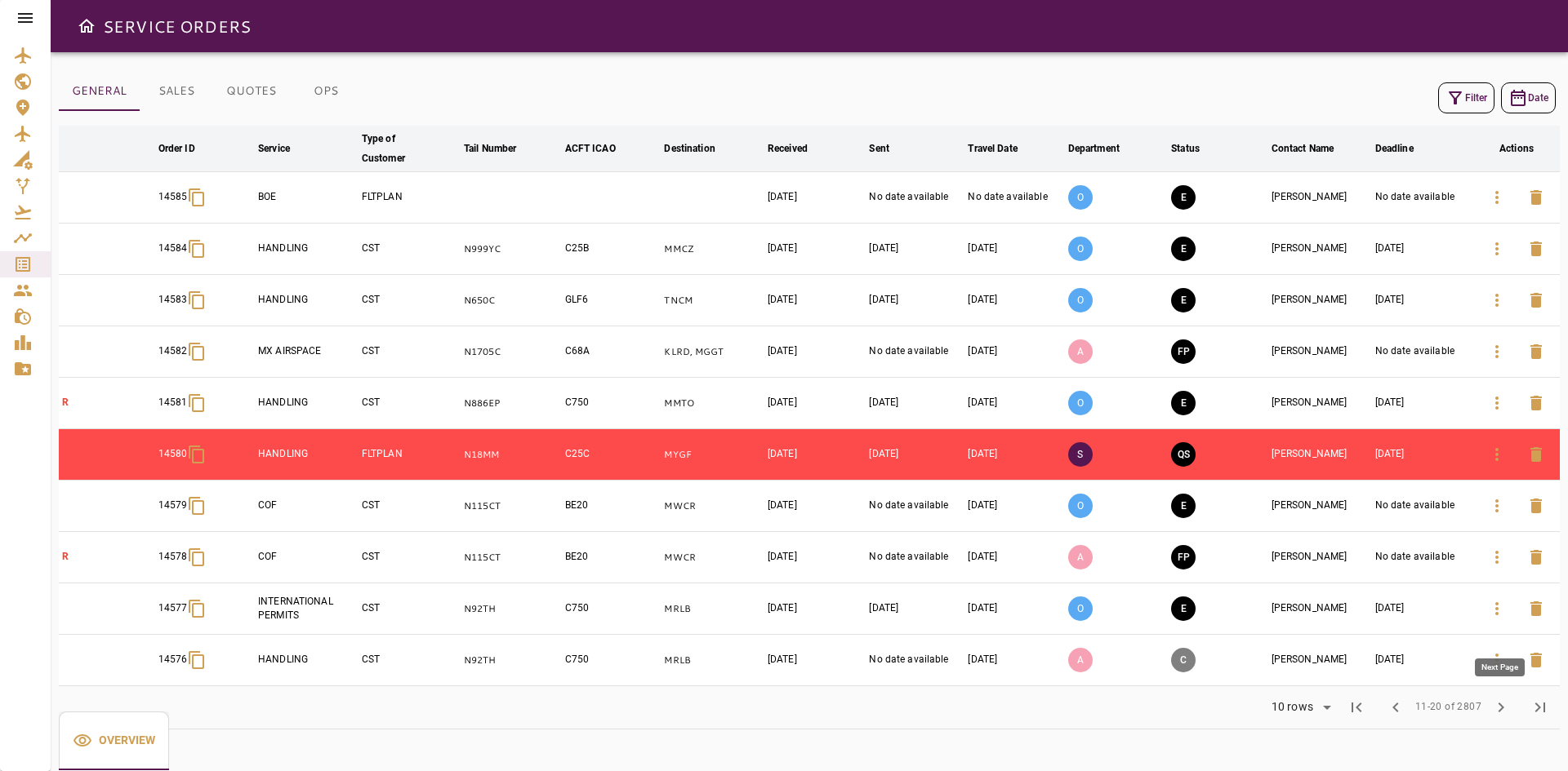
click at [1506, 710] on span "chevron_right" at bounding box center [1501, 708] width 19 height 19
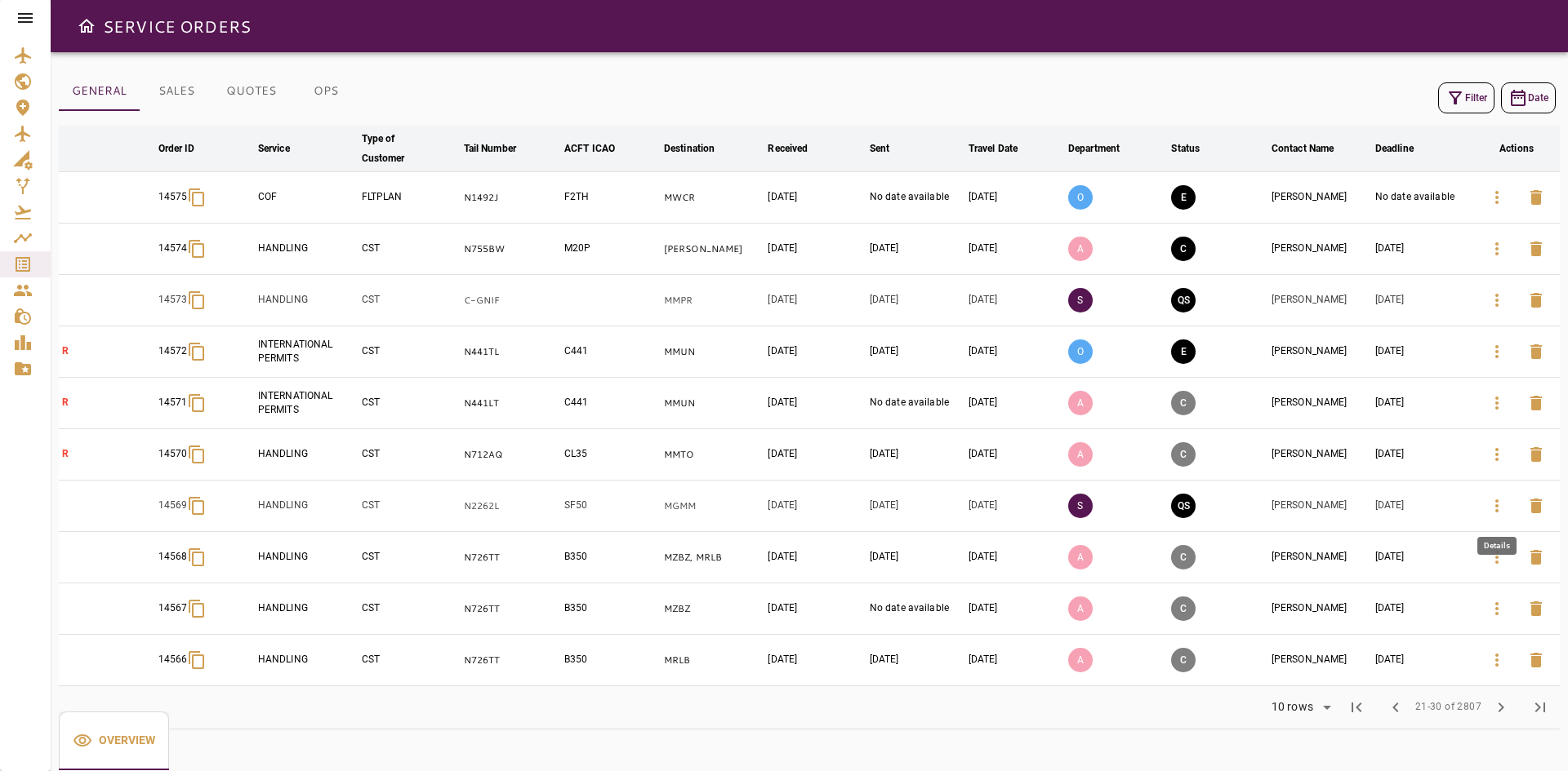
click at [1497, 508] on icon "button" at bounding box center [1497, 506] width 19 height 19
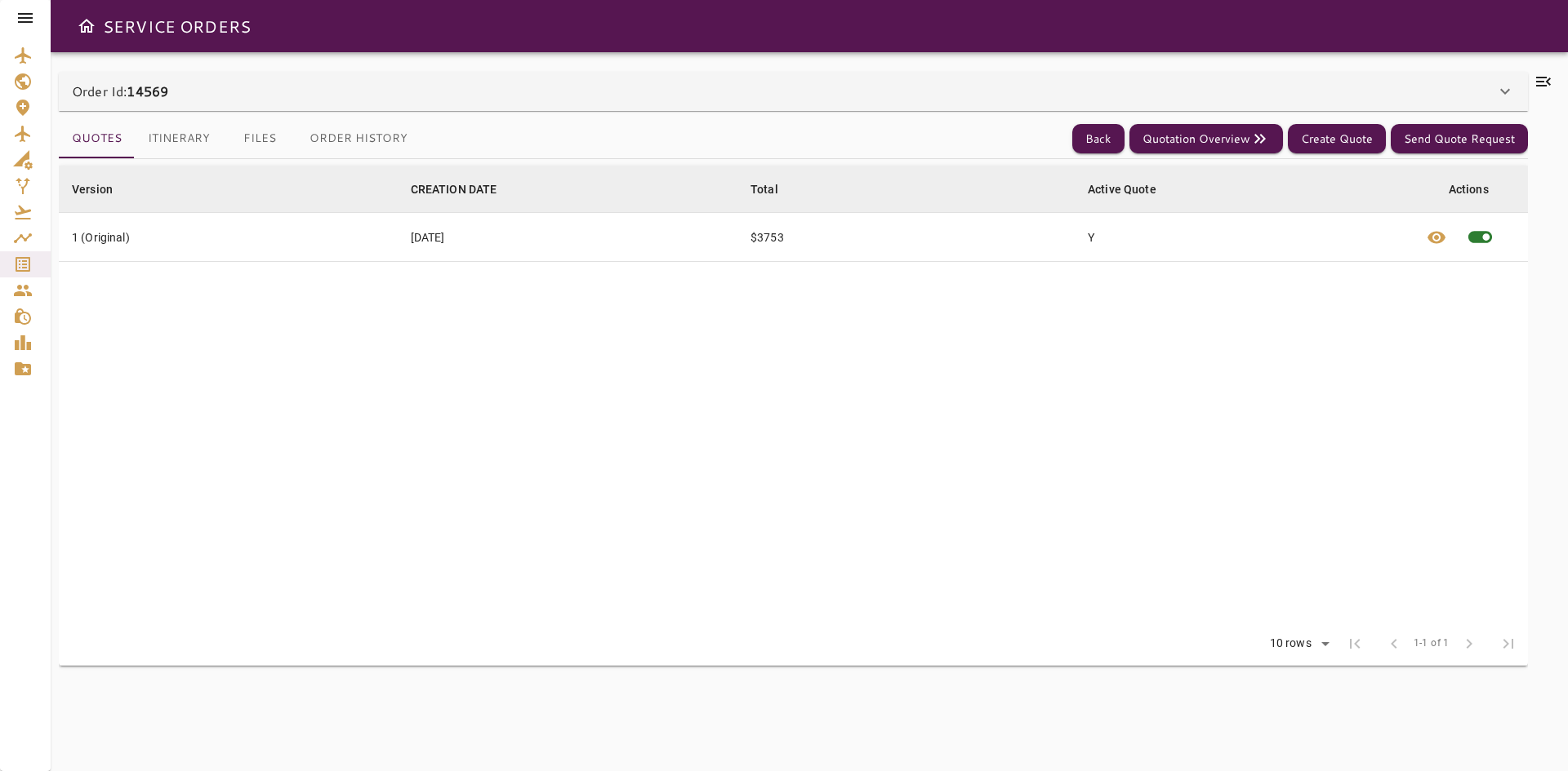
click at [428, 102] on div "Order Id: 14569" at bounding box center [793, 91] width 1469 height 39
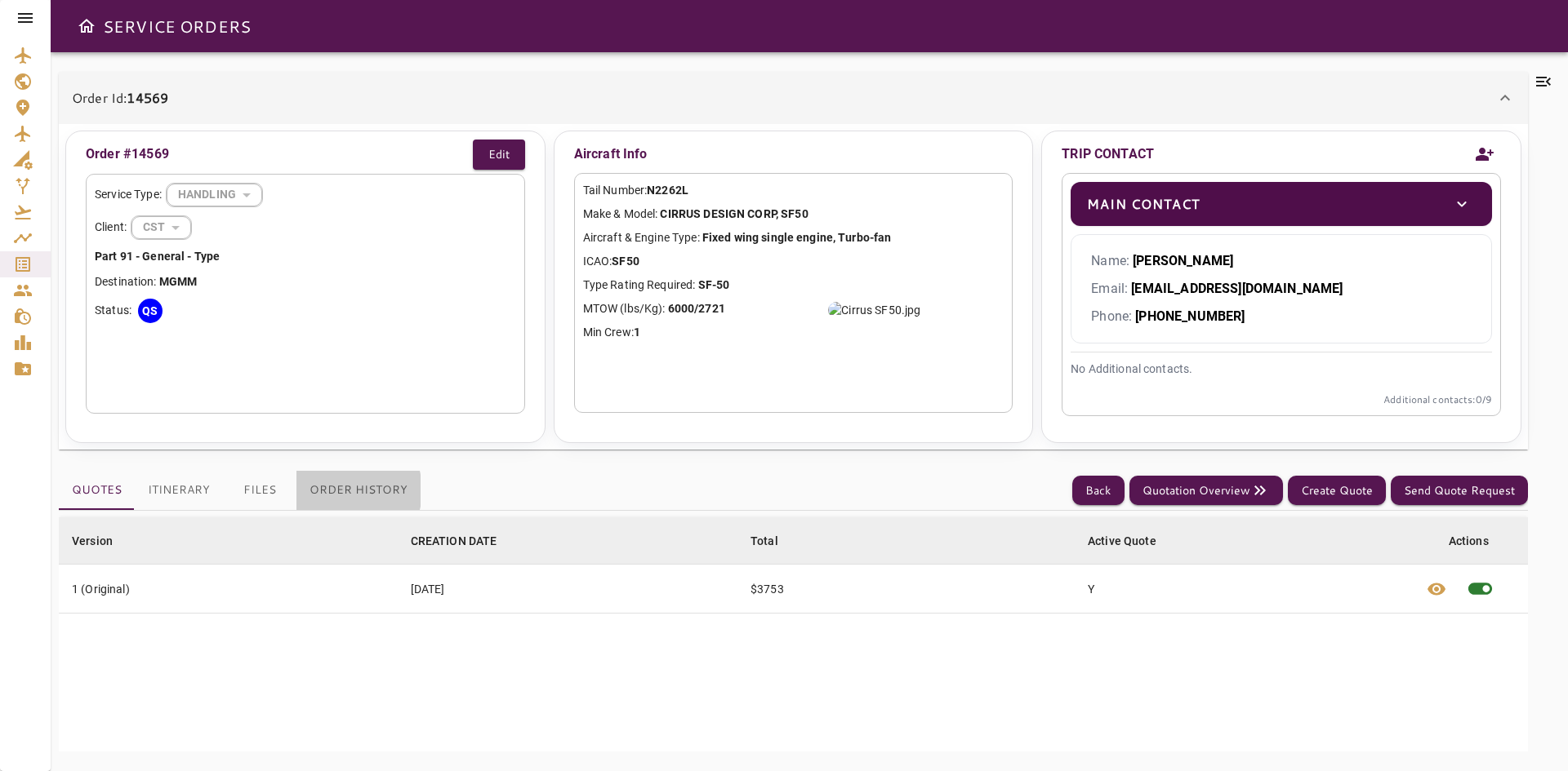
click at [342, 491] on button "Order History" at bounding box center [359, 490] width 125 height 39
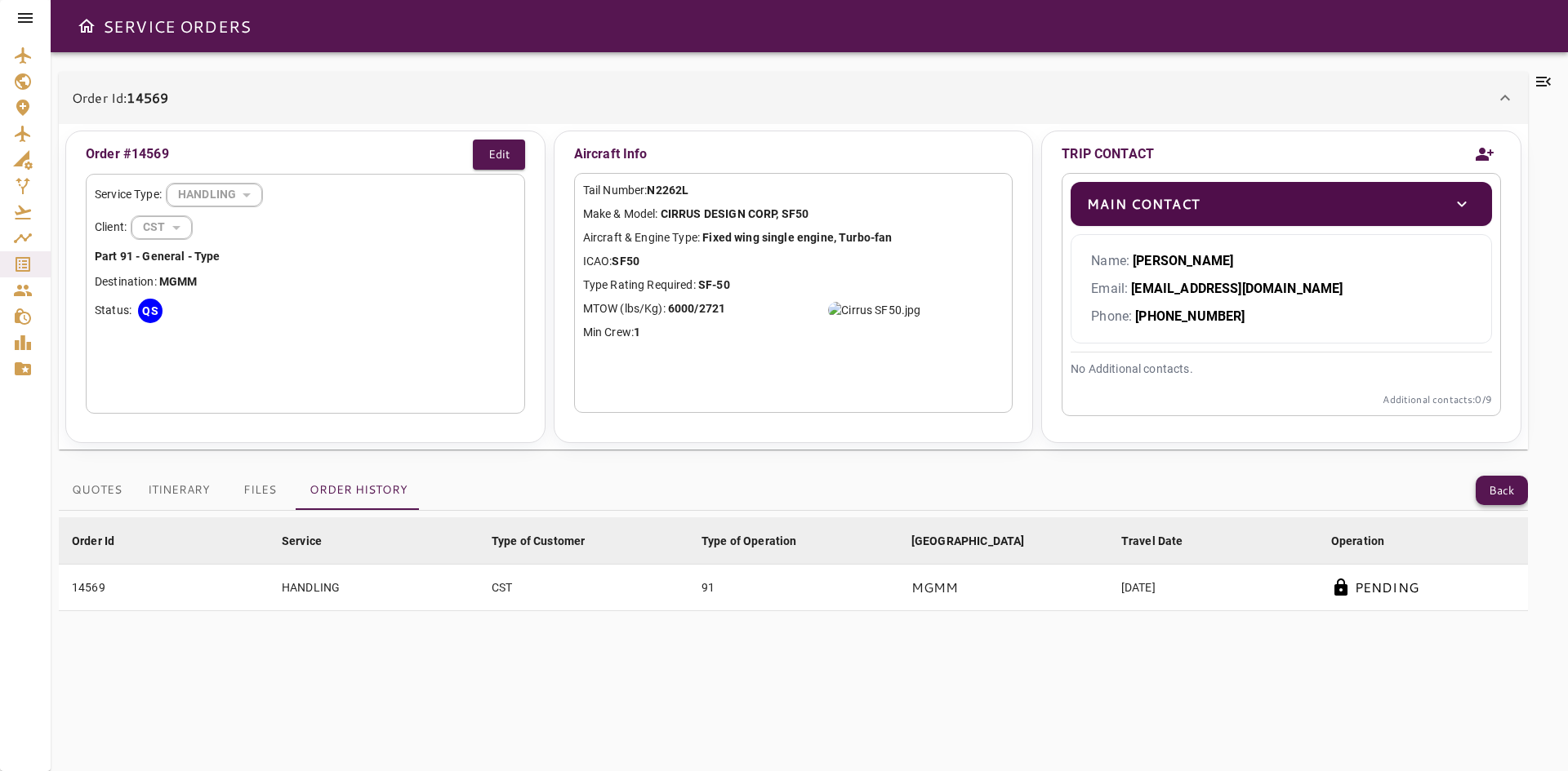
click at [1503, 490] on button "Back" at bounding box center [1502, 490] width 53 height 30
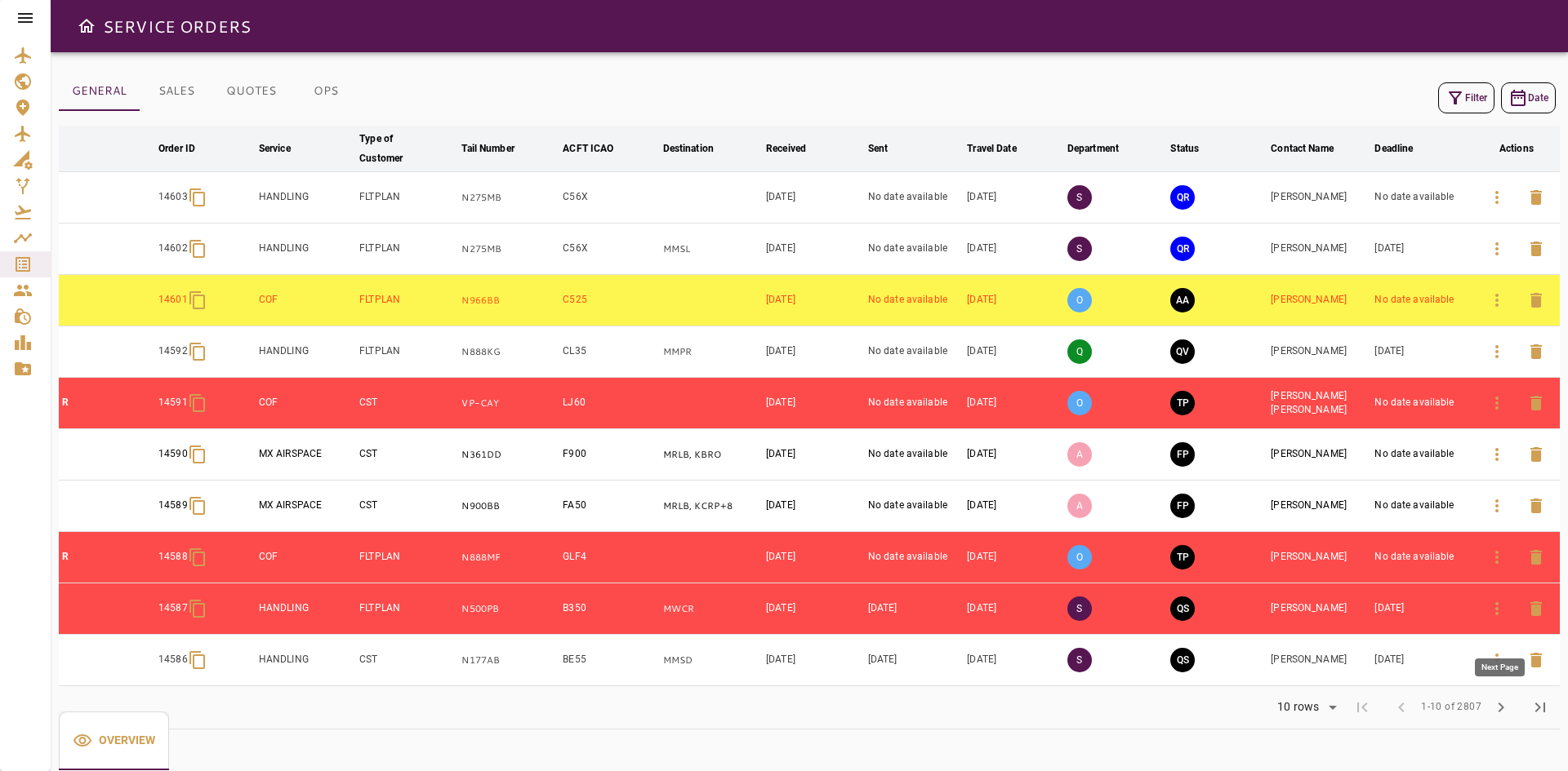
click at [1501, 708] on span "chevron_right" at bounding box center [1501, 708] width 19 height 19
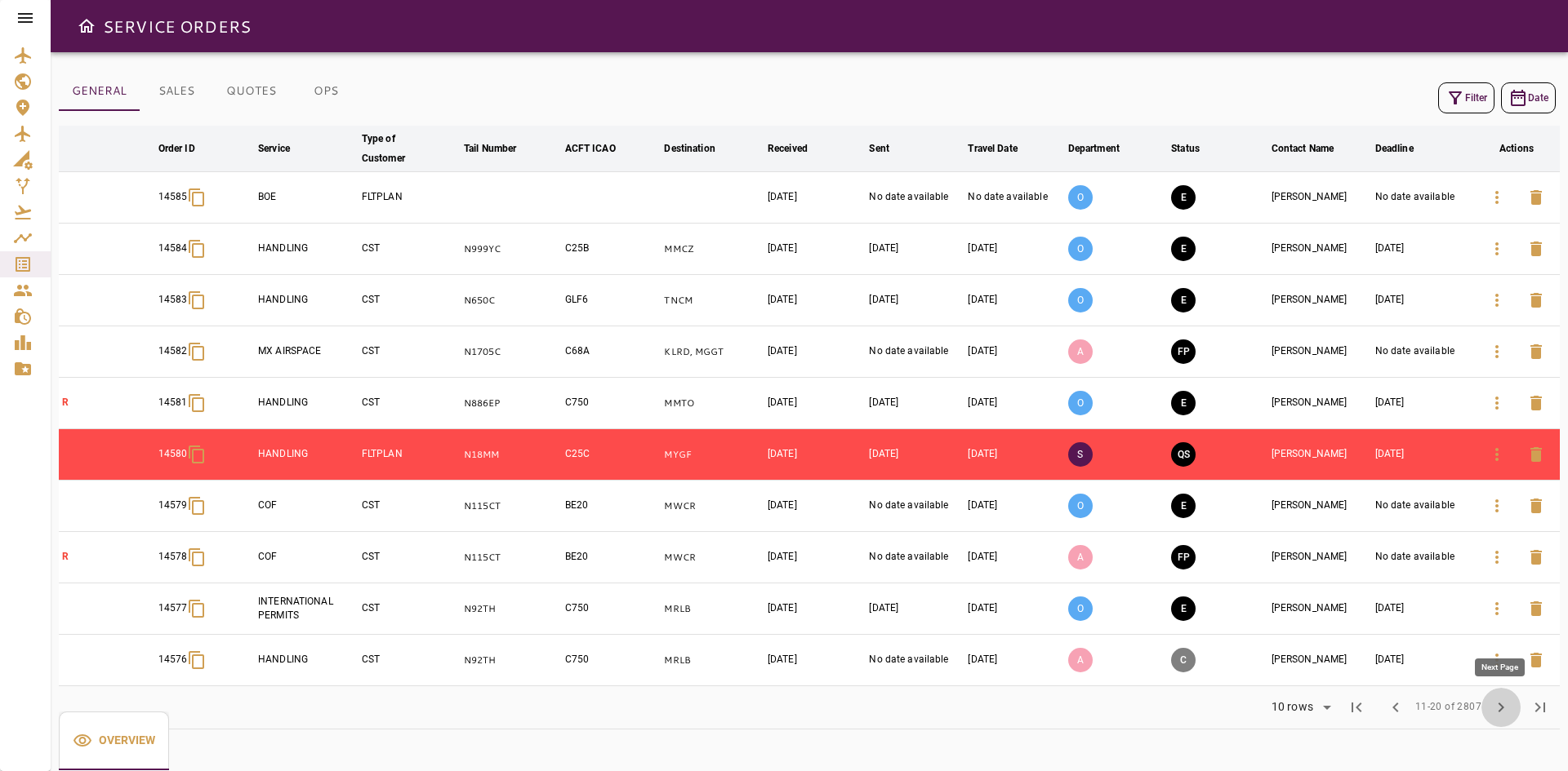
click at [1493, 704] on span "chevron_right" at bounding box center [1501, 708] width 19 height 19
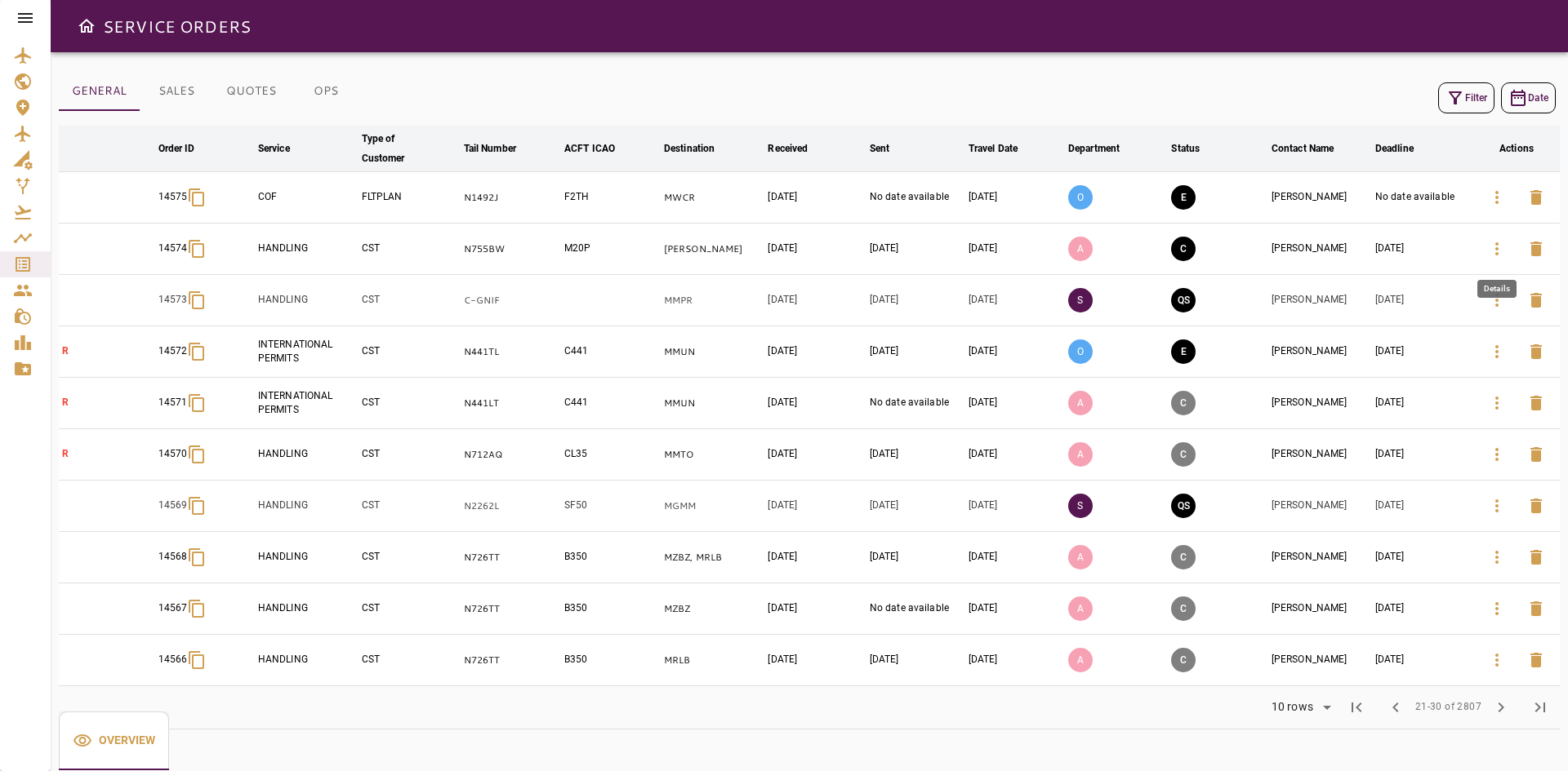
click at [1495, 251] on icon "button" at bounding box center [1497, 249] width 19 height 19
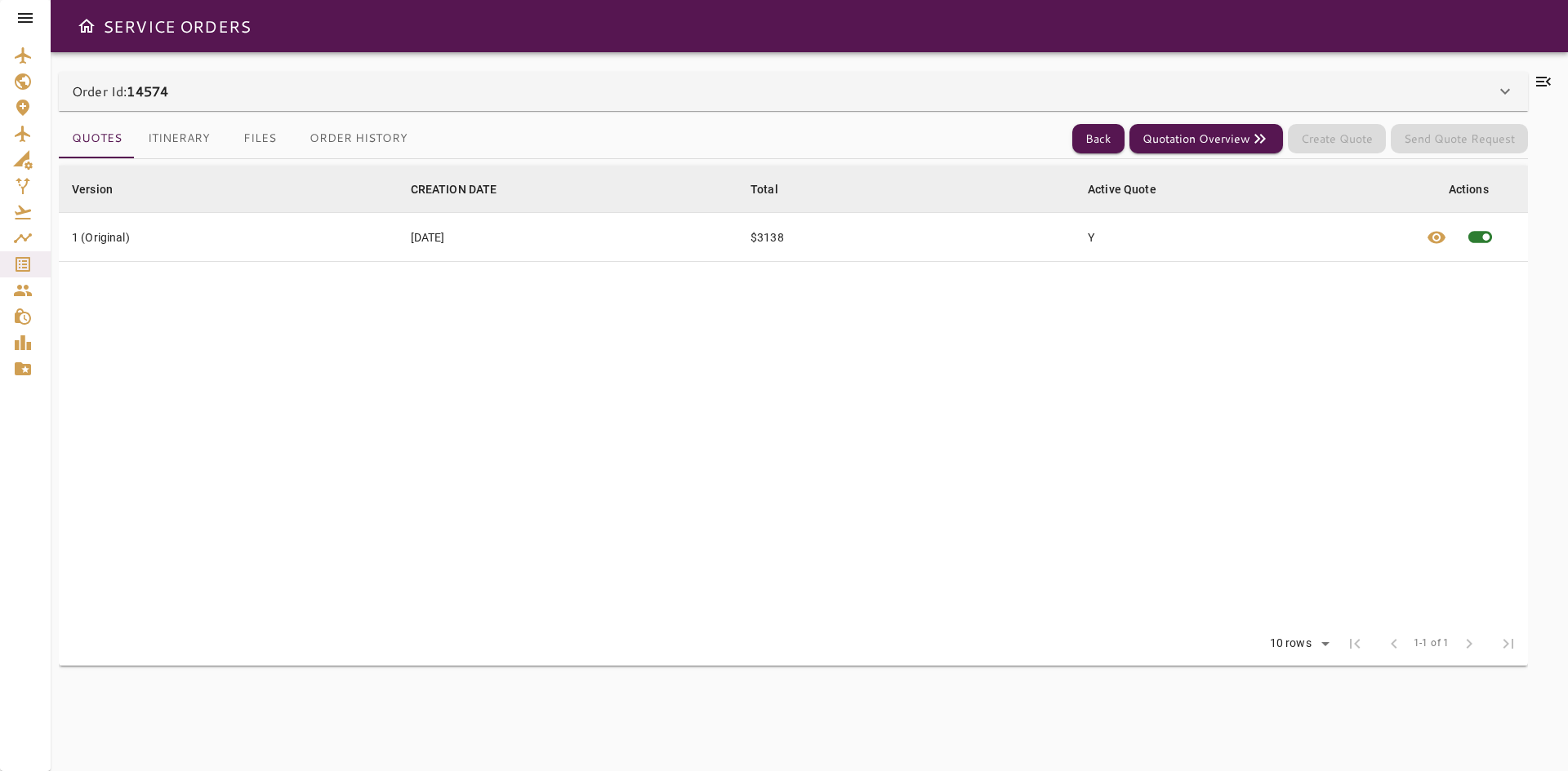
click at [341, 90] on div "Order Id: 14574" at bounding box center [783, 91] width 1423 height 19
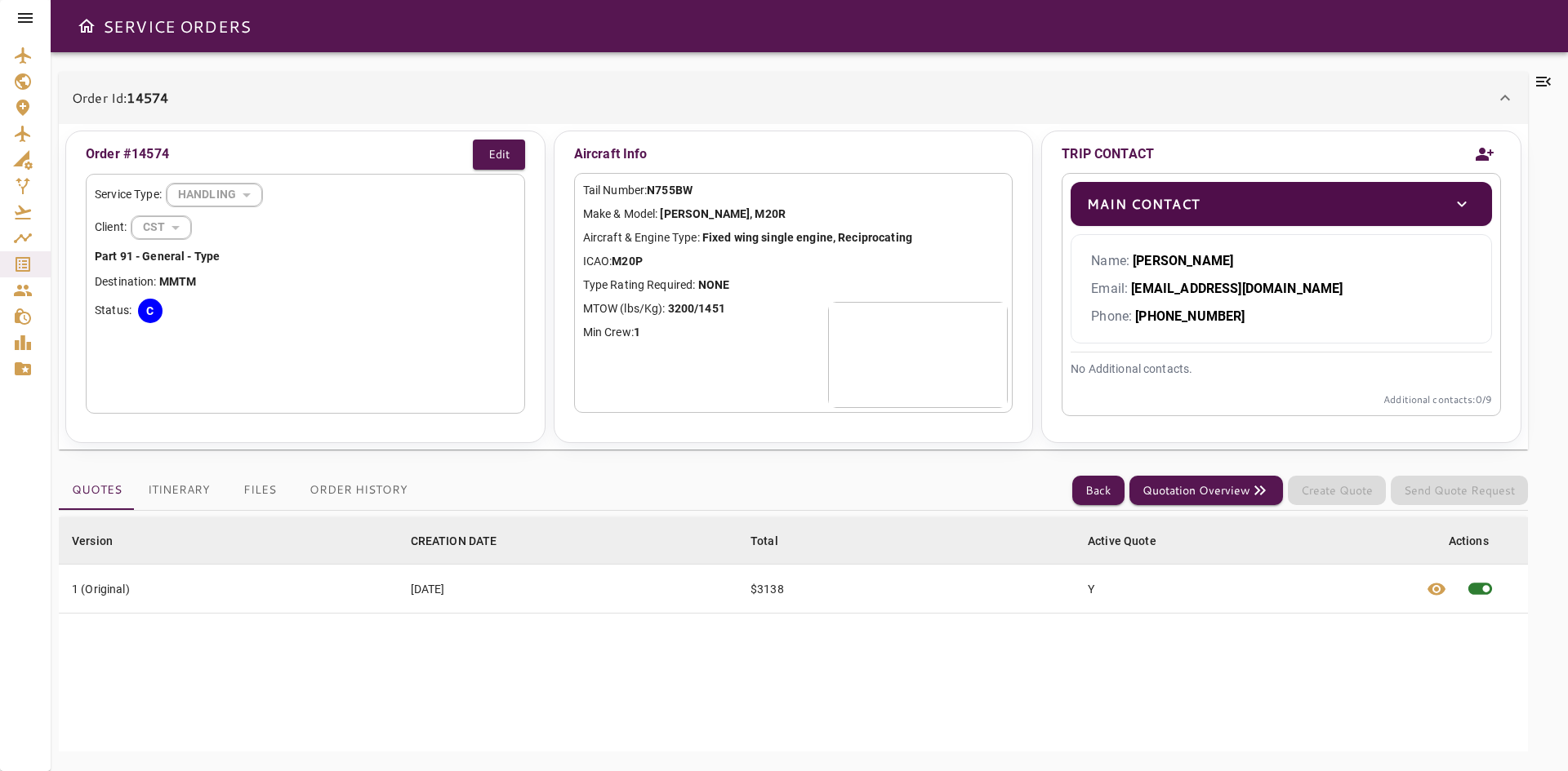
click at [364, 495] on button "Order History" at bounding box center [359, 490] width 125 height 39
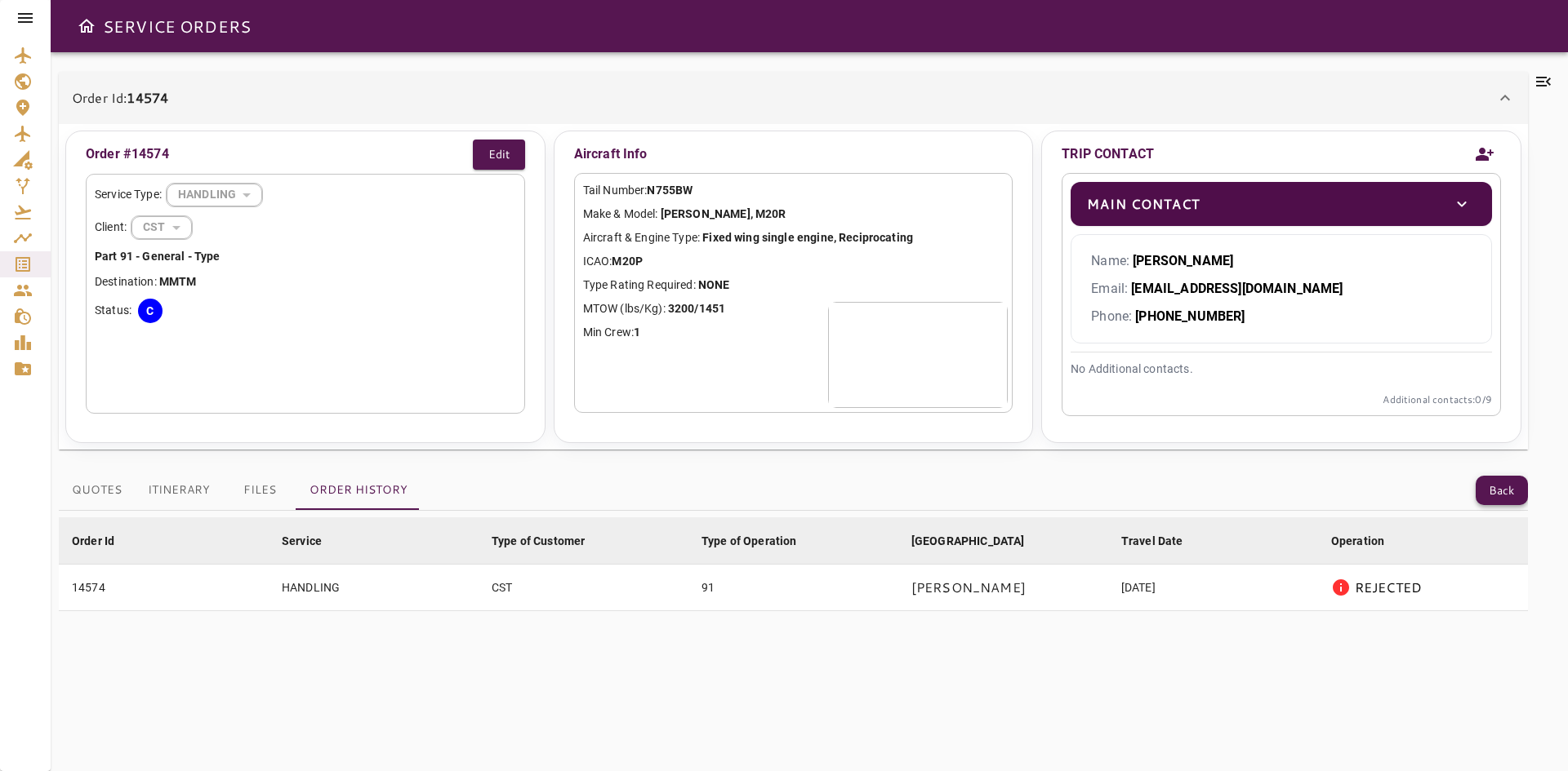
click at [1479, 492] on button "Back" at bounding box center [1502, 490] width 53 height 30
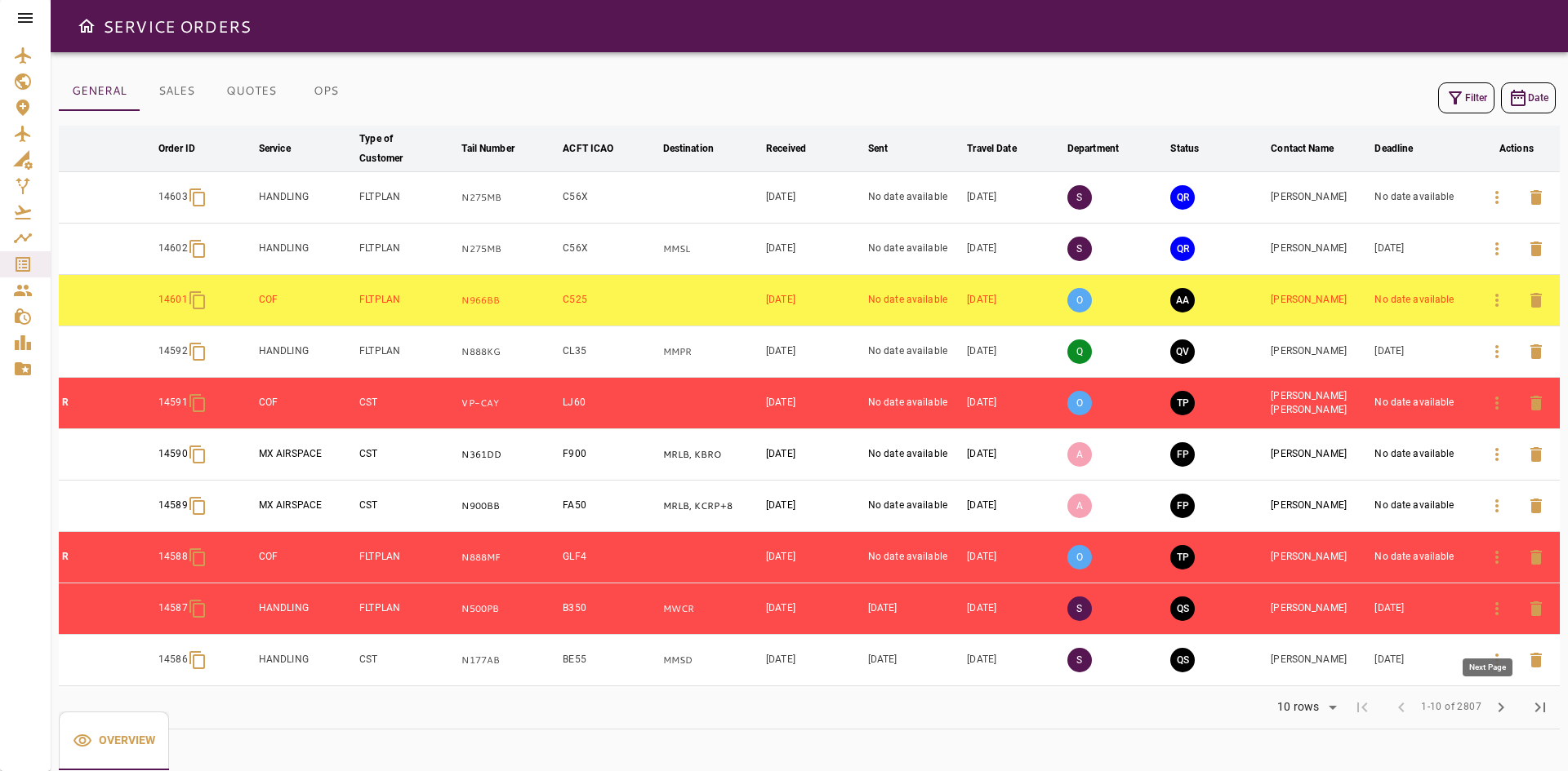
click at [1507, 700] on span "chevron_right" at bounding box center [1501, 708] width 19 height 19
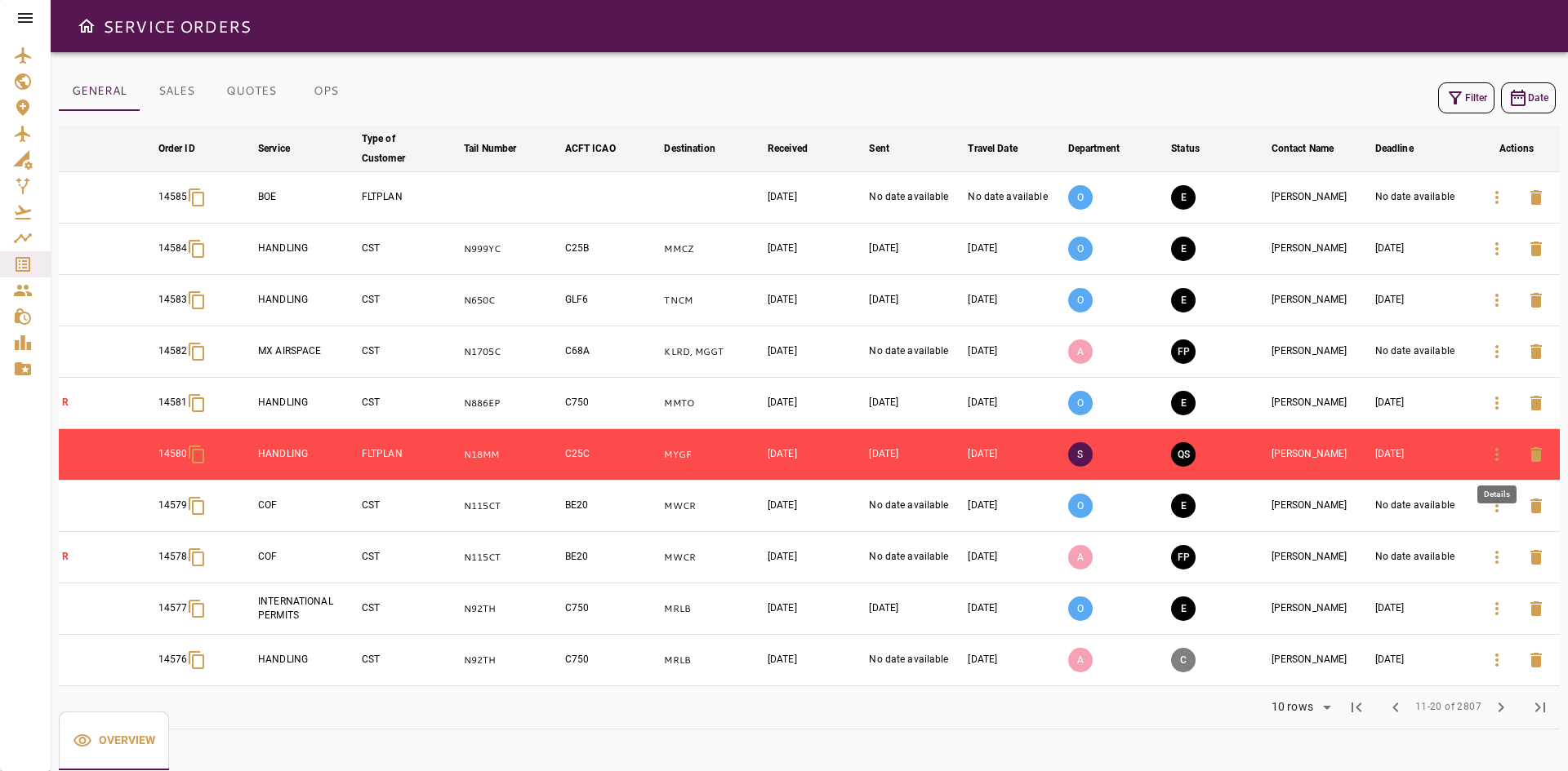
click at [1493, 451] on icon "button" at bounding box center [1497, 455] width 19 height 19
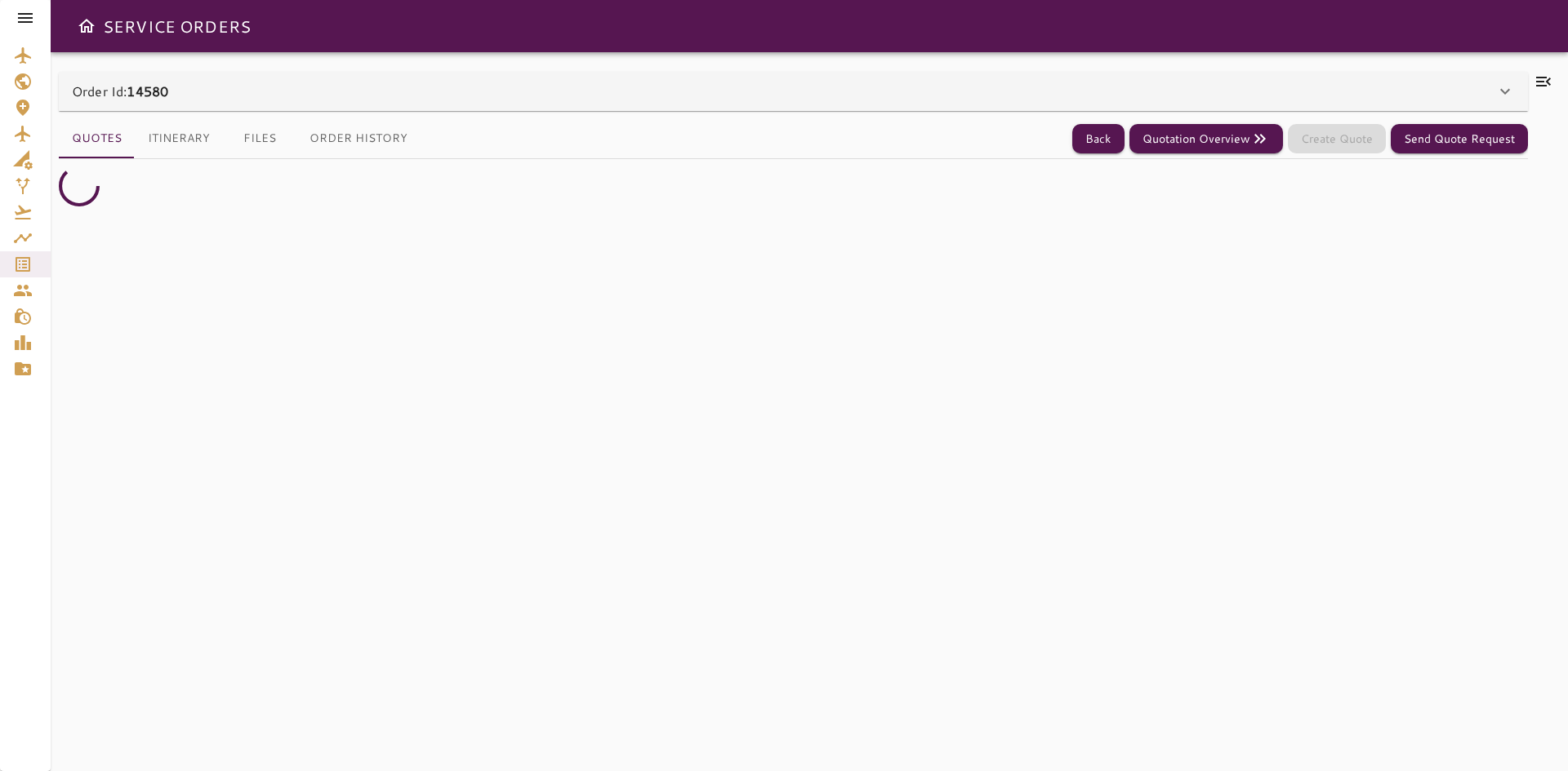
click at [412, 88] on div "Order Id: 14580" at bounding box center [783, 91] width 1423 height 19
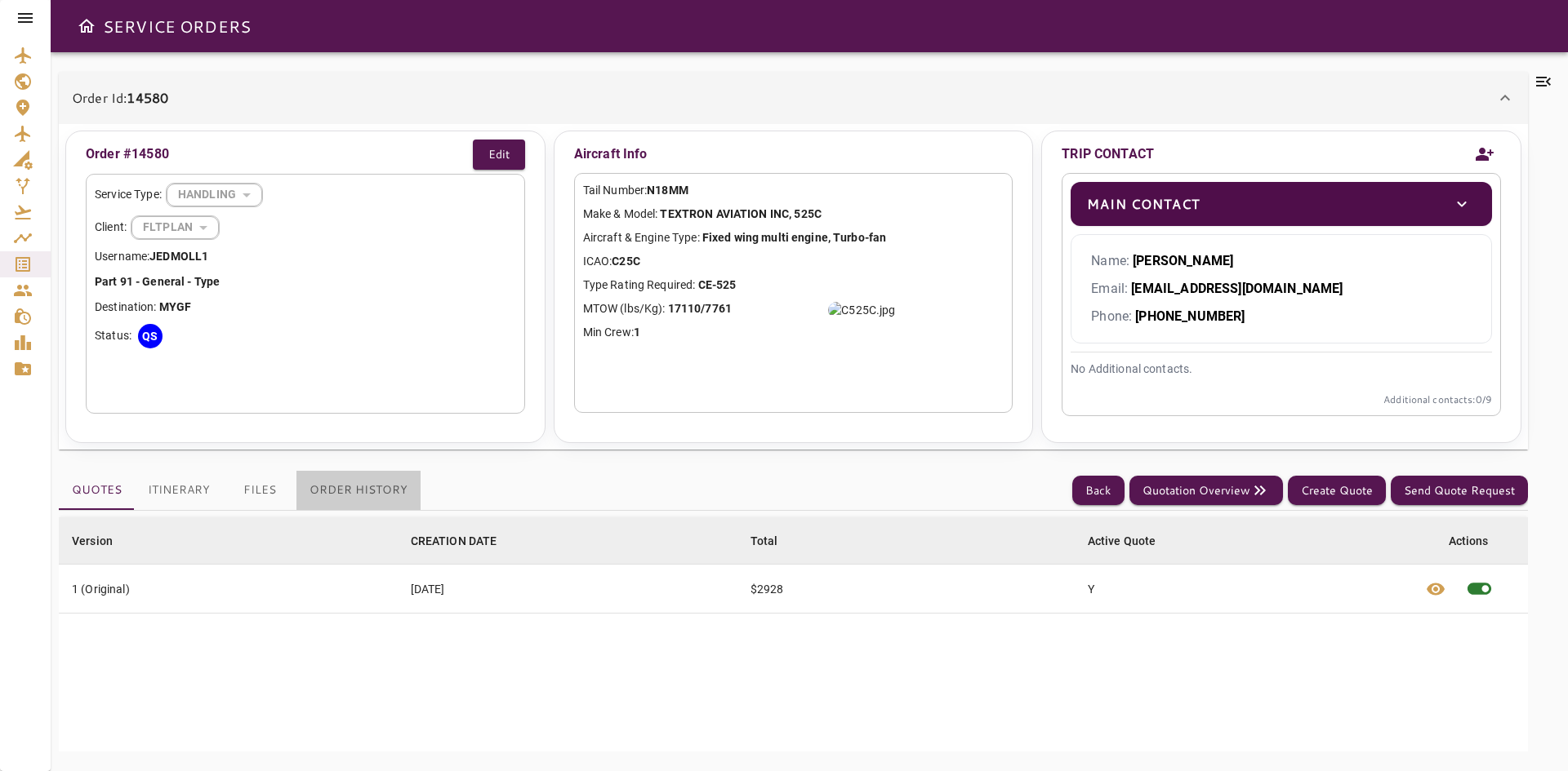
click at [351, 488] on button "Order History" at bounding box center [359, 490] width 125 height 39
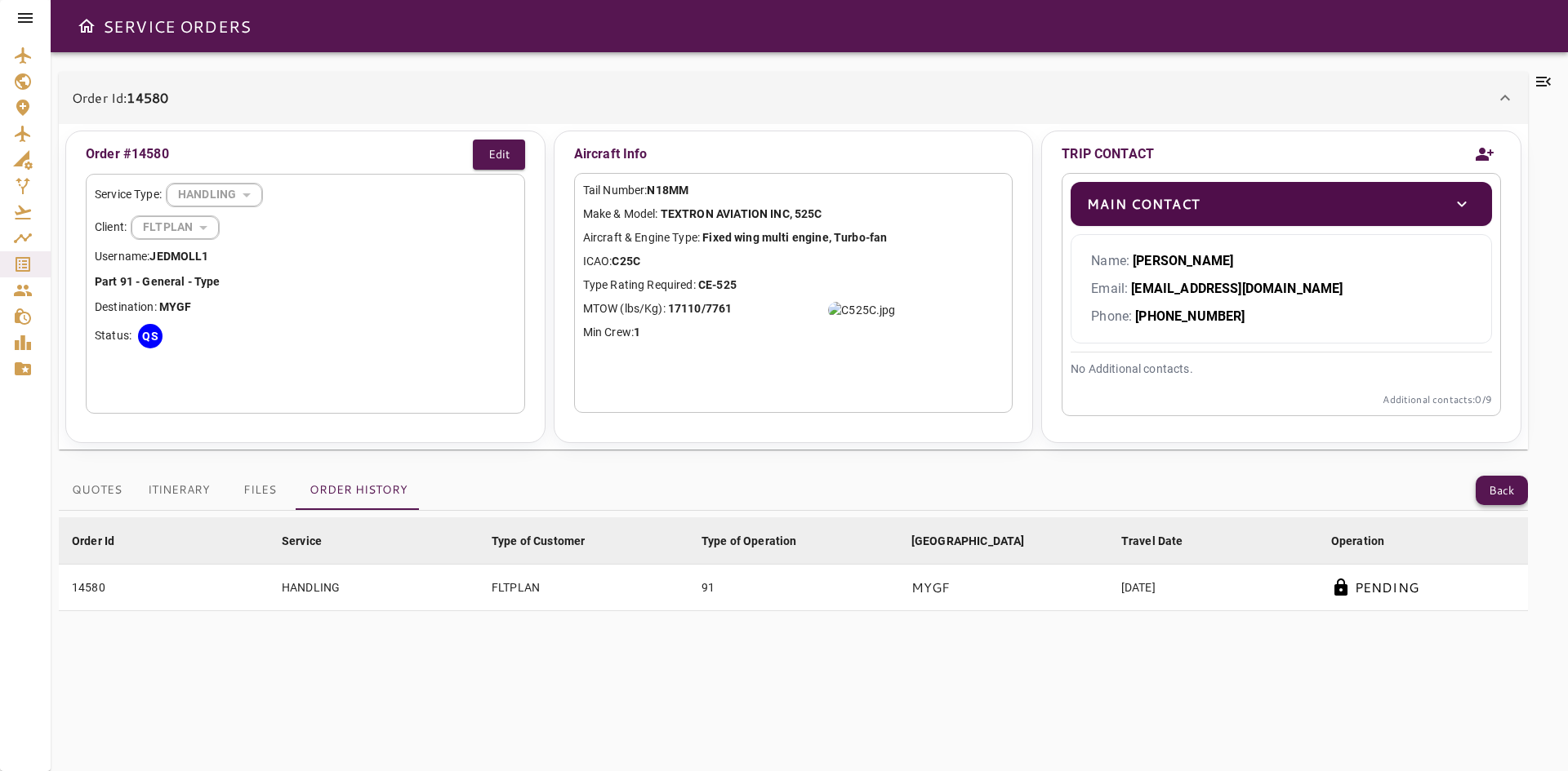
click at [1498, 494] on button "Back" at bounding box center [1502, 490] width 53 height 30
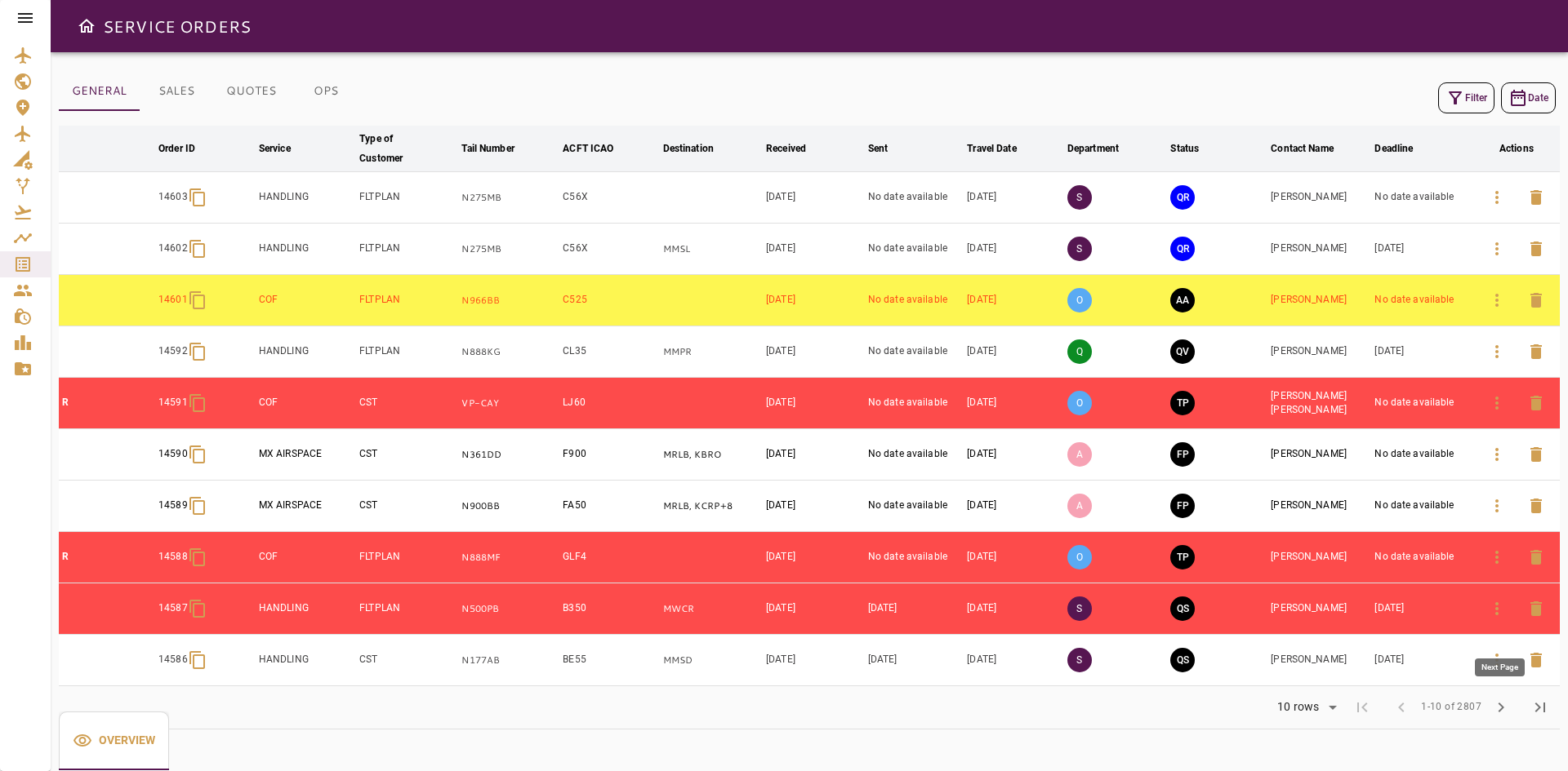
click at [1492, 710] on span "chevron_right" at bounding box center [1501, 708] width 19 height 19
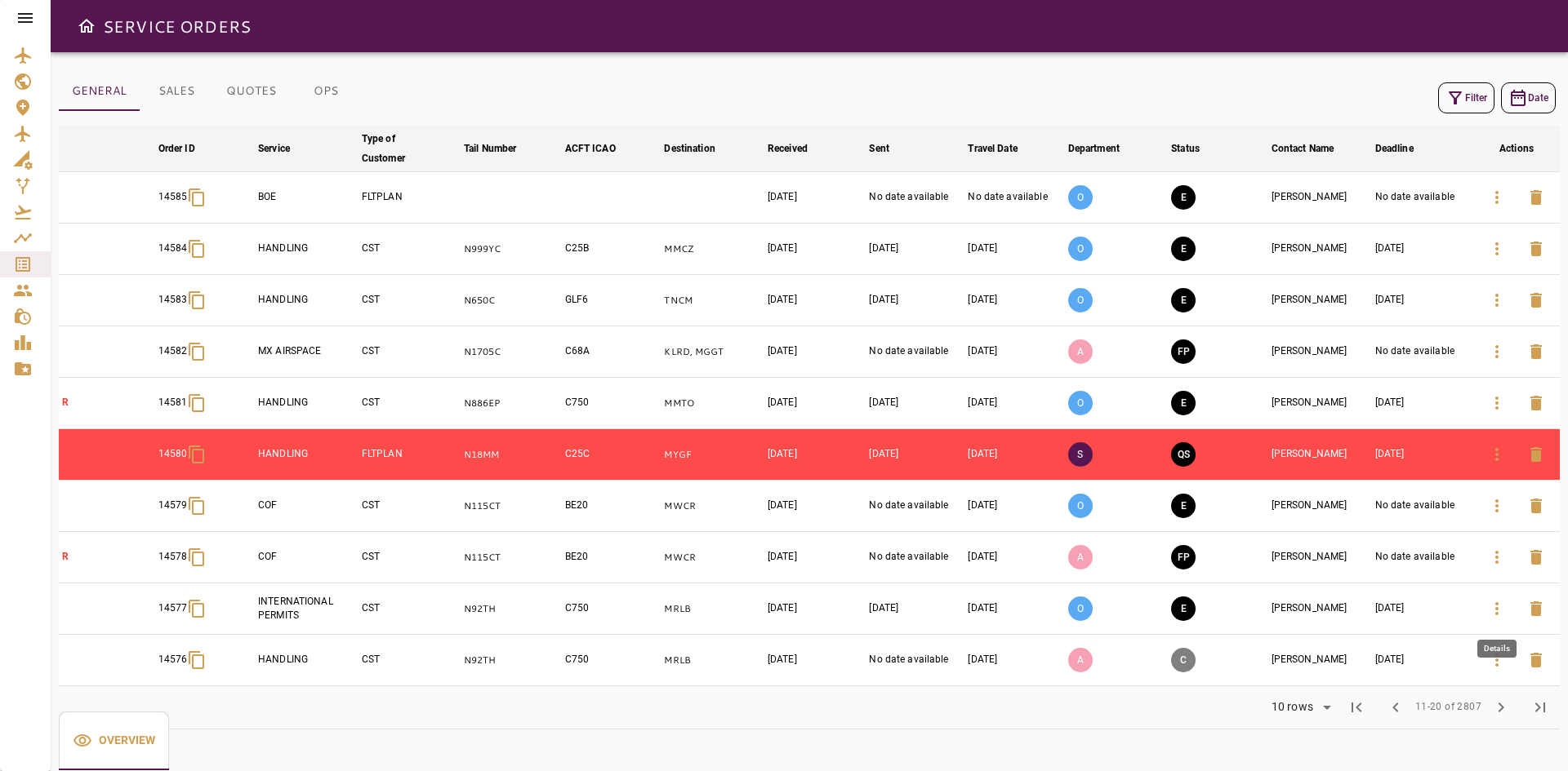
click at [1493, 609] on icon "button" at bounding box center [1497, 609] width 19 height 19
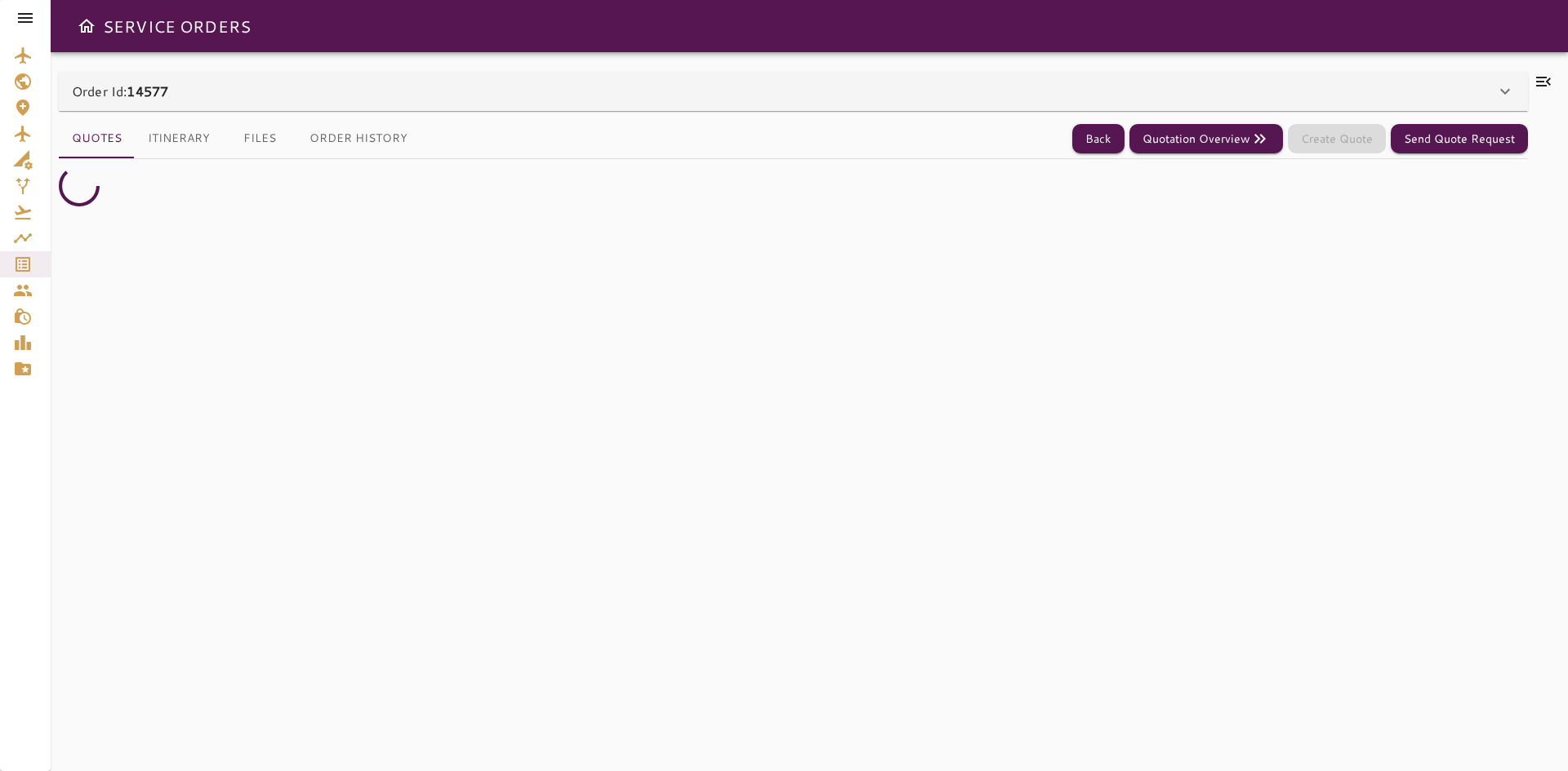
click at [328, 85] on div "Order Id: 14577" at bounding box center [783, 91] width 1423 height 19
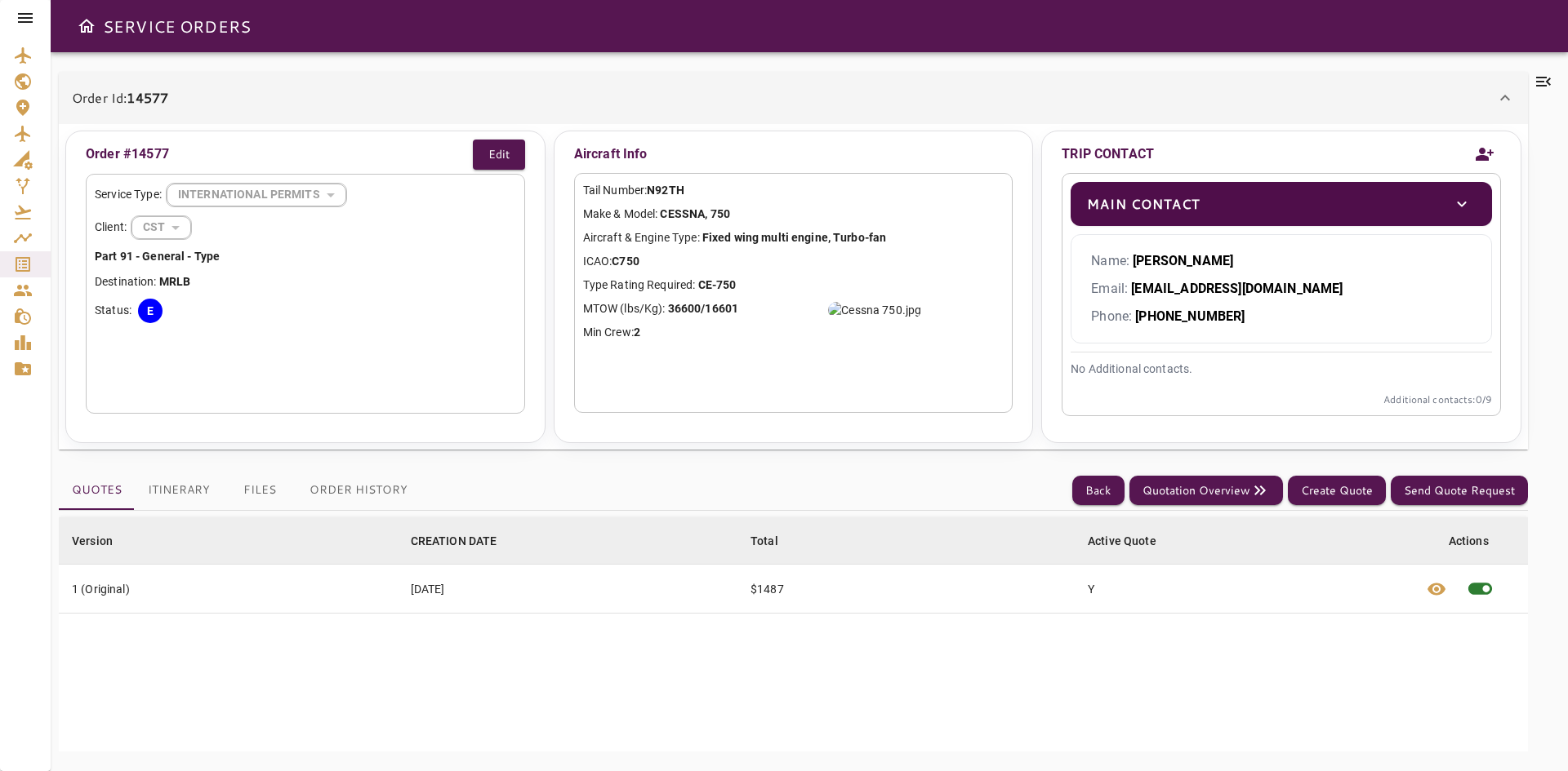
click at [313, 496] on button "Order History" at bounding box center [359, 490] width 125 height 39
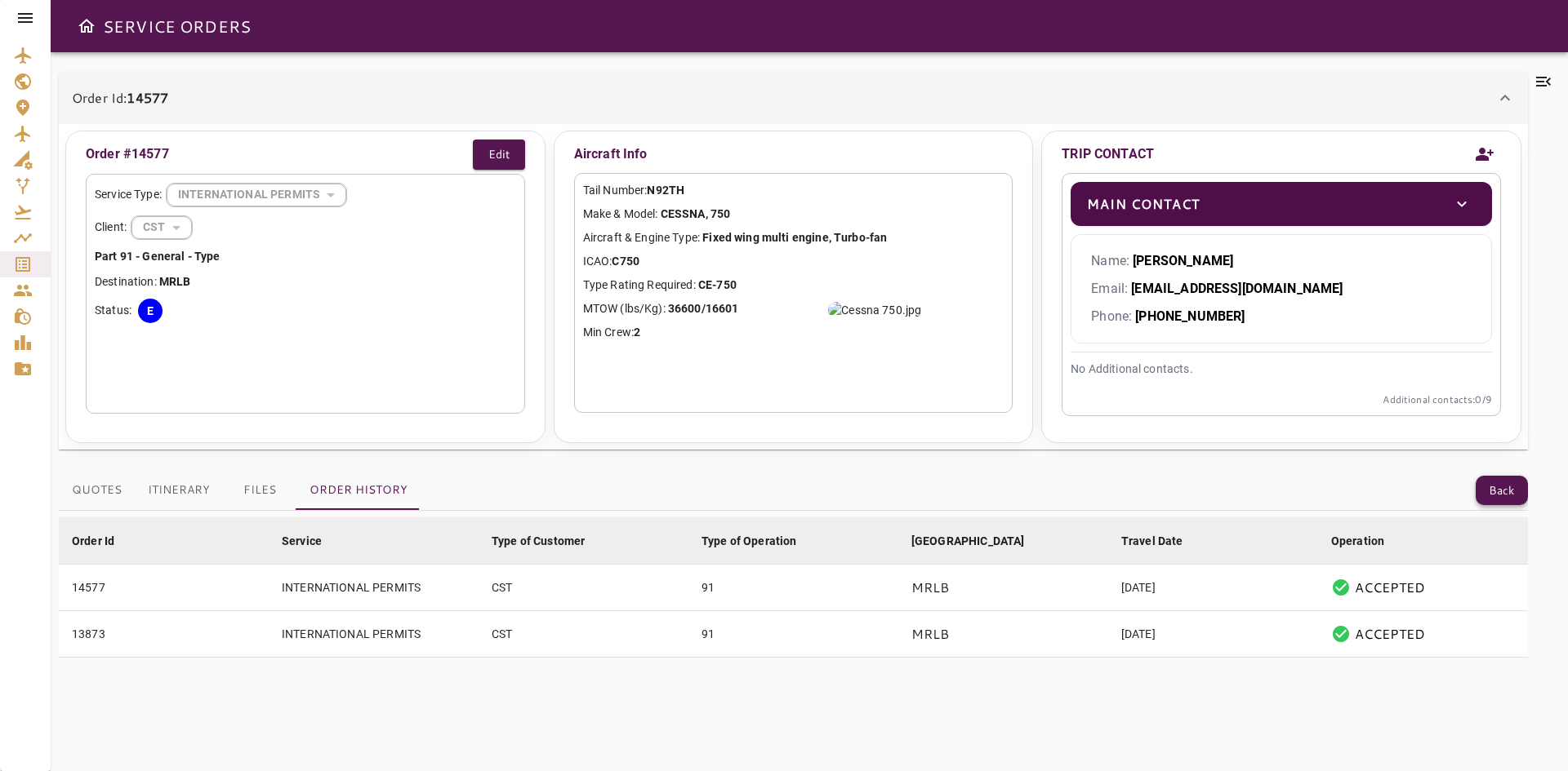
click at [1510, 487] on button "Back" at bounding box center [1502, 490] width 53 height 30
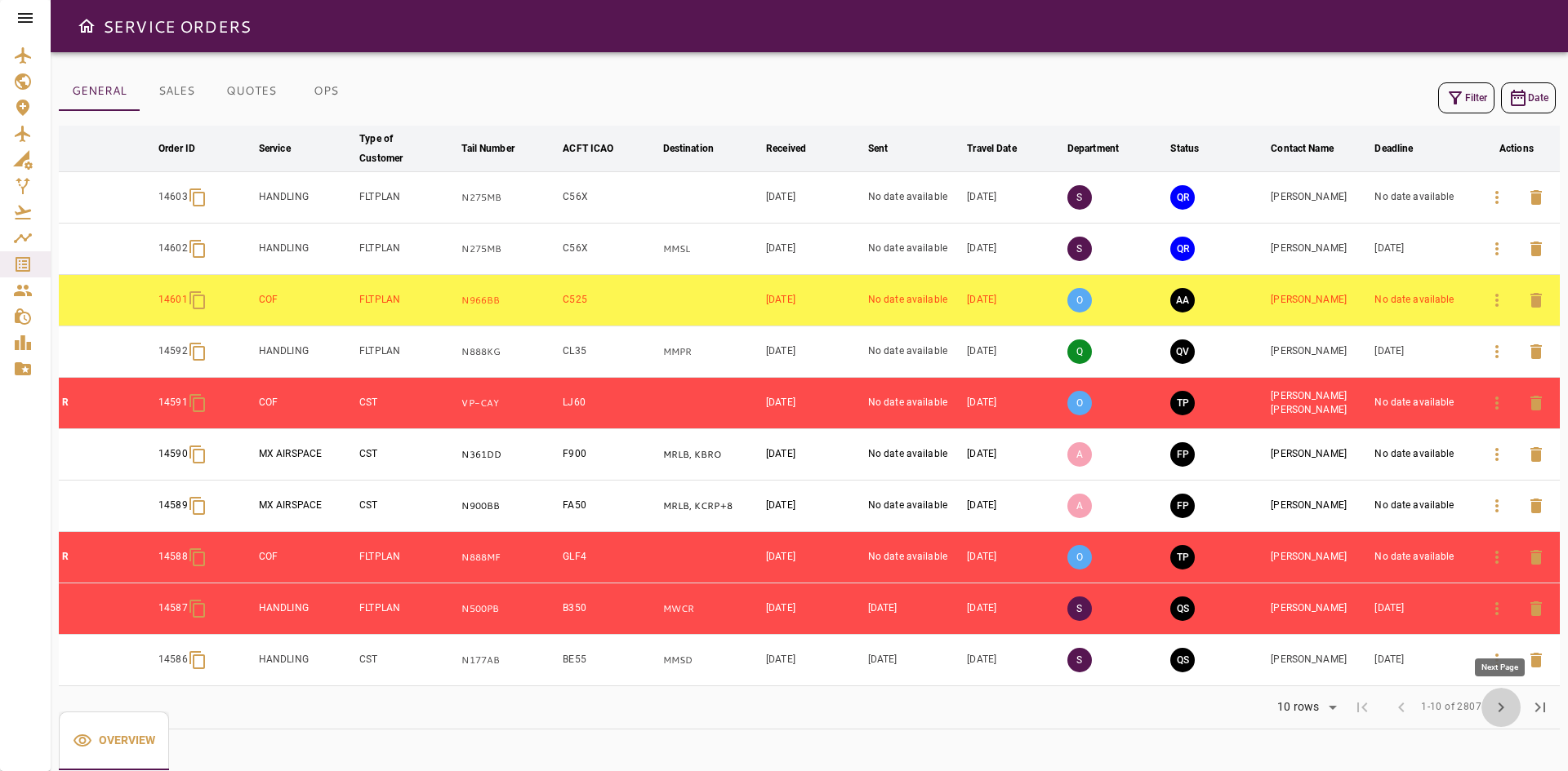
click at [1511, 712] on button "chevron_right" at bounding box center [1501, 708] width 39 height 39
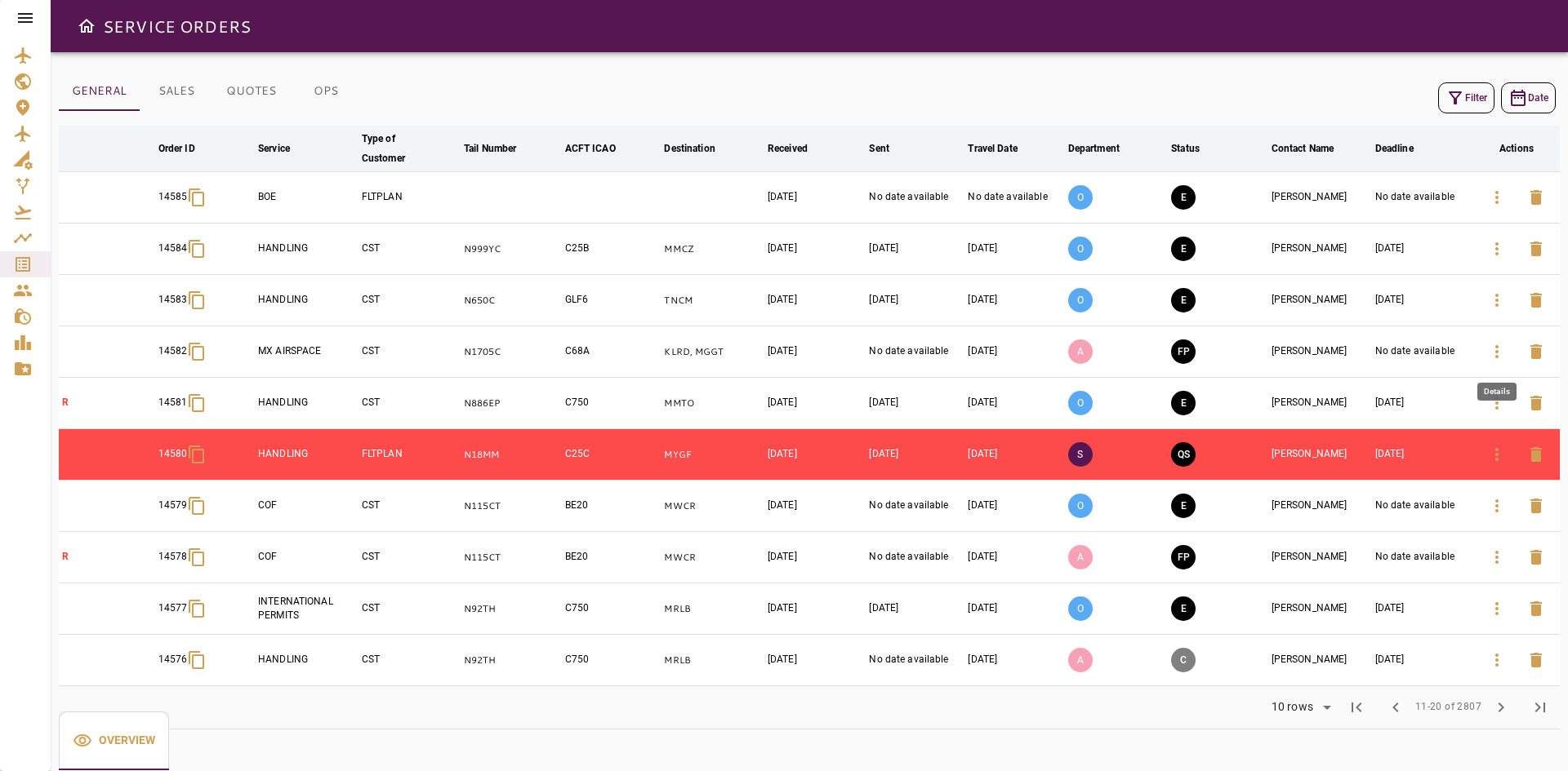
click at [1500, 355] on icon "button" at bounding box center [1497, 352] width 19 height 19
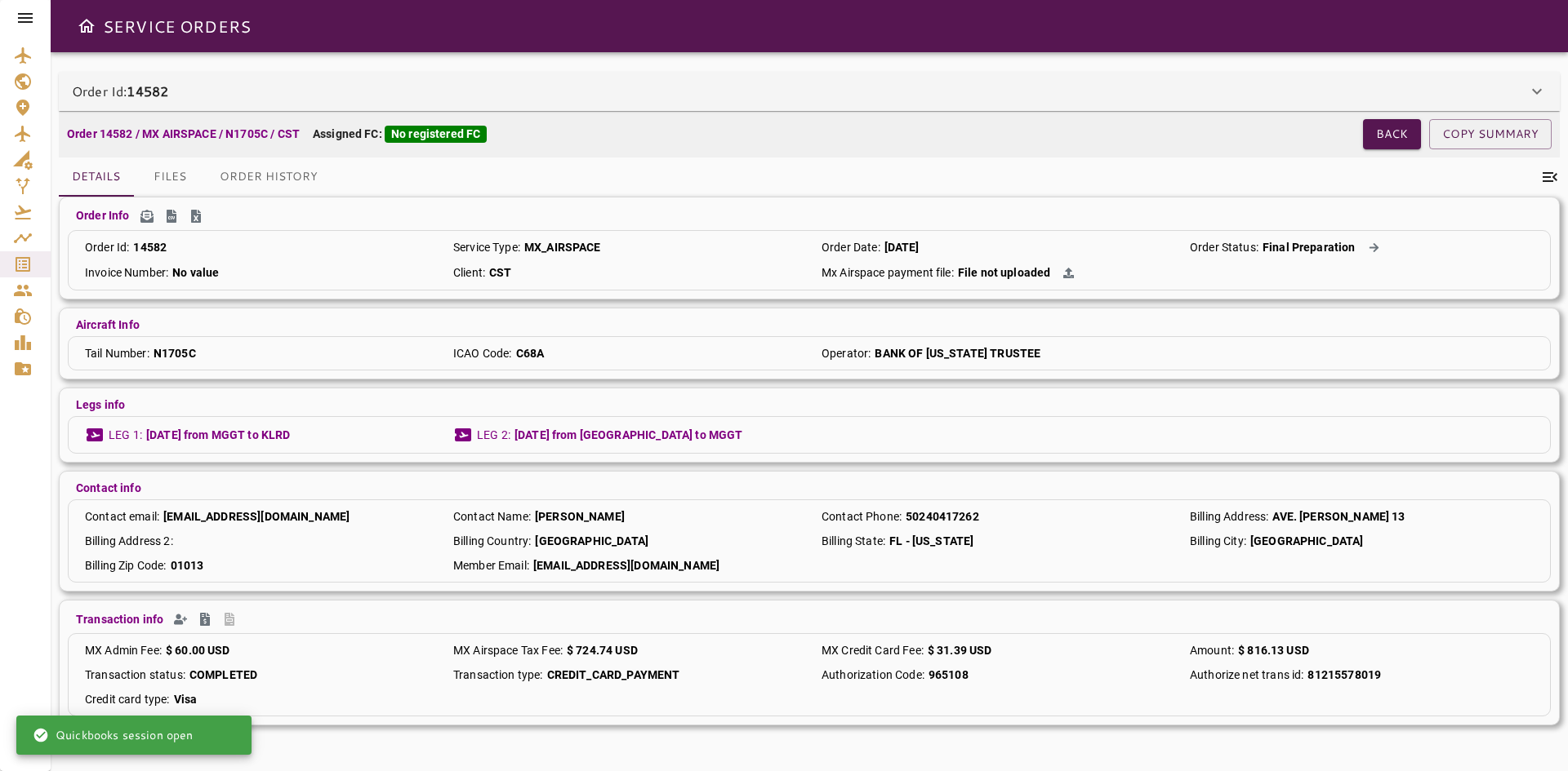
click at [515, 105] on div "Order Id: 14582" at bounding box center [808, 91] width 1501 height 39
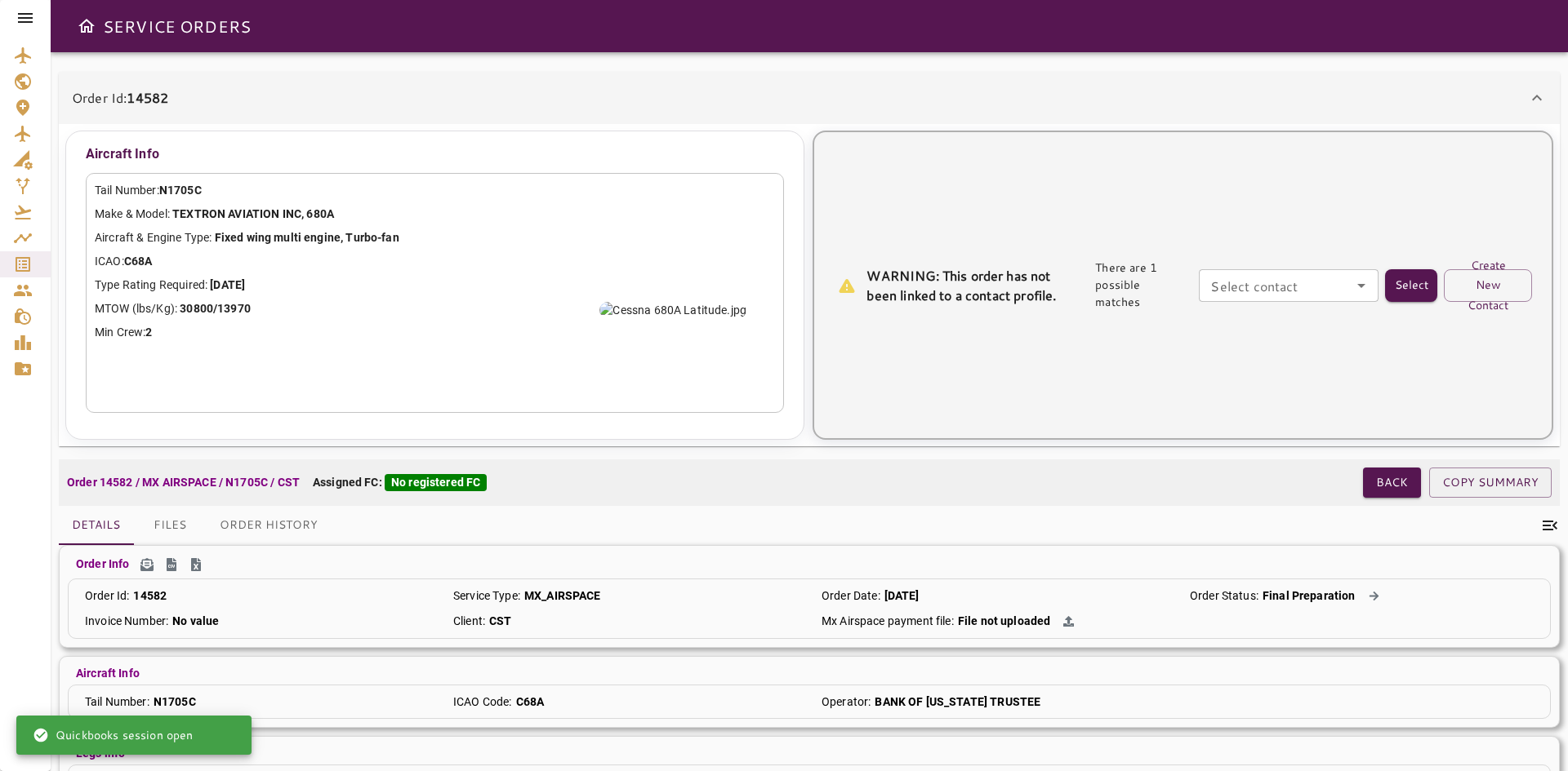
click at [1310, 300] on div "Select contact" at bounding box center [1288, 286] width 180 height 33
click at [1247, 289] on input "Select contact" at bounding box center [1288, 286] width 170 height 23
click at [1247, 333] on li "[PERSON_NAME] -" at bounding box center [1289, 323] width 180 height 29
type input "**********"
click at [1393, 288] on button "Select" at bounding box center [1411, 286] width 53 height 33
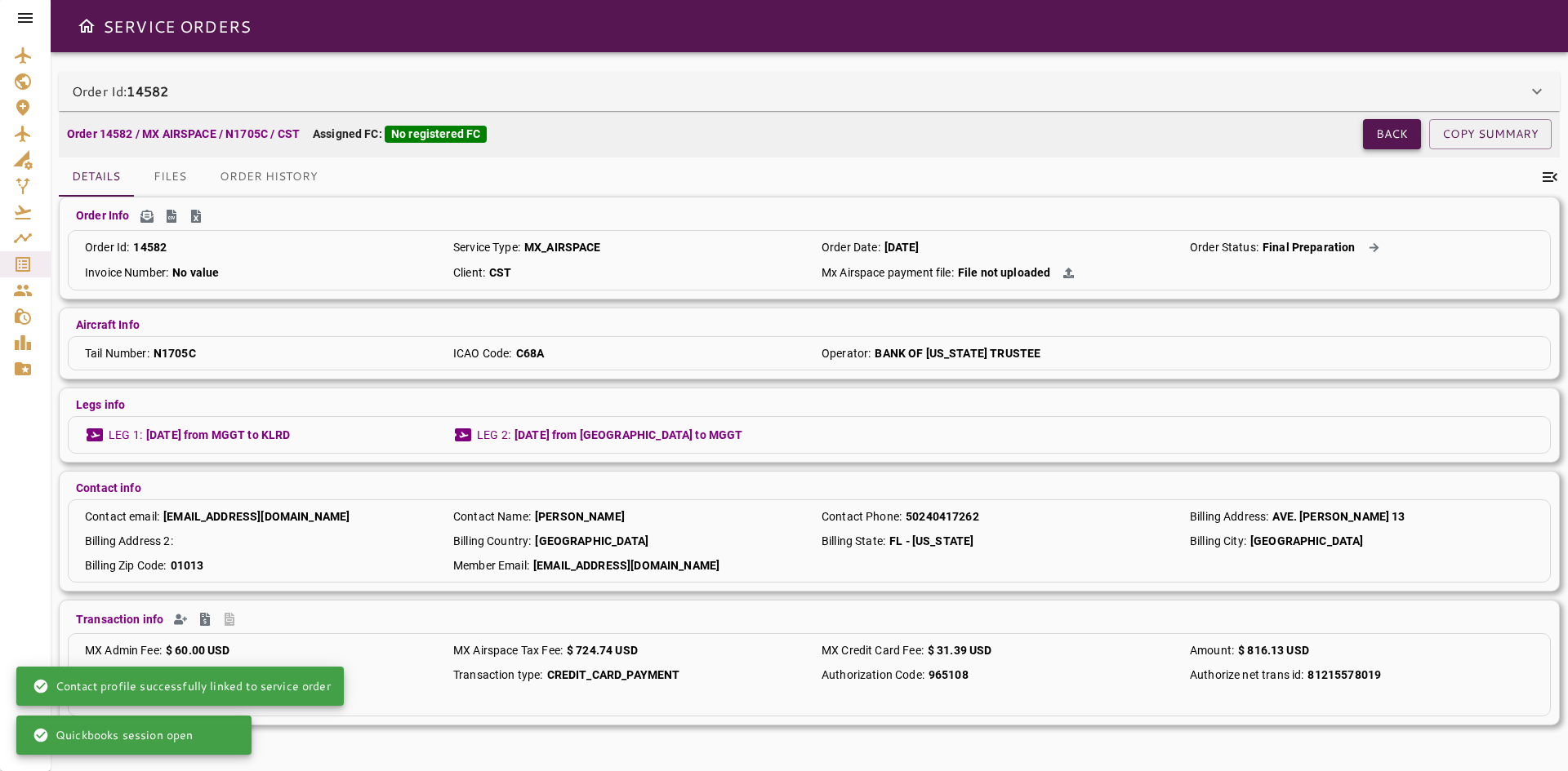
click at [1398, 143] on button "Back" at bounding box center [1392, 134] width 58 height 30
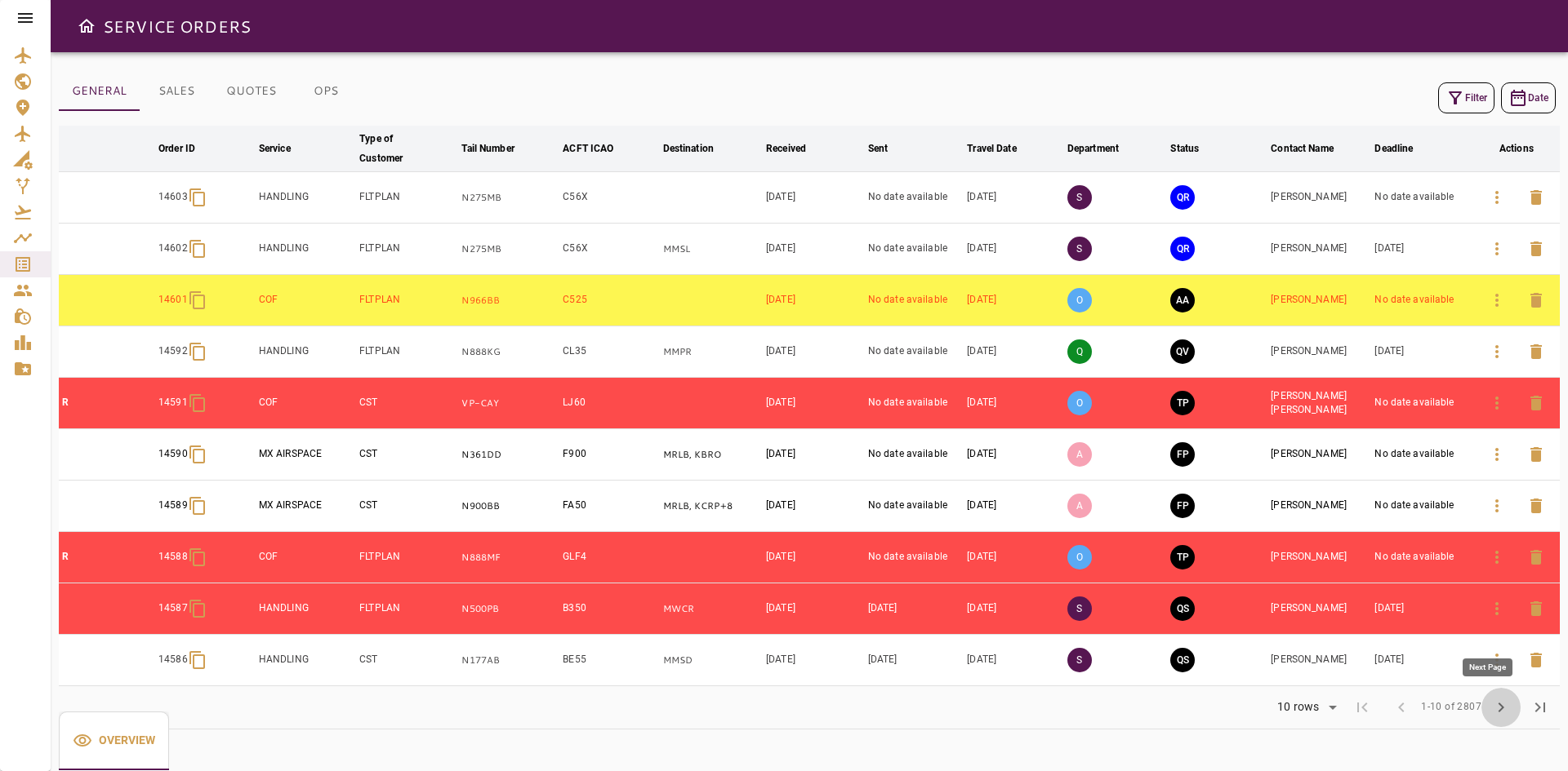
click at [1501, 724] on button "chevron_right" at bounding box center [1501, 708] width 39 height 39
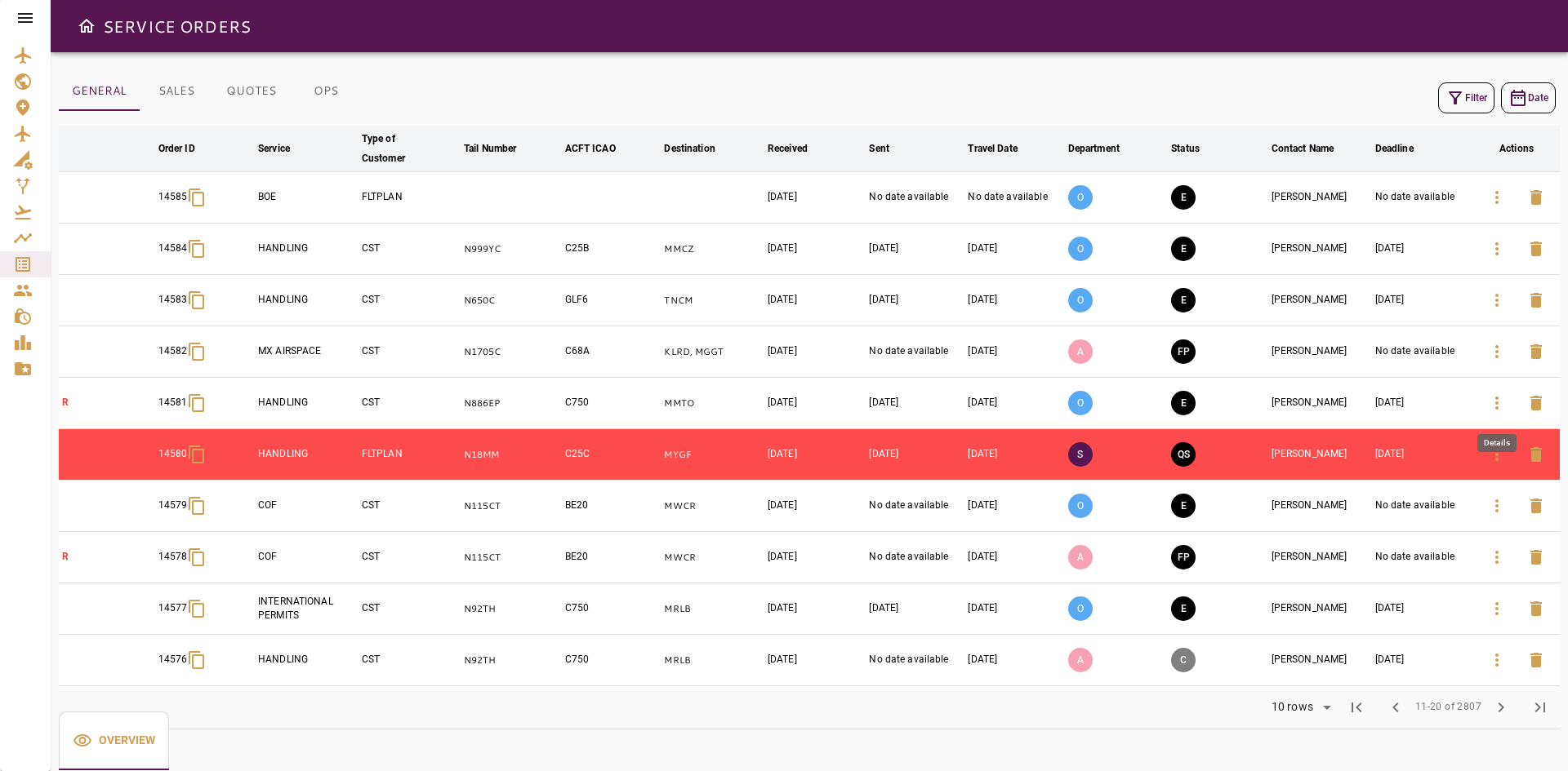
click at [1491, 401] on icon "button" at bounding box center [1497, 403] width 19 height 19
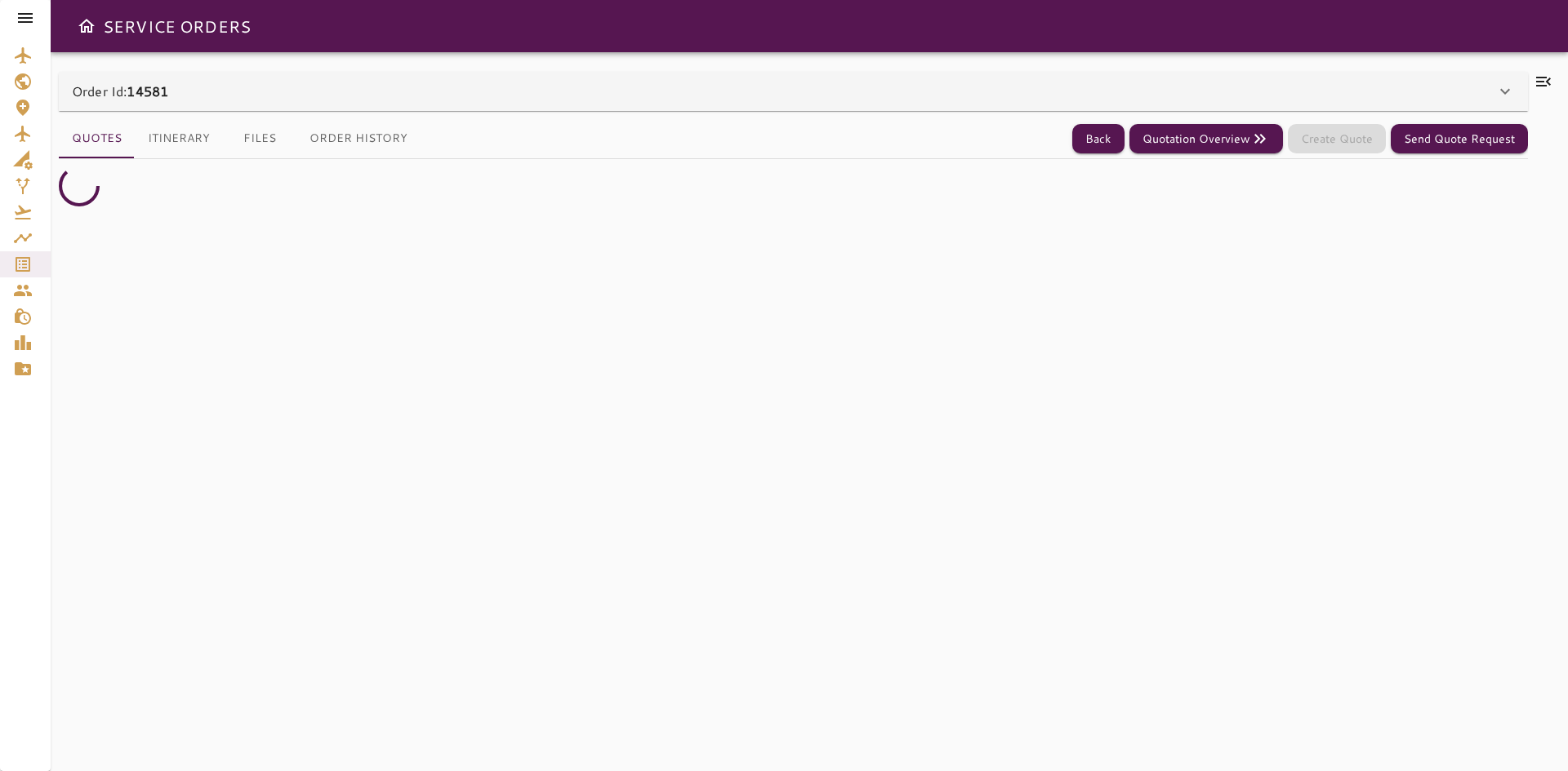
click at [306, 100] on div "Order Id: 14581" at bounding box center [783, 91] width 1423 height 19
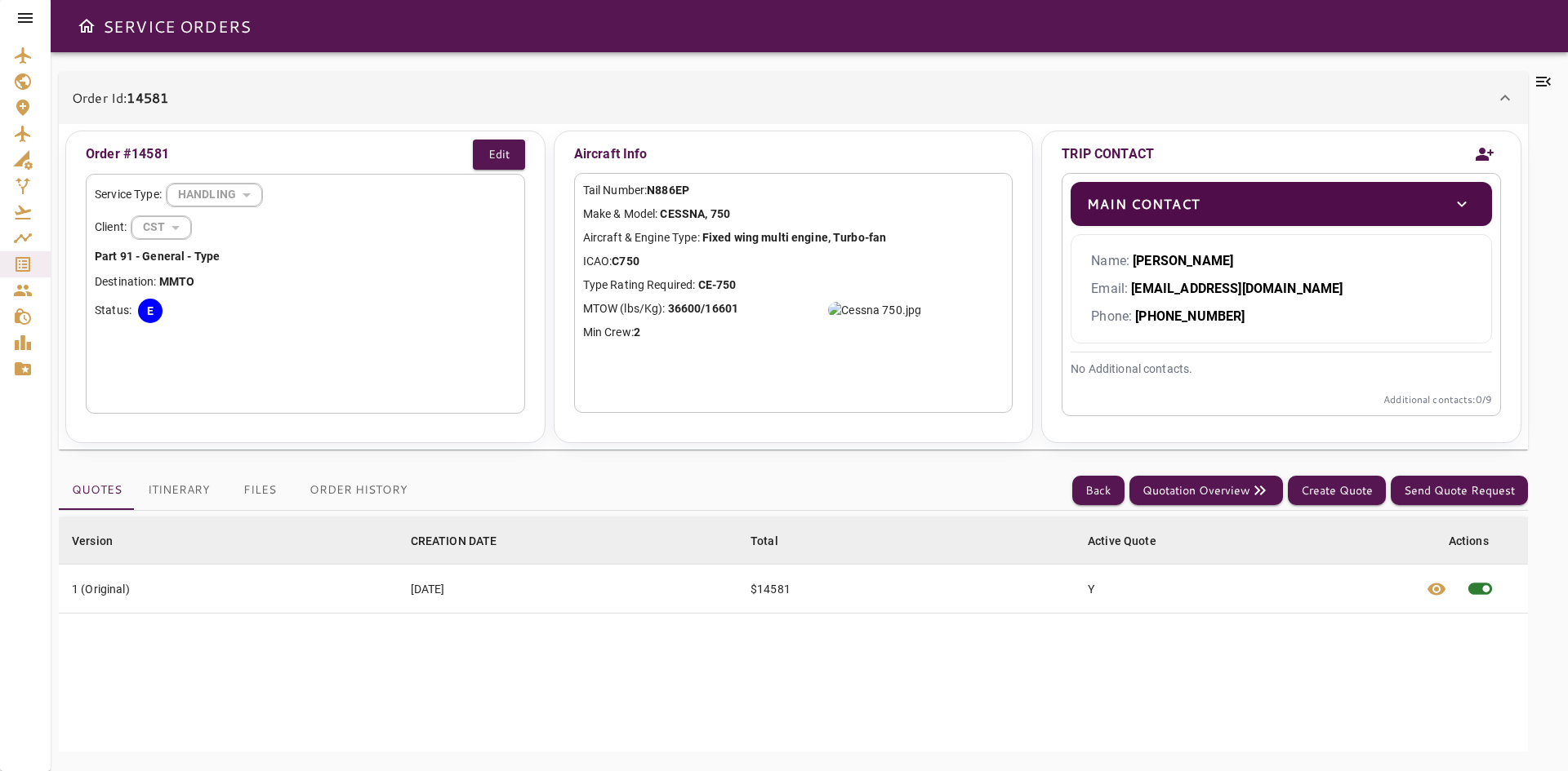
click at [342, 484] on button "Order History" at bounding box center [359, 490] width 125 height 39
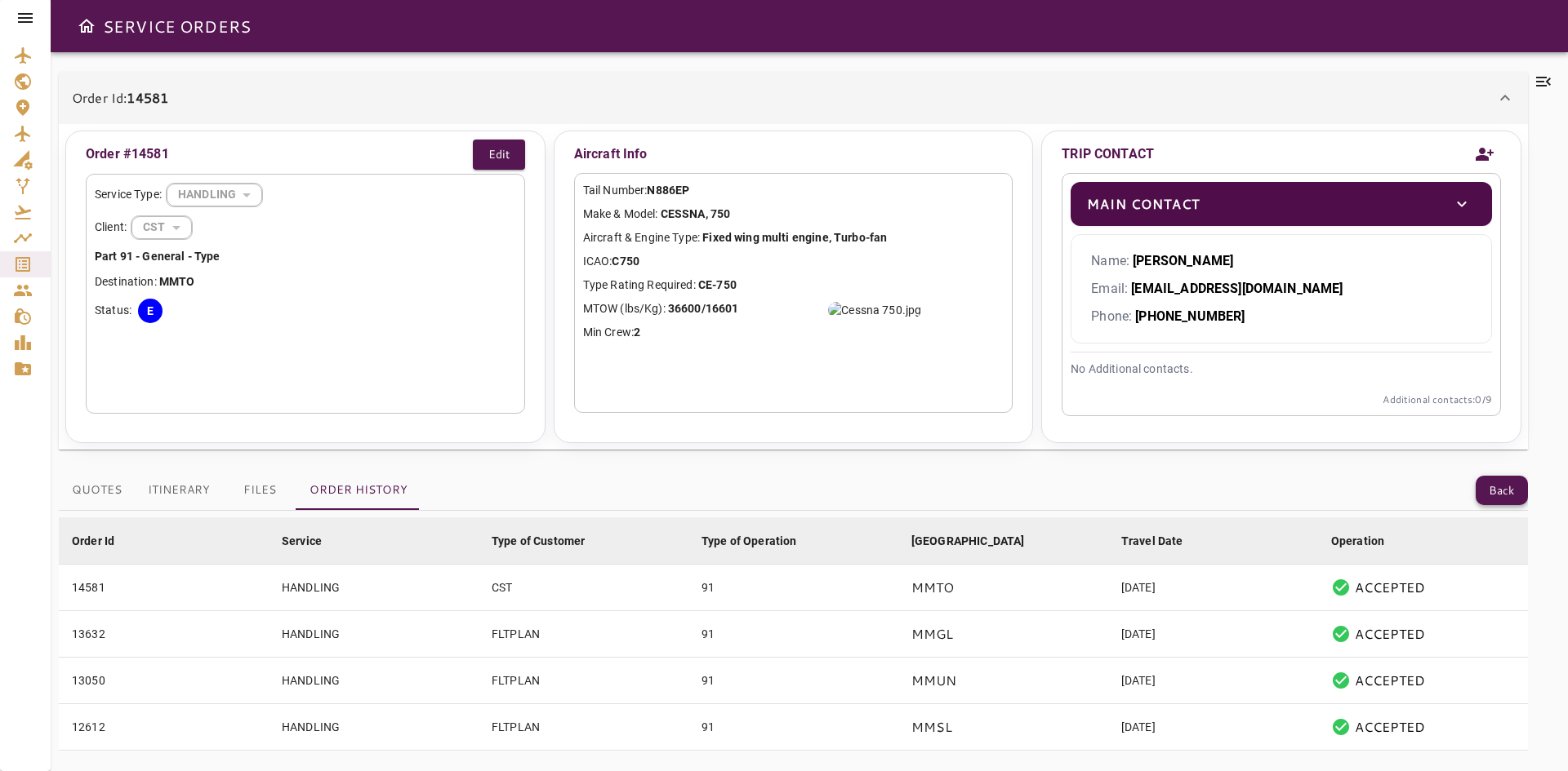
click at [1486, 494] on button "Back" at bounding box center [1502, 490] width 53 height 30
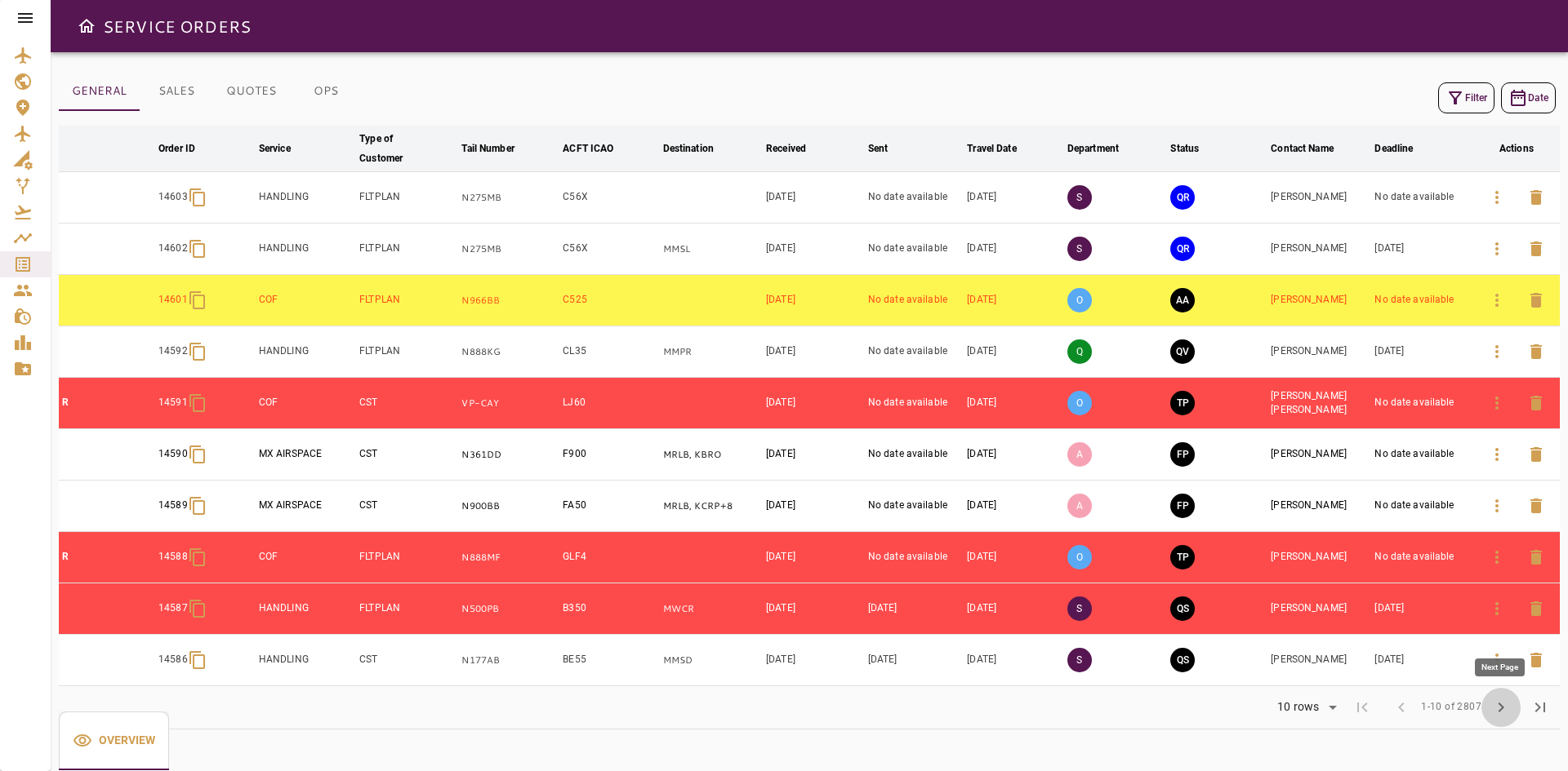
click at [1513, 719] on button "chevron_right" at bounding box center [1501, 708] width 39 height 39
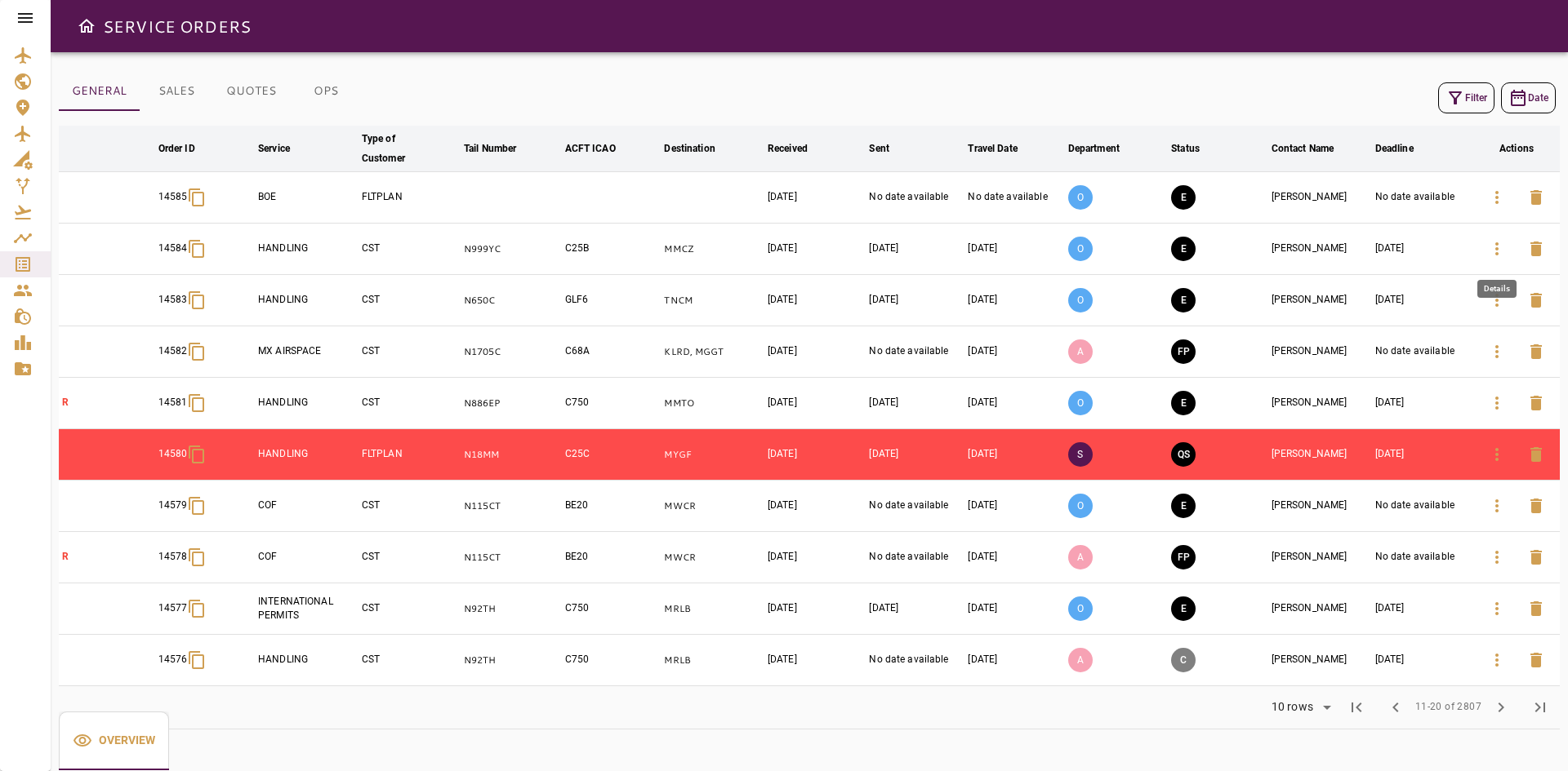
click at [1488, 251] on icon "button" at bounding box center [1497, 249] width 19 height 19
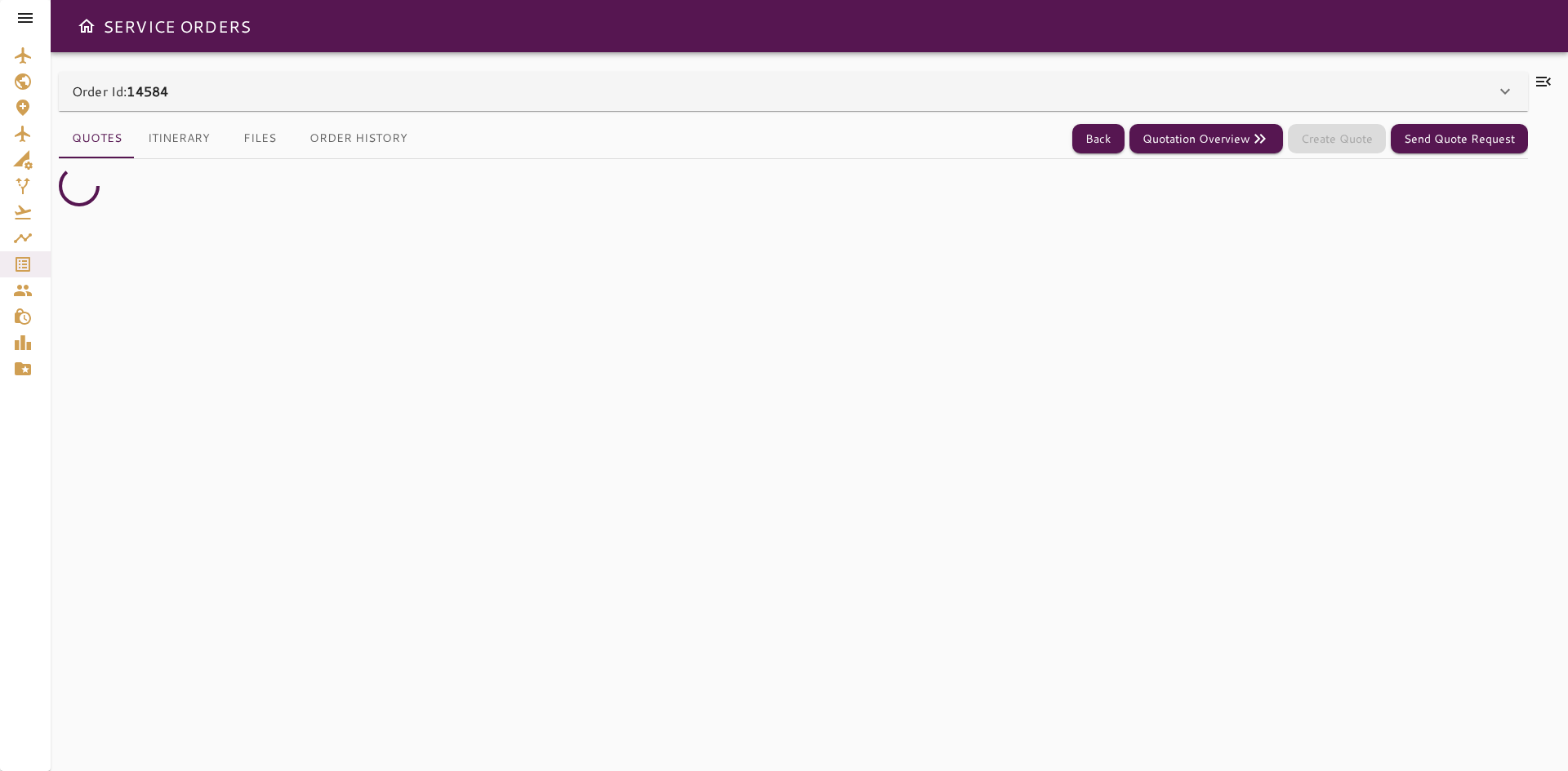
click at [405, 86] on div "Order Id: 14584" at bounding box center [783, 91] width 1423 height 19
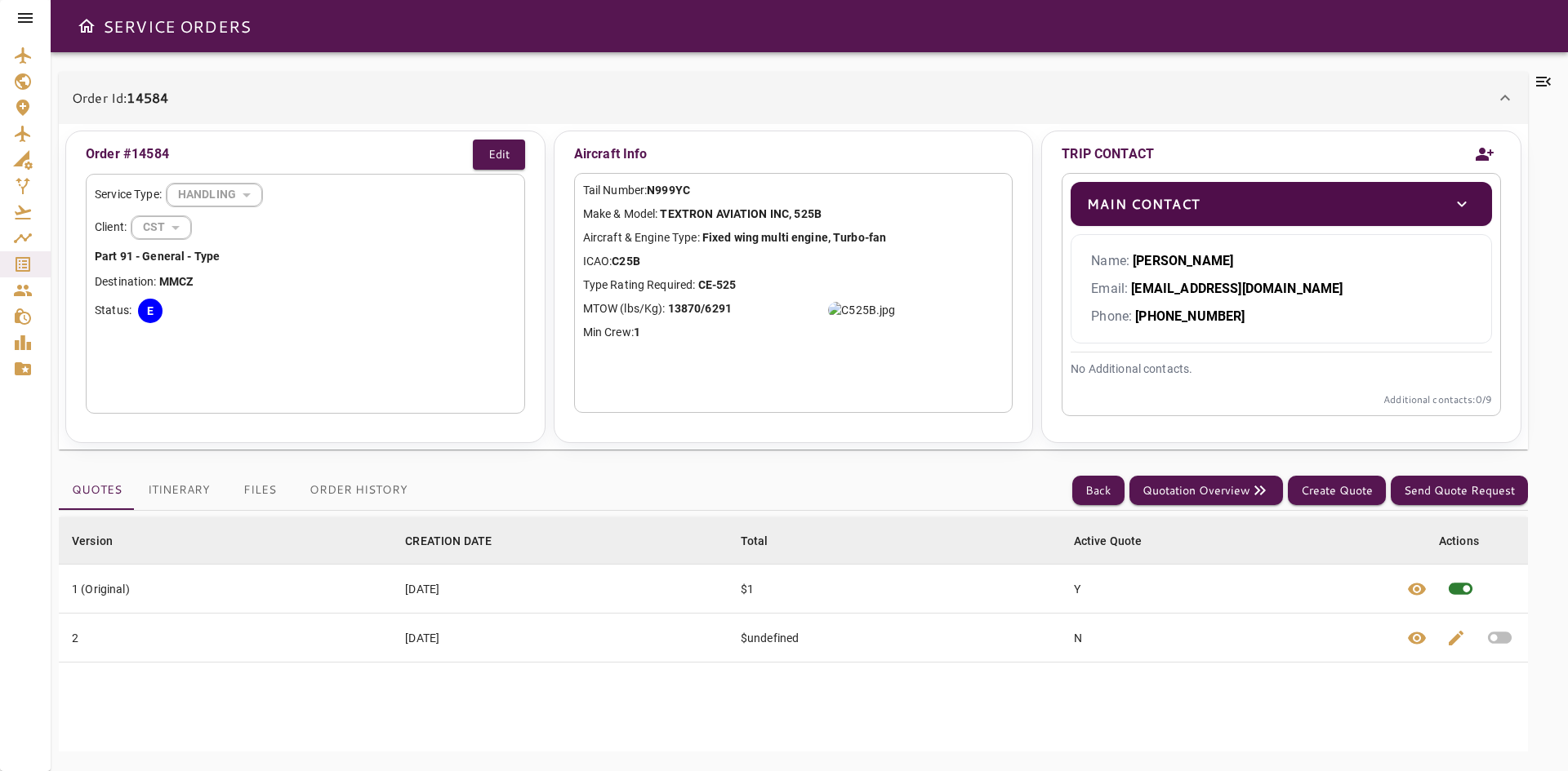
click at [339, 497] on button "Order History" at bounding box center [359, 490] width 125 height 39
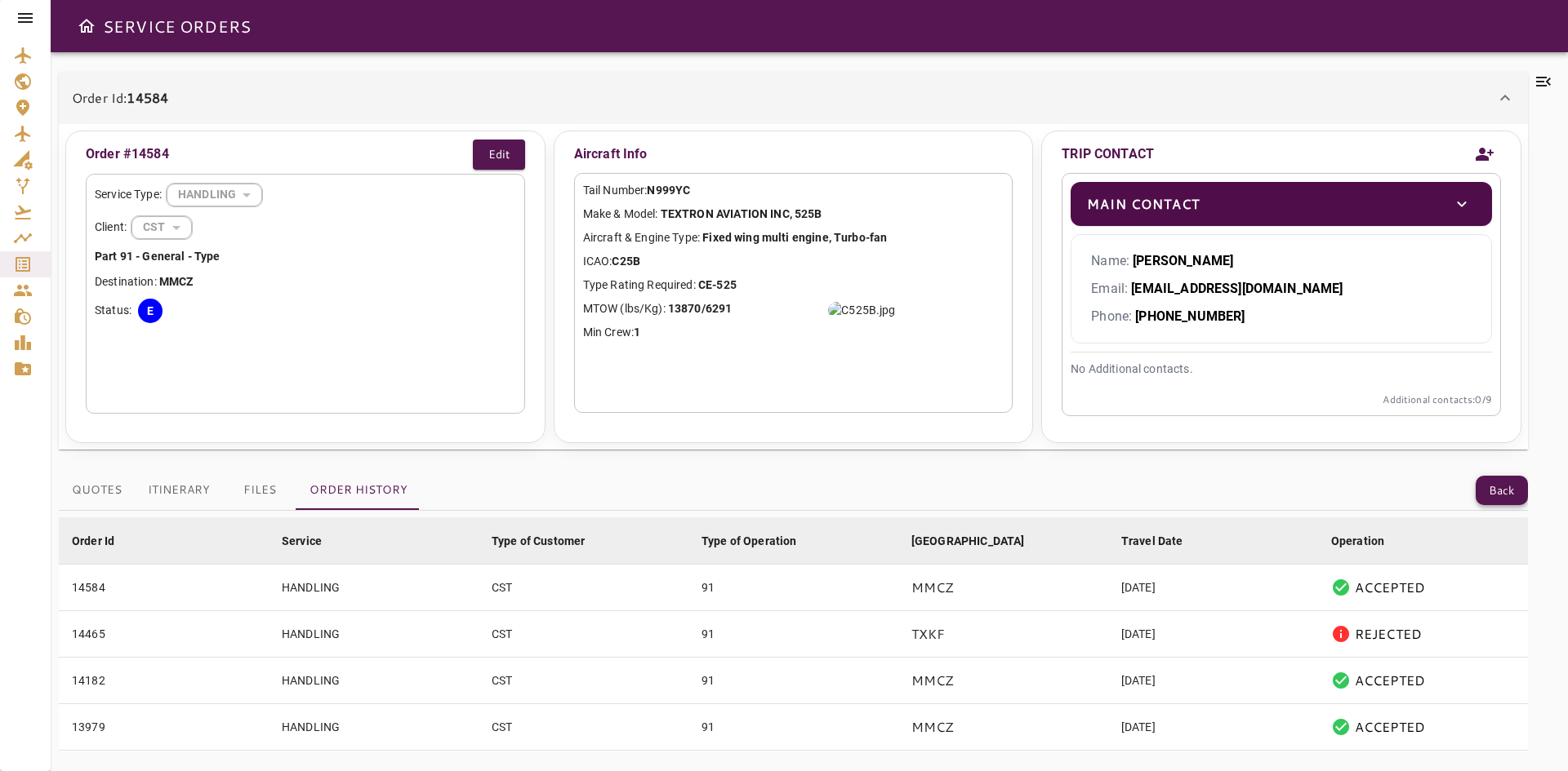
click at [1503, 481] on button "Back" at bounding box center [1502, 490] width 53 height 30
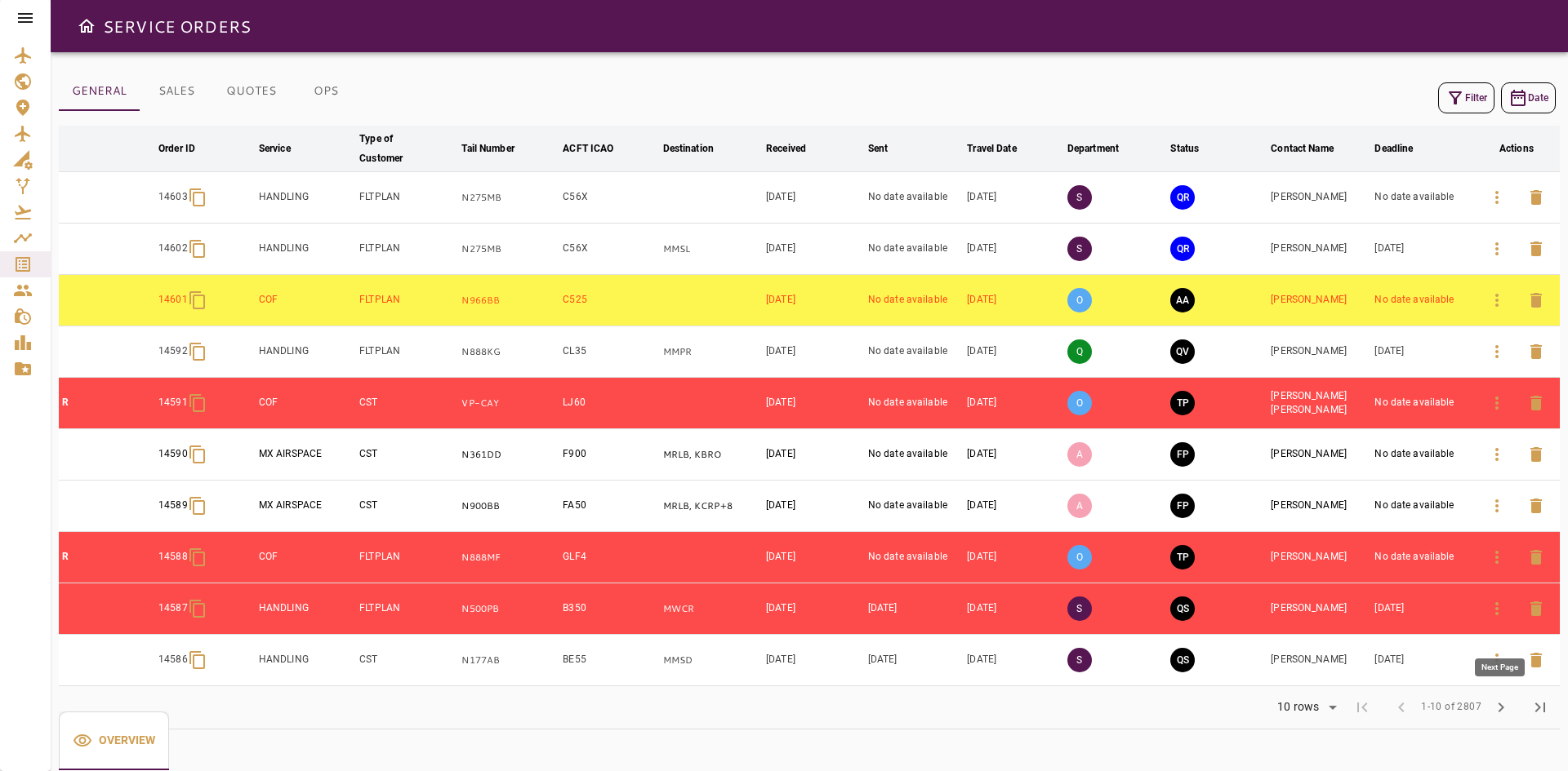
click at [1507, 715] on span "chevron_right" at bounding box center [1501, 708] width 19 height 19
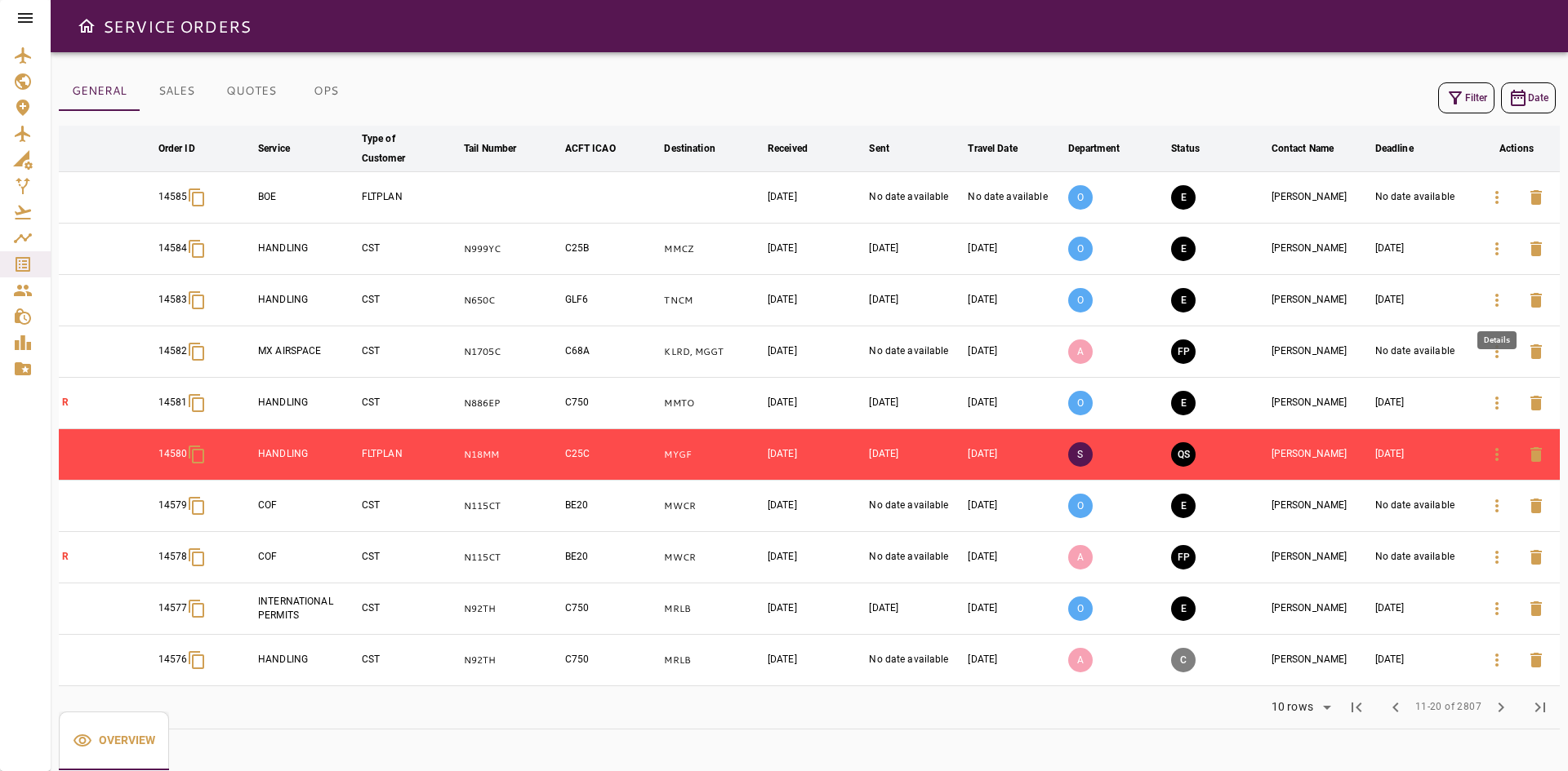
click at [1492, 302] on icon "button" at bounding box center [1497, 300] width 19 height 19
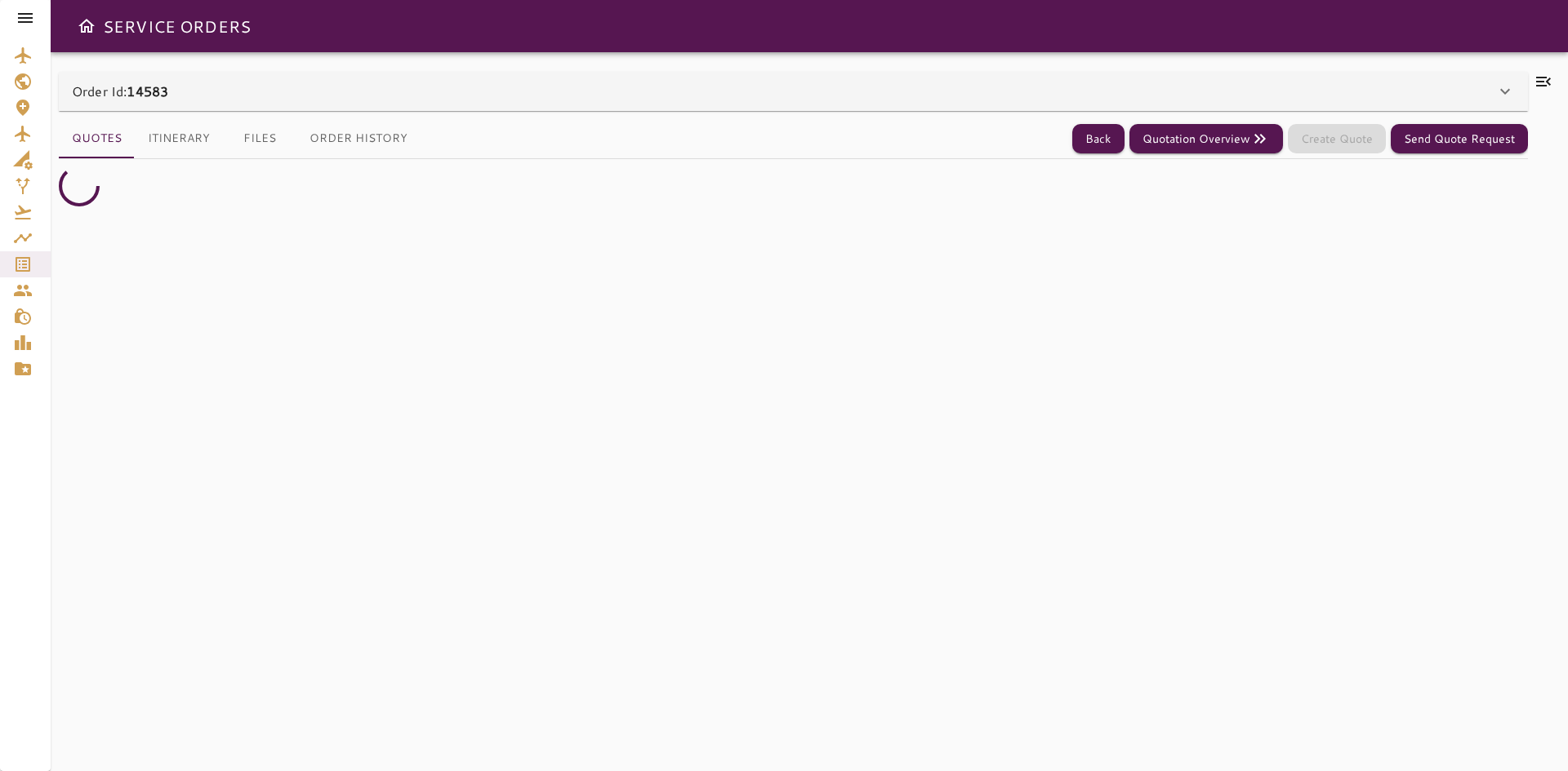
click at [359, 88] on div "Order Id: 14583" at bounding box center [783, 91] width 1423 height 19
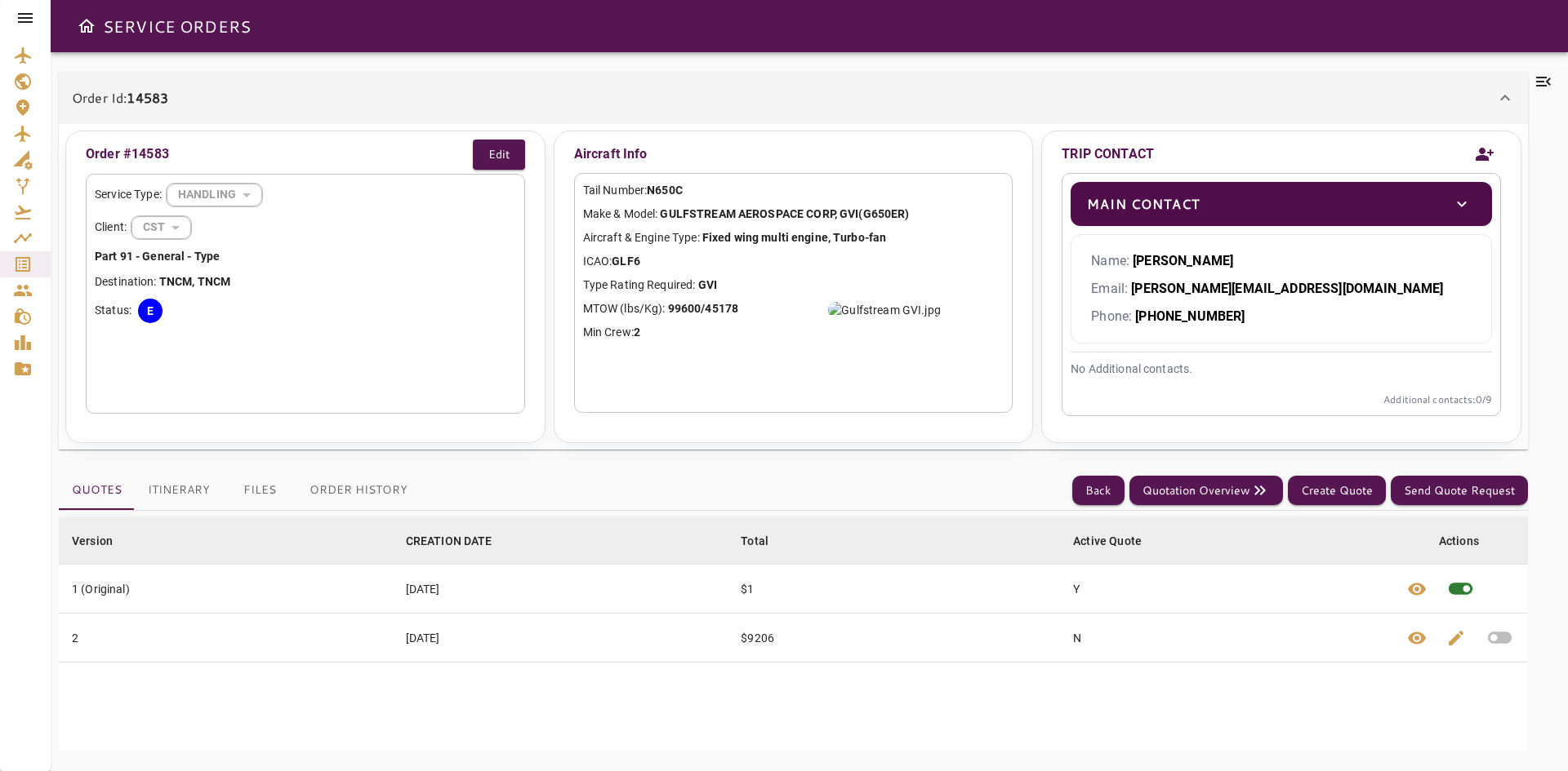
click at [386, 476] on button "Order History" at bounding box center [359, 490] width 125 height 39
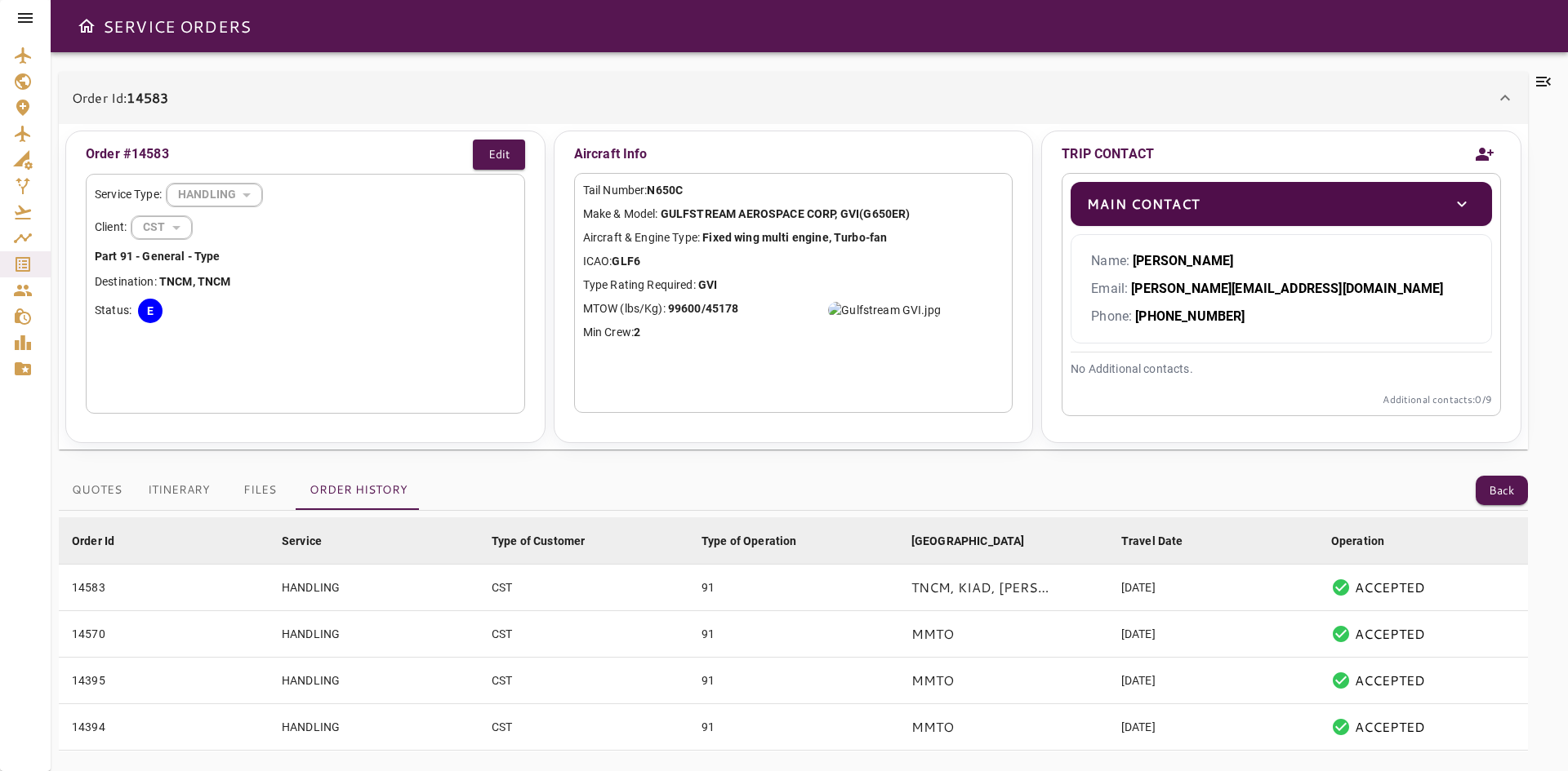
click at [1487, 470] on div "Quotes Itinerary Files Order History Back Order Id arrow_downward Service arrow…" at bounding box center [793, 607] width 1469 height 289
click at [1492, 484] on button "Back" at bounding box center [1502, 490] width 53 height 30
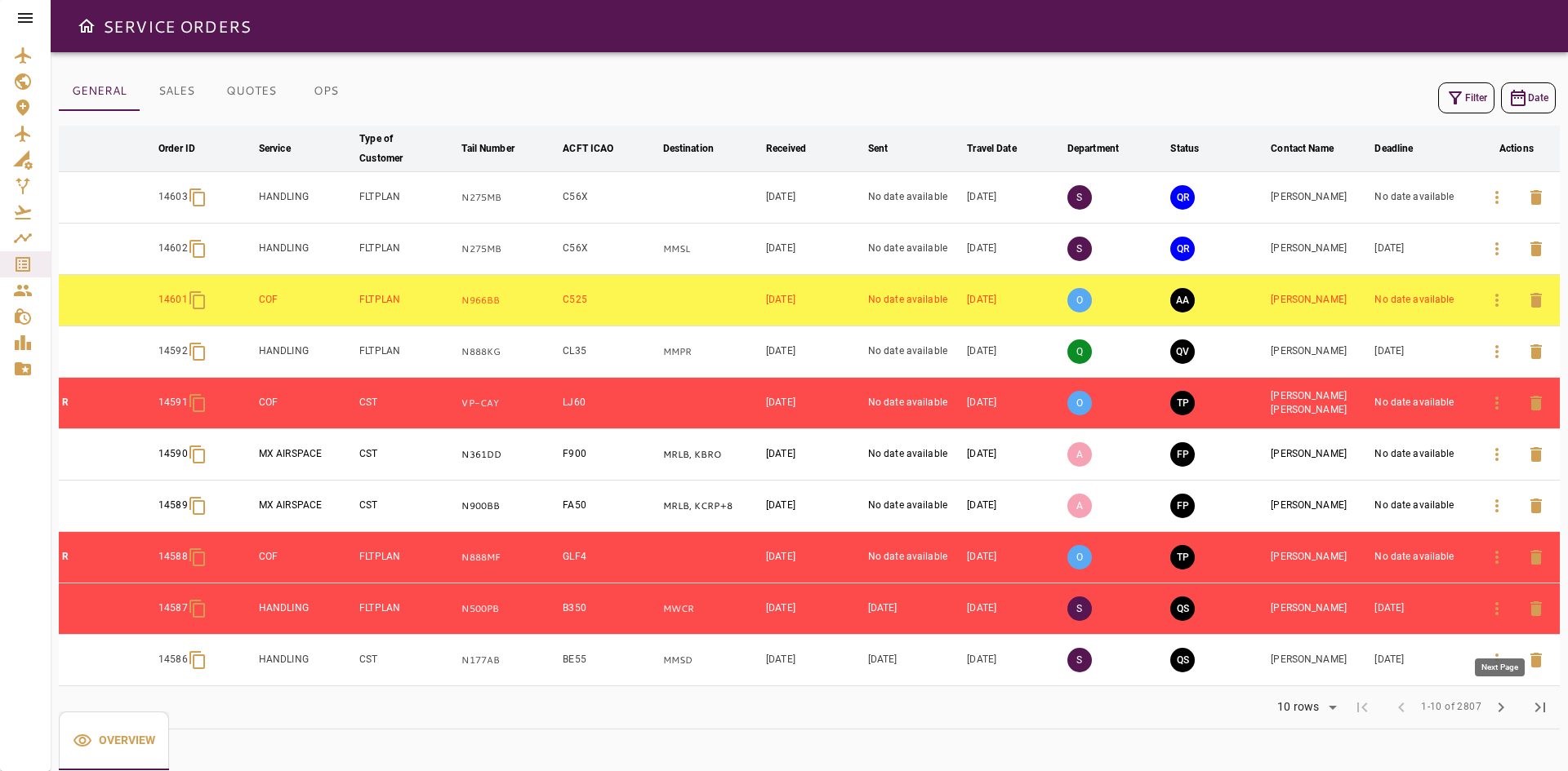
click at [1504, 708] on span "chevron_right" at bounding box center [1501, 708] width 19 height 19
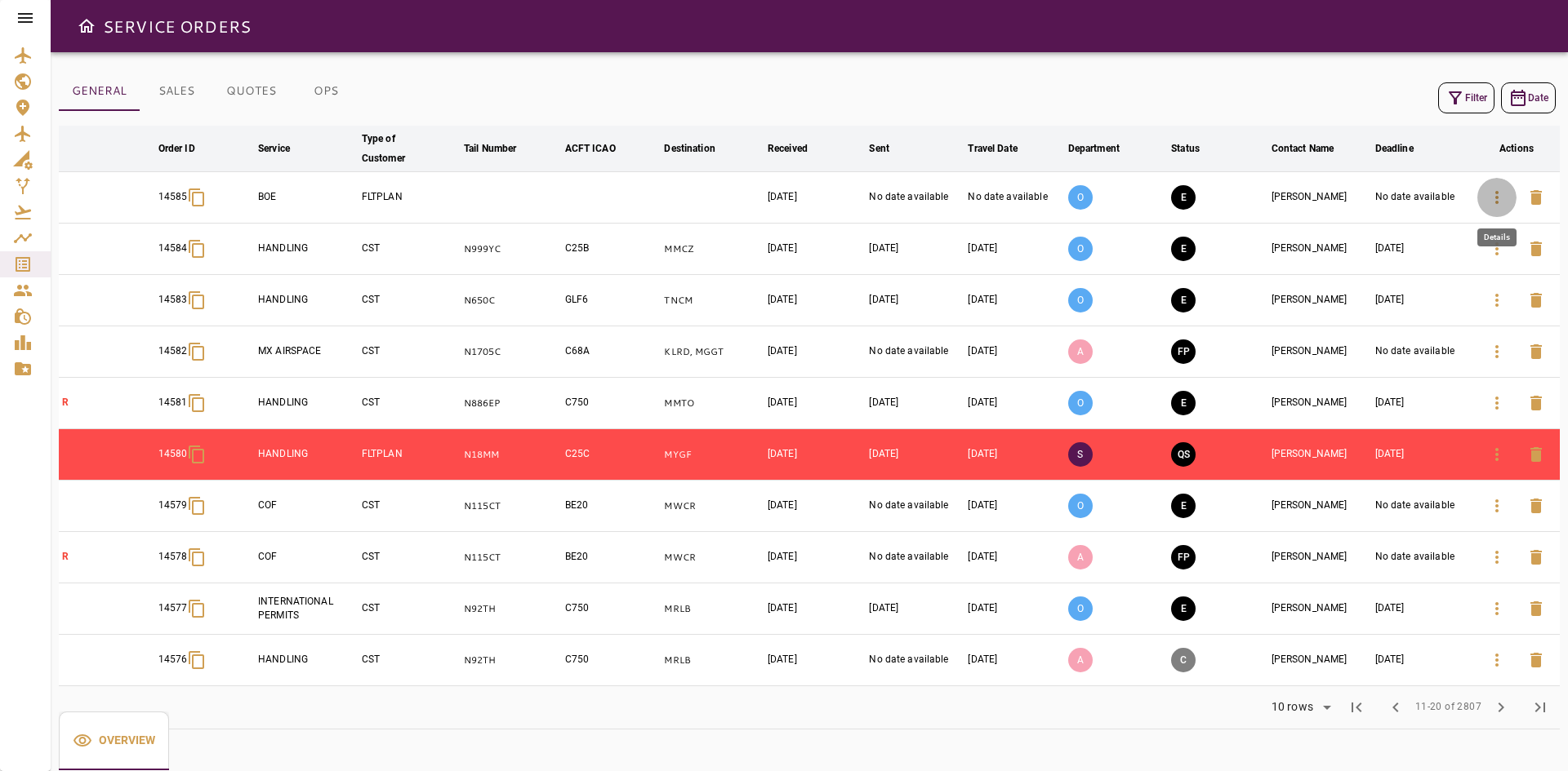
click at [1488, 196] on icon "button" at bounding box center [1497, 197] width 19 height 19
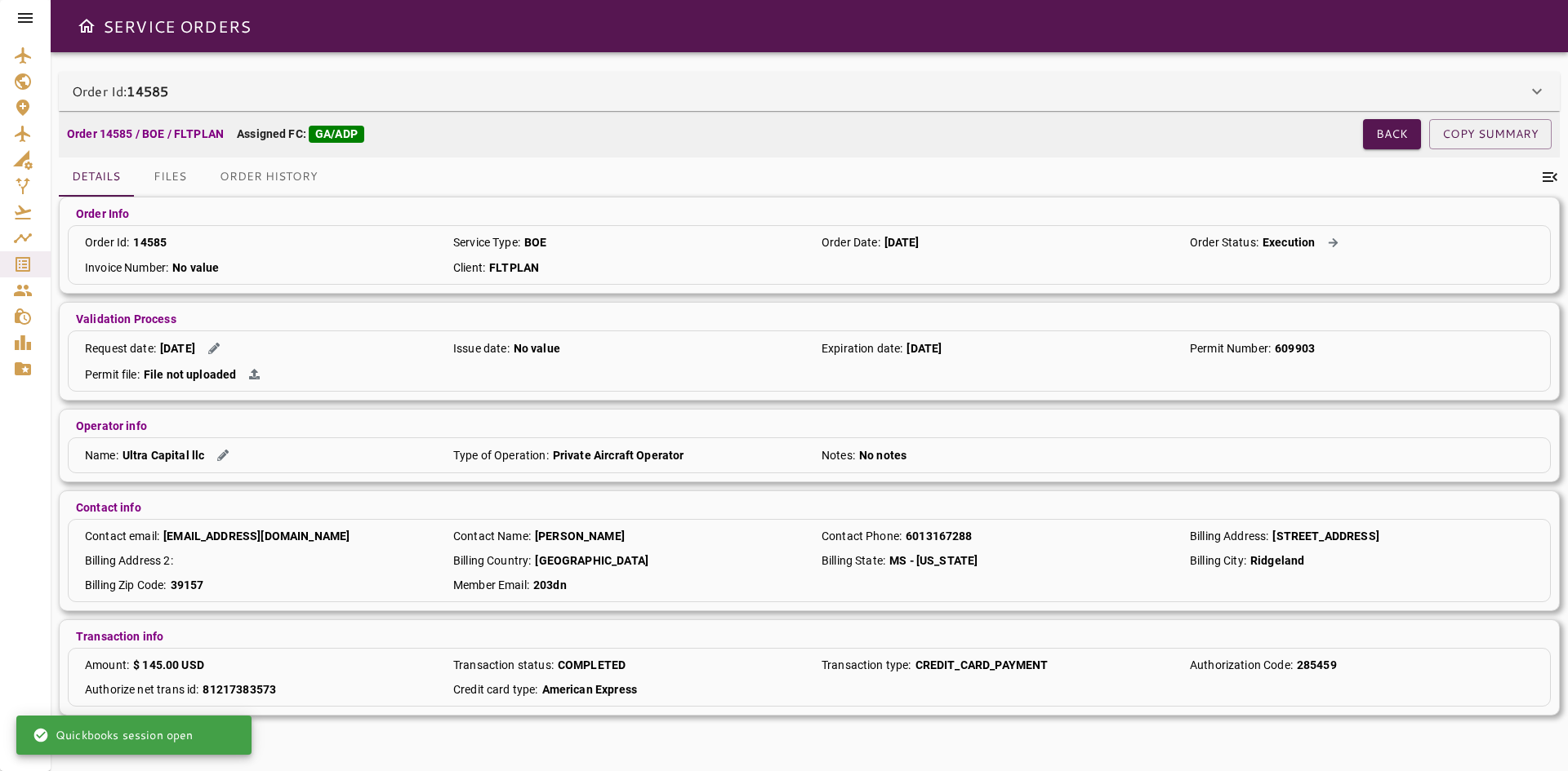
click at [419, 104] on div "Order Id: 14585" at bounding box center [808, 91] width 1501 height 39
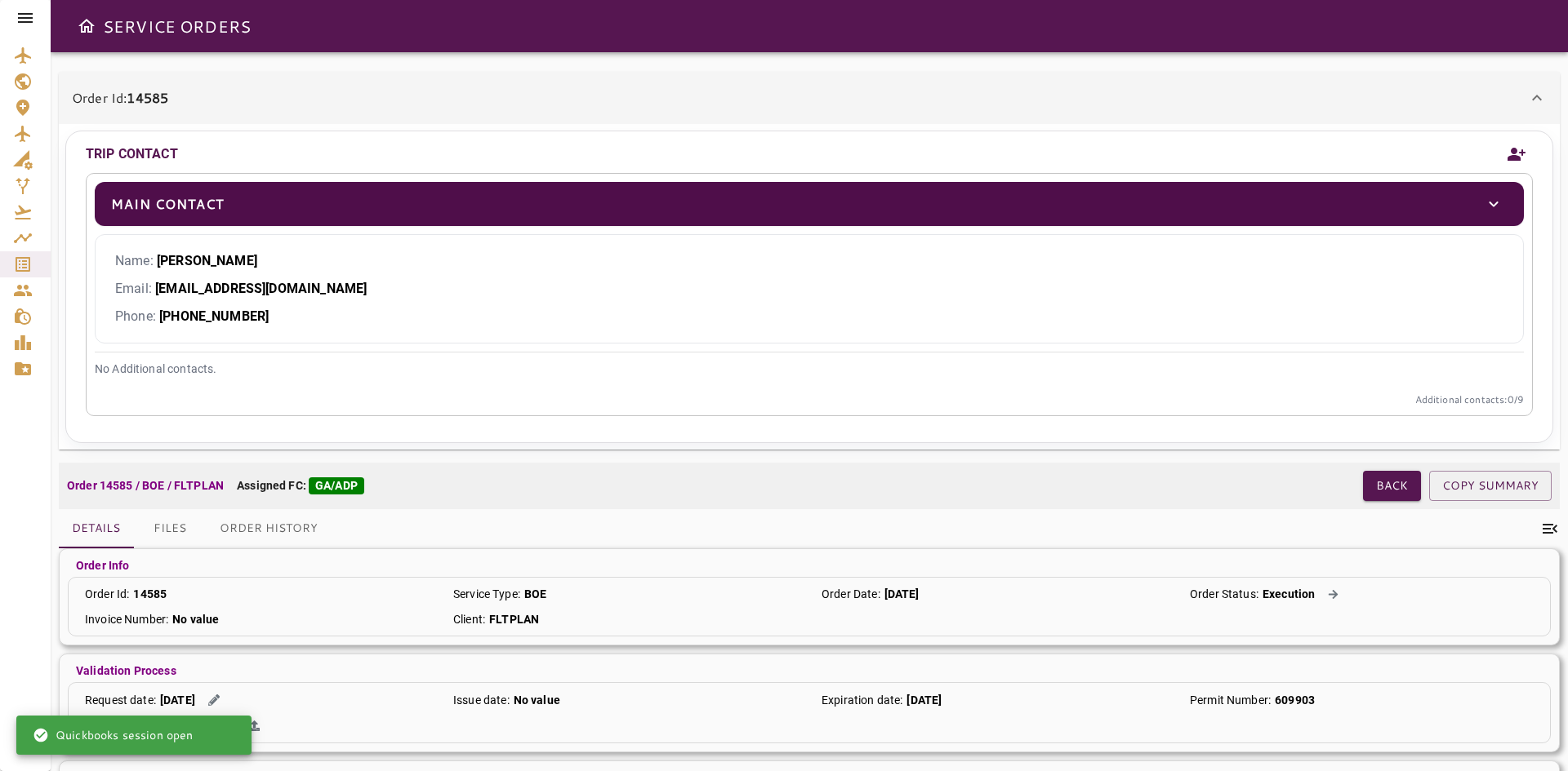
click at [287, 532] on button "Order History" at bounding box center [268, 529] width 125 height 39
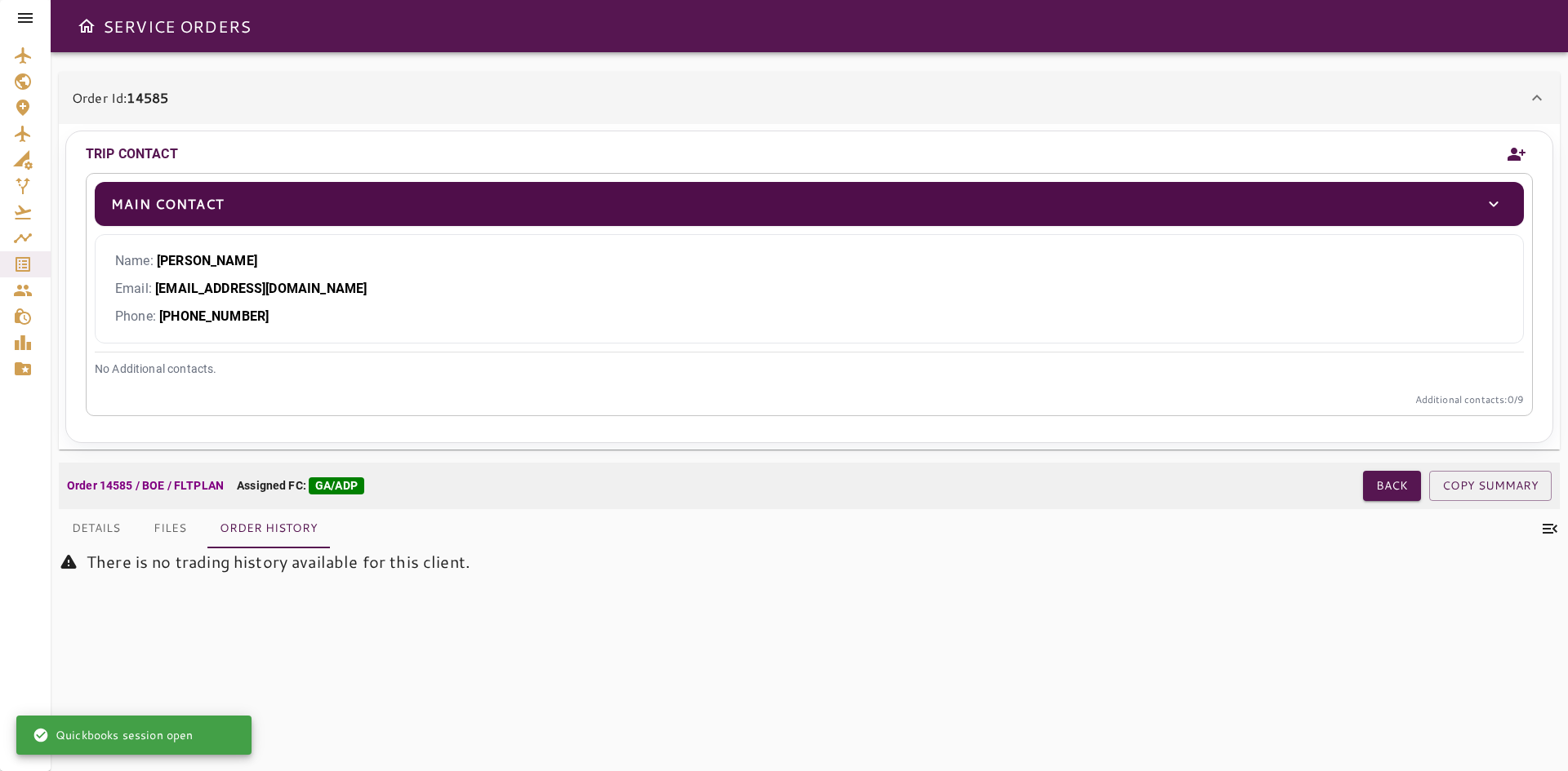
click at [1361, 478] on div "Order 14585 / BOE / FLTPLAN Assigned FC: GA/ADP Back COPY SUMMARY" at bounding box center [808, 486] width 1501 height 47
click at [1378, 485] on button "Back" at bounding box center [1392, 485] width 58 height 30
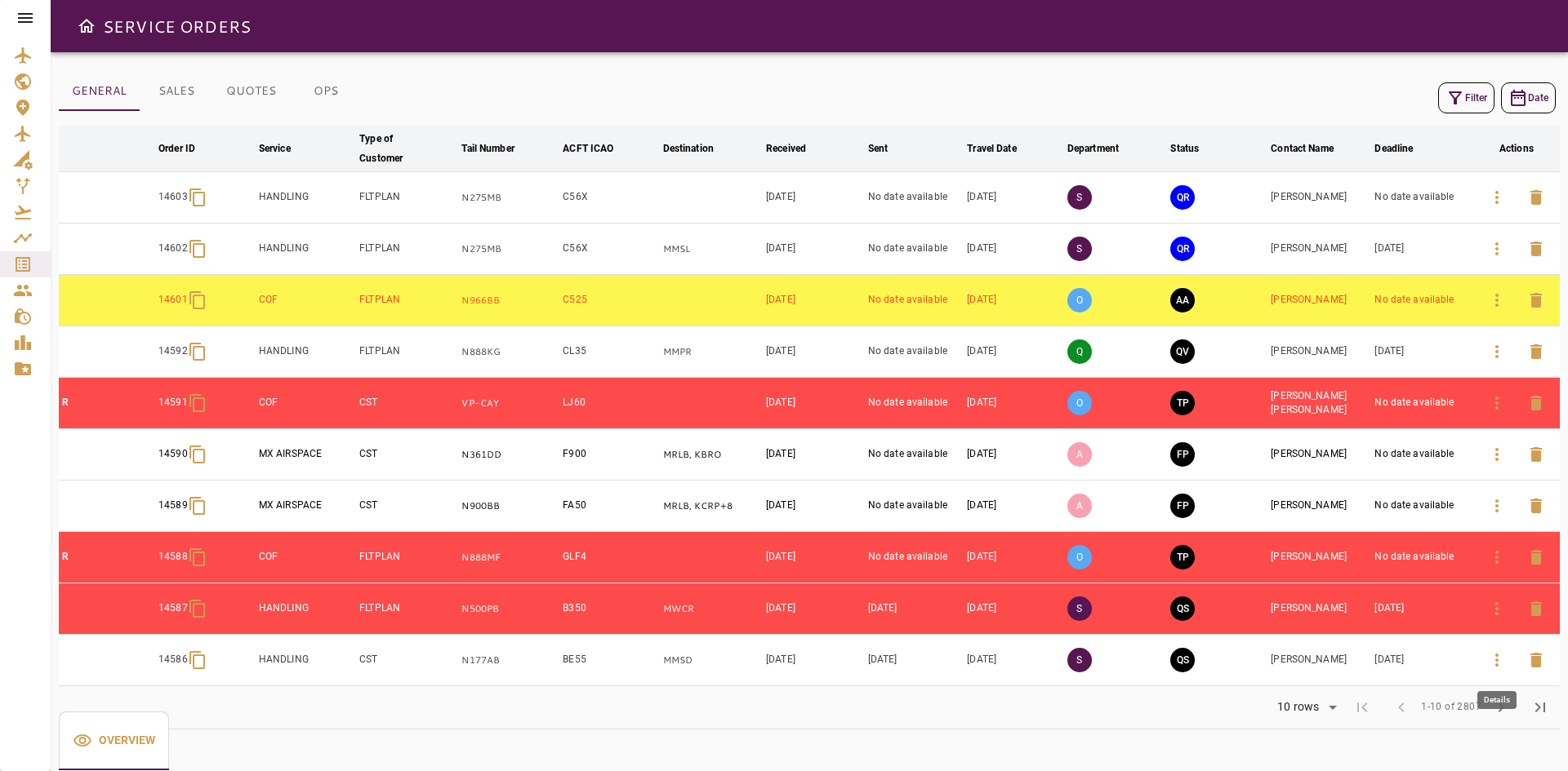
click at [1493, 663] on icon "button" at bounding box center [1497, 660] width 19 height 19
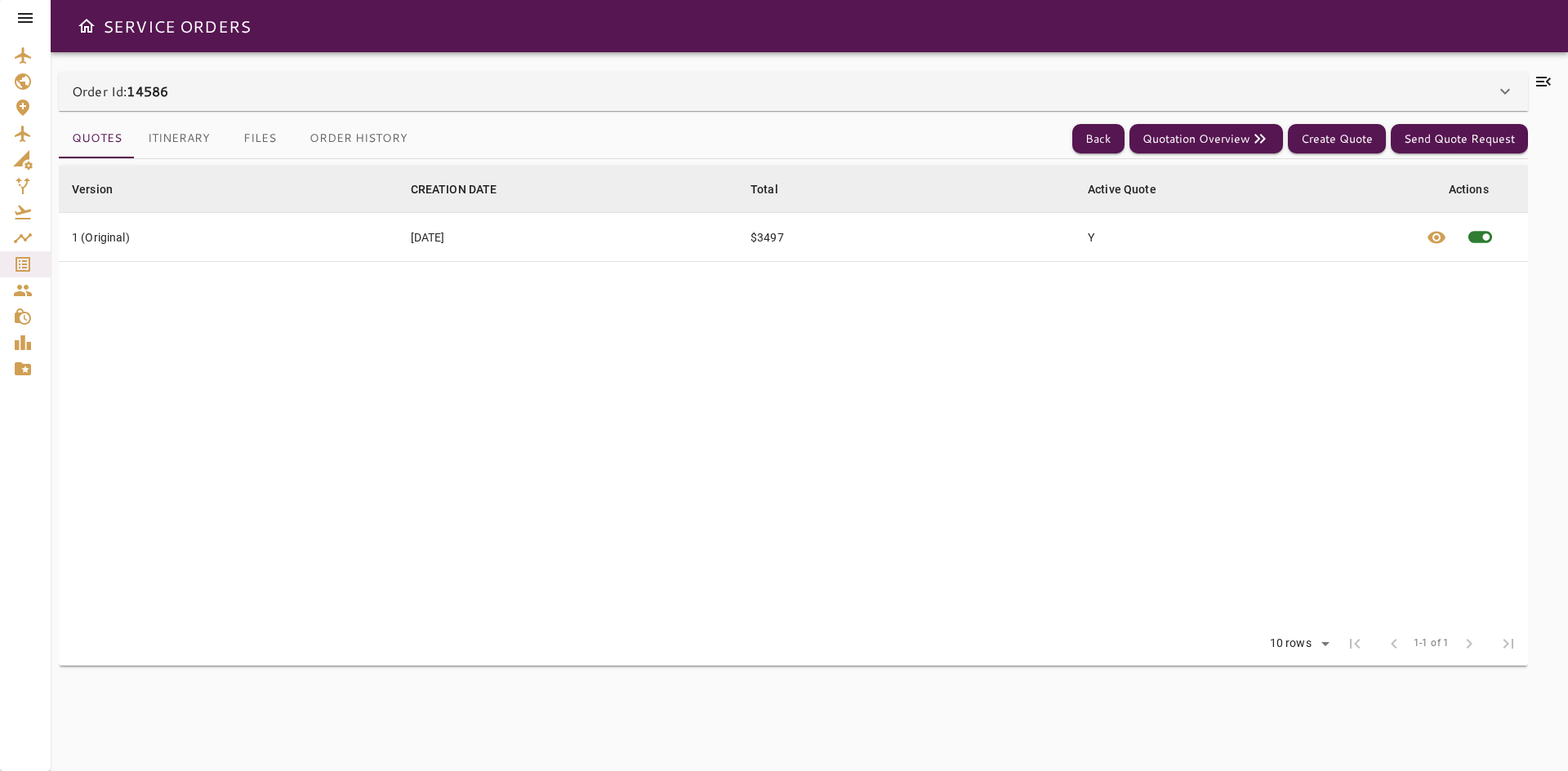
click at [339, 94] on div "Order Id: 14586" at bounding box center [783, 91] width 1423 height 19
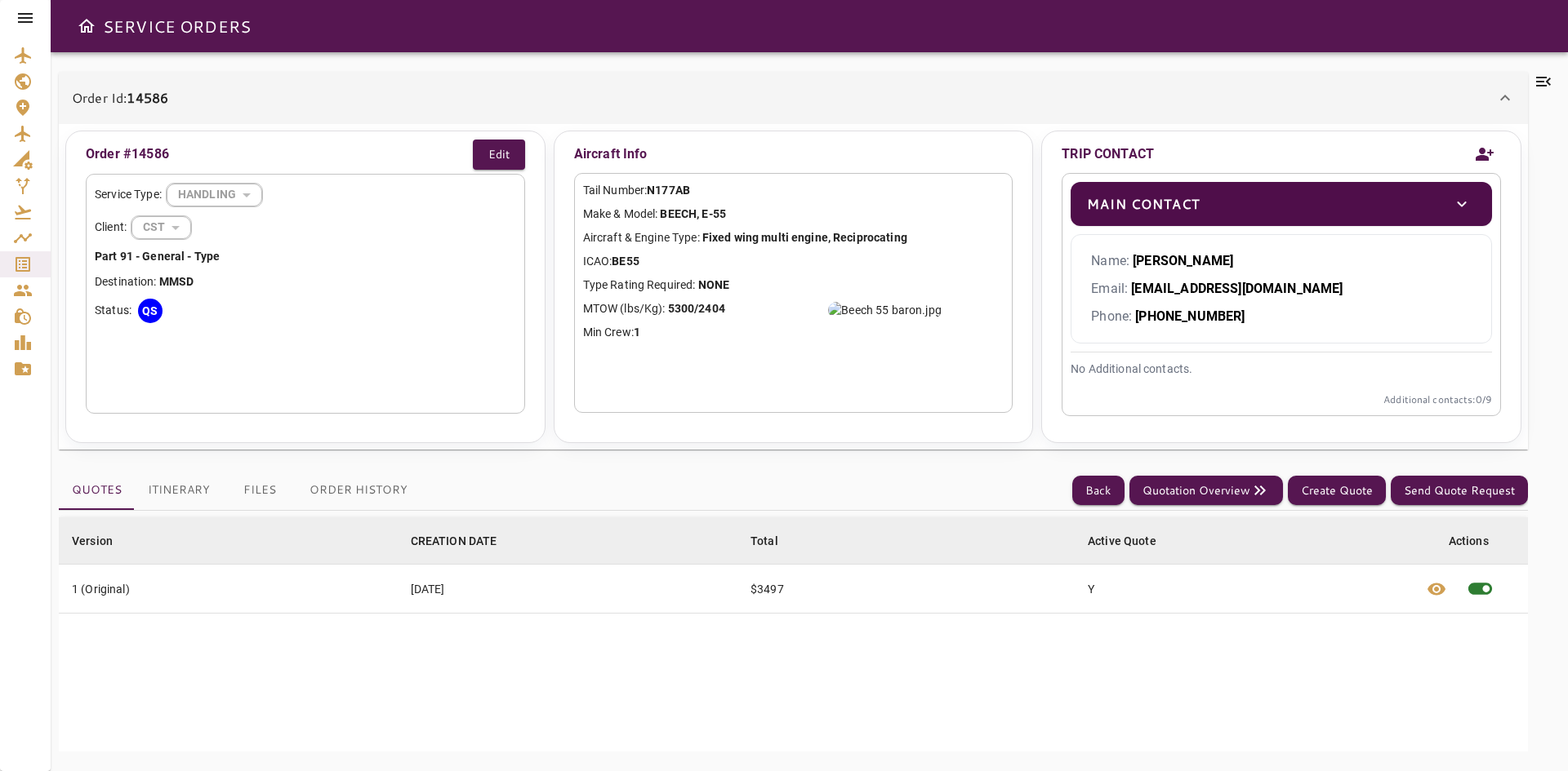
click at [335, 499] on button "Order History" at bounding box center [359, 490] width 125 height 39
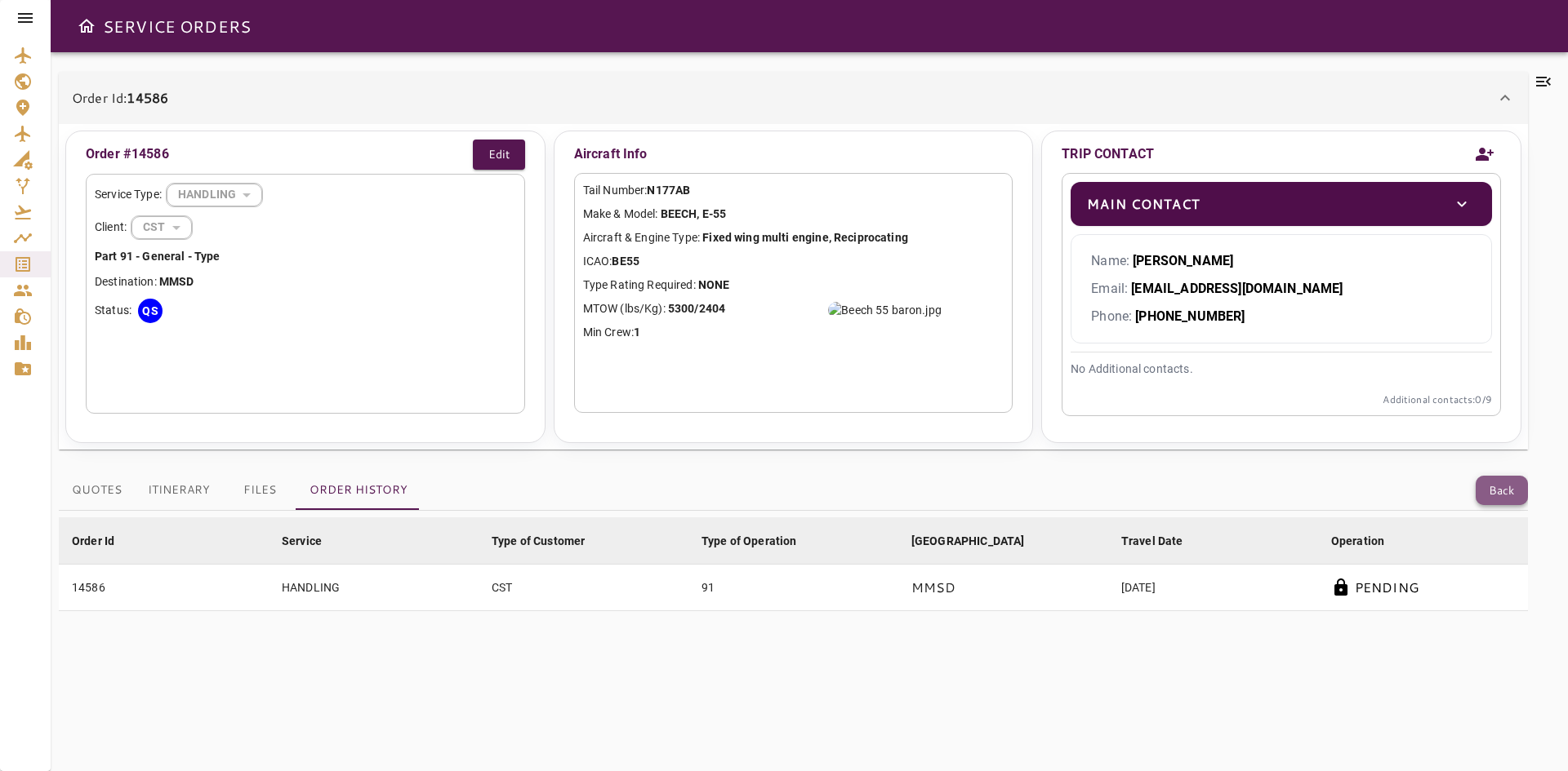
click at [1506, 486] on button "Back" at bounding box center [1502, 490] width 53 height 30
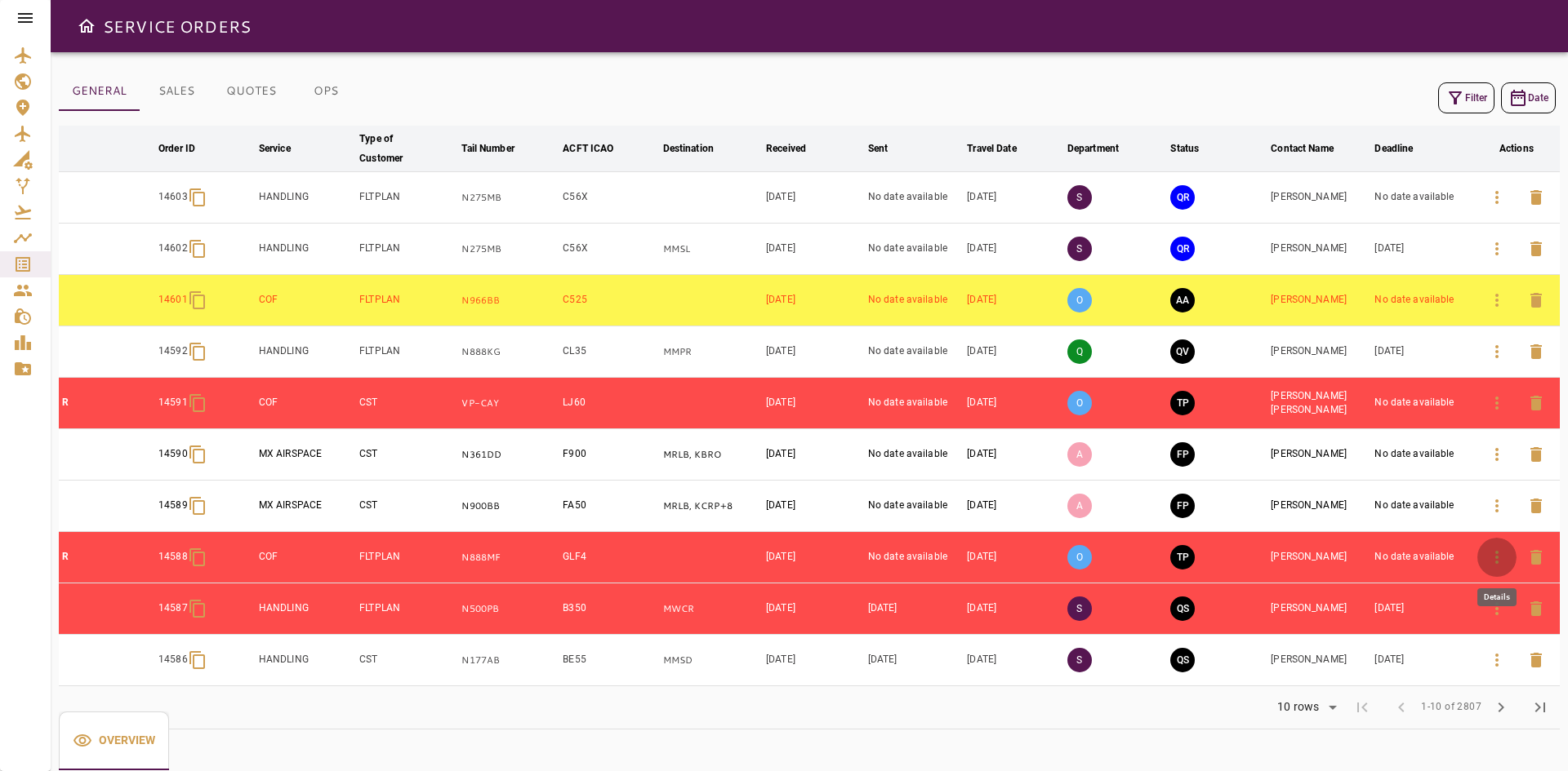
click at [1498, 558] on icon "button" at bounding box center [1496, 557] width 3 height 13
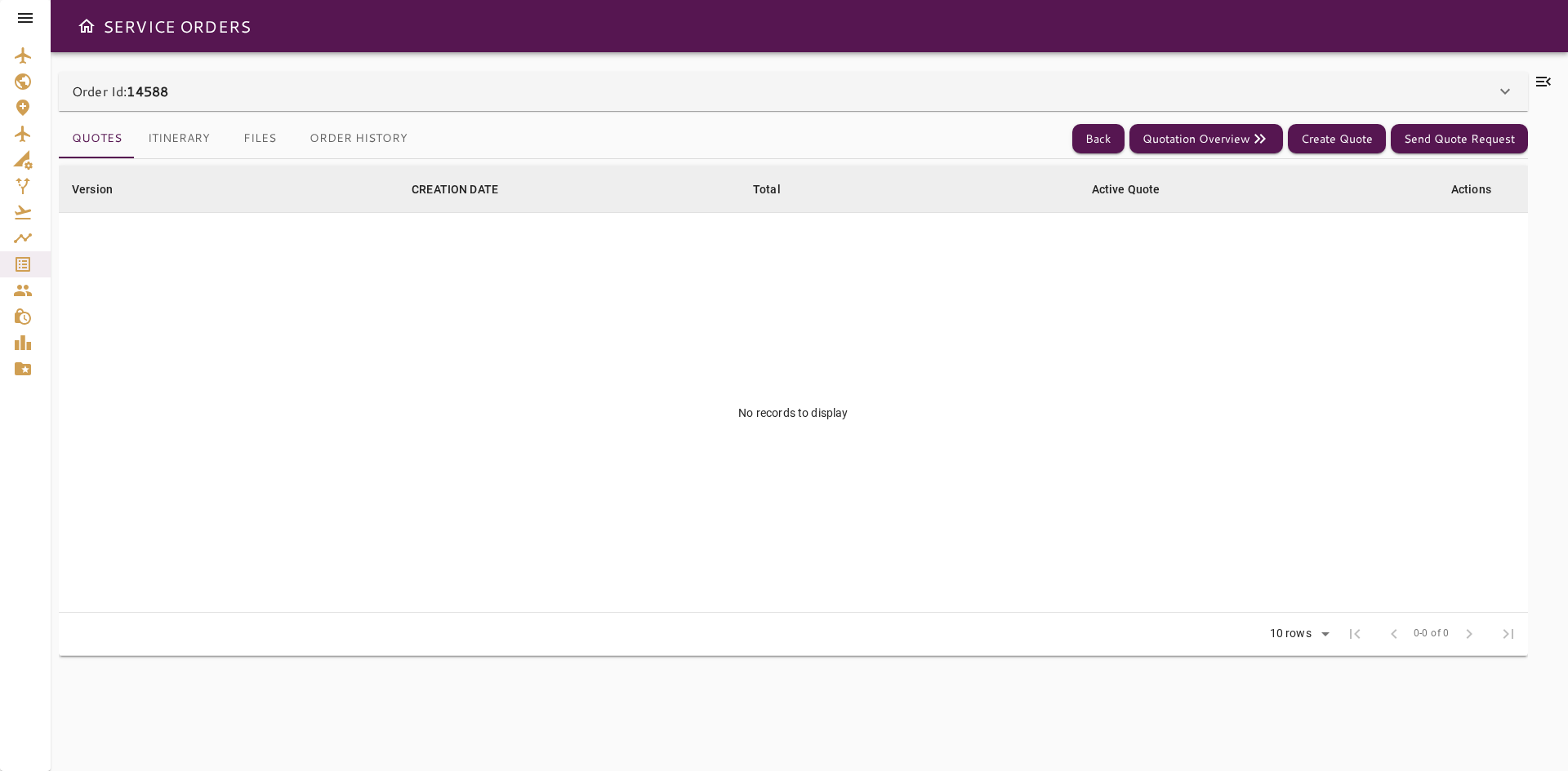
click at [282, 91] on div "Order Id: 14588" at bounding box center [783, 91] width 1423 height 19
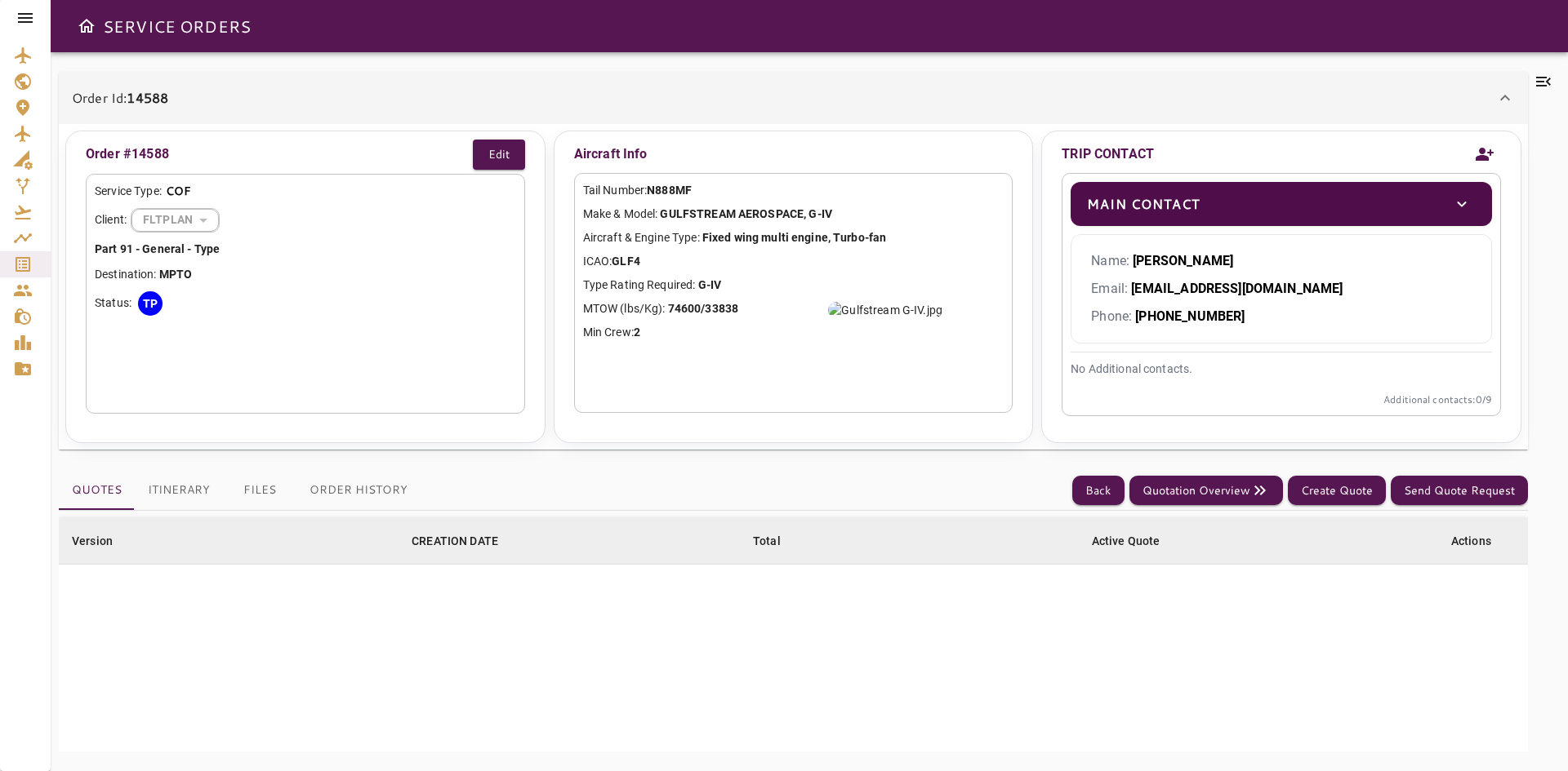
click at [366, 491] on button "Order History" at bounding box center [359, 490] width 125 height 39
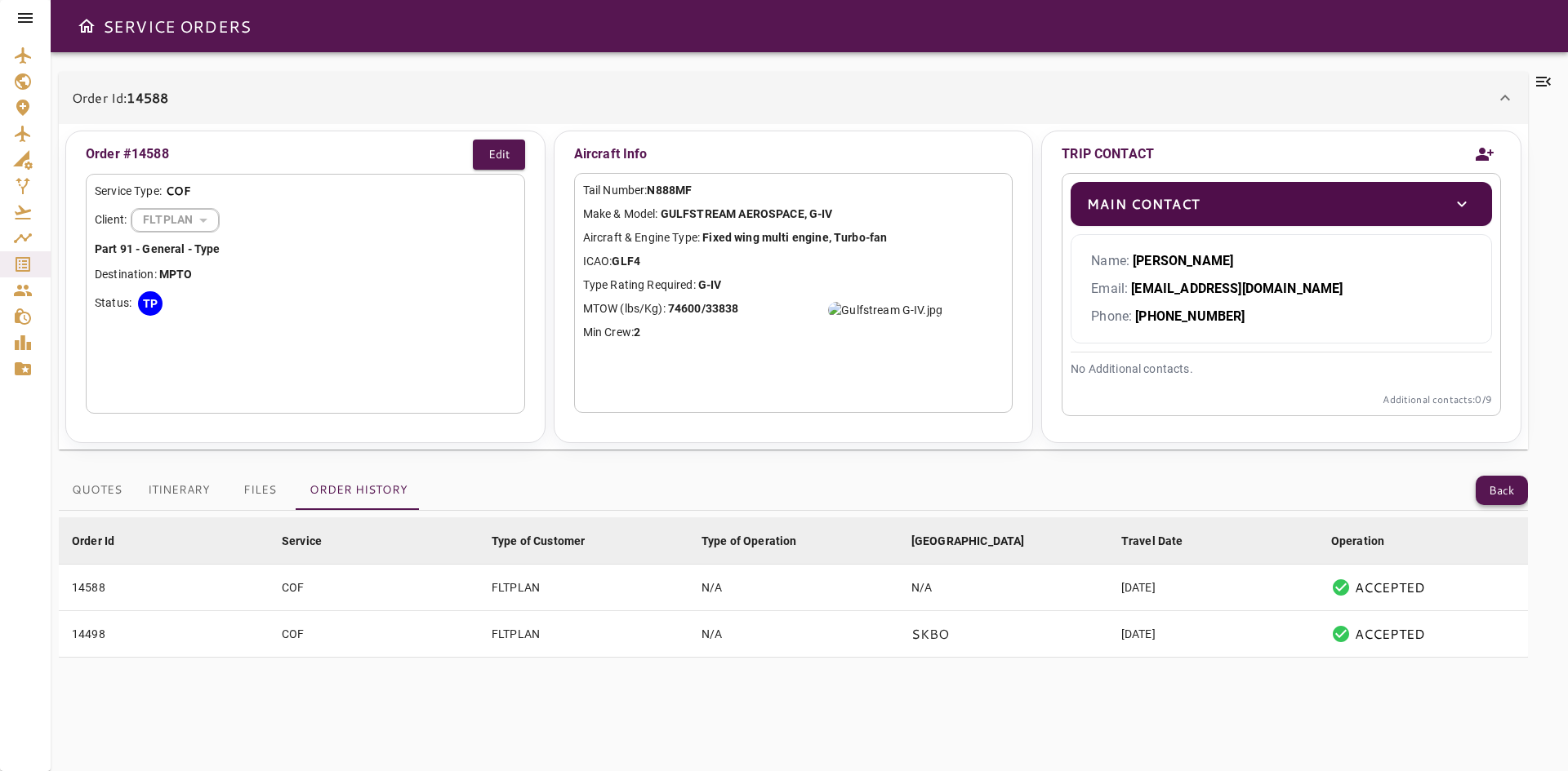
click at [1508, 485] on button "Back" at bounding box center [1502, 490] width 53 height 30
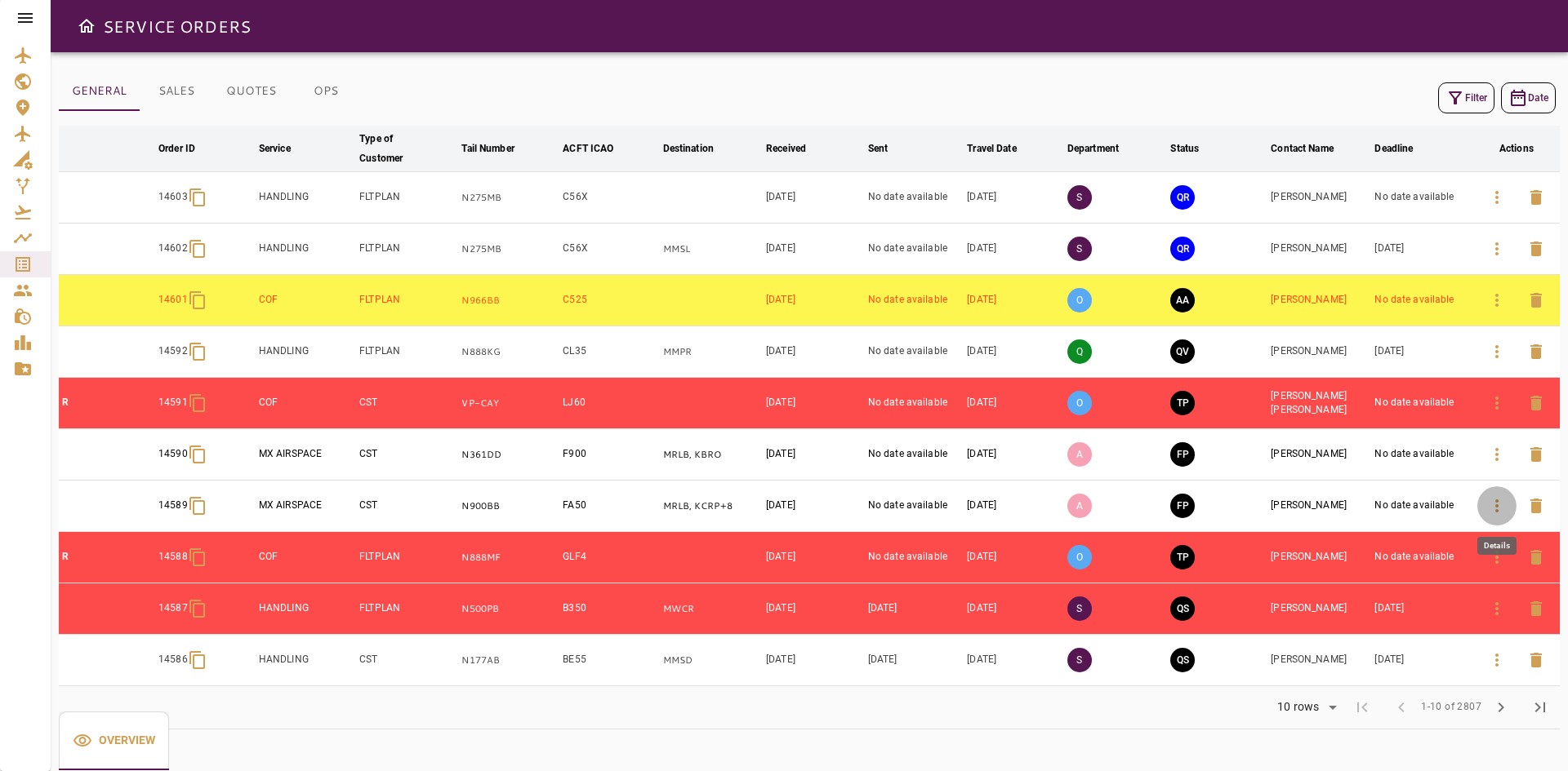
click at [1502, 506] on icon "button" at bounding box center [1497, 506] width 19 height 19
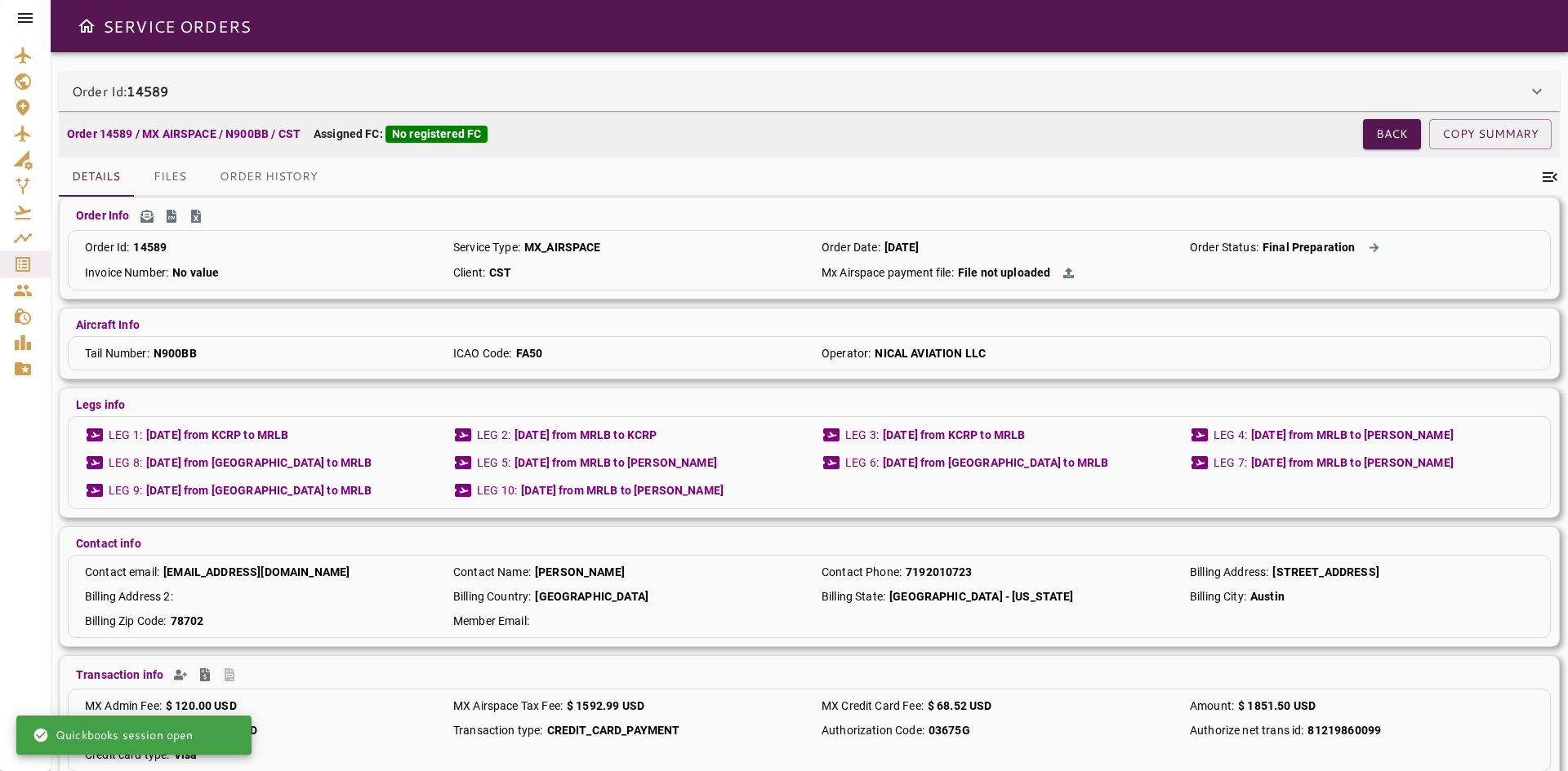
click at [435, 78] on div "Order Id: 14589" at bounding box center [808, 91] width 1501 height 39
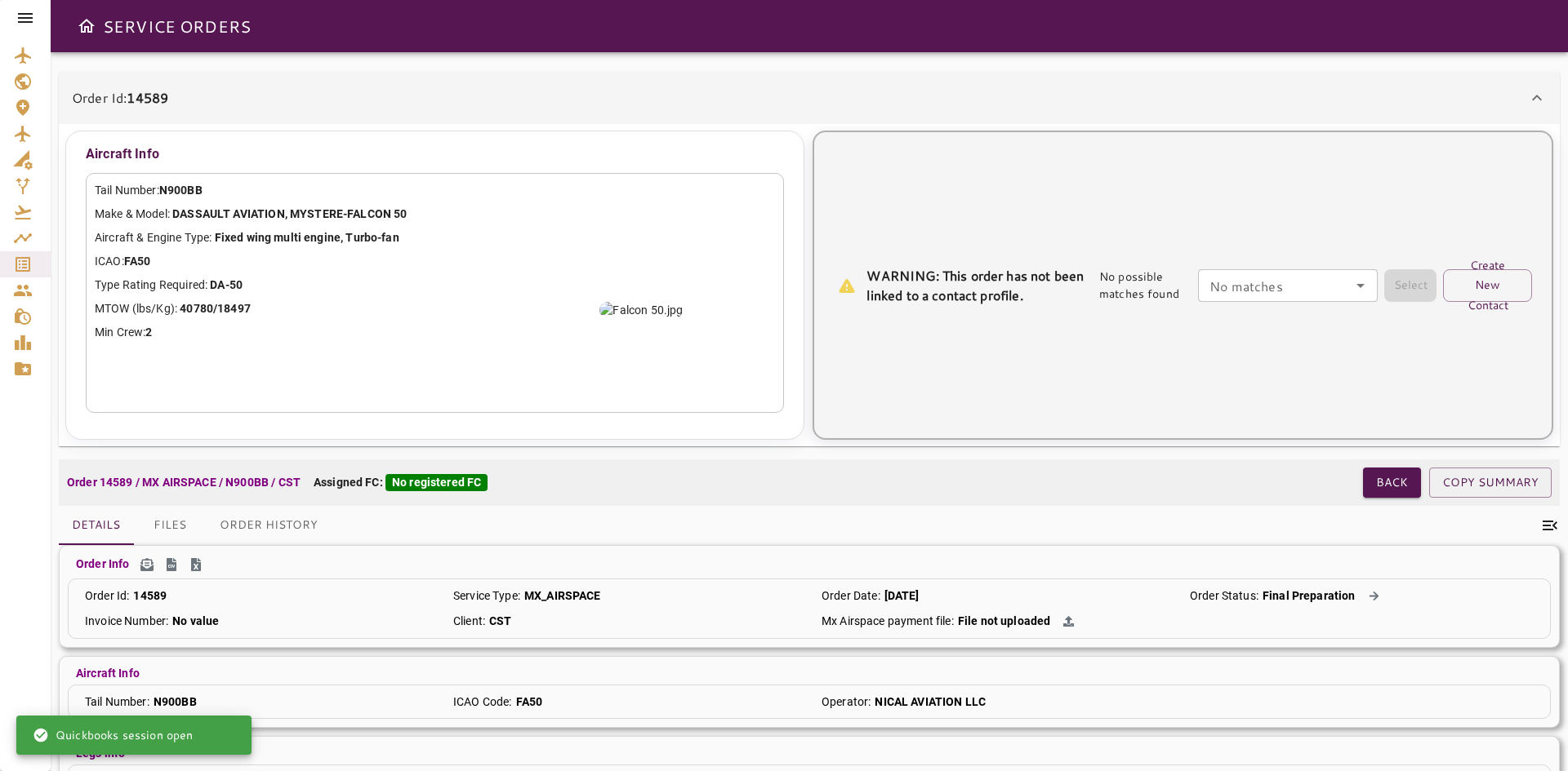
click at [1257, 281] on div "No matches No matches" at bounding box center [1288, 286] width 180 height 33
click at [1475, 289] on button "Create New Contact" at bounding box center [1487, 286] width 89 height 33
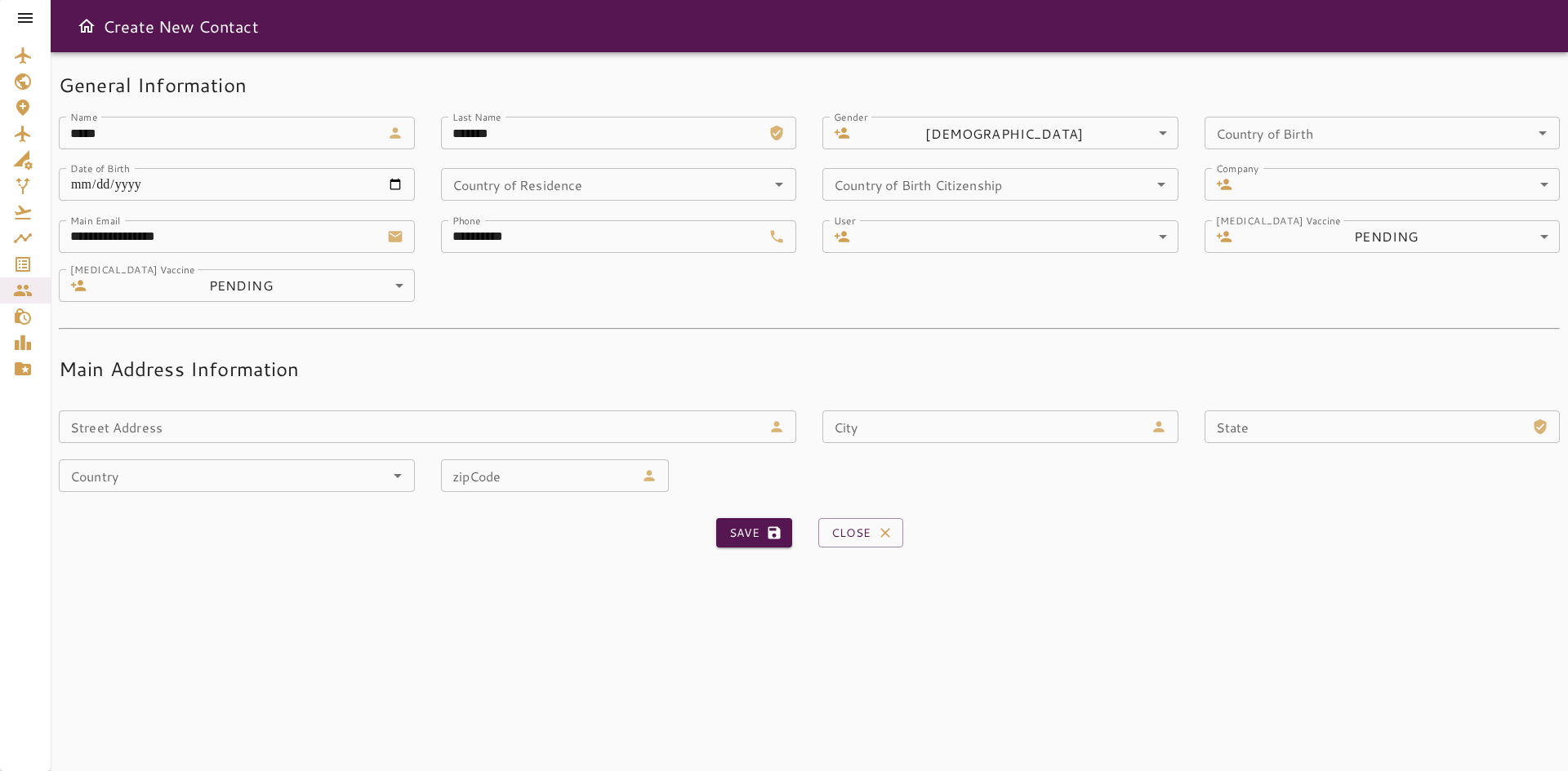
click at [436, 242] on div "**********" at bounding box center [605, 228] width 382 height 49
click at [445, 234] on input "**********" at bounding box center [601, 237] width 322 height 33
click at [447, 234] on input "**********" at bounding box center [601, 237] width 322 height 33
drag, startPoint x: 463, startPoint y: 235, endPoint x: 478, endPoint y: 247, distance: 19.2
click at [463, 234] on input "**********" at bounding box center [601, 237] width 322 height 33
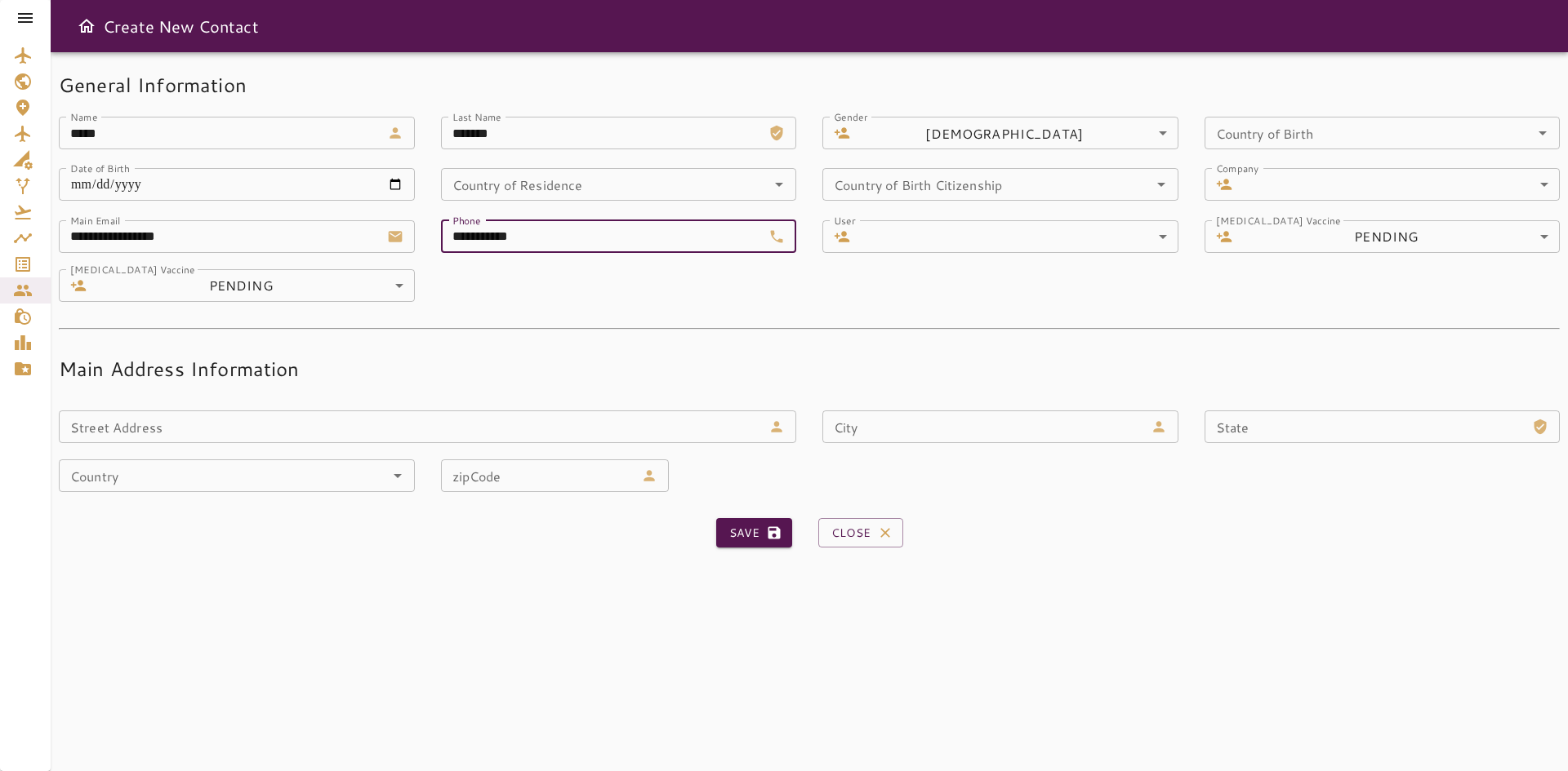
click at [465, 241] on input "**********" at bounding box center [601, 237] width 322 height 33
click at [742, 542] on button "Save" at bounding box center [754, 533] width 76 height 30
type input "**********"
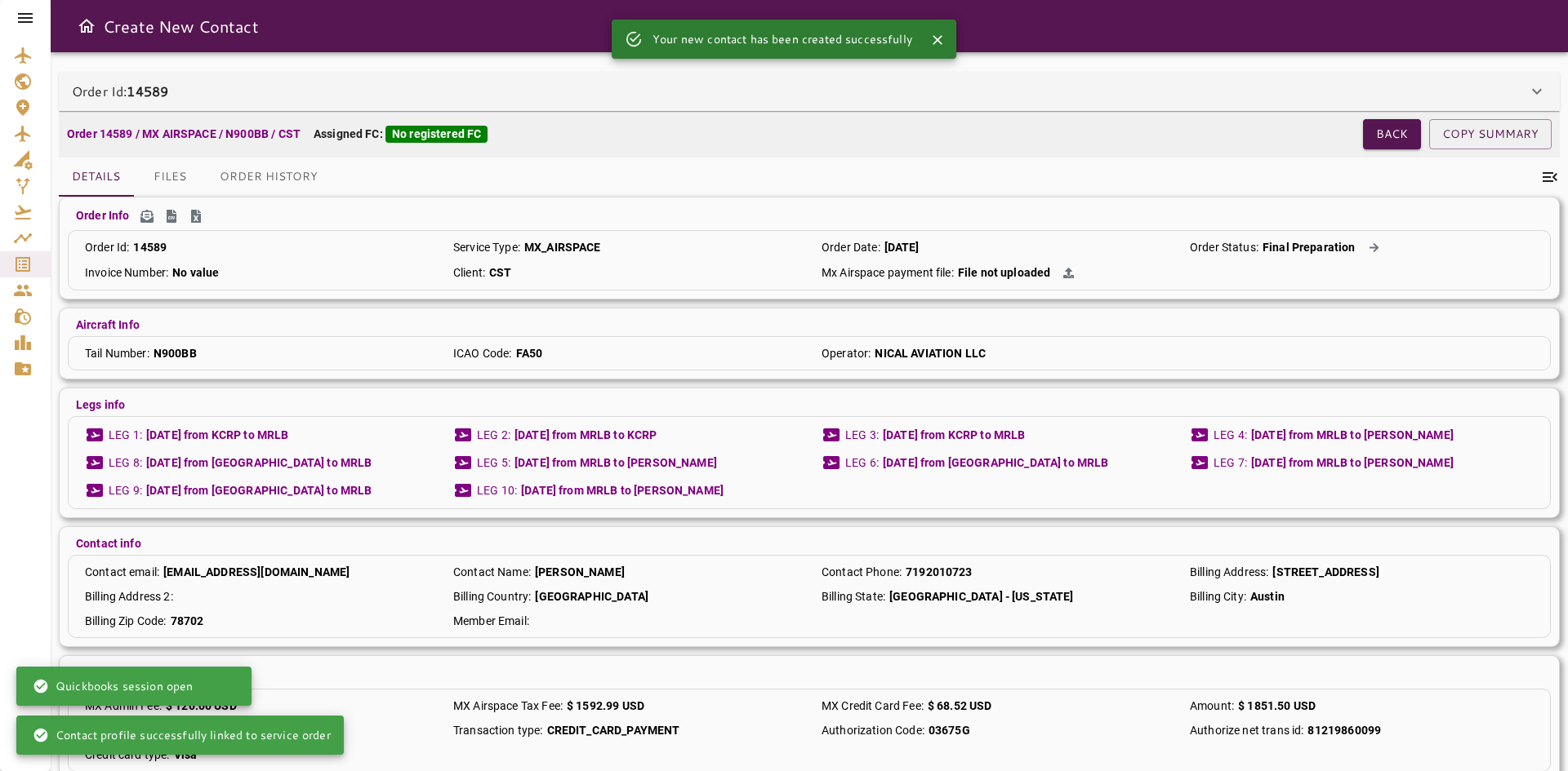
click at [456, 86] on div "Order Id: 14589" at bounding box center [800, 91] width 1455 height 19
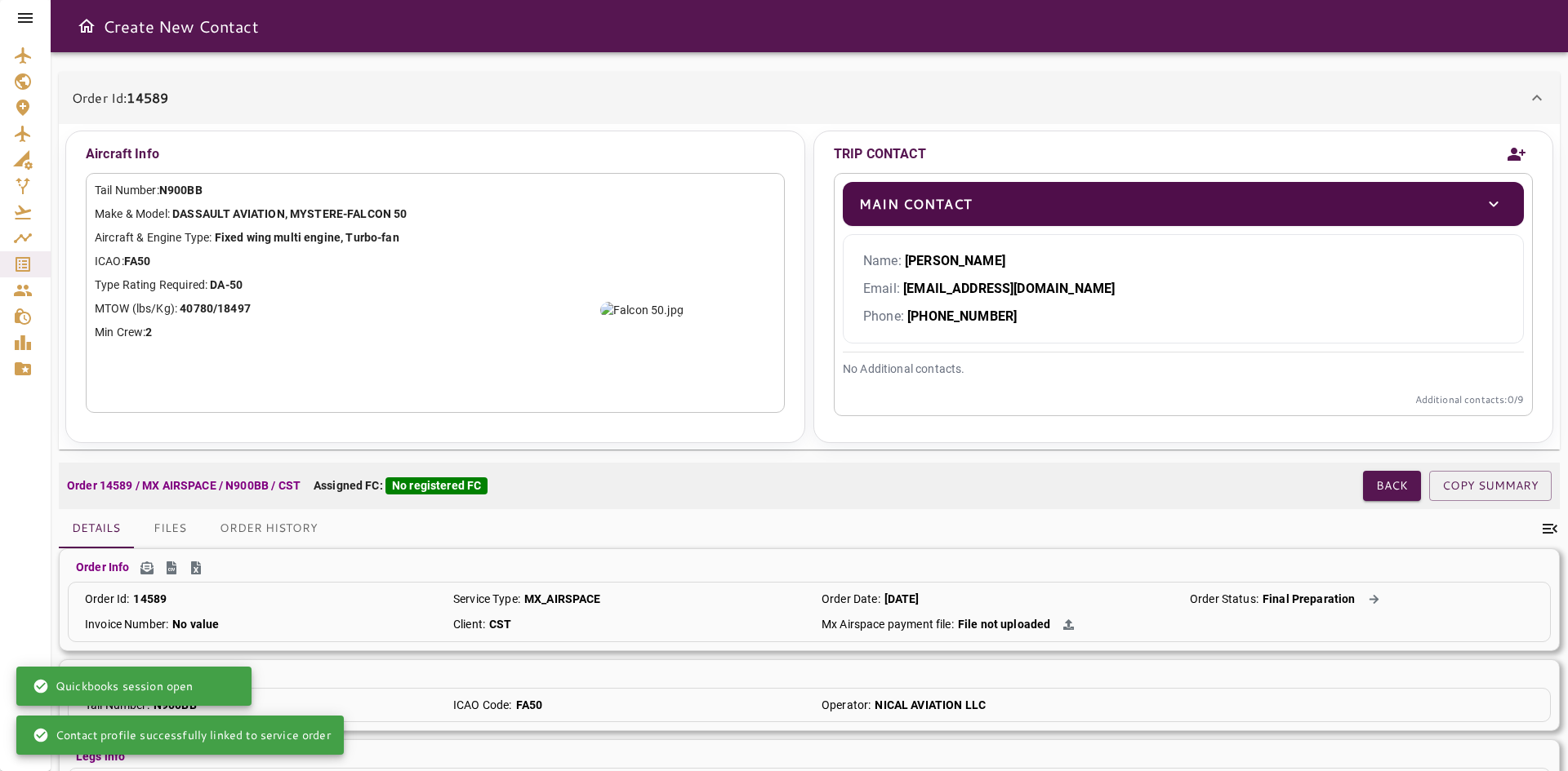
click at [455, 86] on div "Order Id: 14589" at bounding box center [808, 98] width 1501 height 53
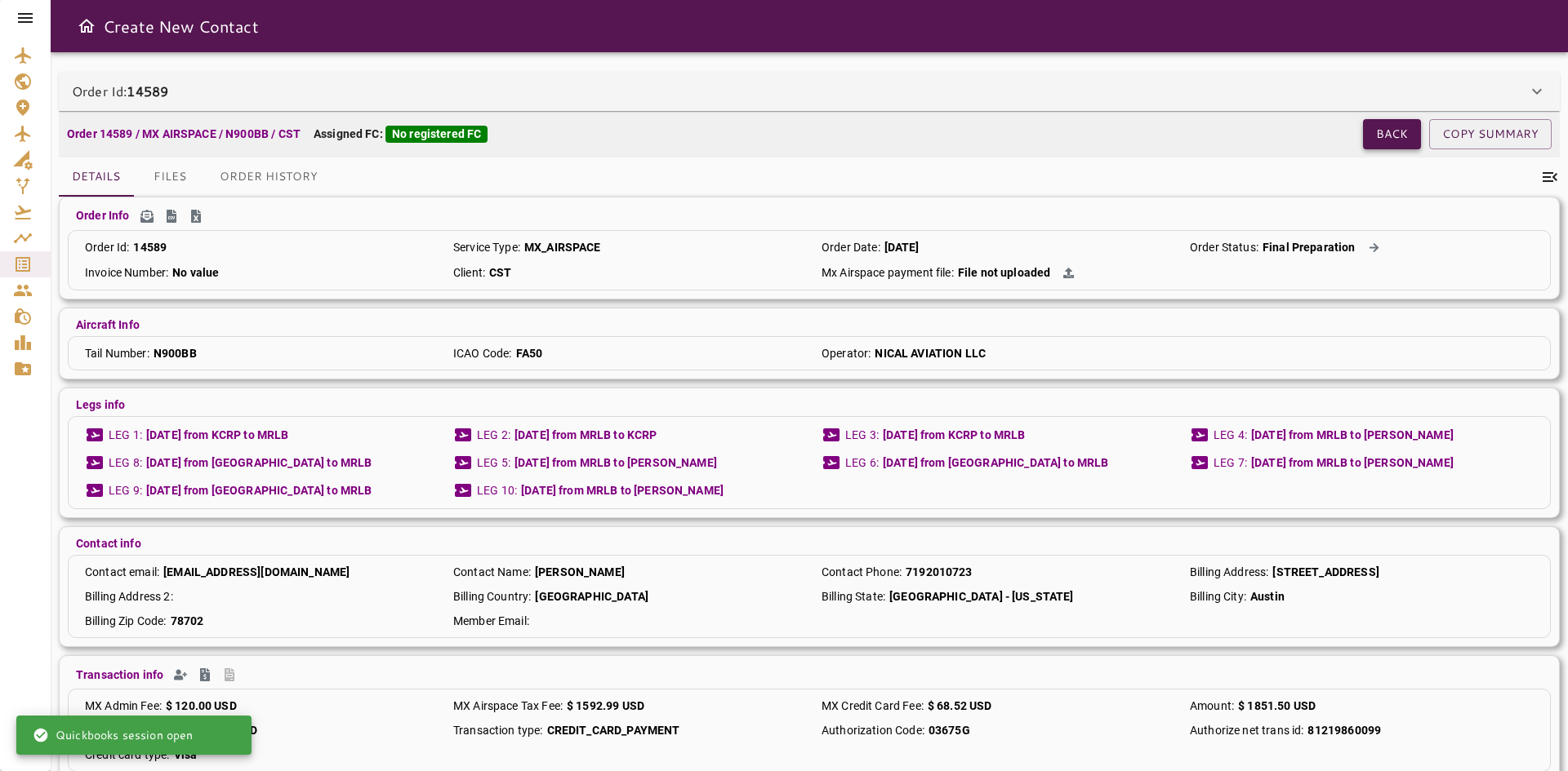
click at [1390, 149] on button "Back" at bounding box center [1392, 134] width 58 height 30
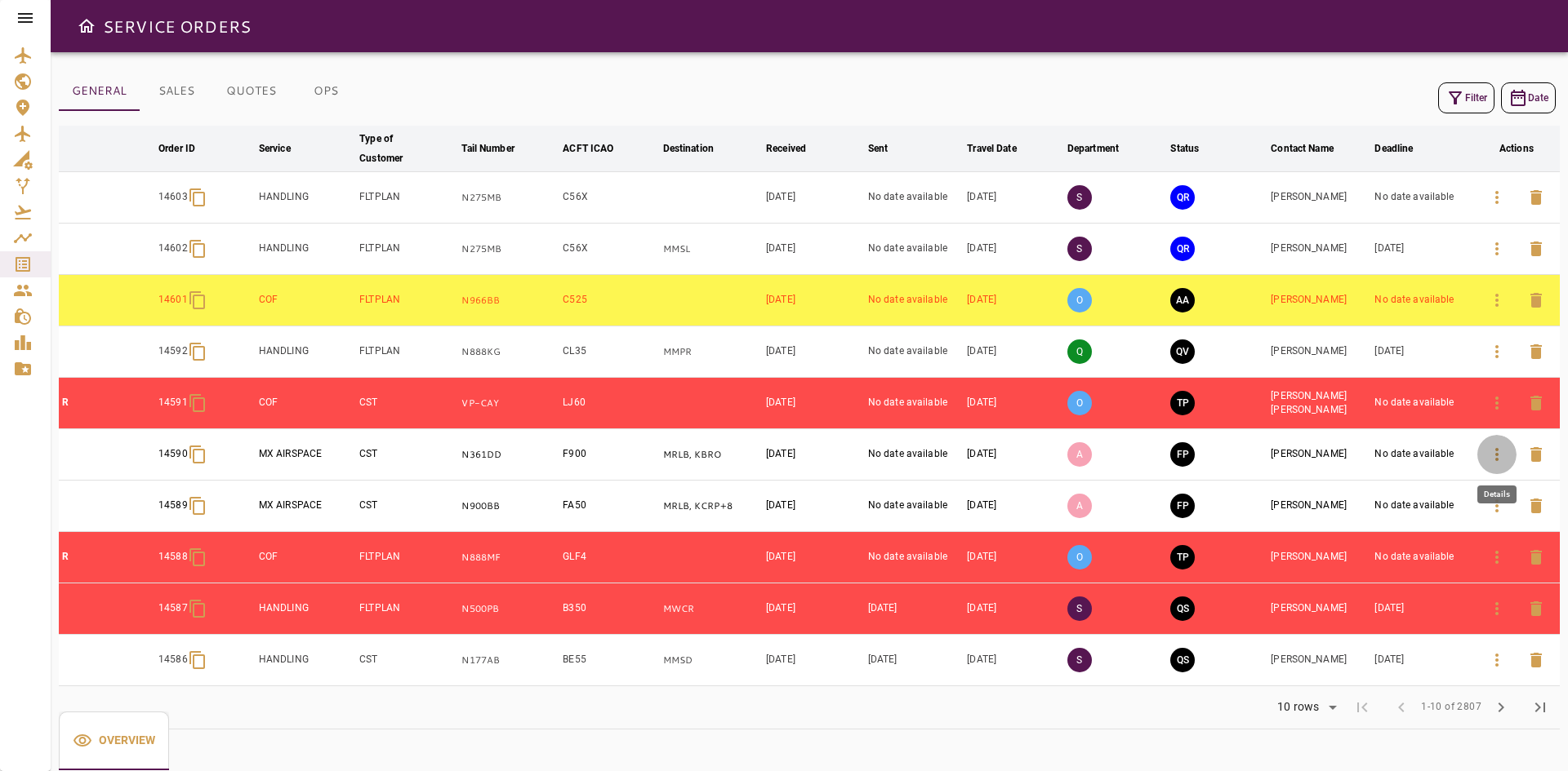
click at [1498, 460] on icon "button" at bounding box center [1497, 455] width 19 height 19
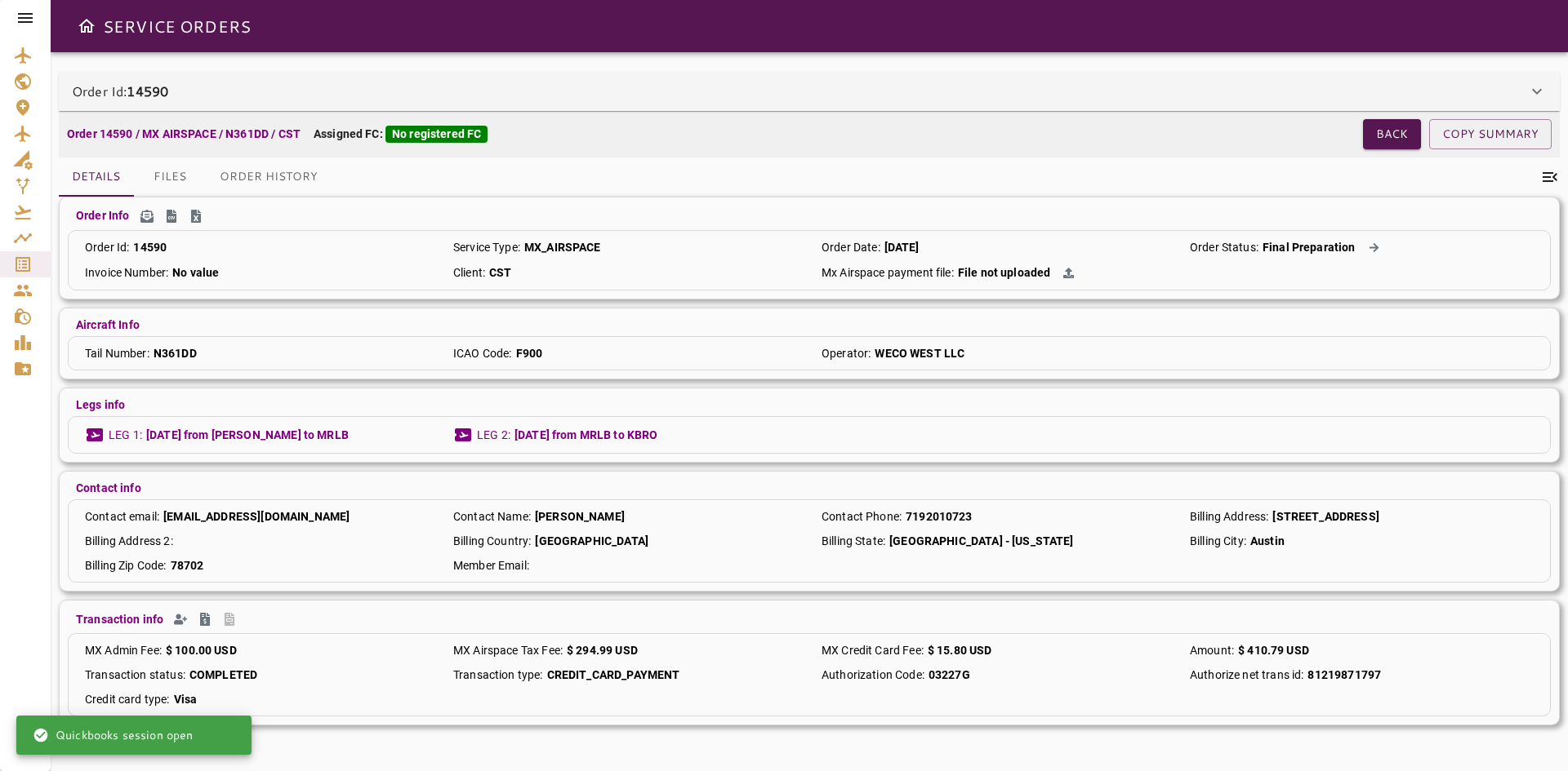
click at [259, 81] on div "Order Id: 14590" at bounding box center [808, 91] width 1501 height 39
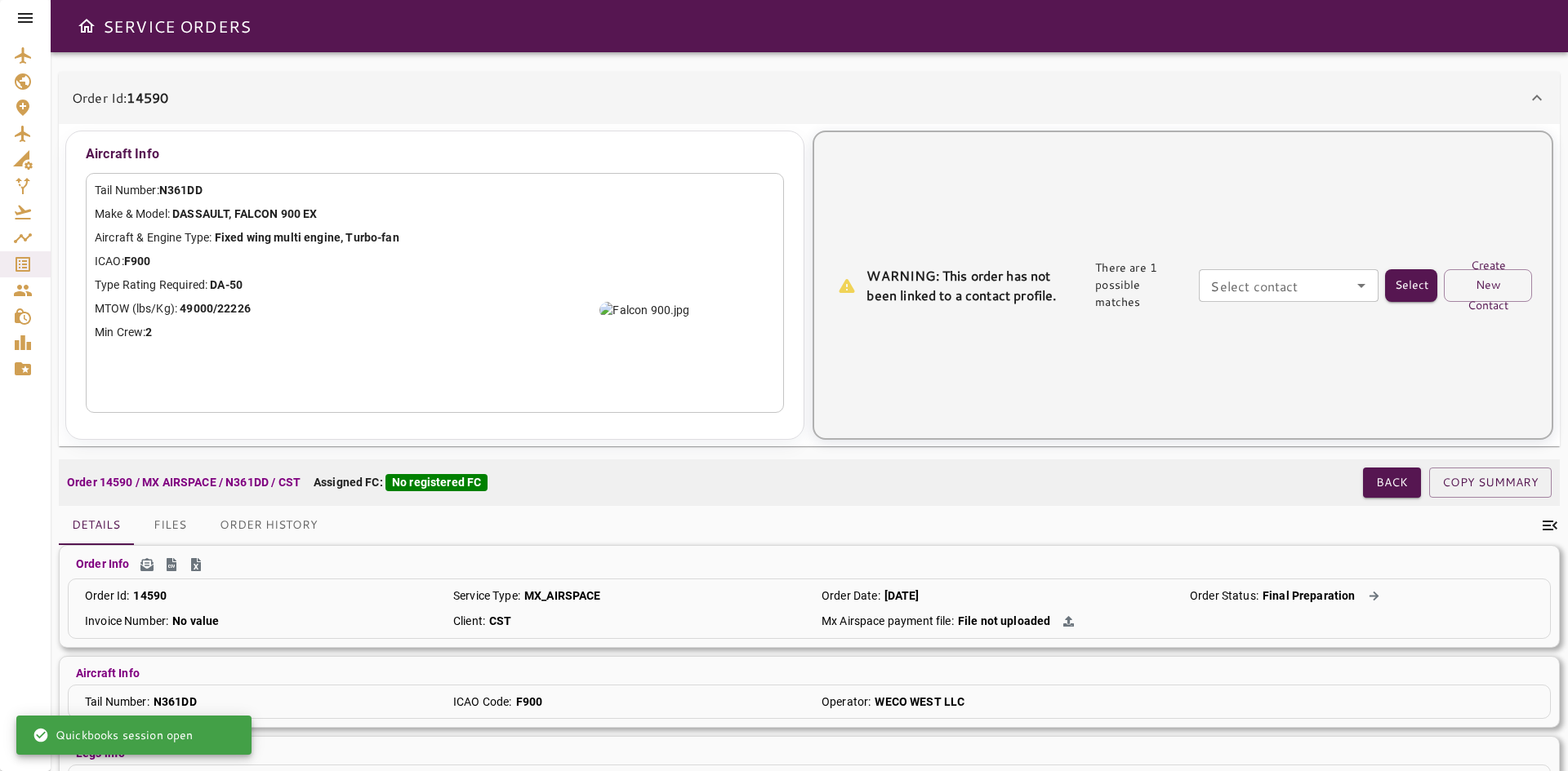
click at [1289, 279] on div "Select contact Select contact" at bounding box center [1288, 286] width 180 height 33
click at [1269, 324] on li "[PERSON_NAME] -" at bounding box center [1289, 323] width 180 height 29
type input "**********"
click at [1406, 289] on button "Select" at bounding box center [1411, 286] width 53 height 33
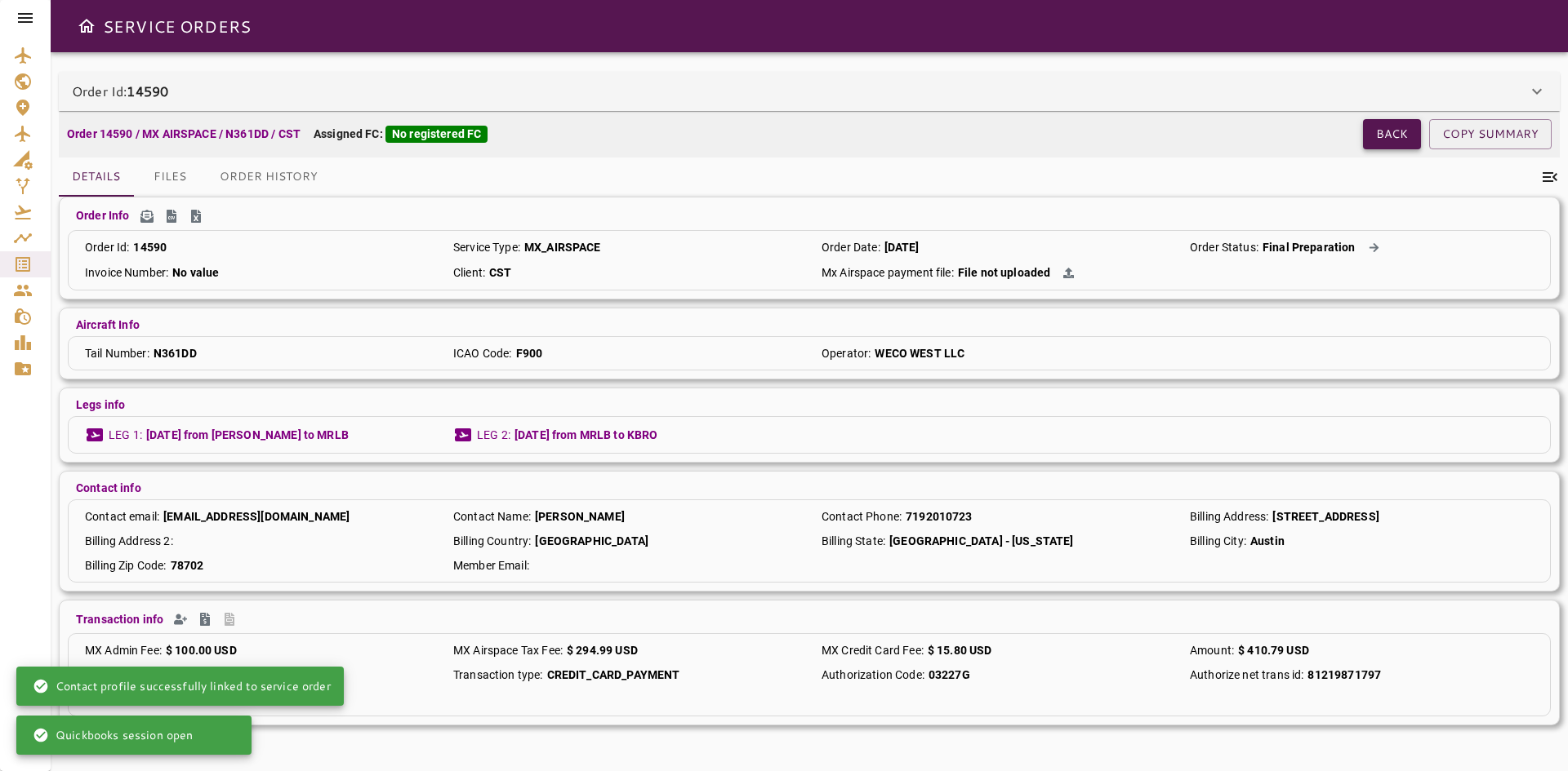
click at [1391, 135] on button "Back" at bounding box center [1392, 134] width 58 height 30
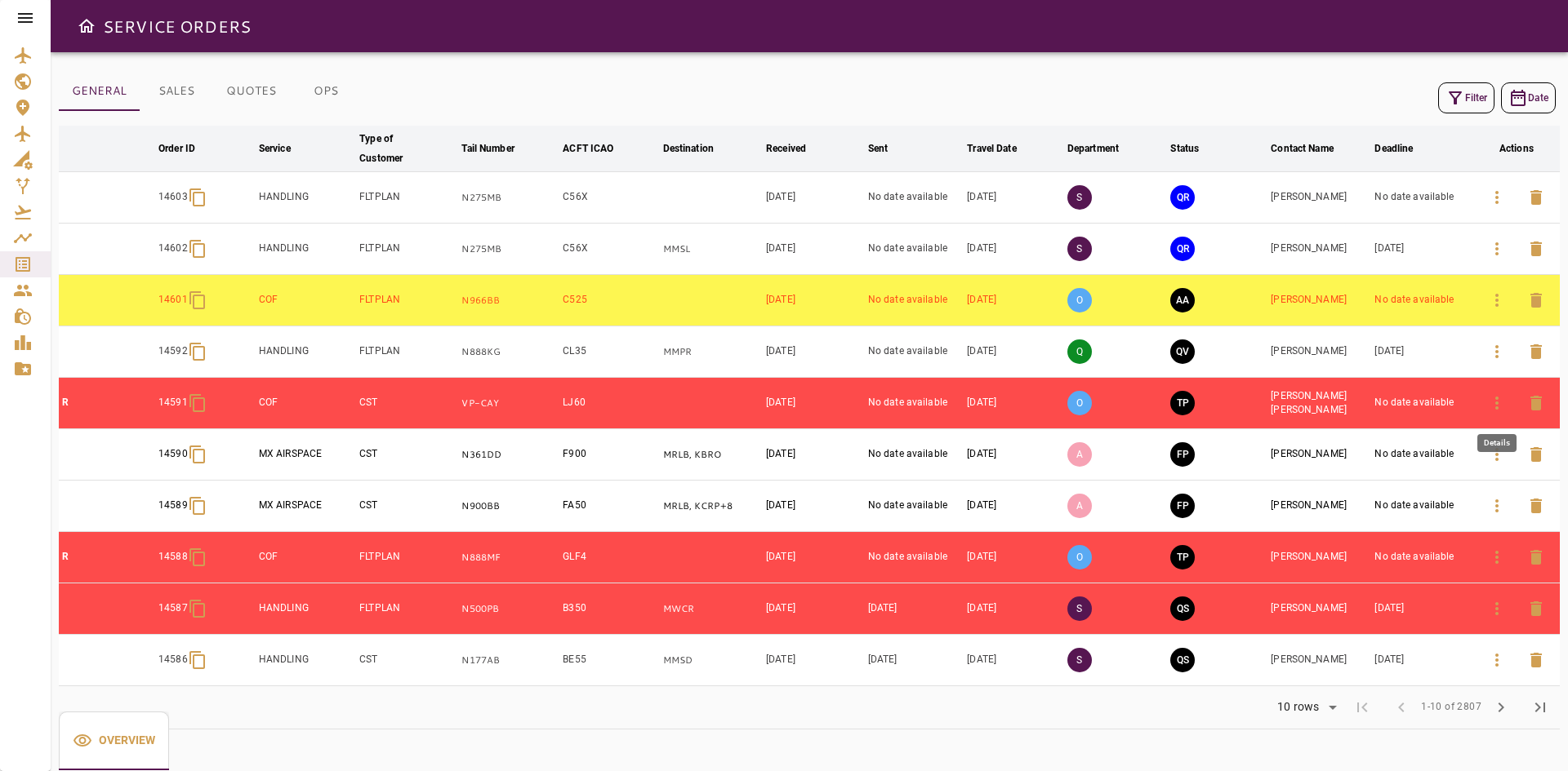
click at [1494, 404] on icon "button" at bounding box center [1497, 403] width 19 height 19
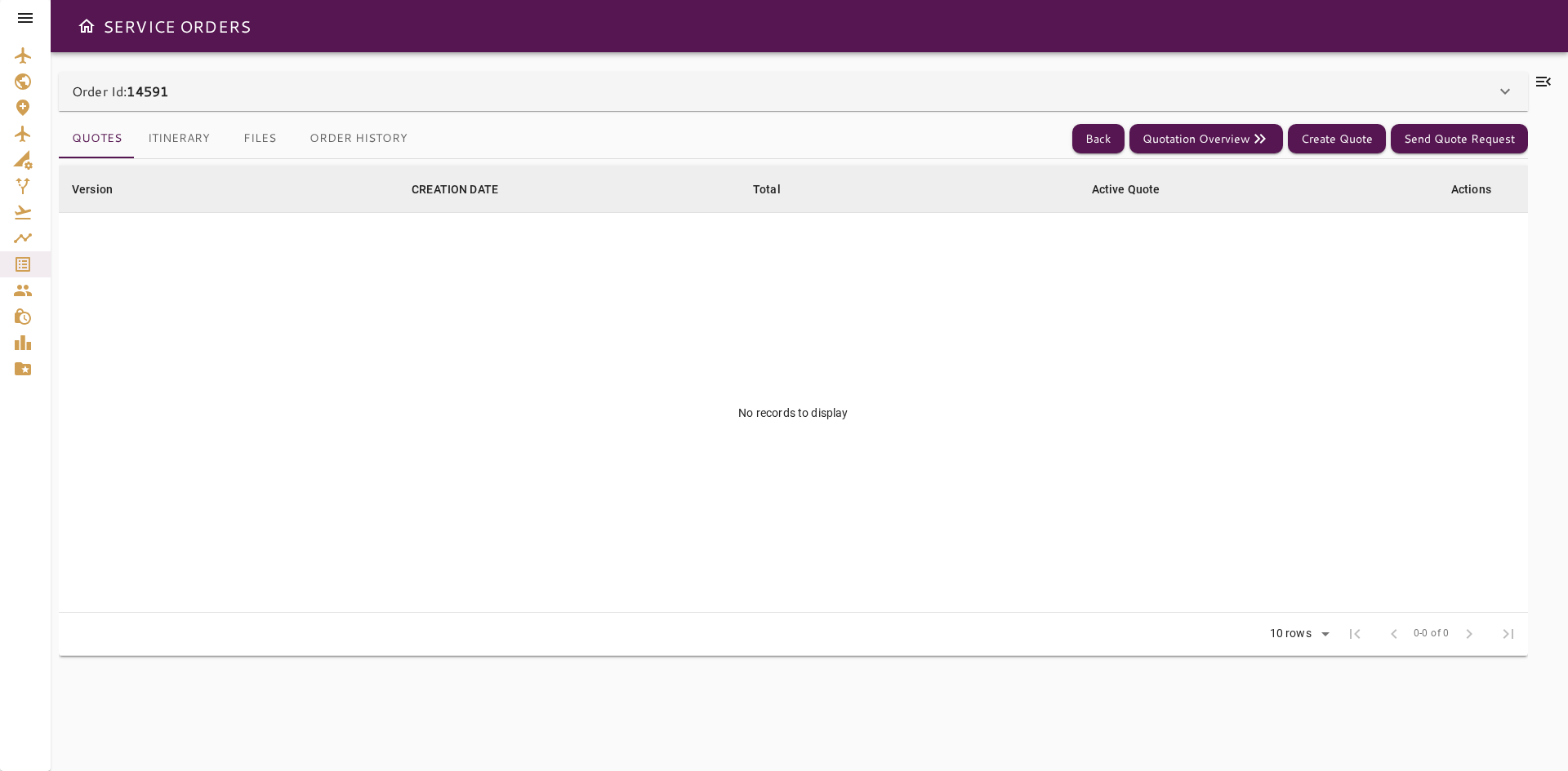
click at [434, 88] on div "Order Id: 14591" at bounding box center [783, 91] width 1423 height 19
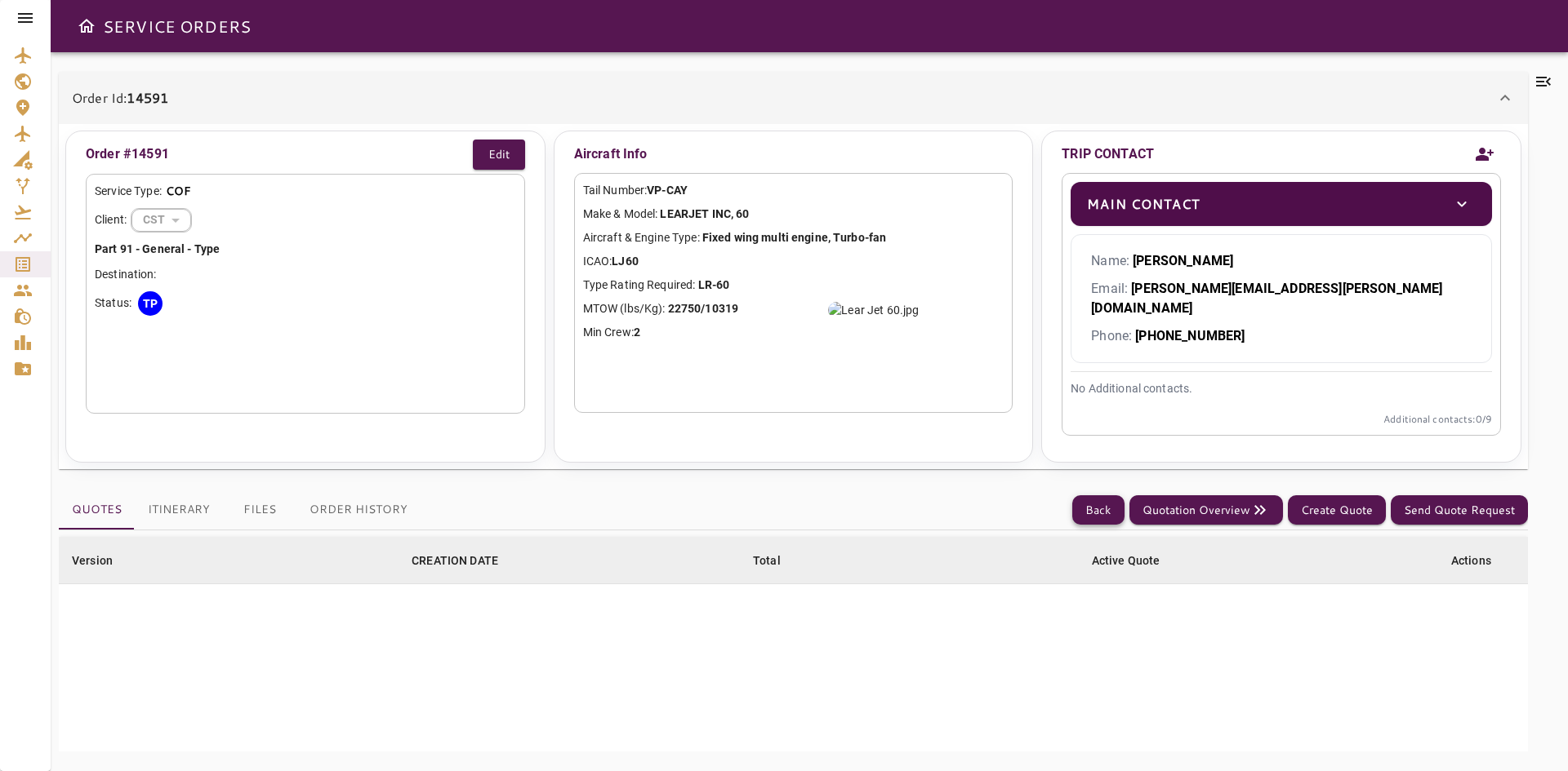
click at [1089, 497] on button "Back" at bounding box center [1098, 510] width 53 height 30
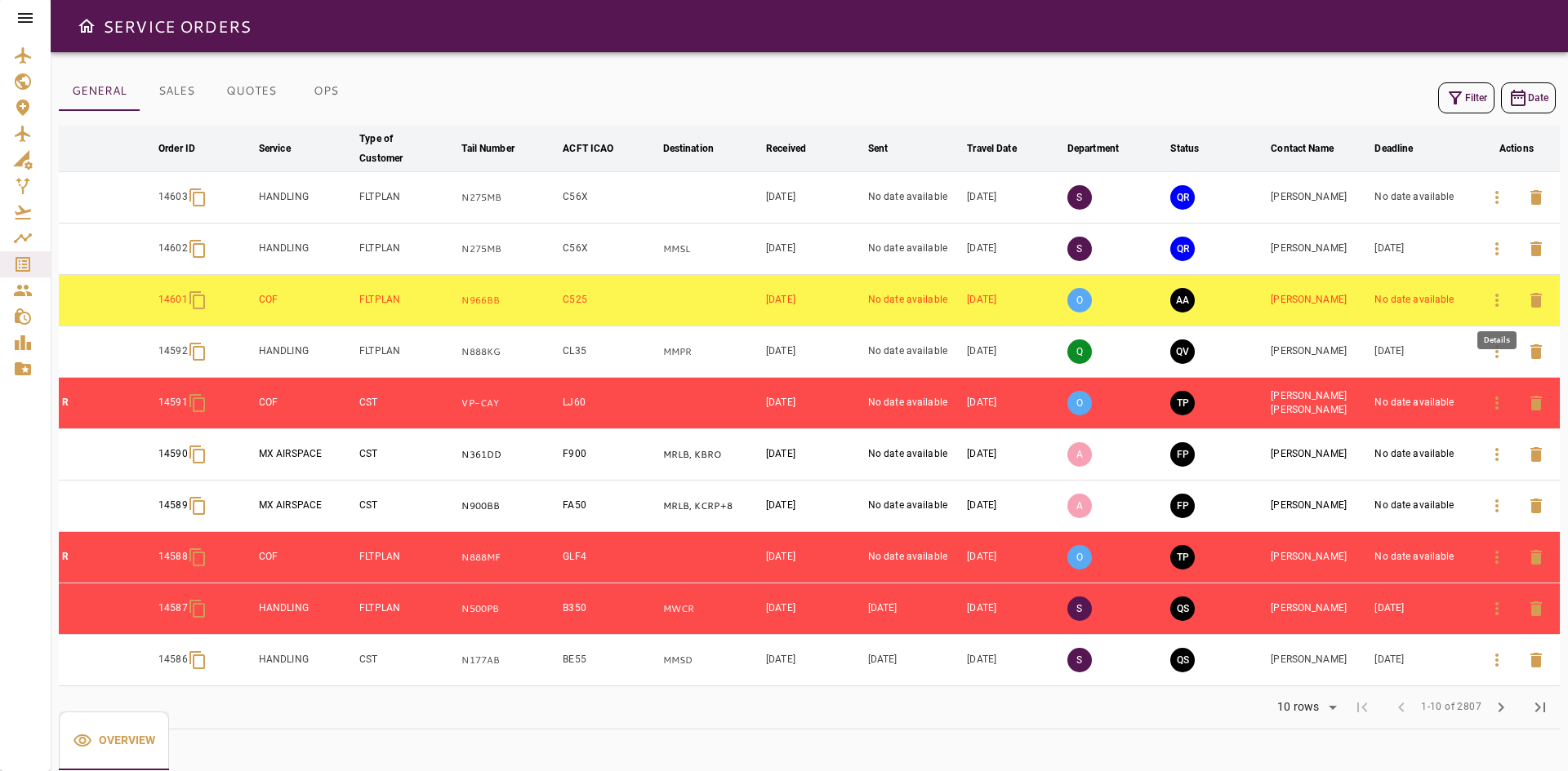
click at [1502, 294] on icon "button" at bounding box center [1497, 300] width 19 height 19
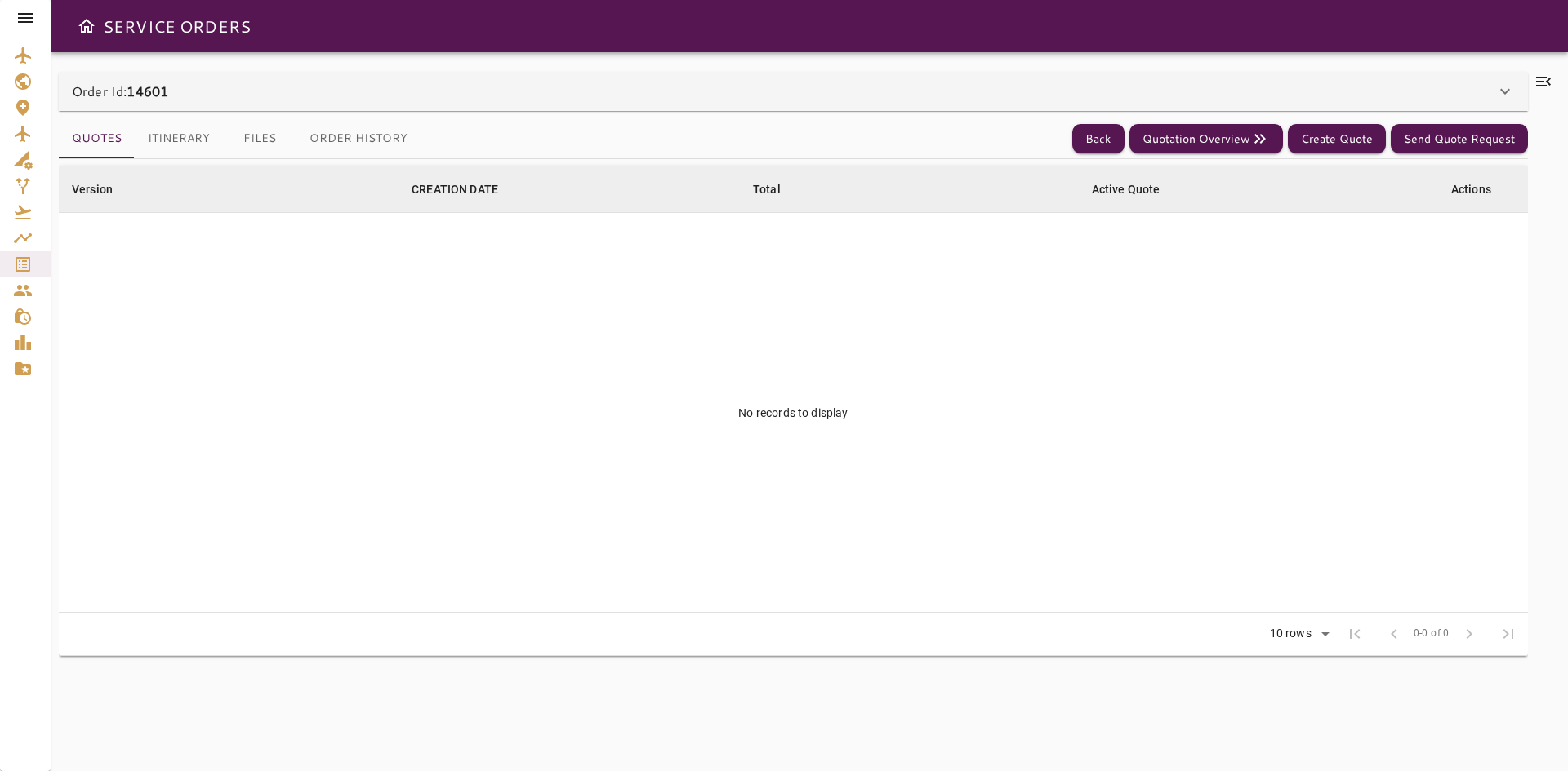
click at [535, 82] on div "Order Id: 14601" at bounding box center [783, 91] width 1423 height 19
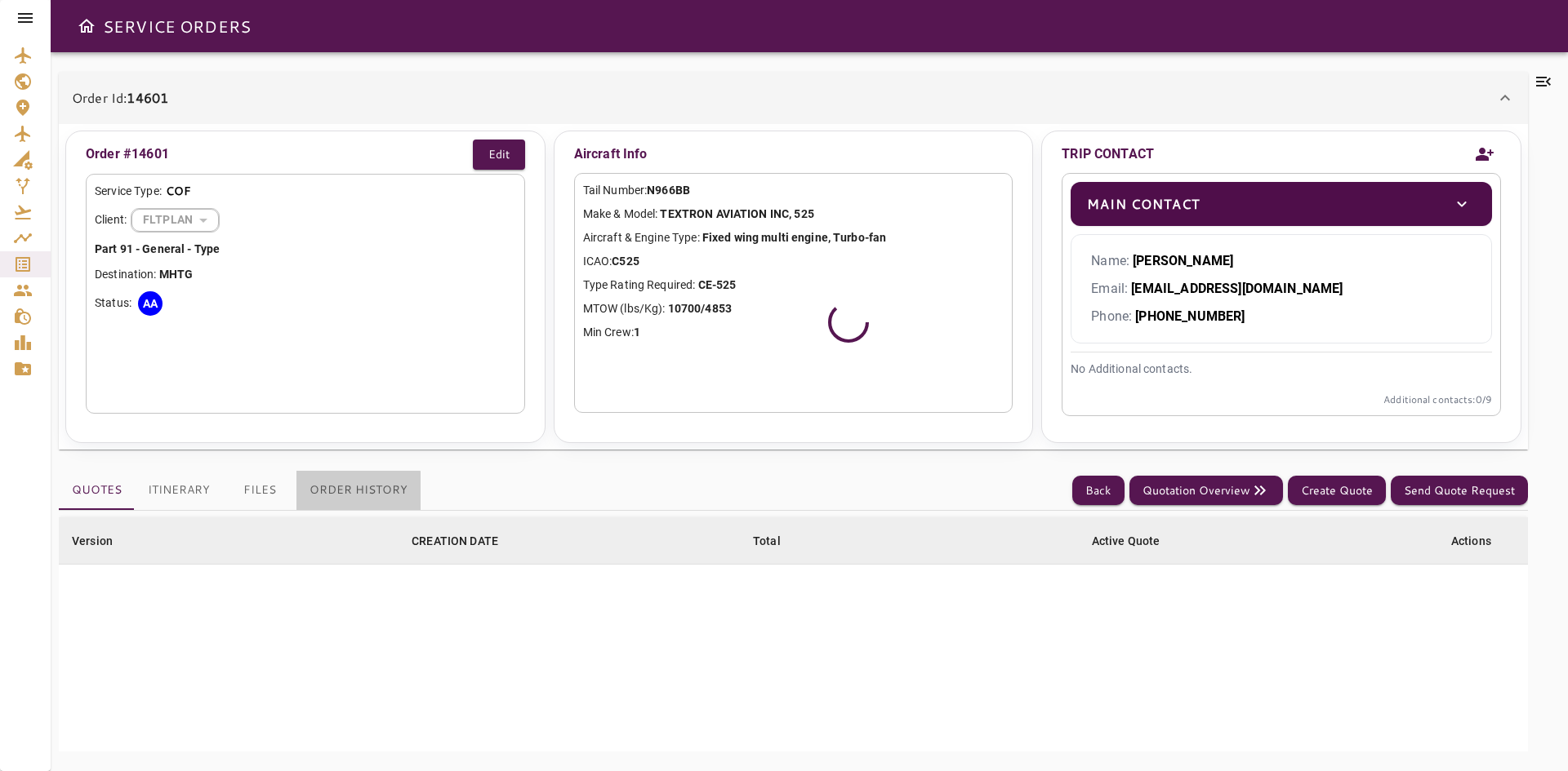
click at [353, 493] on button "Order History" at bounding box center [359, 490] width 125 height 39
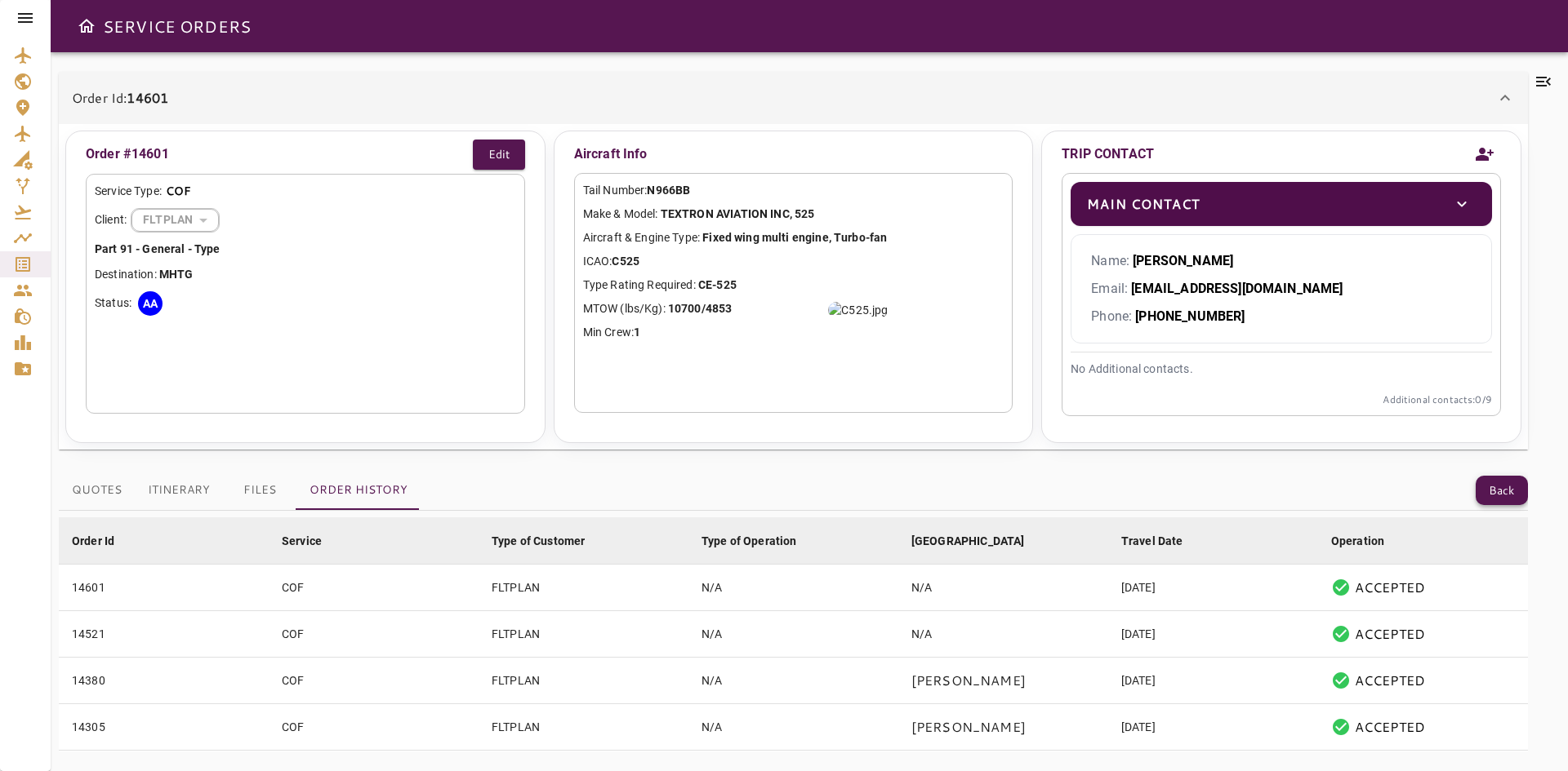
click at [1514, 493] on button "Back" at bounding box center [1502, 490] width 53 height 30
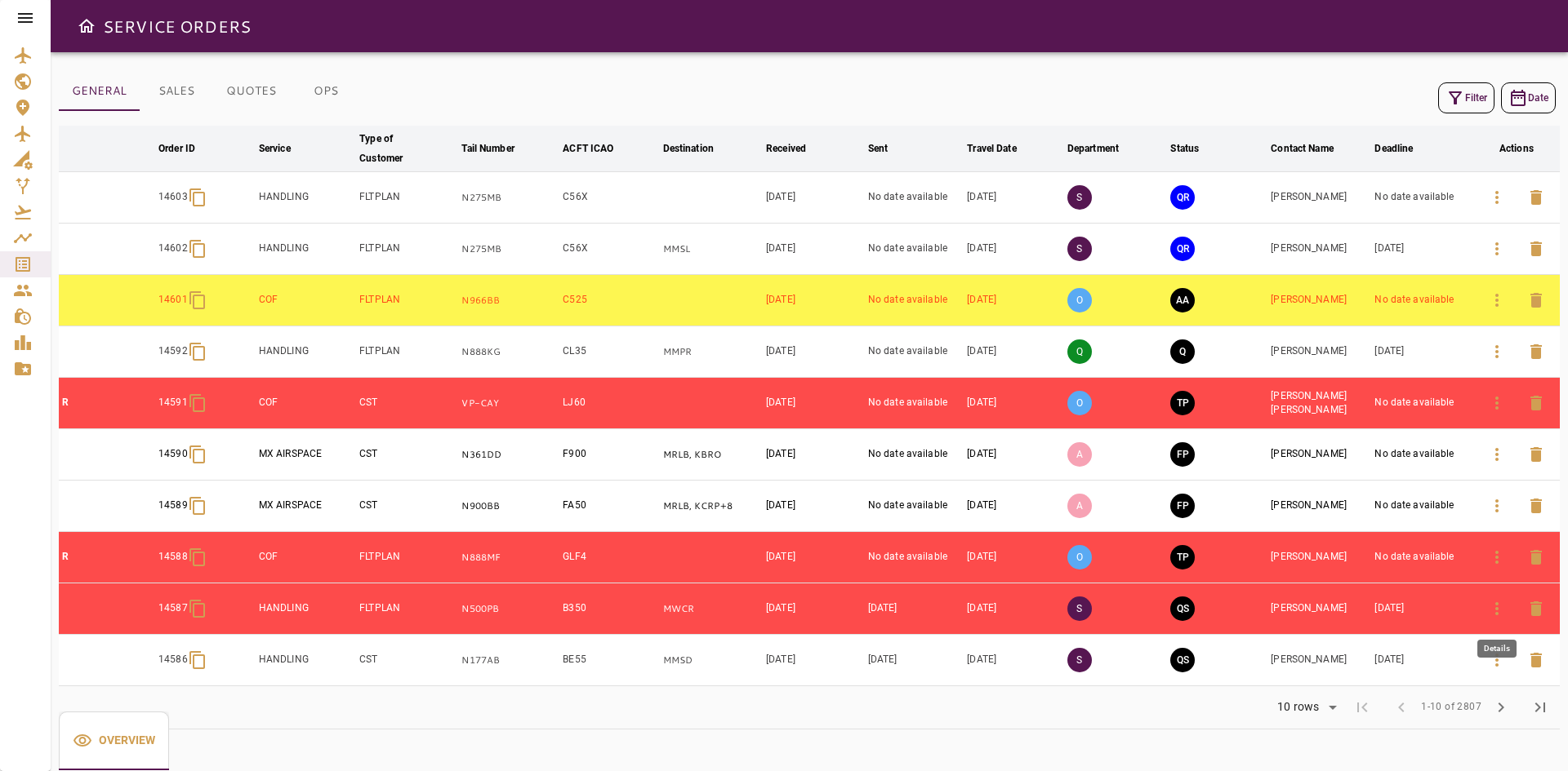
click at [1496, 608] on icon "button" at bounding box center [1497, 609] width 19 height 19
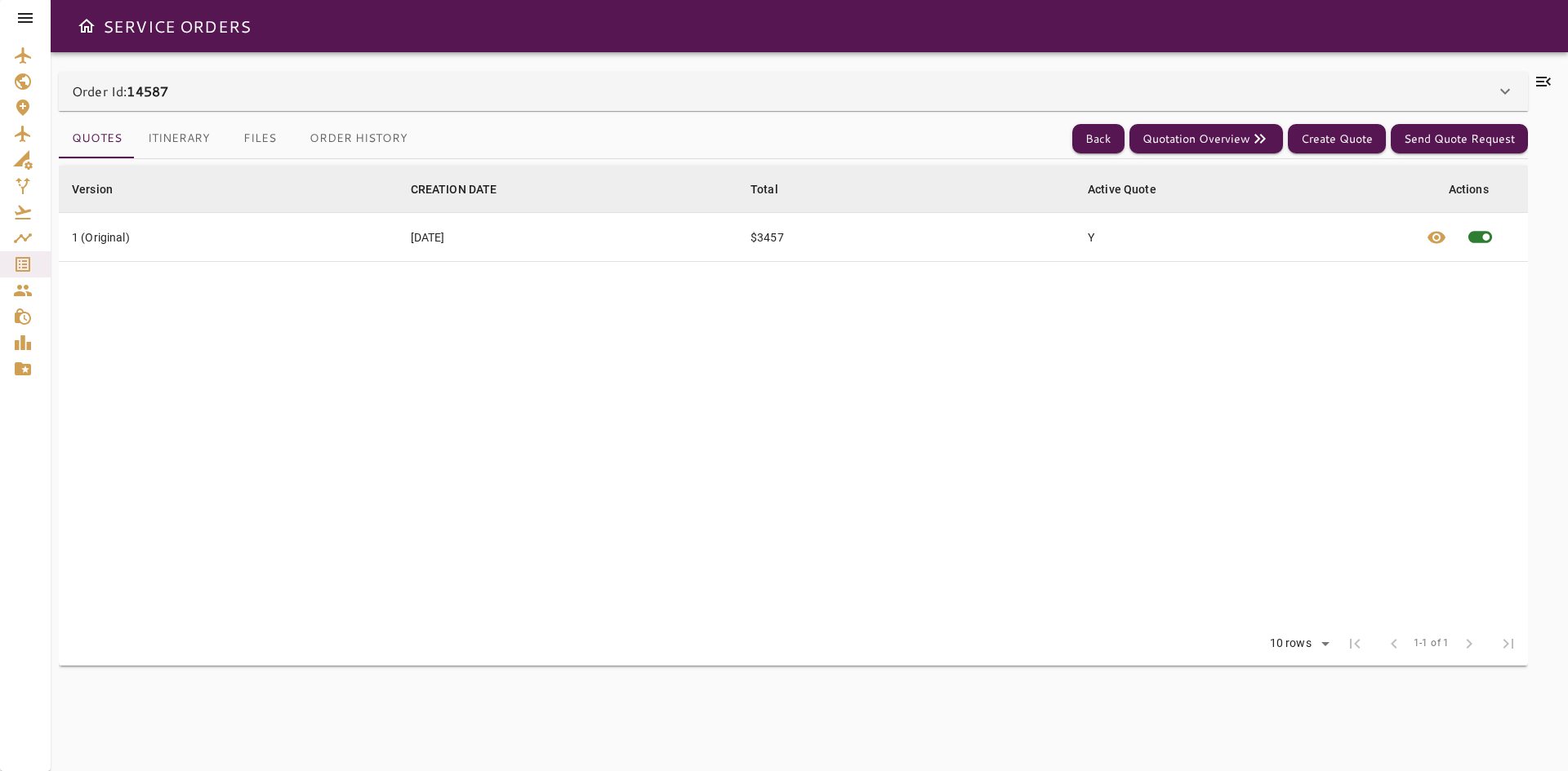
click at [477, 83] on div "Order Id: 14587" at bounding box center [783, 91] width 1423 height 19
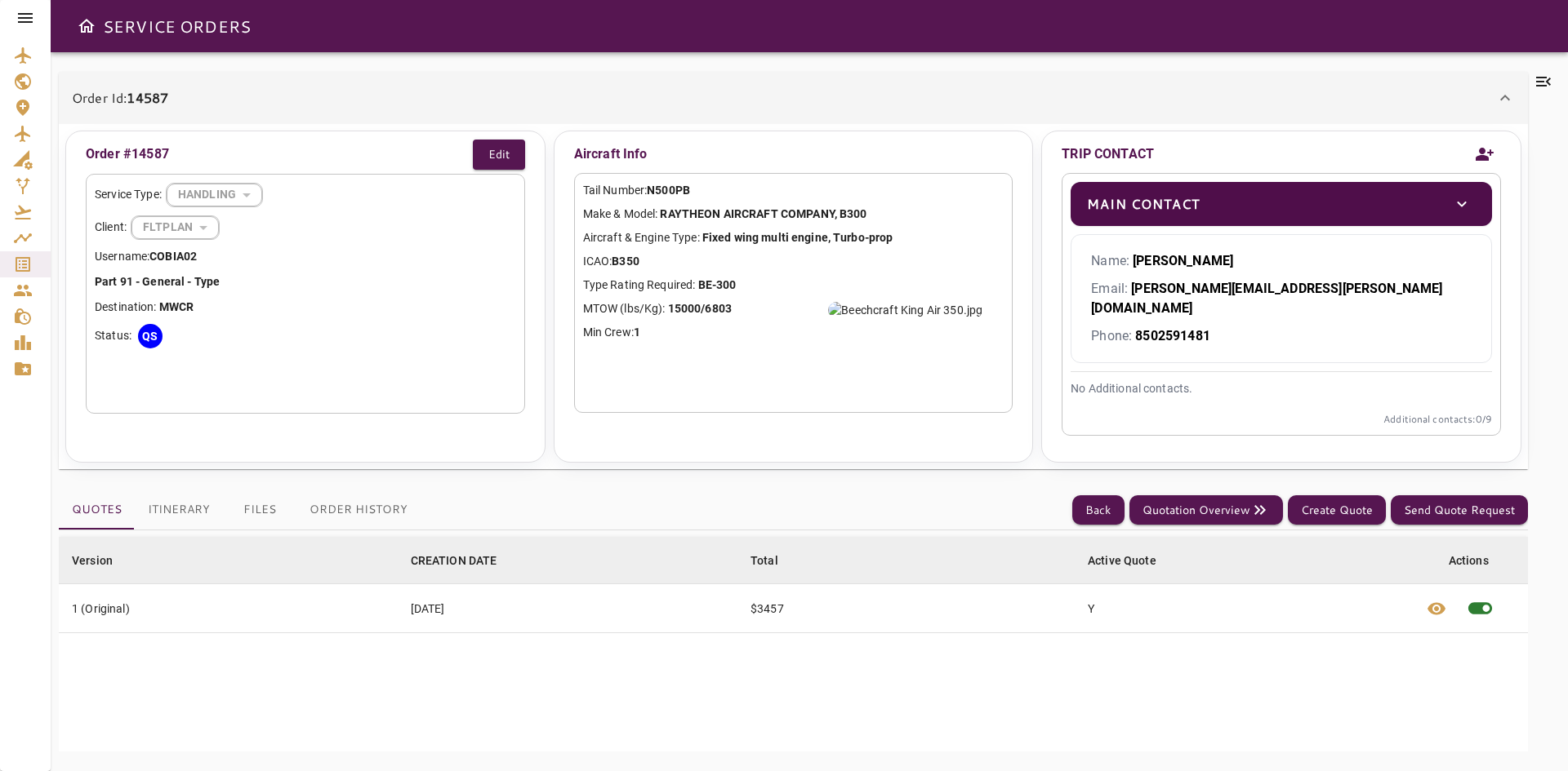
click at [340, 491] on button "Order History" at bounding box center [359, 510] width 125 height 39
